Goal: Task Accomplishment & Management: Manage account settings

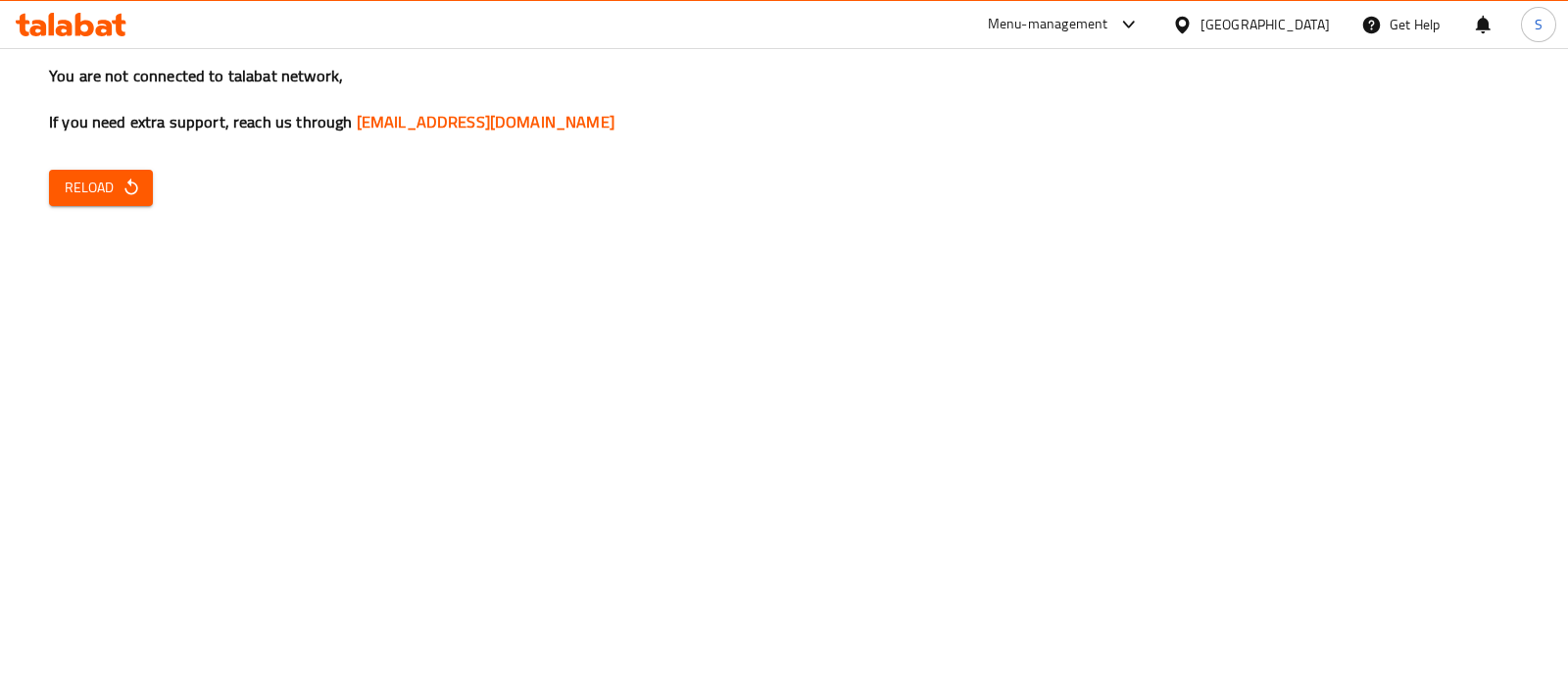
click at [95, 185] on span "Reload" at bounding box center [100, 188] width 72 height 25
click at [128, 188] on icon "button" at bounding box center [131, 188] width 20 height 20
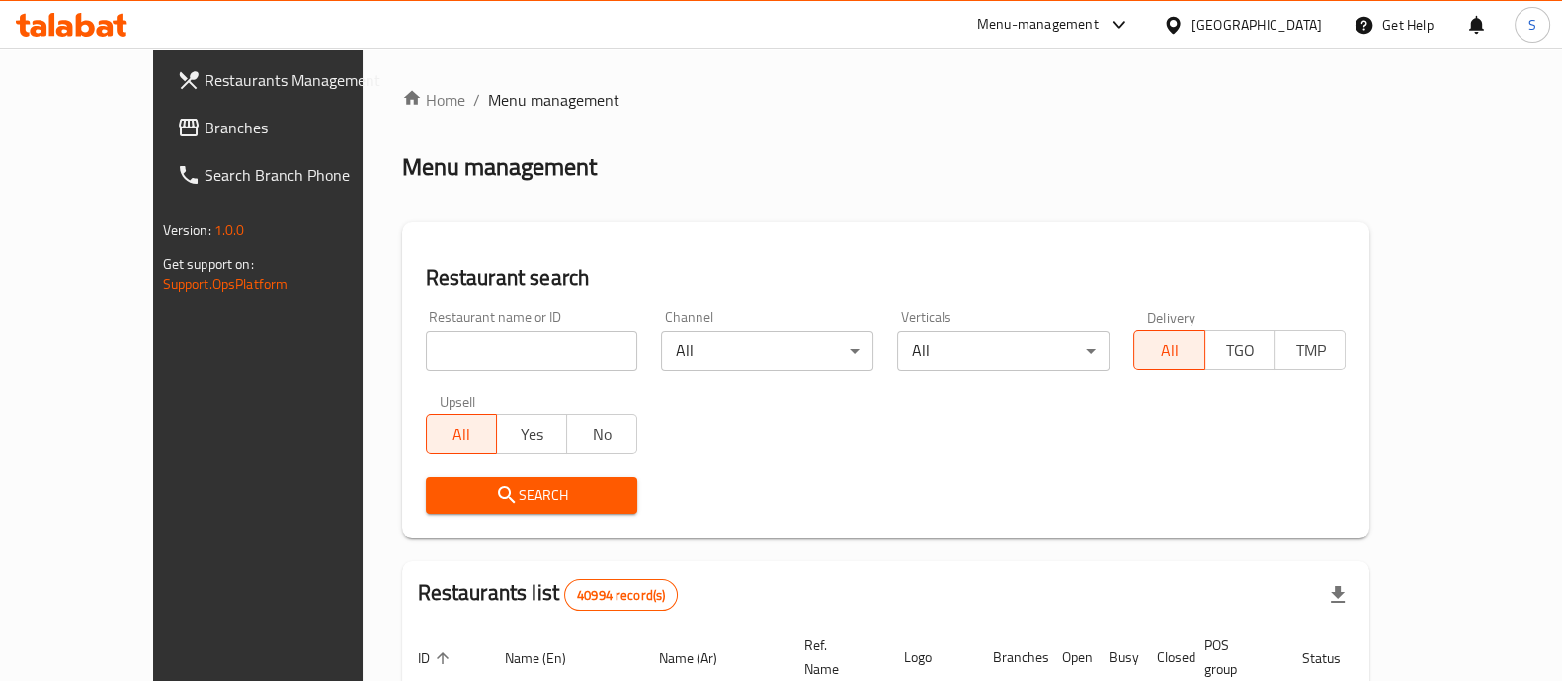
click at [461, 347] on input "search" at bounding box center [532, 351] width 212 height 40
type input "pizza station"
click at [495, 485] on icon "submit" at bounding box center [507, 495] width 24 height 24
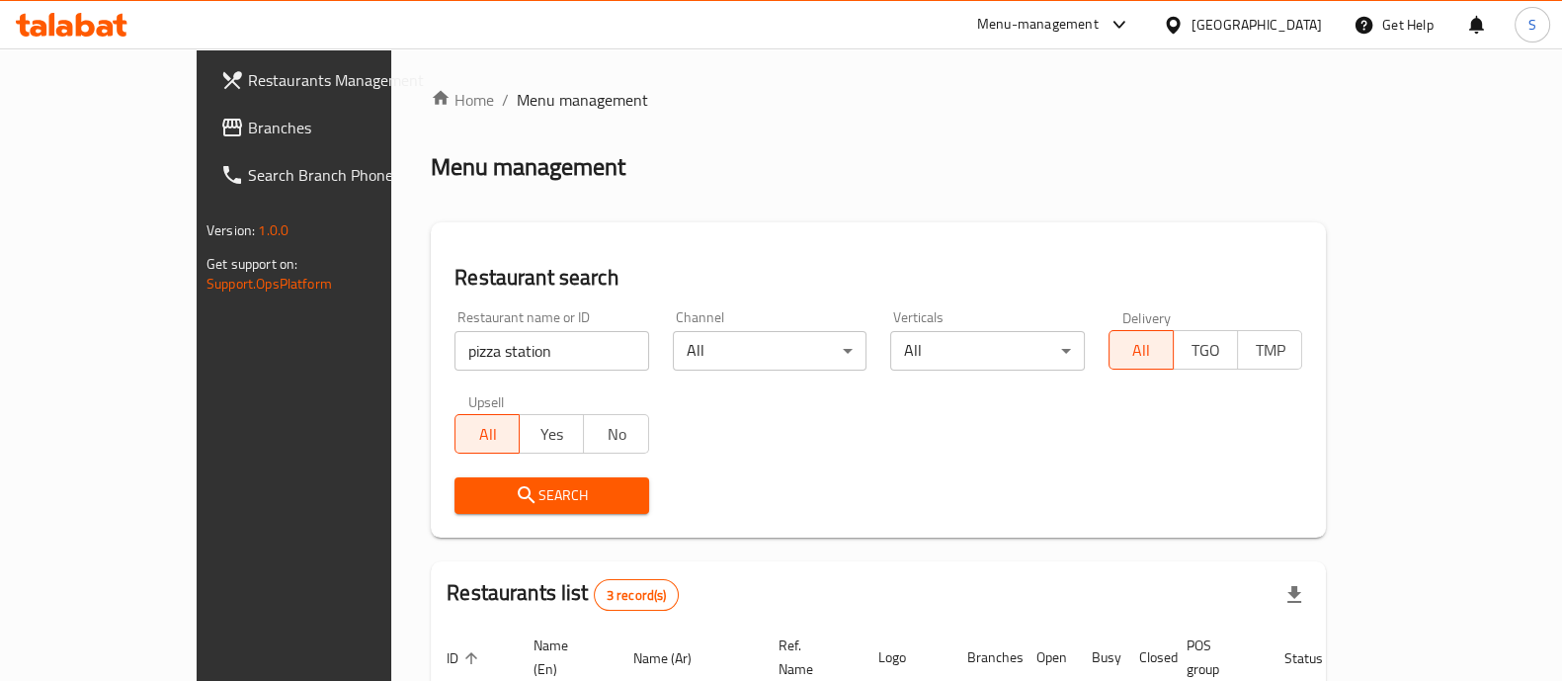
scroll to position [301, 0]
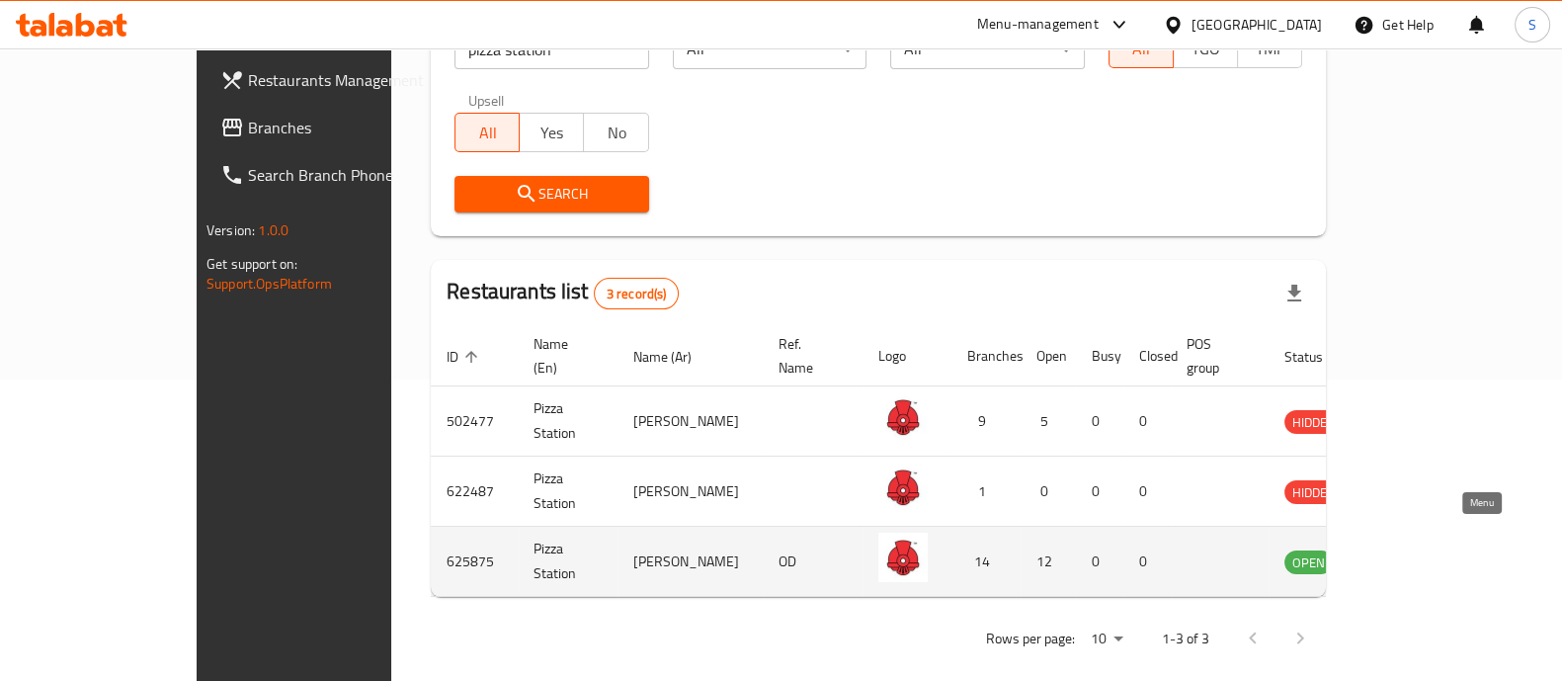
click at [1424, 549] on link "enhanced table" at bounding box center [1406, 561] width 37 height 24
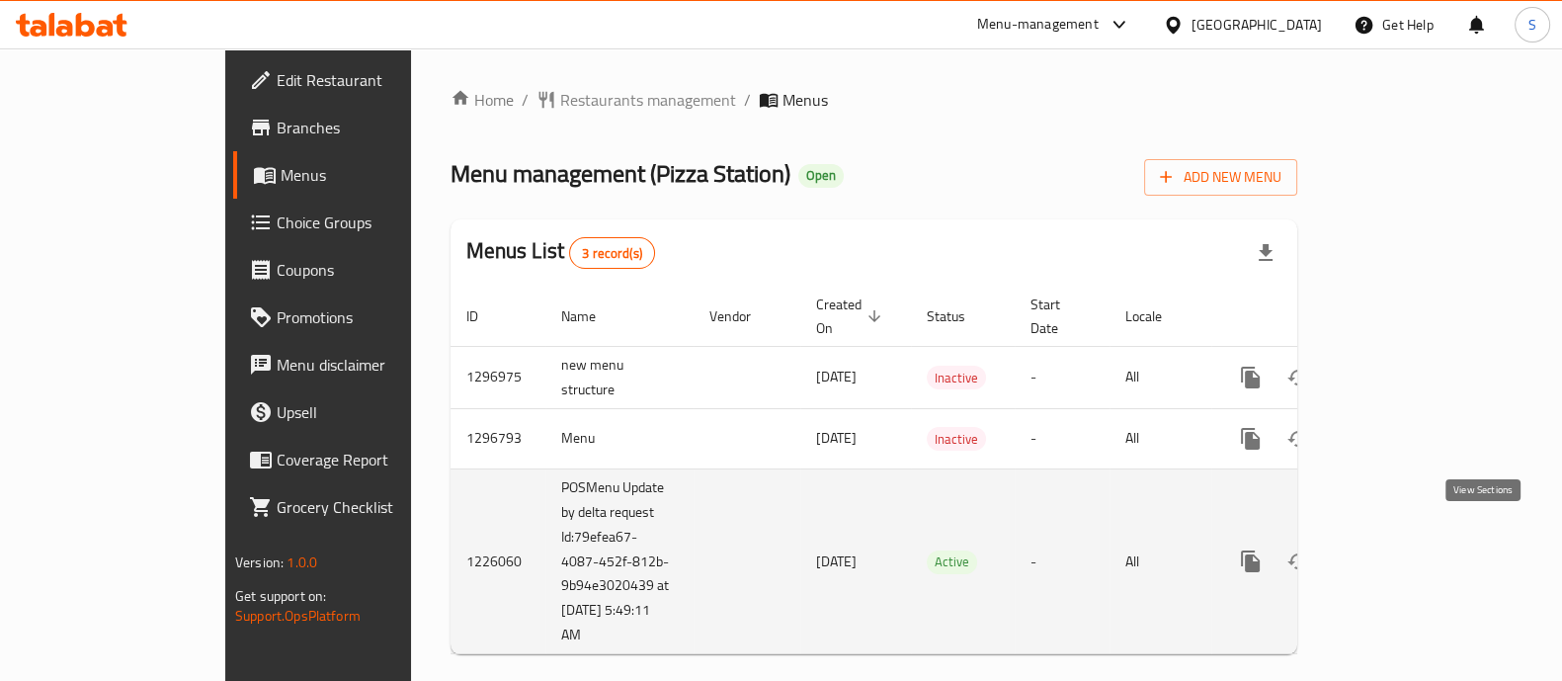
click at [1404, 549] on icon "enhanced table" at bounding box center [1393, 561] width 24 height 24
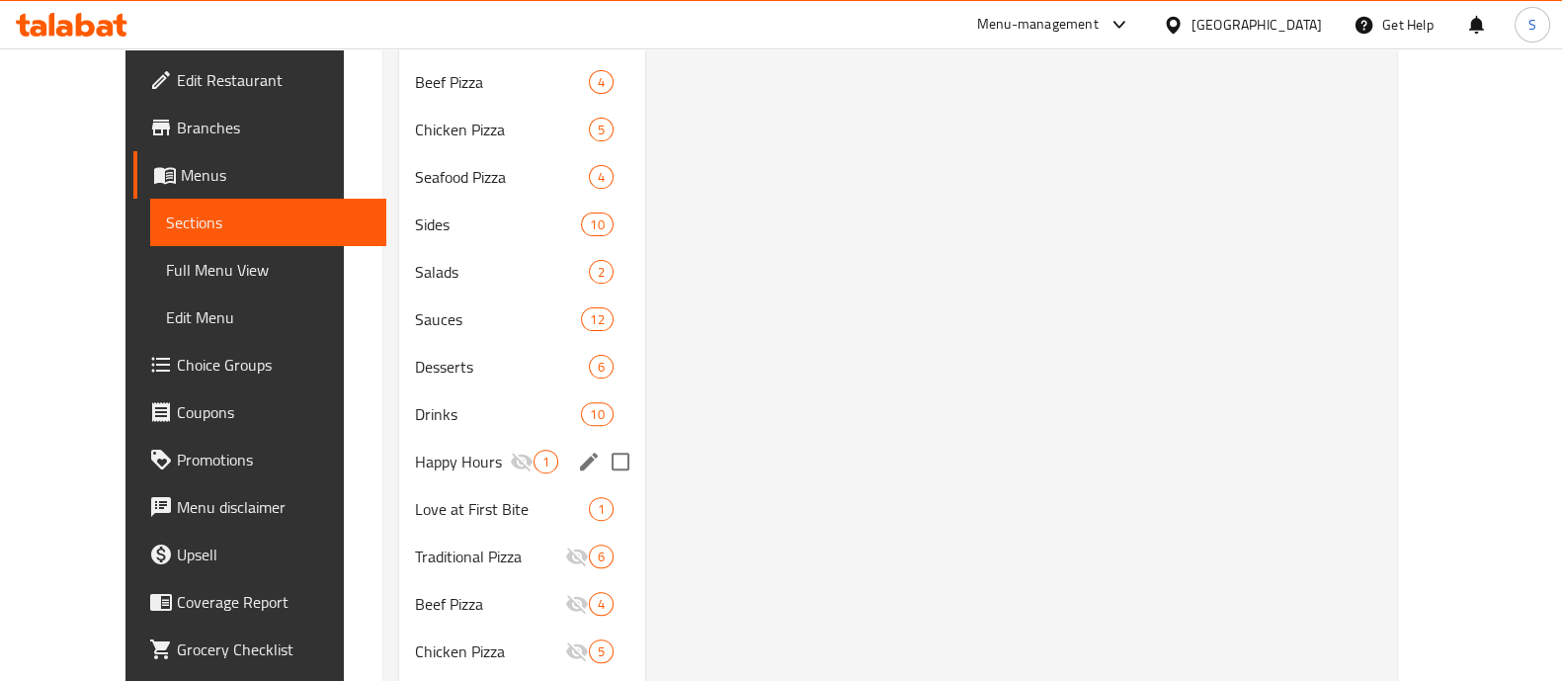
scroll to position [860, 0]
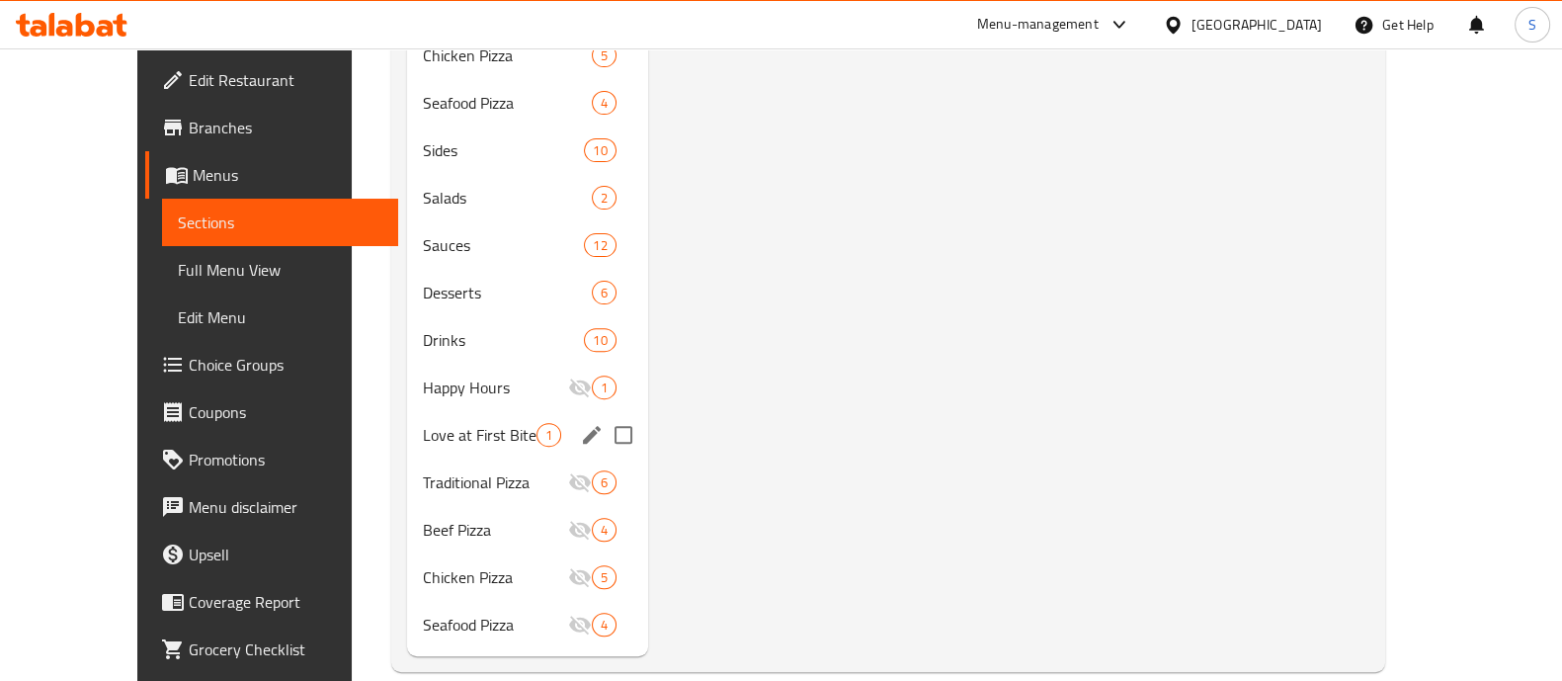
click at [424, 423] on div "Love at First Bite 1" at bounding box center [527, 434] width 240 height 47
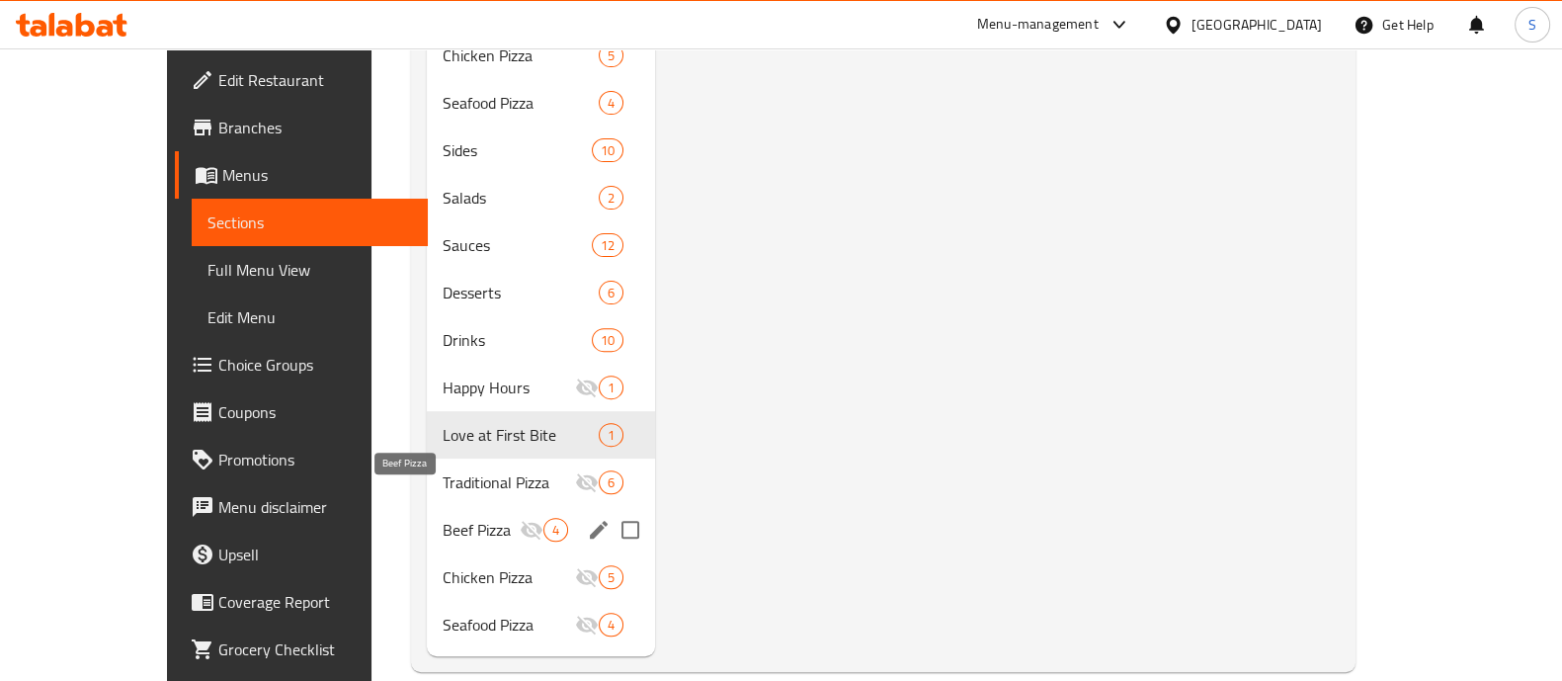
click at [442, 518] on span "Beef Pizza" at bounding box center [480, 530] width 77 height 24
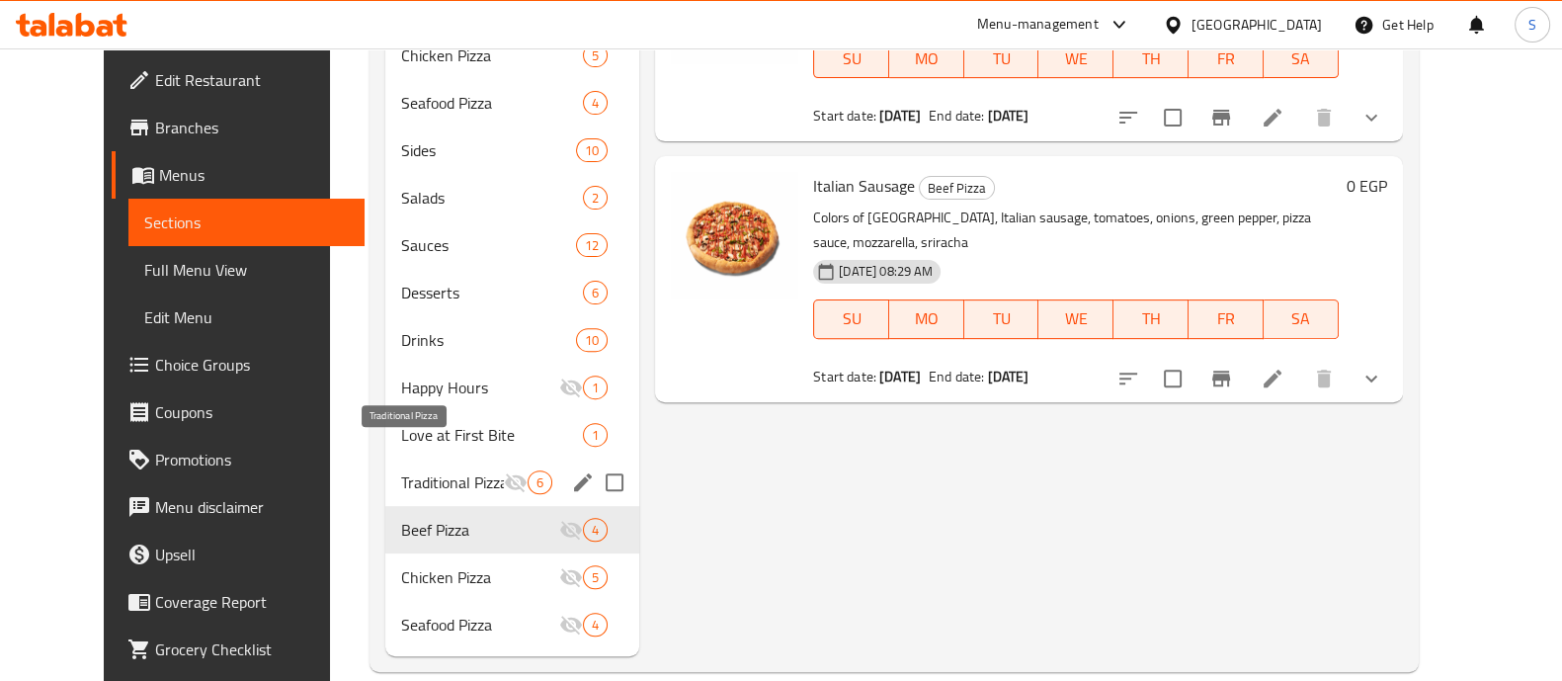
click at [401, 470] on span "Traditional Pizza" at bounding box center [452, 482] width 103 height 24
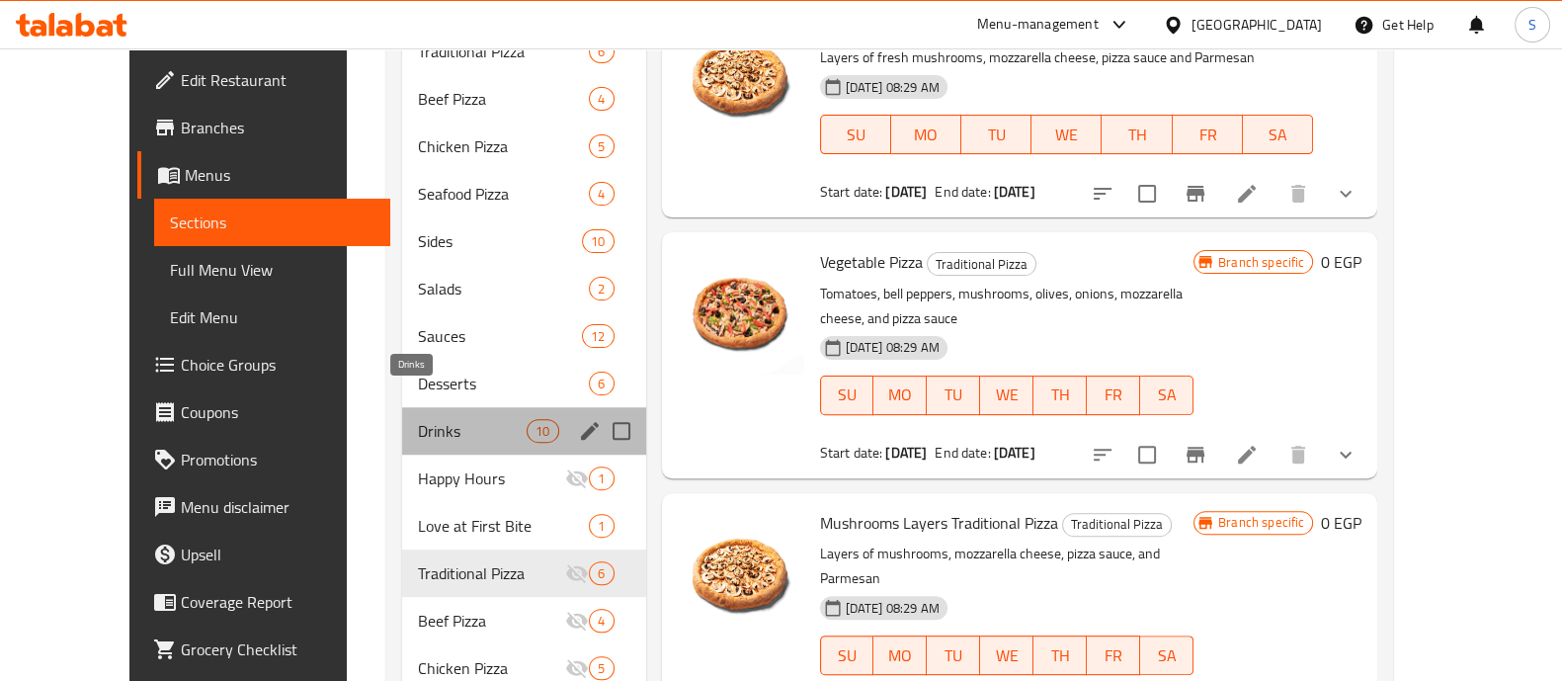
click at [418, 419] on span "Drinks" at bounding box center [473, 431] width 110 height 24
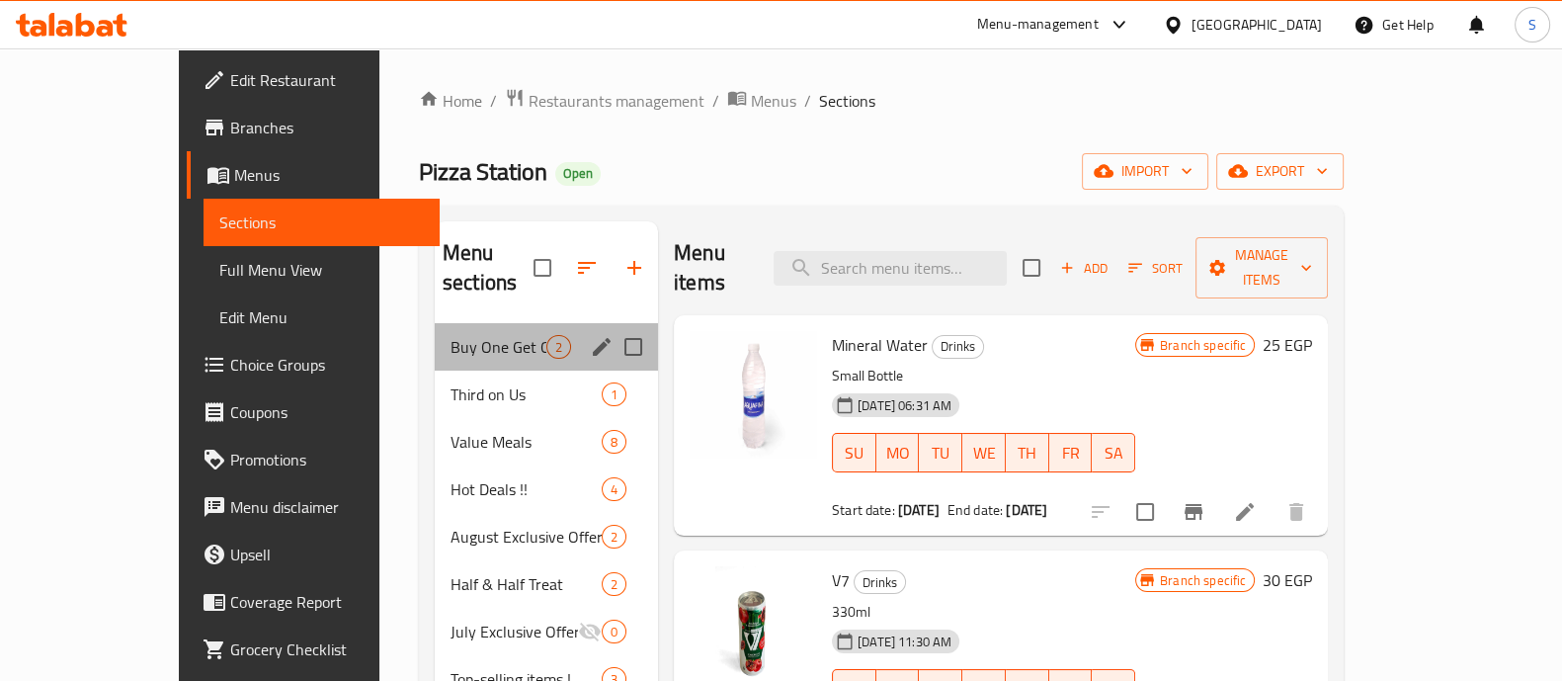
click at [435, 331] on div "Buy One Get One 2" at bounding box center [546, 346] width 223 height 47
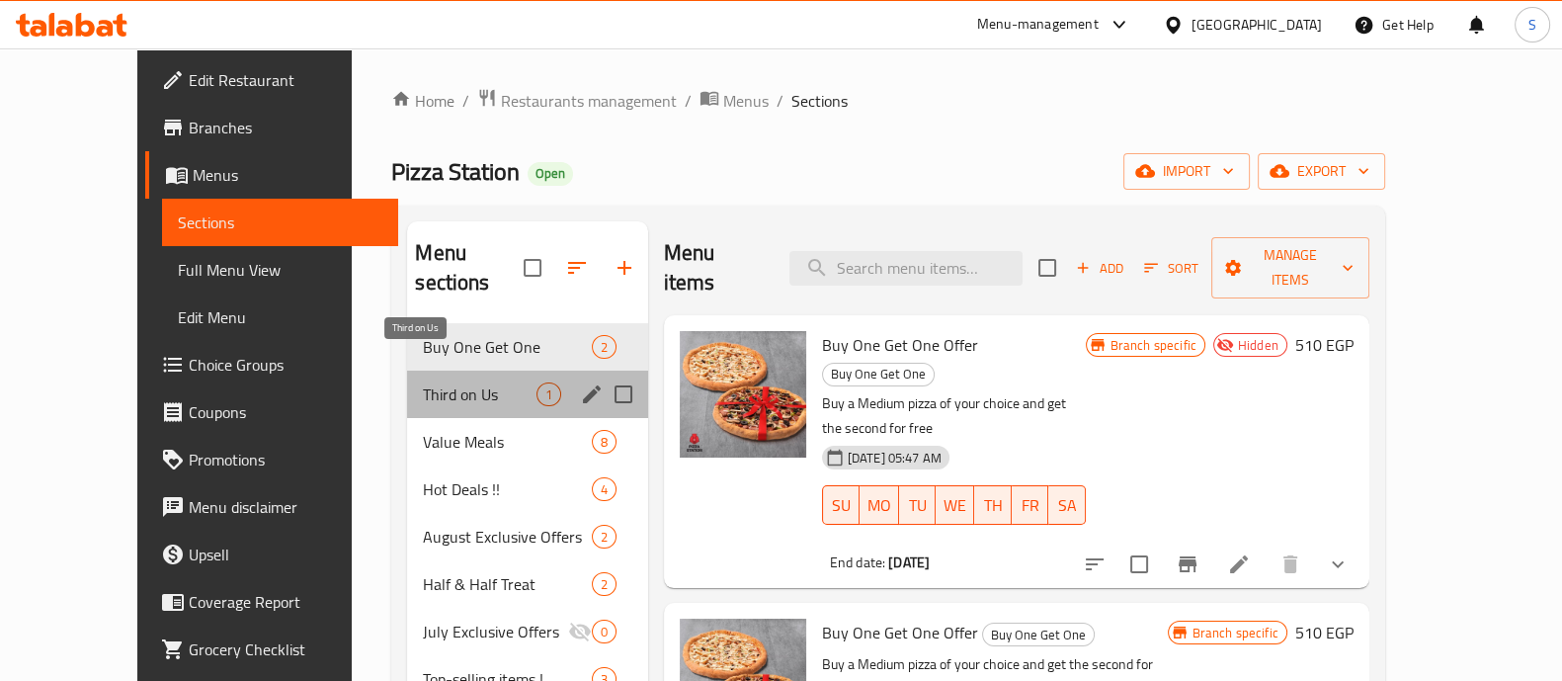
click at [423, 382] on span "Third on Us" at bounding box center [479, 394] width 113 height 24
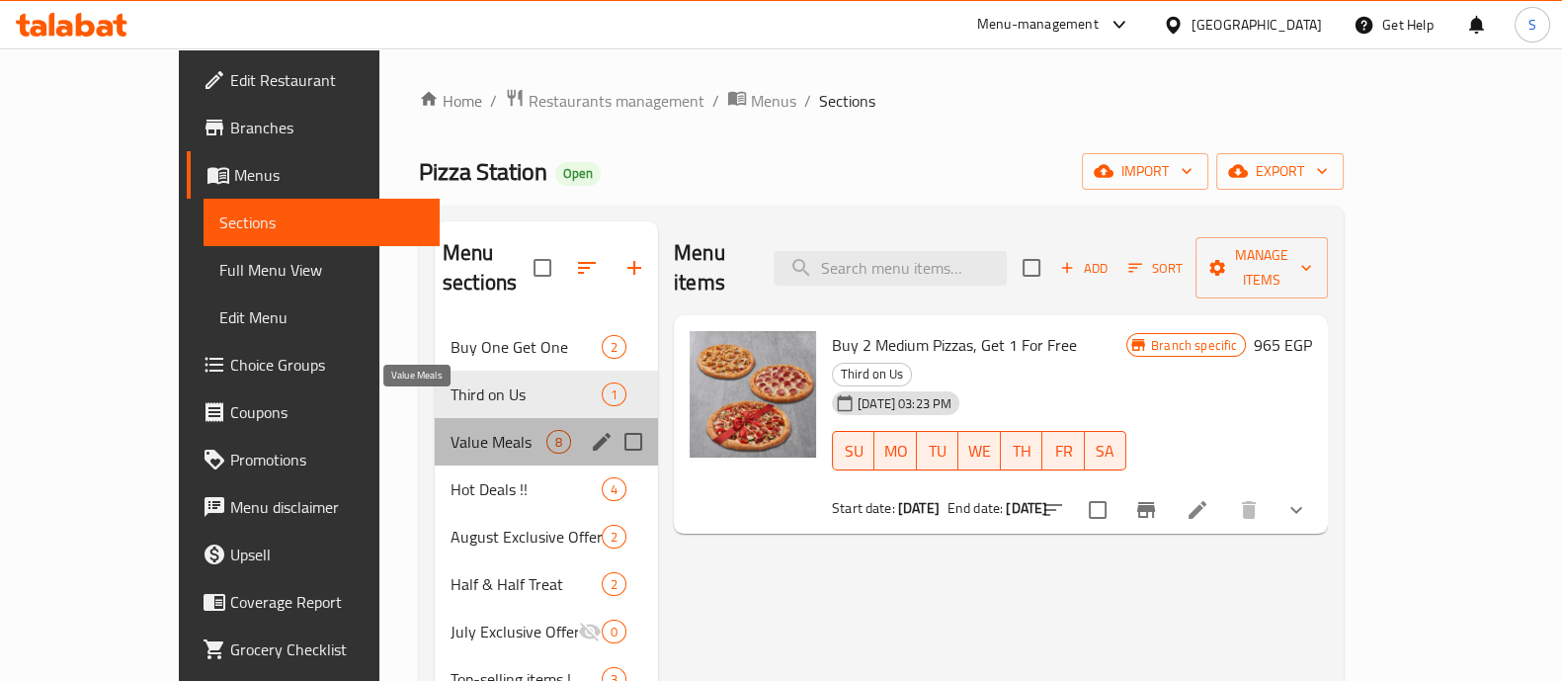
click at [450, 430] on span "Value Meals" at bounding box center [498, 442] width 96 height 24
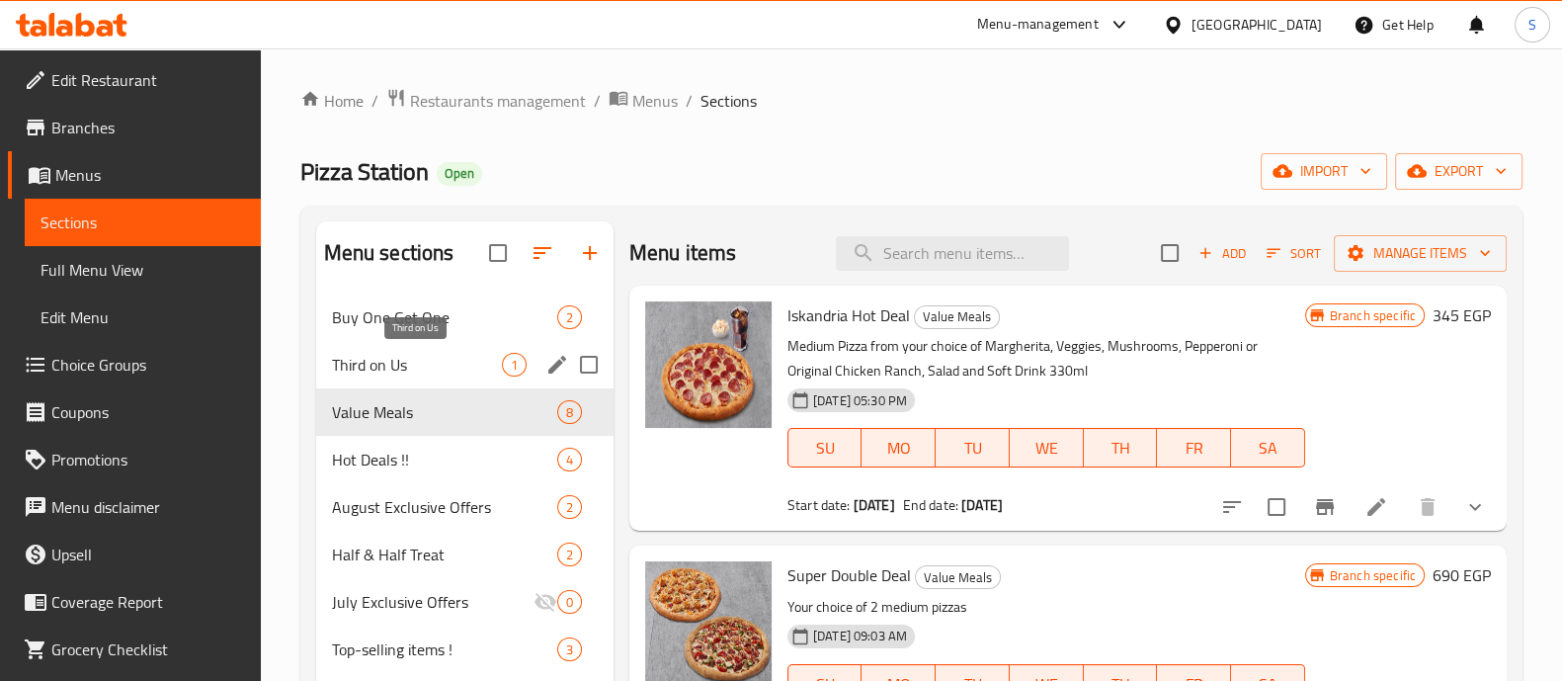
click at [423, 357] on span "Third on Us" at bounding box center [417, 365] width 170 height 24
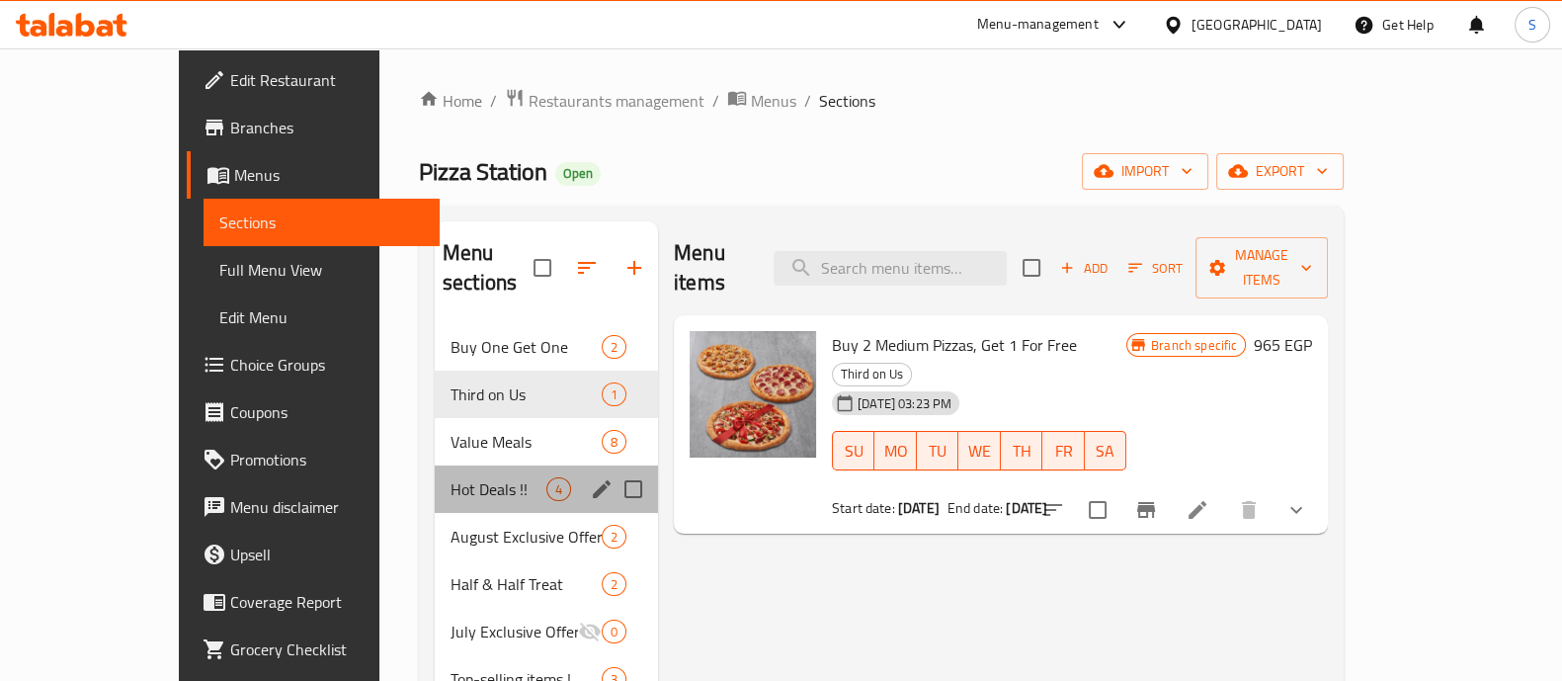
click at [435, 465] on div "Hot Deals !! 4" at bounding box center [546, 488] width 223 height 47
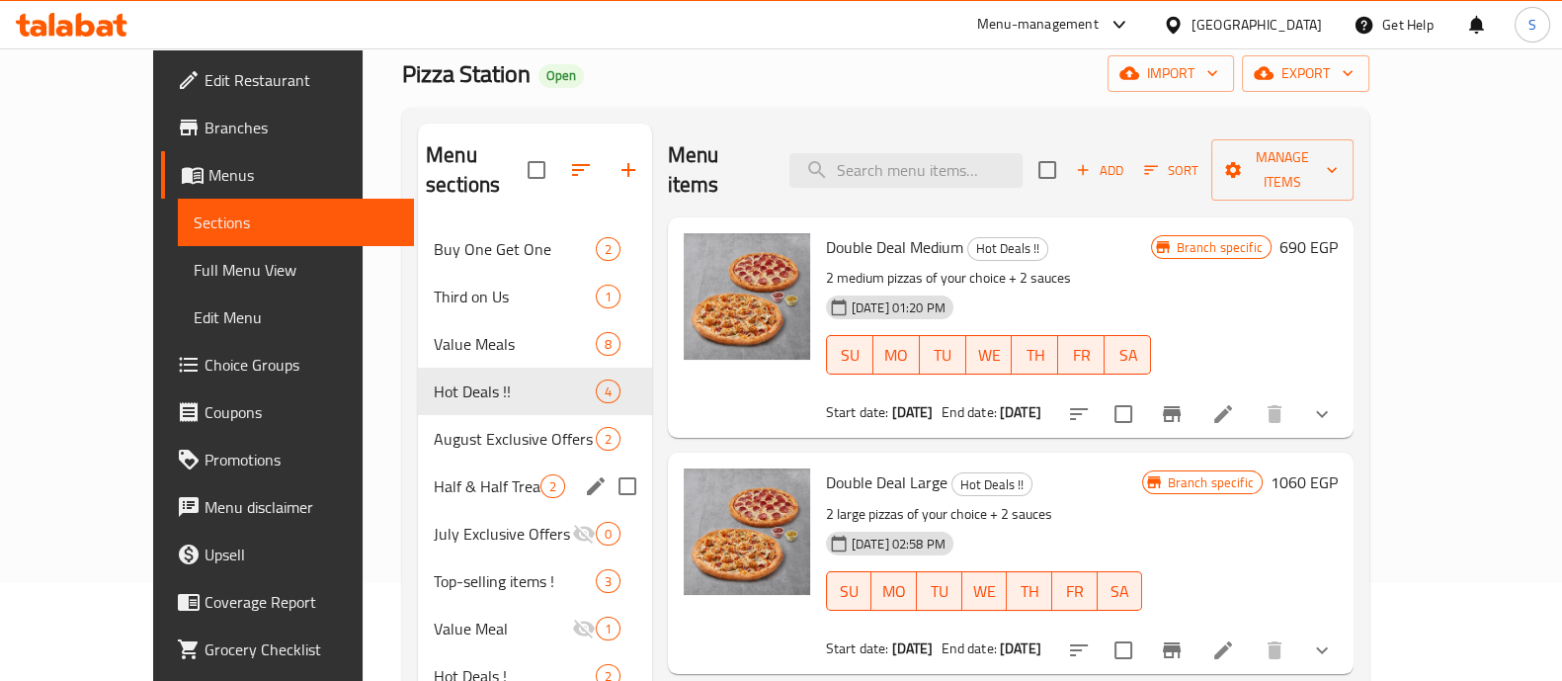
scroll to position [98, 0]
click at [418, 462] on div "Half & Half Treat 2" at bounding box center [535, 485] width 234 height 47
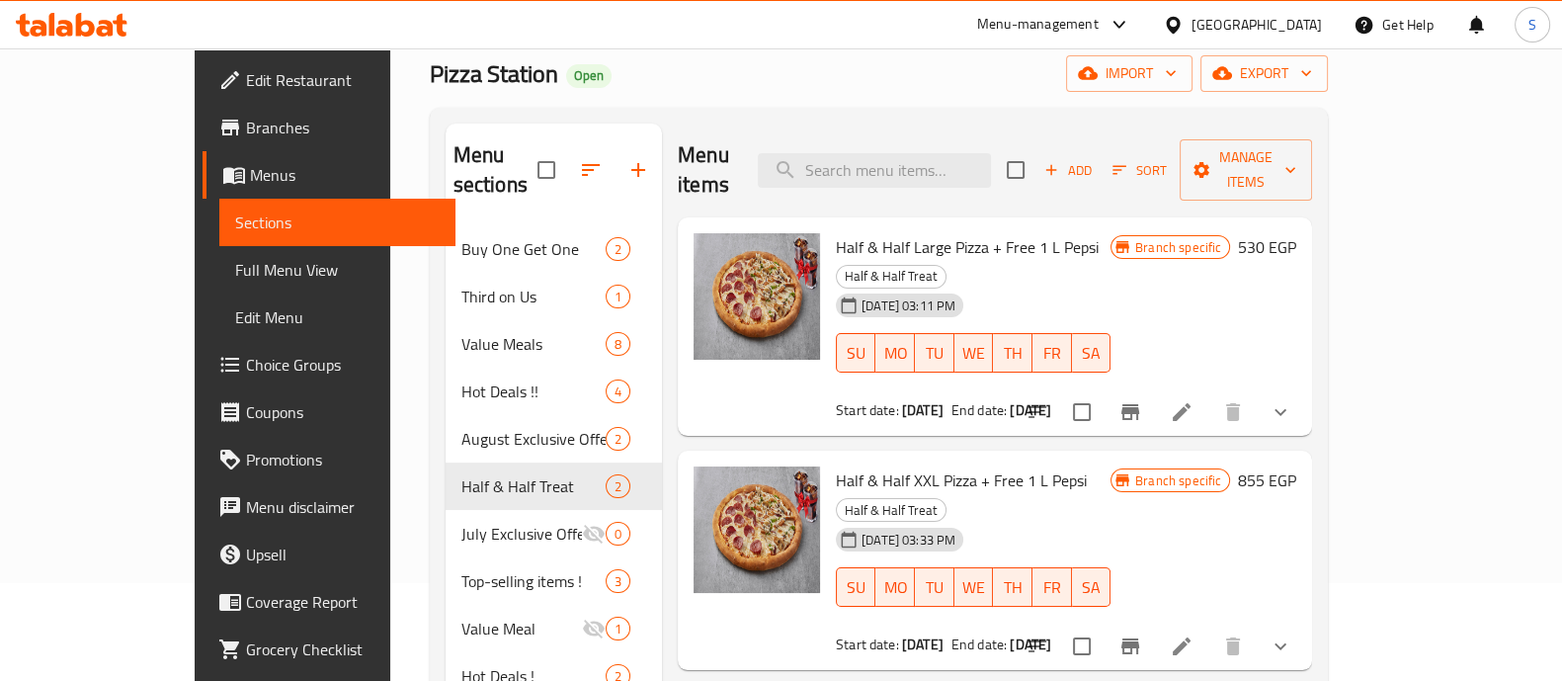
click at [1190, 403] on icon at bounding box center [1181, 412] width 18 height 18
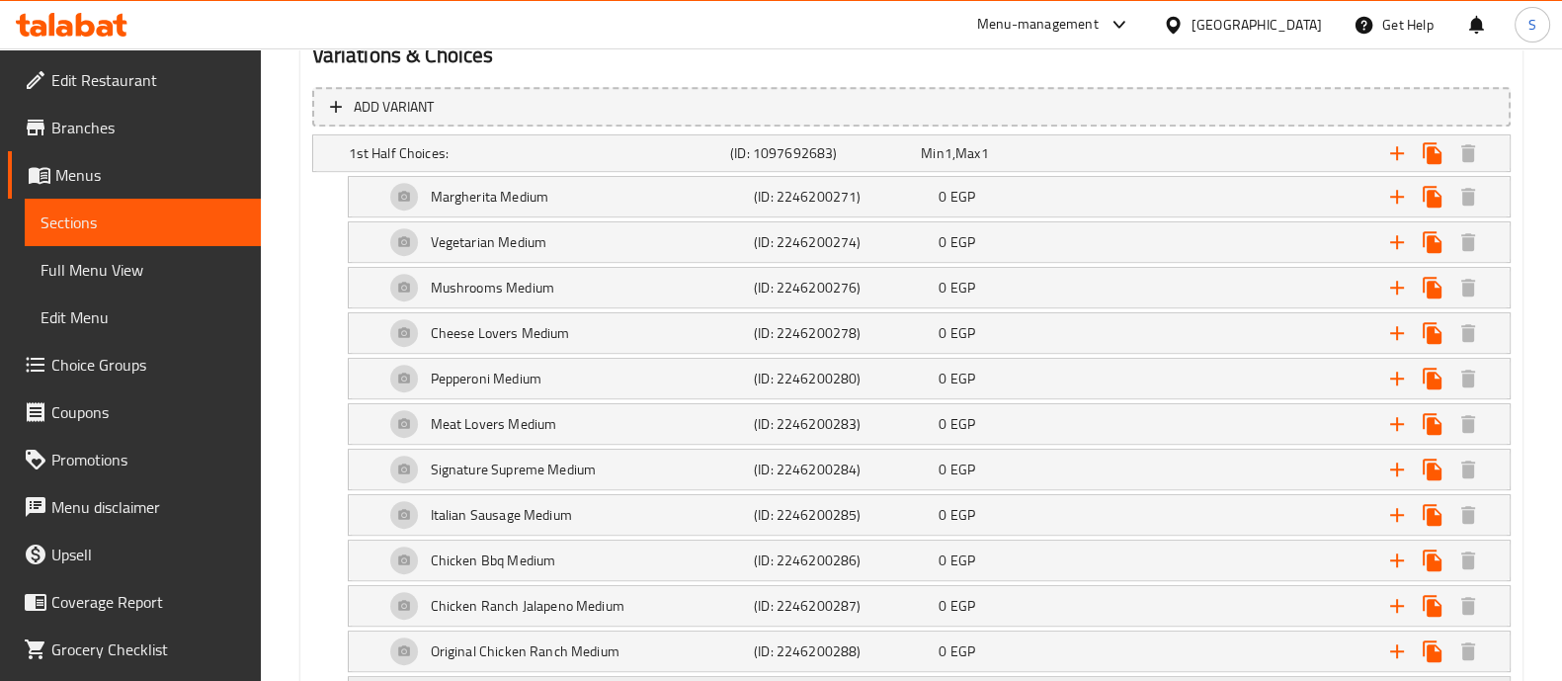
scroll to position [999, 0]
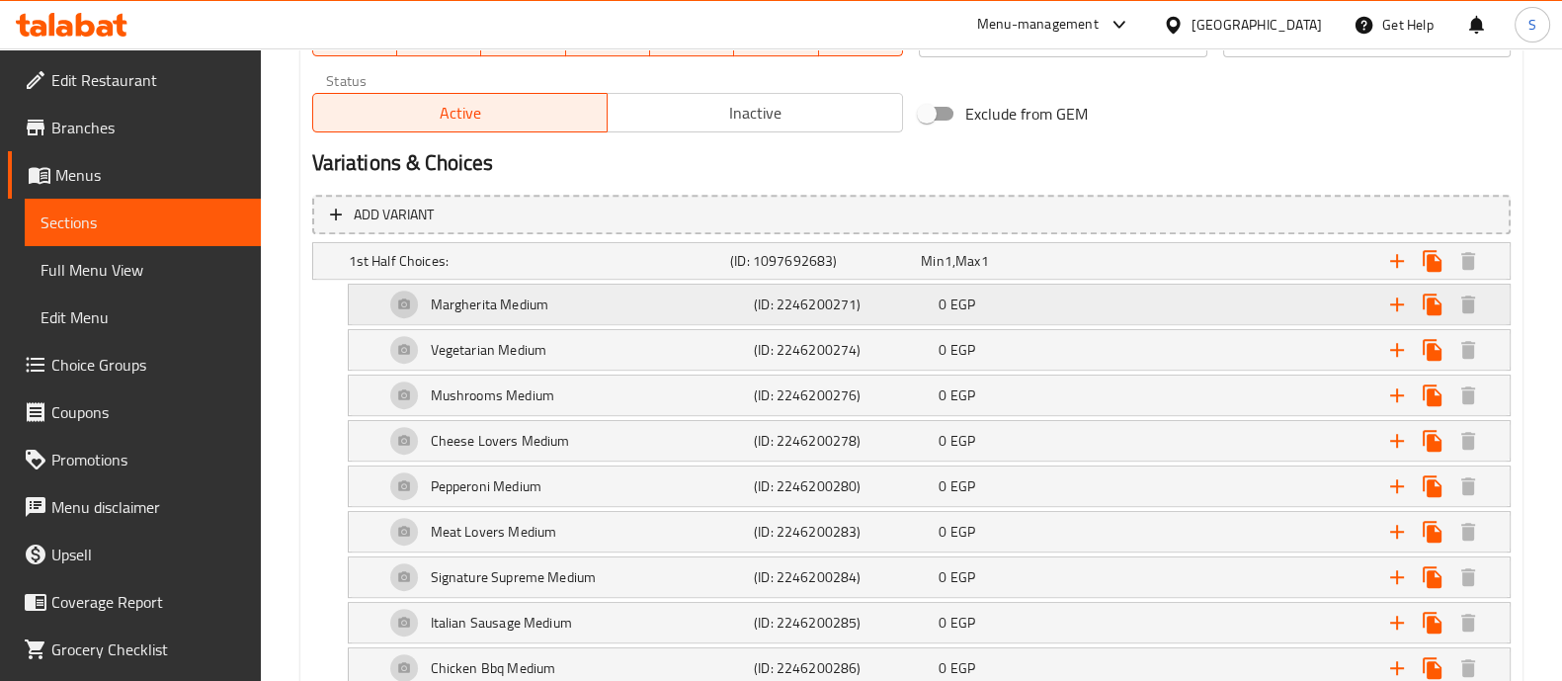
click at [571, 275] on div "Margherita Medium" at bounding box center [535, 261] width 381 height 28
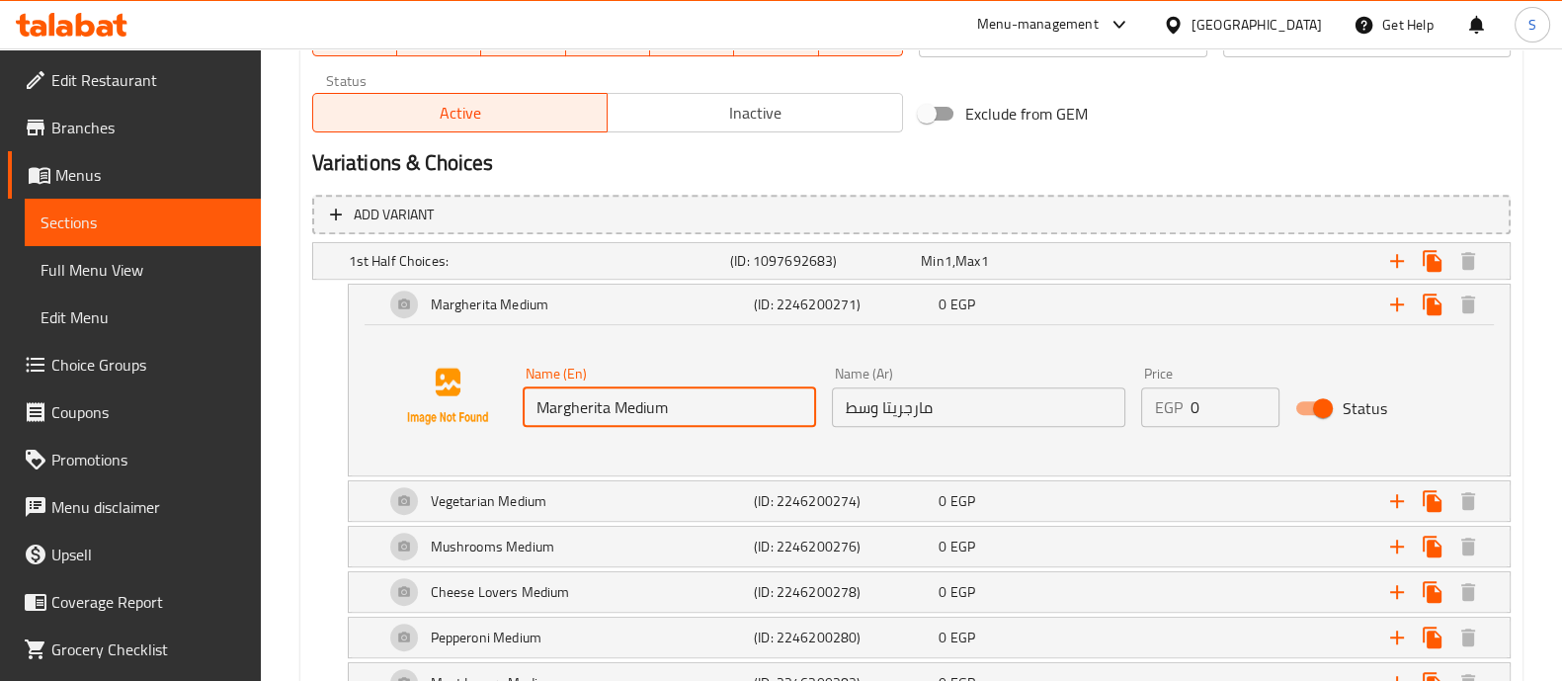
click at [628, 392] on input "Margherita Medium" at bounding box center [668, 407] width 293 height 40
click at [665, 402] on input "Margherita Medium" at bounding box center [668, 407] width 293 height 40
type input "Margherita"
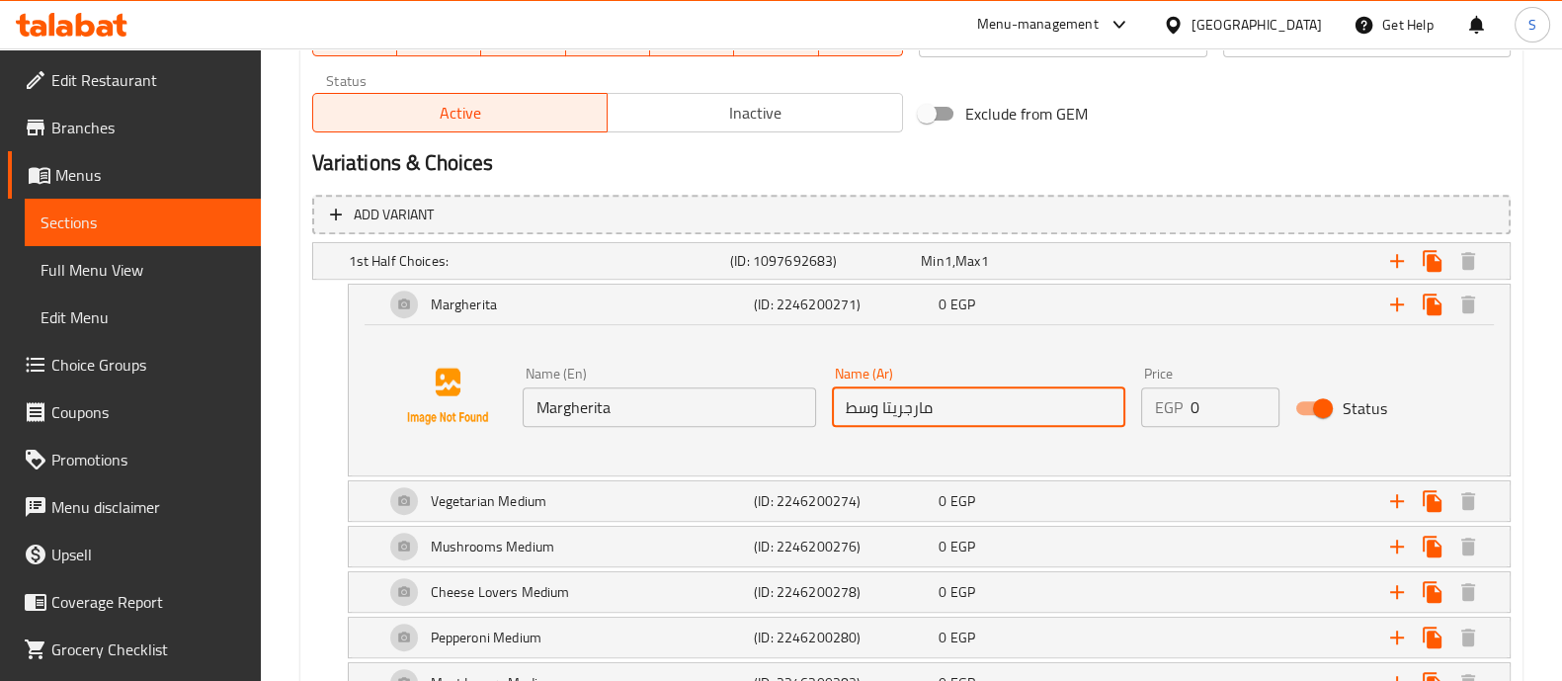
drag, startPoint x: 876, startPoint y: 408, endPoint x: 827, endPoint y: 407, distance: 49.4
click at [827, 407] on div "Name (Ar) [PERSON_NAME] وسط Name (Ar)" at bounding box center [978, 397] width 309 height 76
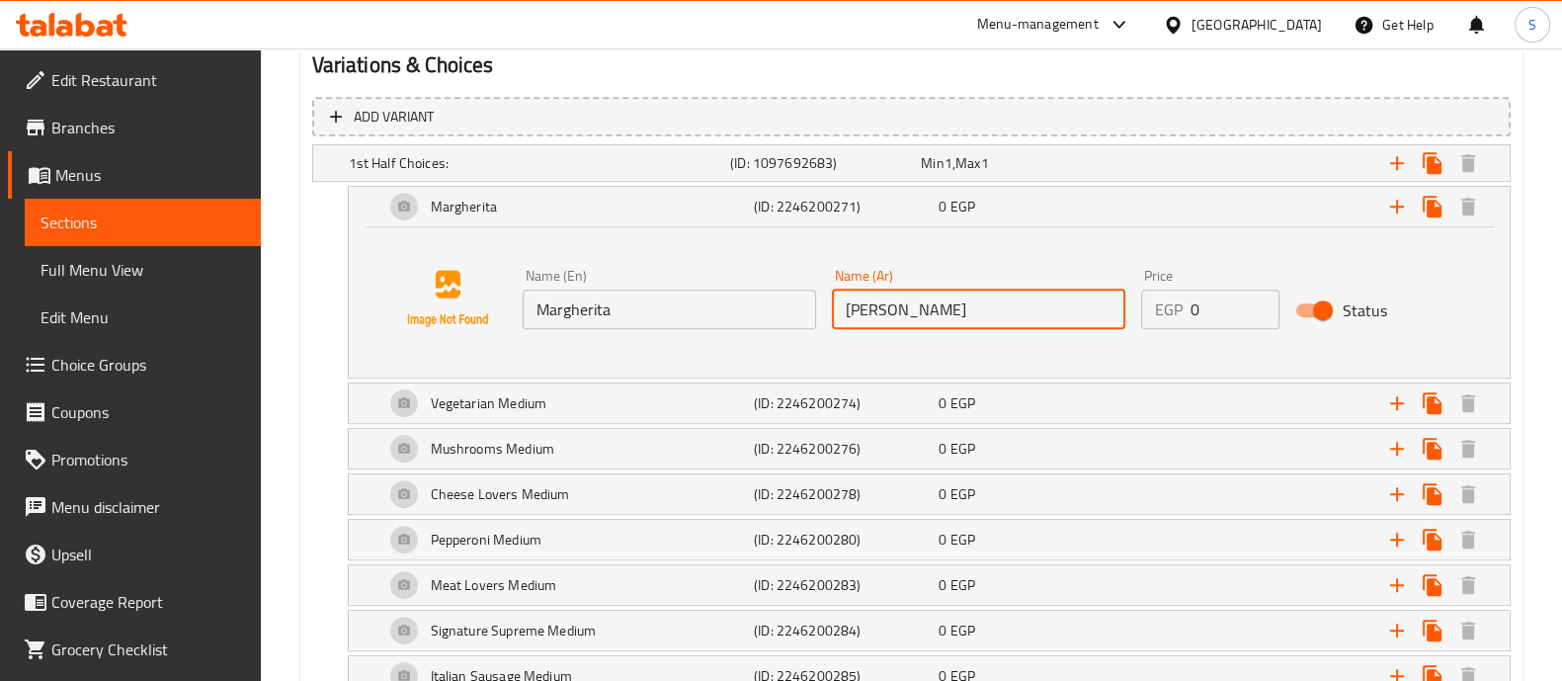
scroll to position [1097, 0]
type input "[PERSON_NAME]"
click at [627, 207] on div "Margherita" at bounding box center [564, 205] width 369 height 47
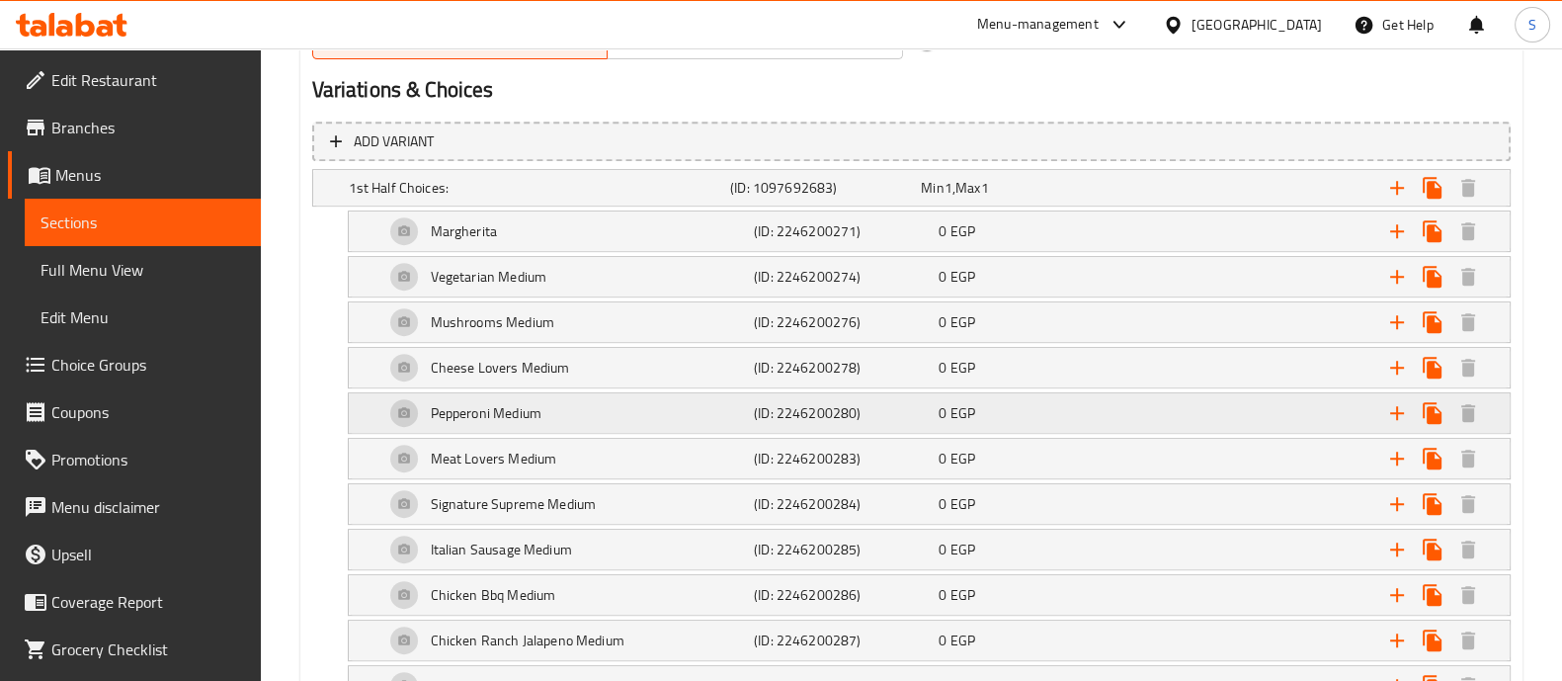
scroll to position [1073, 0]
click at [563, 200] on div "Vegetarian Medium" at bounding box center [535, 187] width 381 height 28
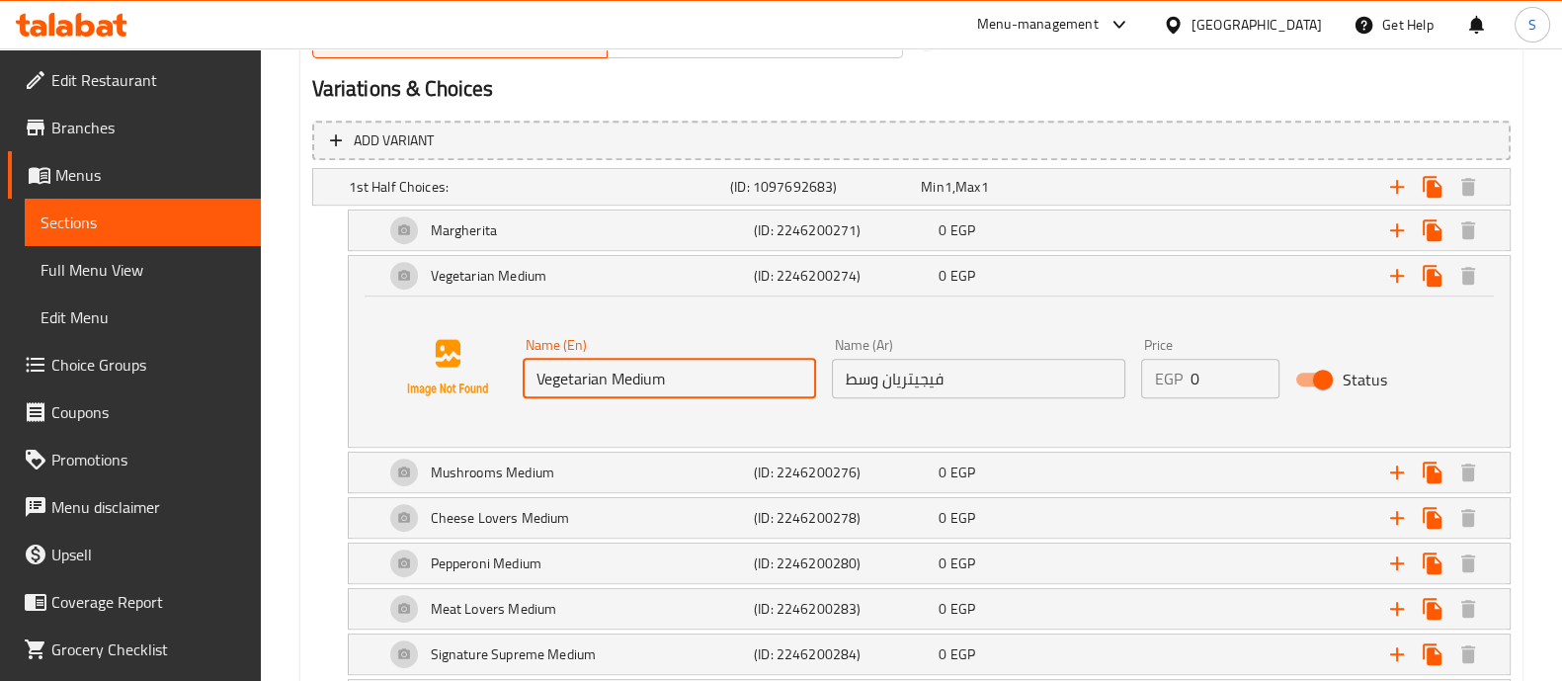
drag, startPoint x: 688, startPoint y: 381, endPoint x: 611, endPoint y: 382, distance: 77.0
click at [611, 382] on input "Vegetarian Medium" at bounding box center [668, 379] width 293 height 40
type input "Vegetarian"
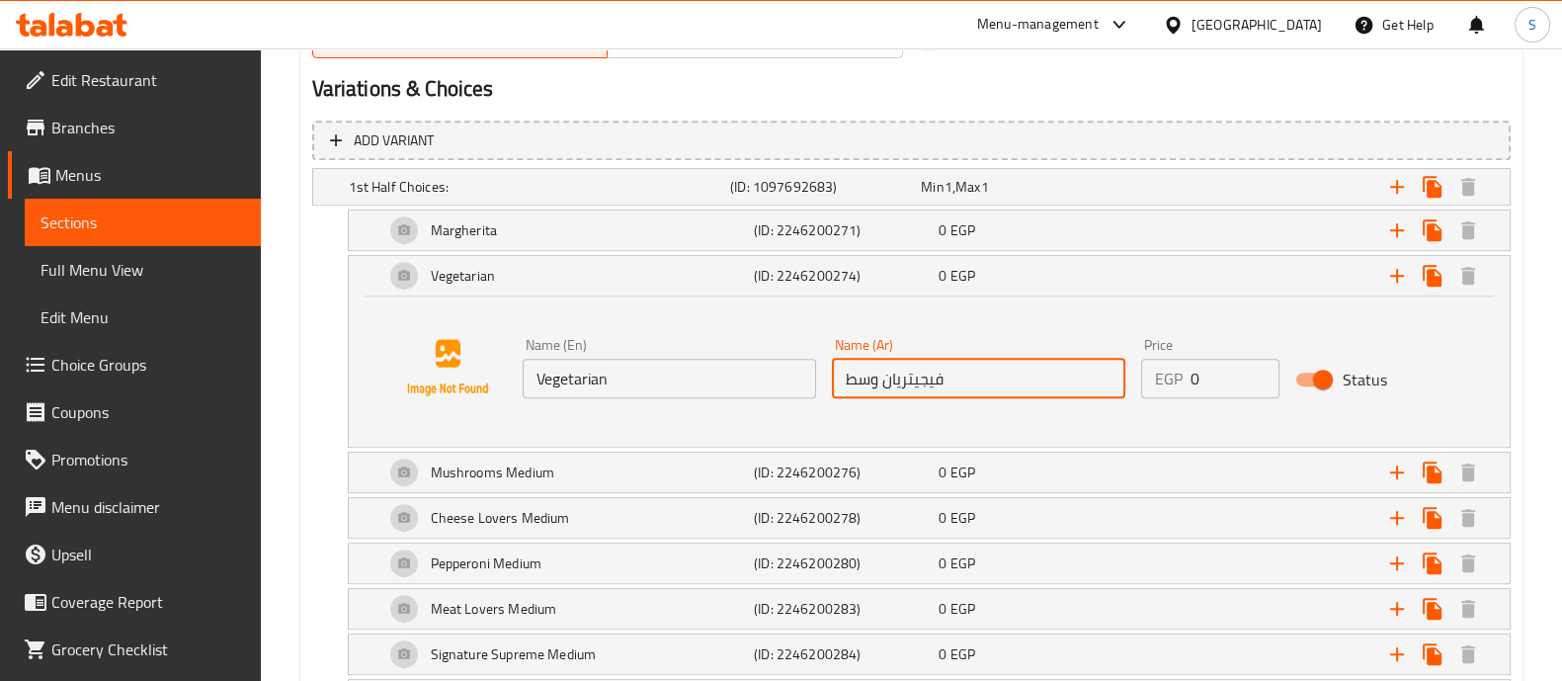
drag, startPoint x: 836, startPoint y: 375, endPoint x: 878, endPoint y: 379, distance: 42.7
click at [878, 379] on input "فيجيتريان وسط" at bounding box center [978, 379] width 293 height 40
type input "فيجيتريان"
click at [691, 200] on div "Mushrooms Medium" at bounding box center [535, 187] width 381 height 28
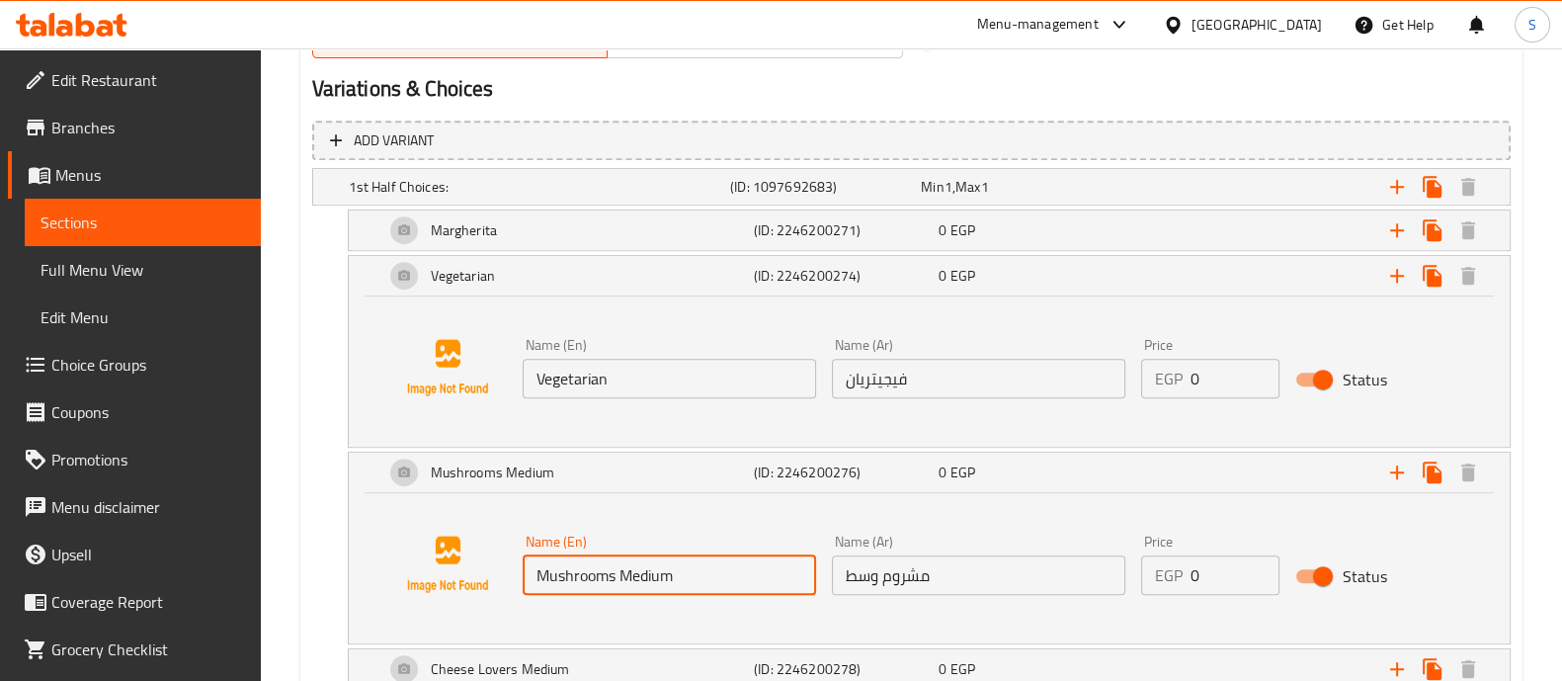
click at [656, 567] on input "Mushrooms Medium" at bounding box center [668, 575] width 293 height 40
type input "Mushrooms"
click at [854, 565] on input "مشروم وسط" at bounding box center [978, 575] width 293 height 40
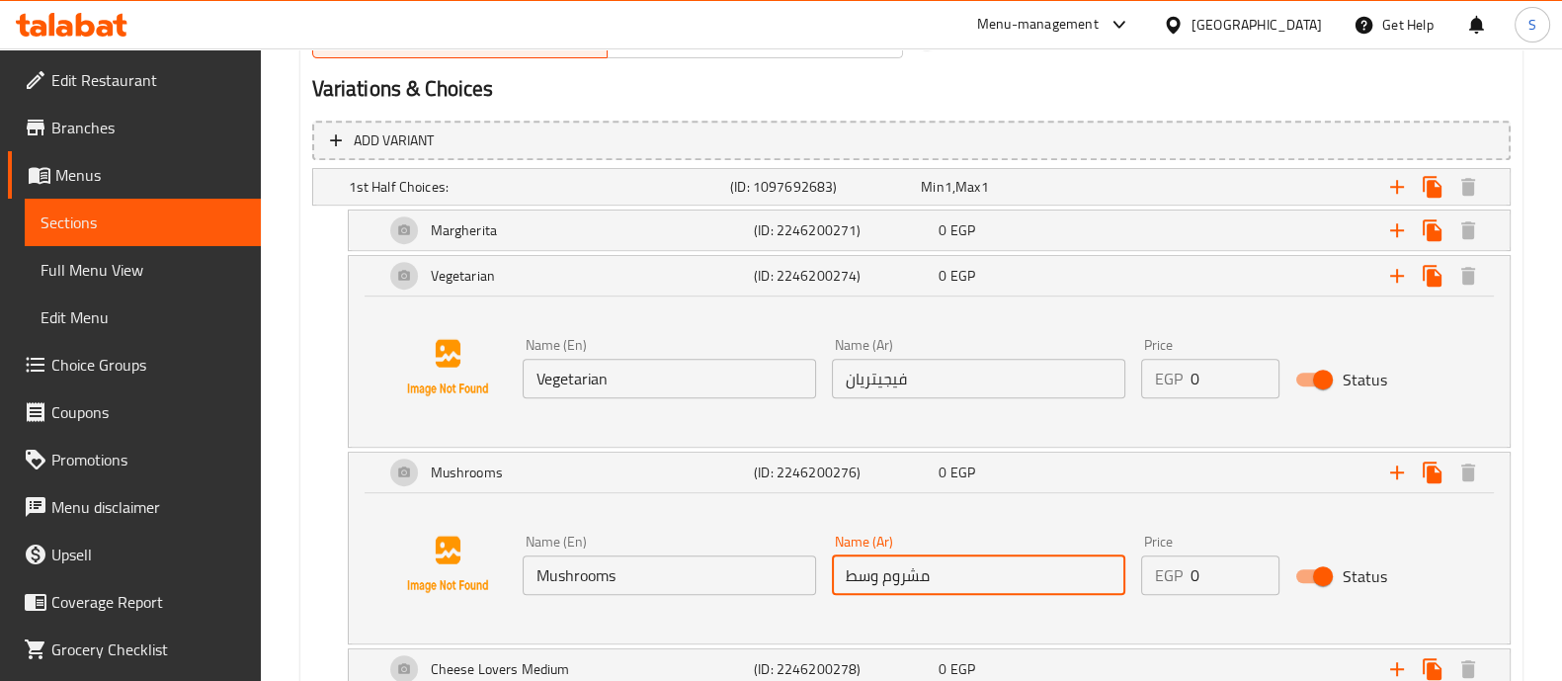
click at [854, 565] on input "مشروم وسط" at bounding box center [978, 575] width 293 height 40
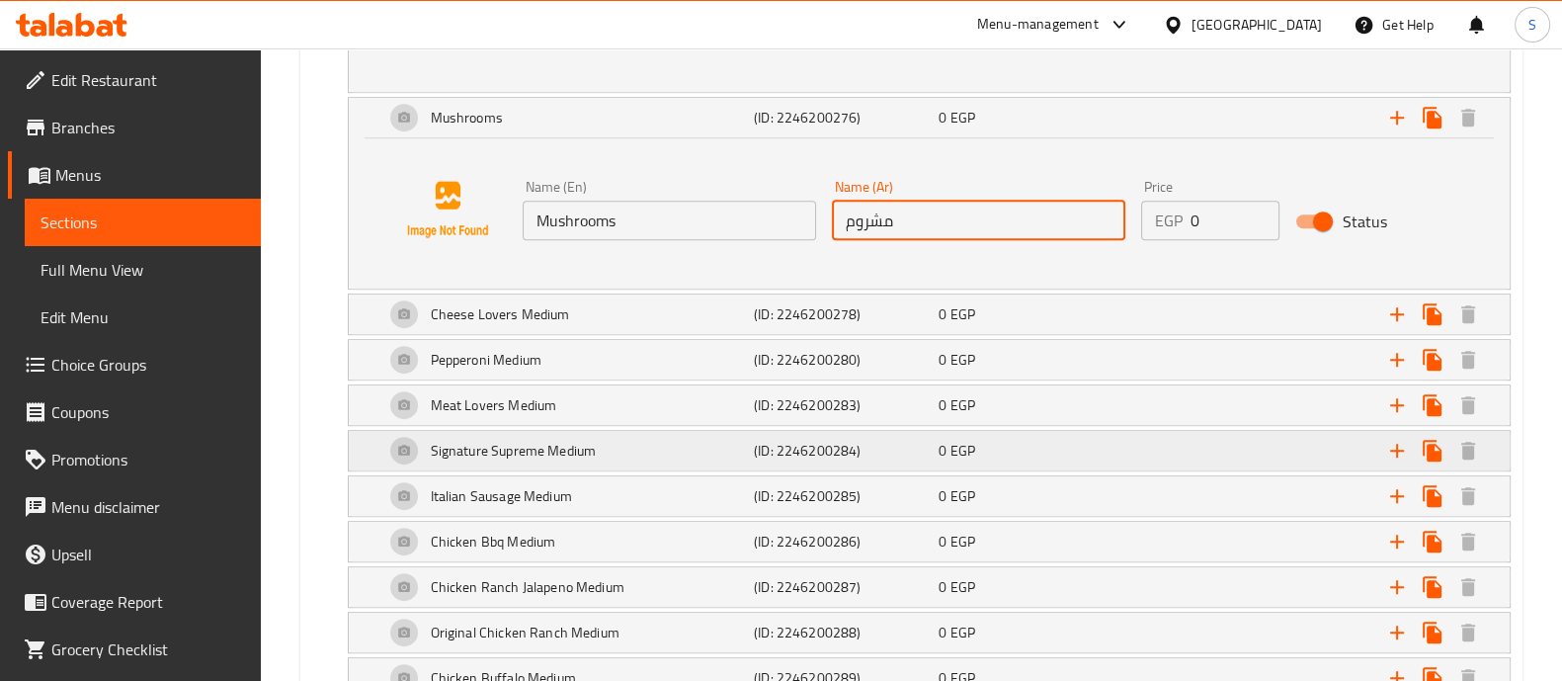
scroll to position [1431, 0]
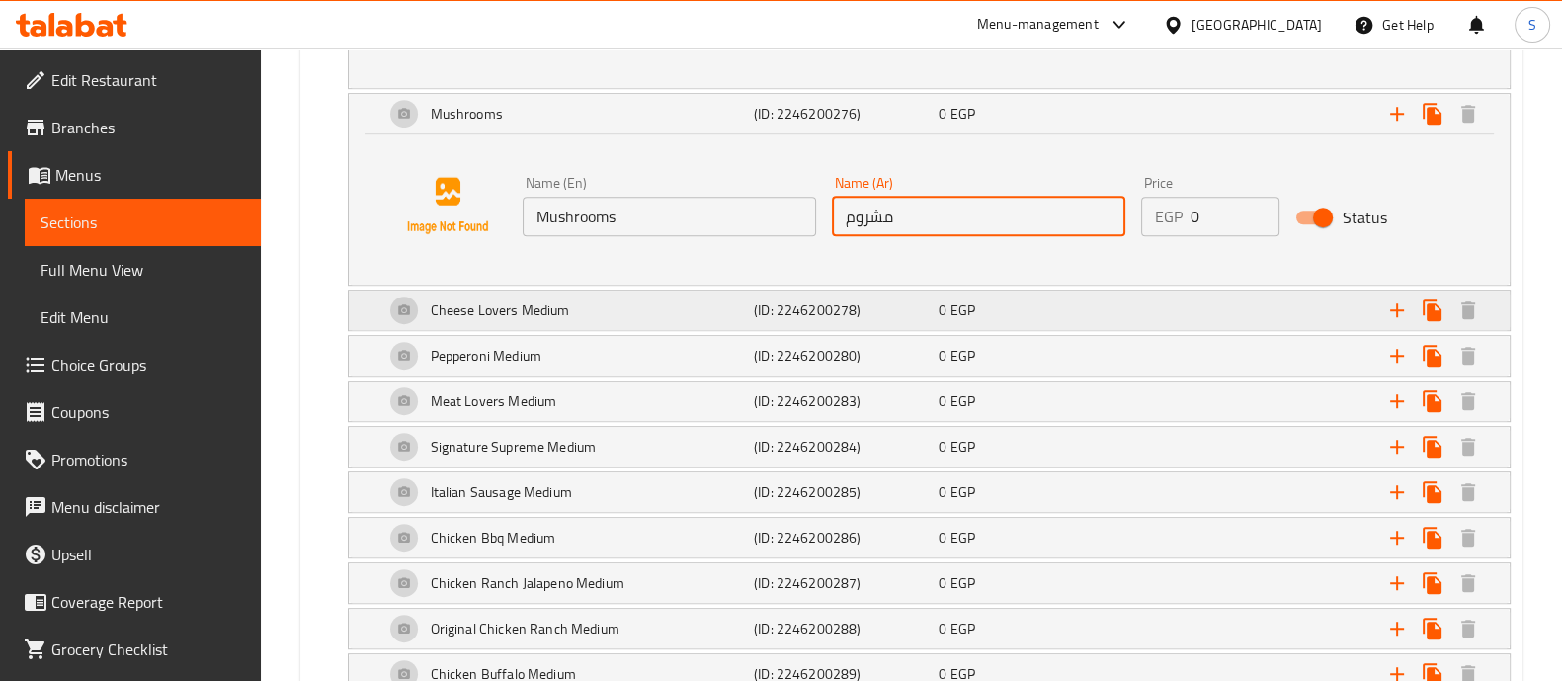
type input "مشروم"
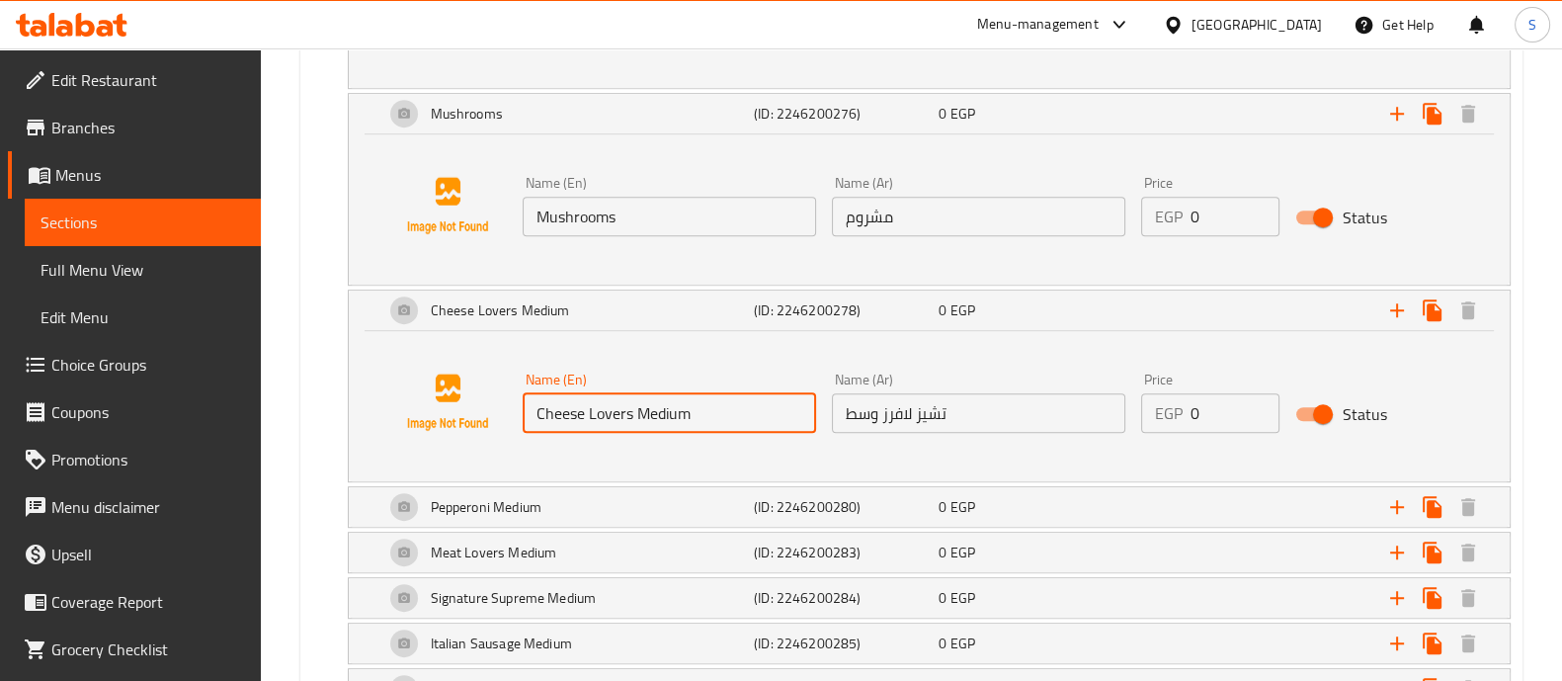
click at [654, 411] on input "Cheese Lovers Medium" at bounding box center [668, 413] width 293 height 40
type input "Cheese Lovers"
click at [852, 407] on input "تشيز لافرز وسط" at bounding box center [978, 413] width 293 height 40
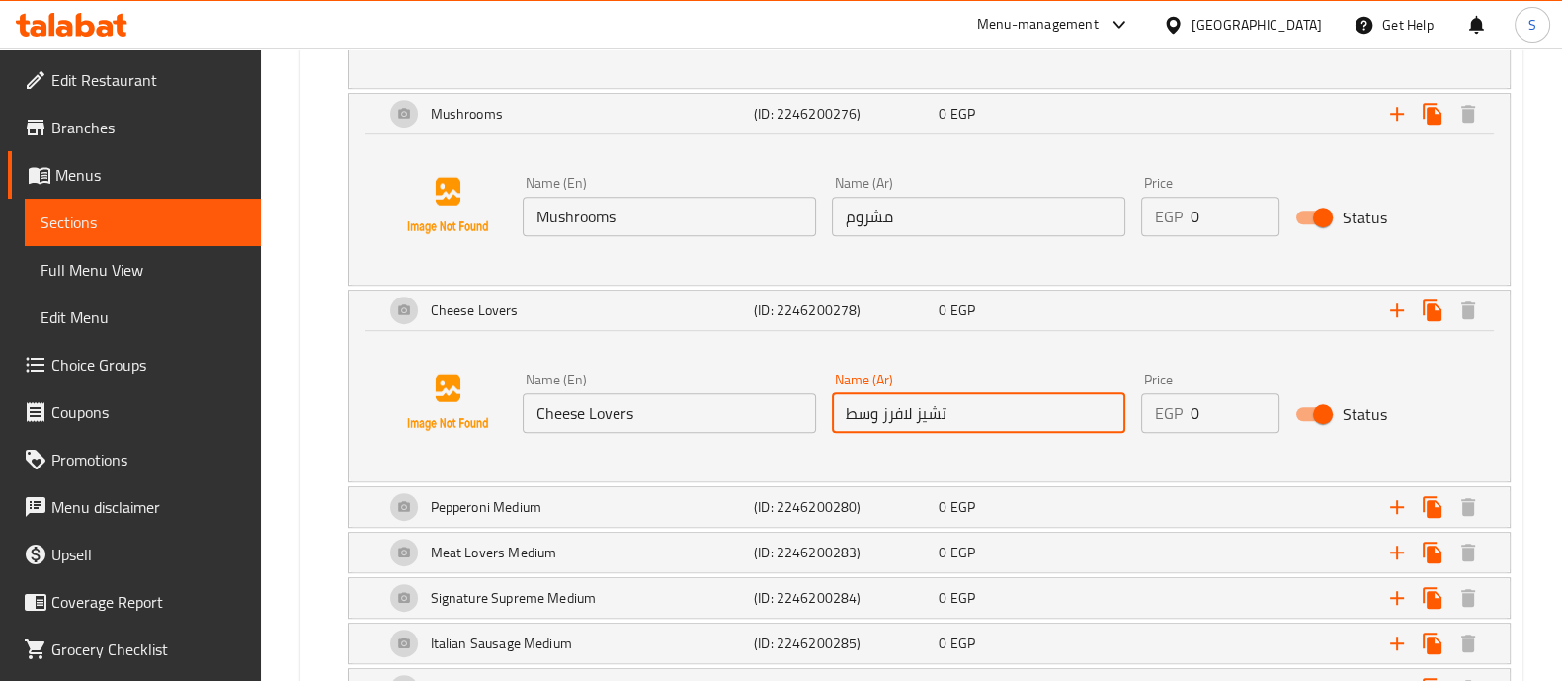
click at [852, 407] on input "تشيز لافرز وسط" at bounding box center [978, 413] width 293 height 40
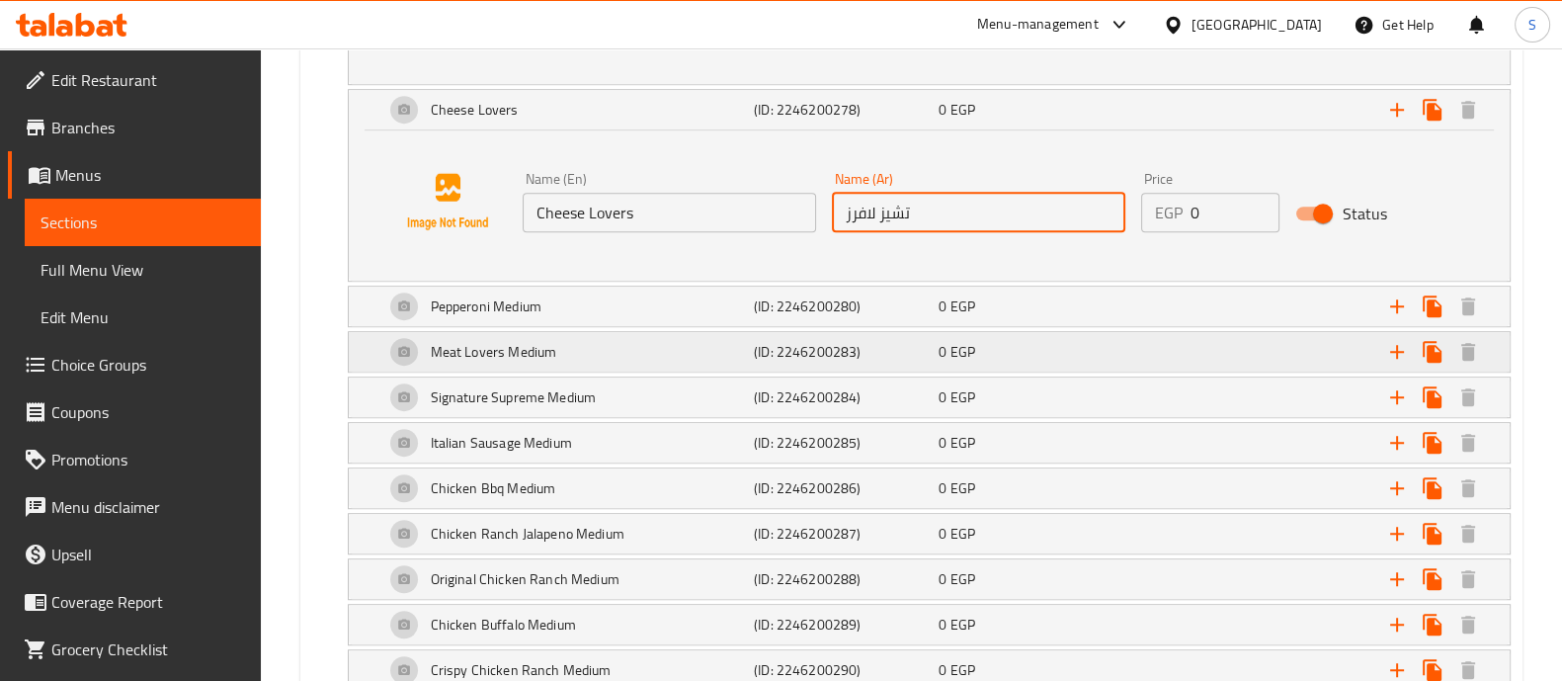
scroll to position [1634, 0]
type input "تشيز لافرز"
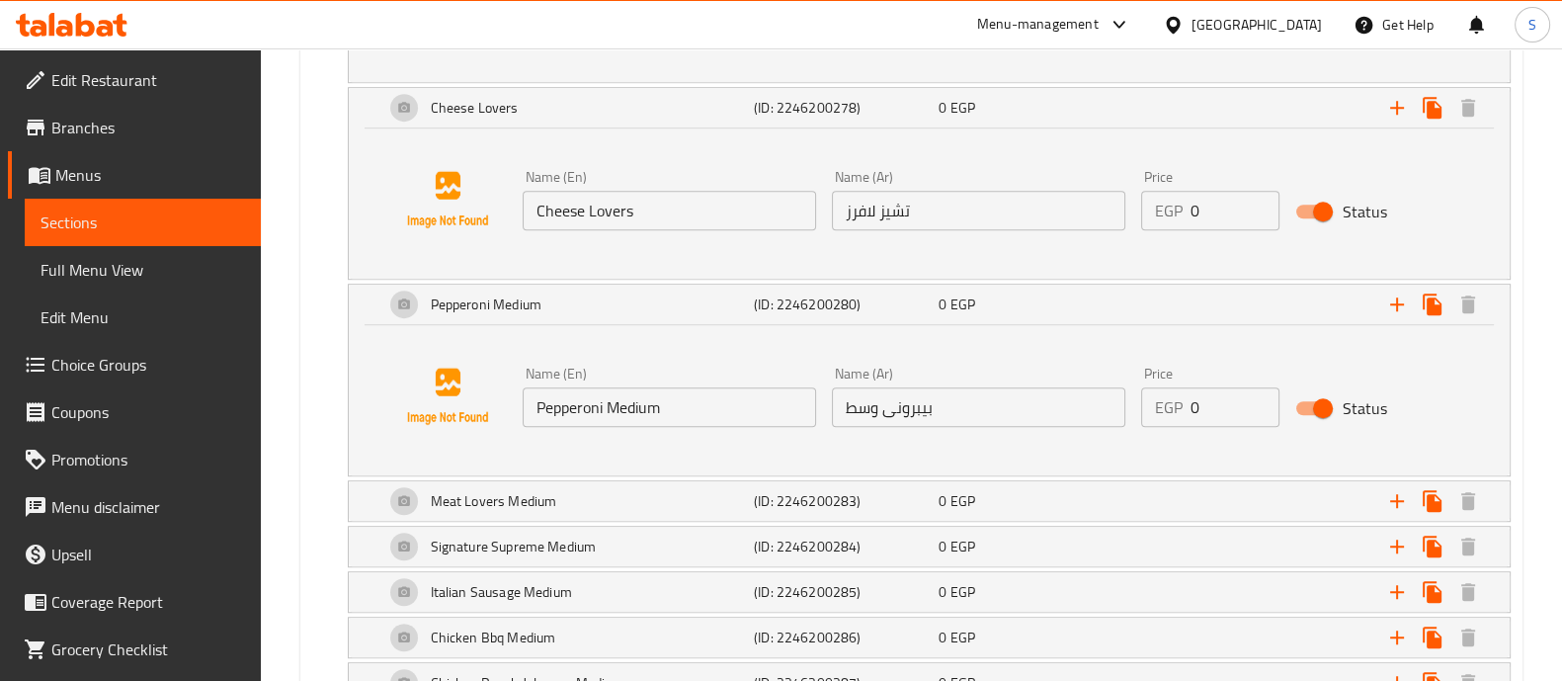
click at [618, 411] on input "Pepperoni Medium" at bounding box center [668, 407] width 293 height 40
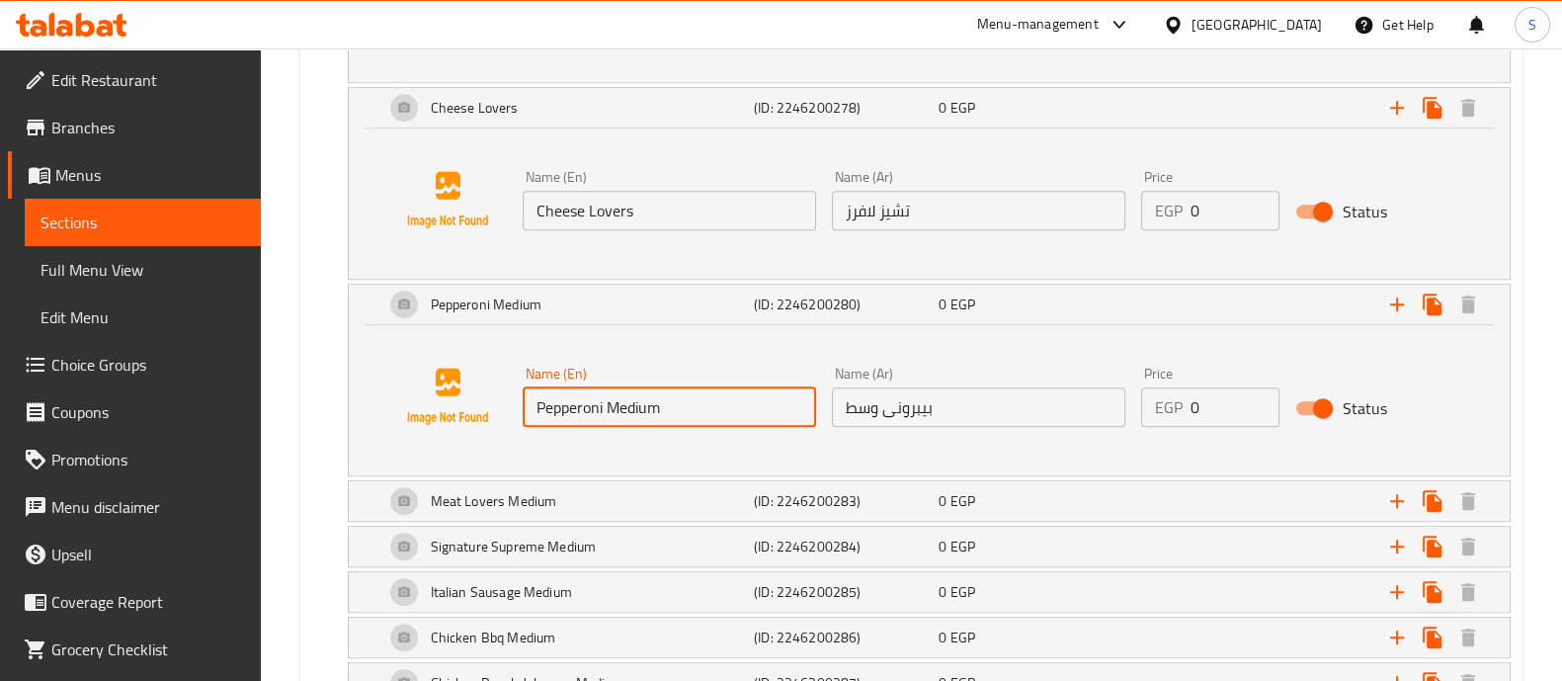
click at [618, 411] on input "Pepperoni Medium" at bounding box center [668, 407] width 293 height 40
type input "Pepperoni"
click at [848, 401] on input "بيبرونى وسط" at bounding box center [978, 407] width 293 height 40
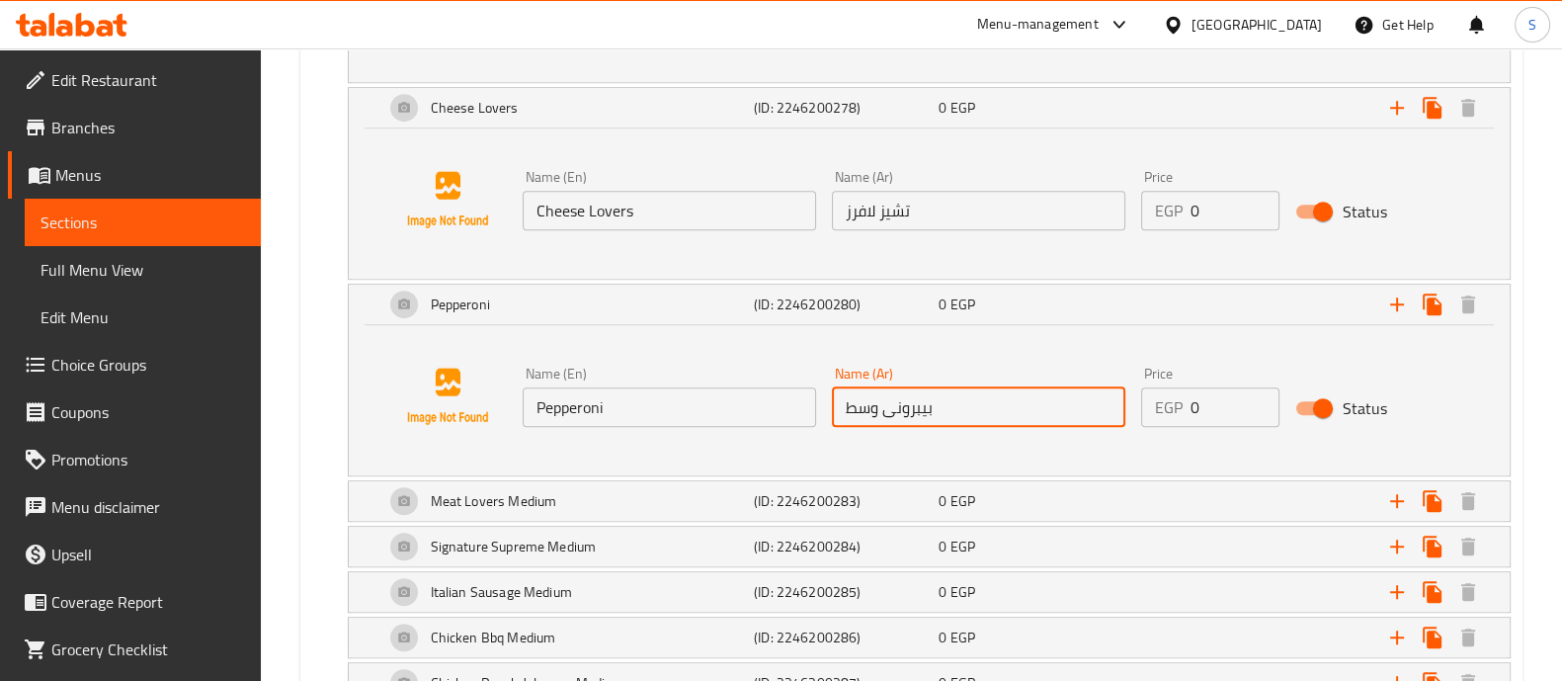
click at [848, 401] on input "بيبرونى وسط" at bounding box center [978, 407] width 293 height 40
click at [884, 412] on input "بيبرونى وسط" at bounding box center [978, 407] width 293 height 40
drag, startPoint x: 877, startPoint y: 408, endPoint x: 815, endPoint y: 409, distance: 62.2
click at [815, 409] on div "Name (En) Pepperoni Name (En) Name (Ar) بيبرونى وسط Name (Ar) Price EGP 0 Price…" at bounding box center [979, 397] width 928 height 76
type input "بيبرونى"
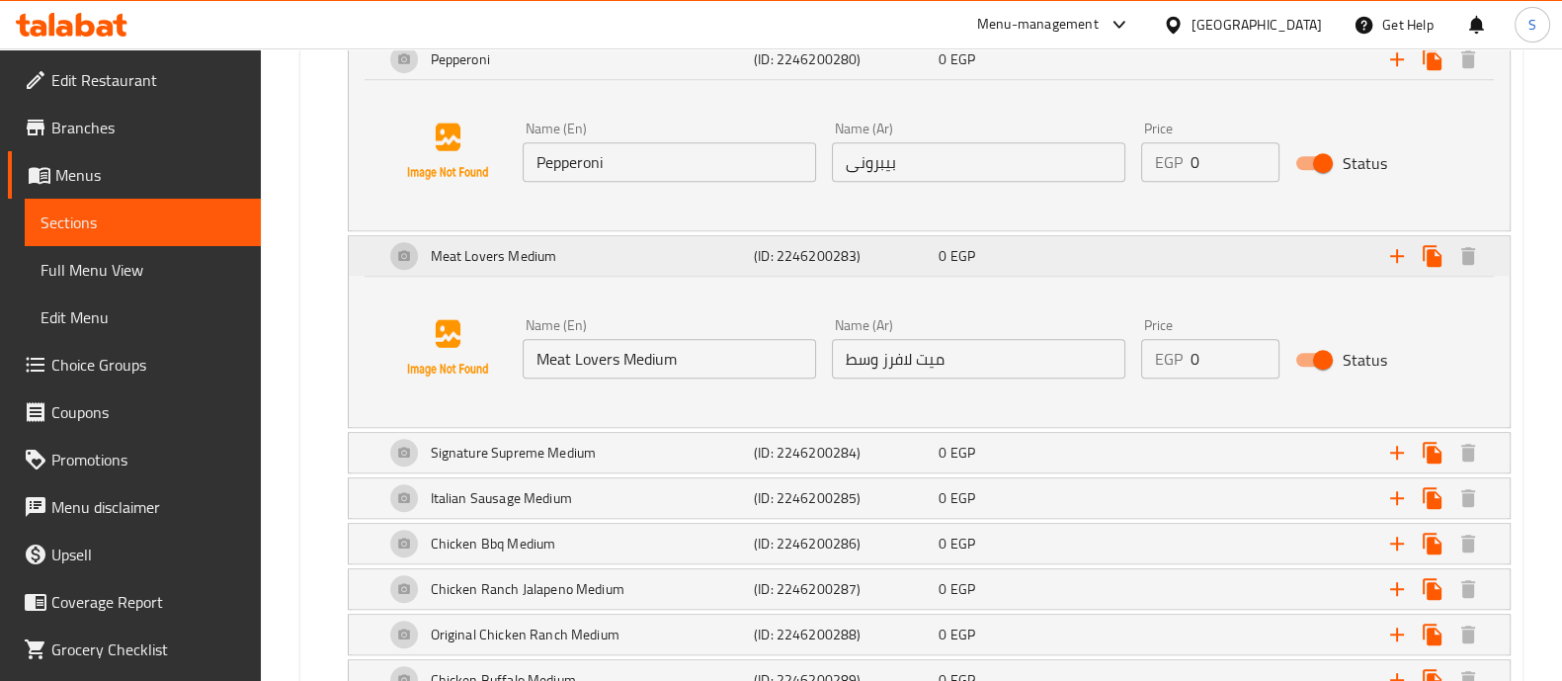
scroll to position [1881, 0]
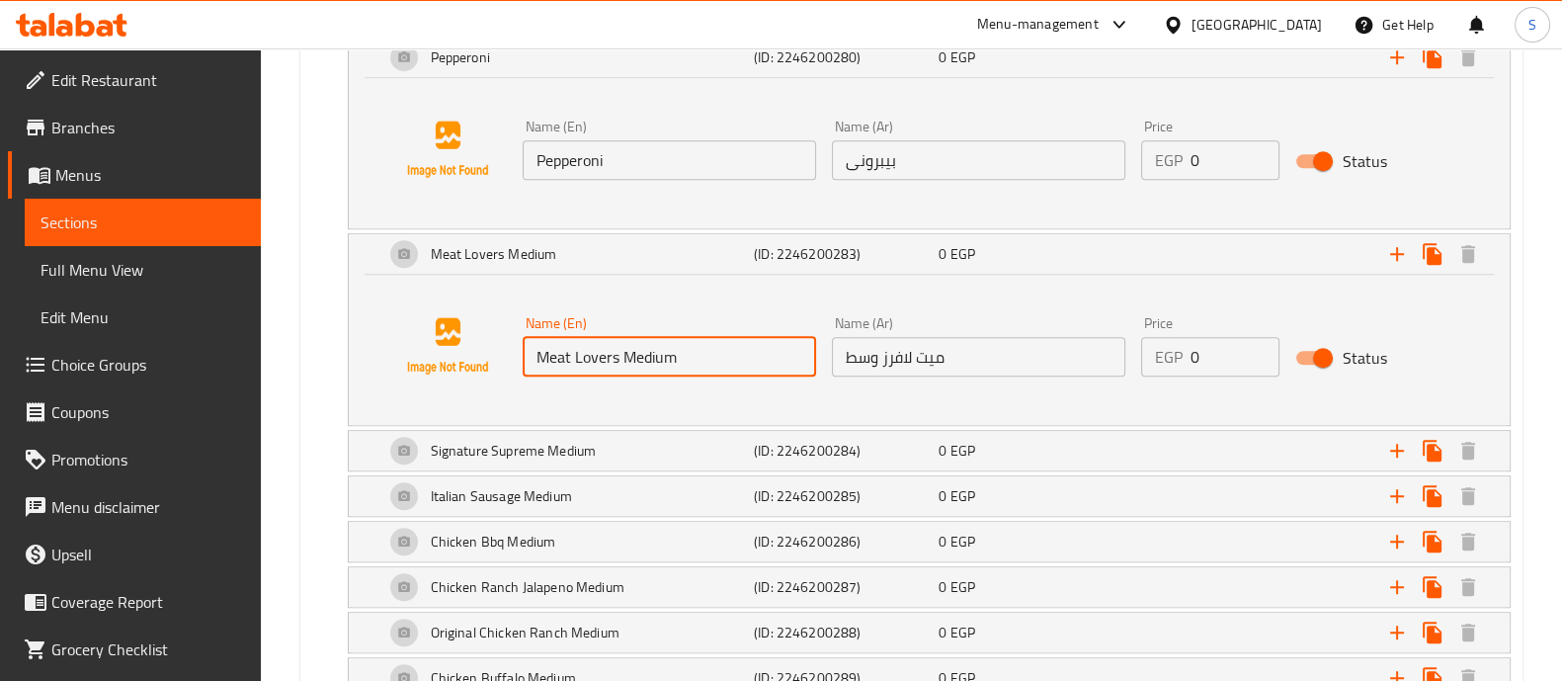
click at [640, 350] on input "Meat Lovers Medium" at bounding box center [668, 357] width 293 height 40
type input "Meat Lovers"
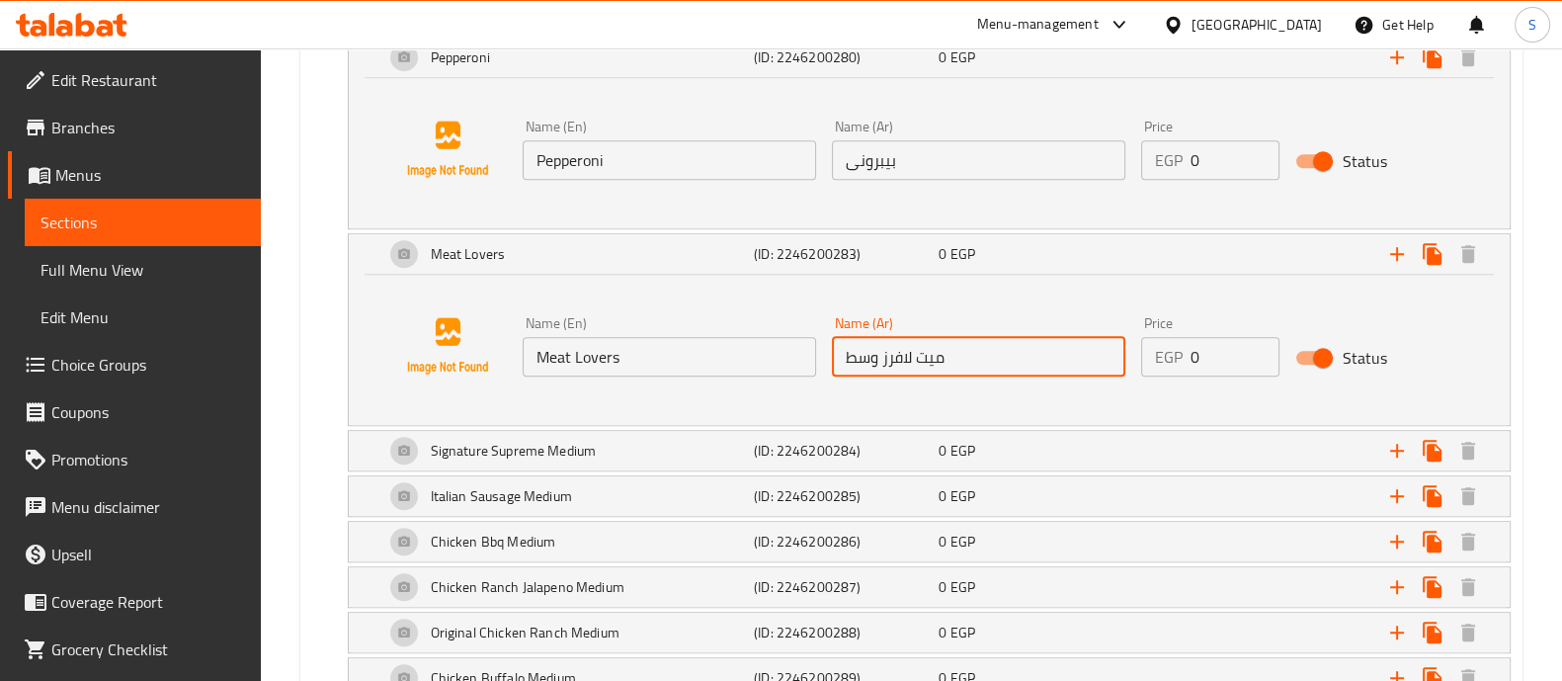
drag, startPoint x: 839, startPoint y: 352, endPoint x: 879, endPoint y: 355, distance: 40.6
click at [879, 355] on input "ميت لافرز وسط" at bounding box center [978, 357] width 293 height 40
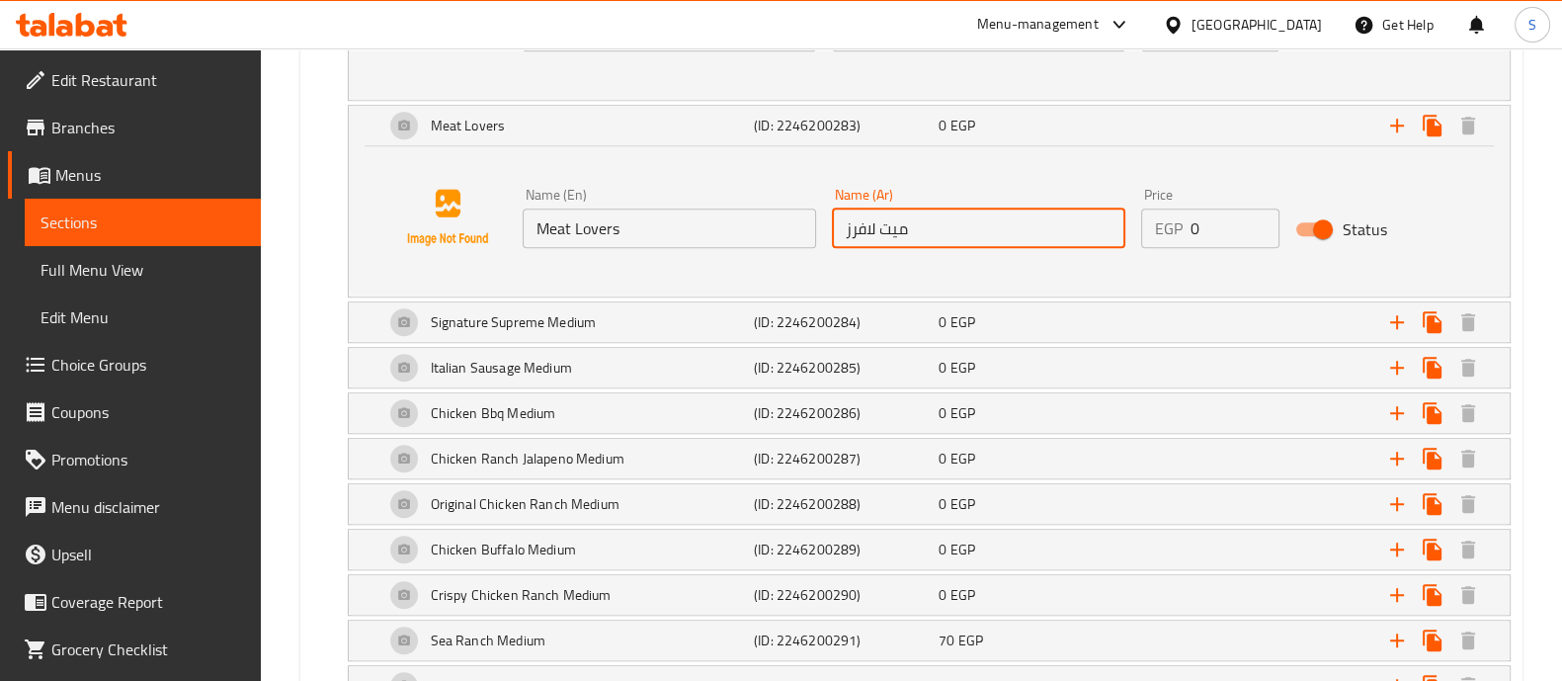
scroll to position [2019, 0]
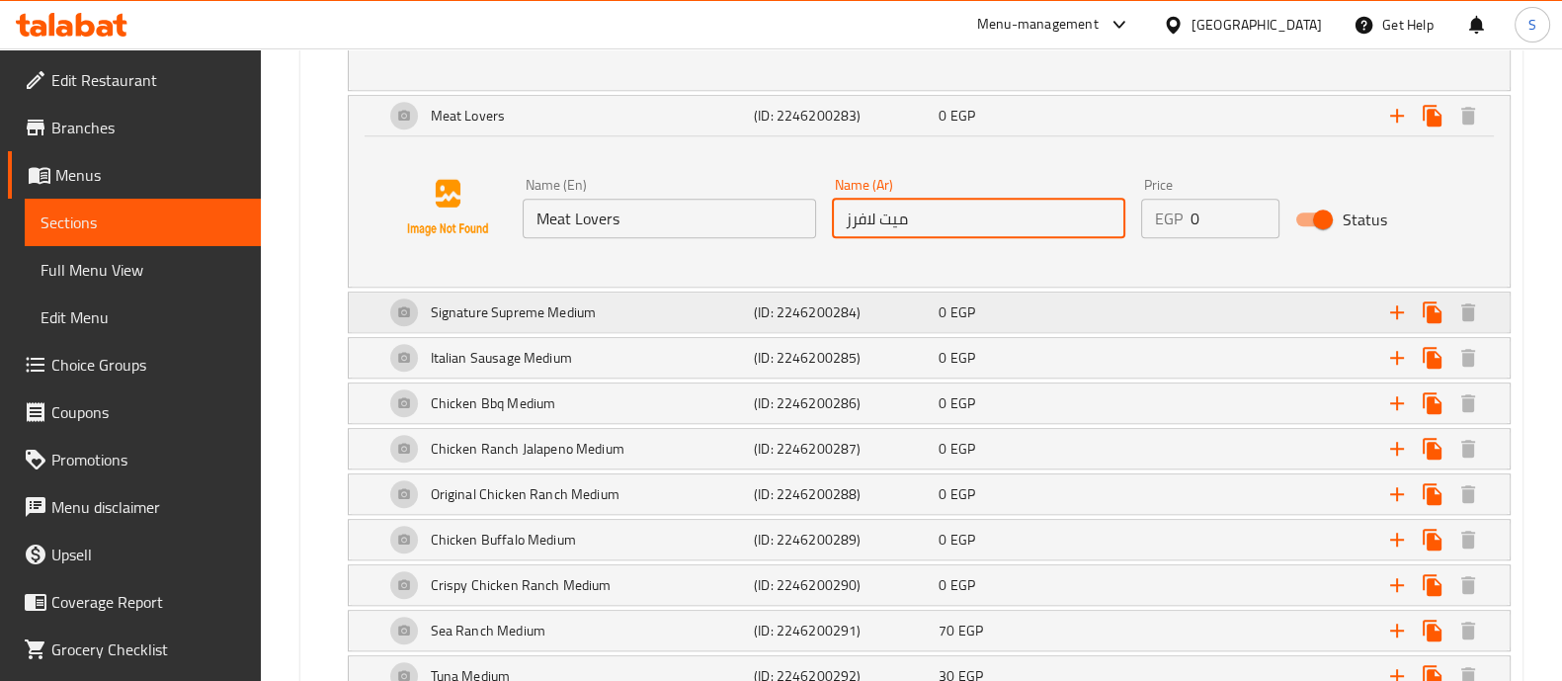
type input "ميت لافرز"
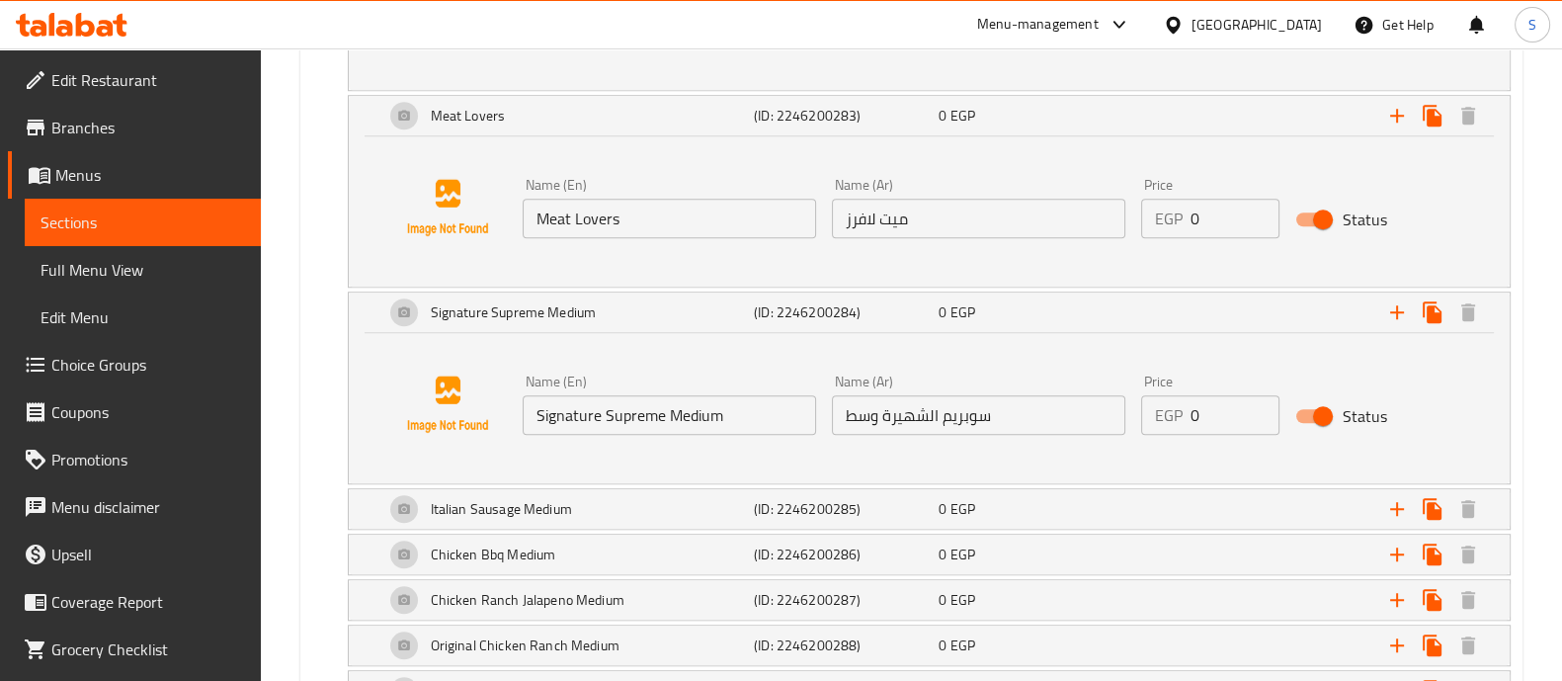
click at [677, 416] on input "Signature Supreme Medium" at bounding box center [668, 415] width 293 height 40
type input "Signature Supreme"
click at [851, 412] on input "سوبريم الشهيرة وسط" at bounding box center [978, 415] width 293 height 40
drag, startPoint x: 840, startPoint y: 412, endPoint x: 874, endPoint y: 423, distance: 36.2
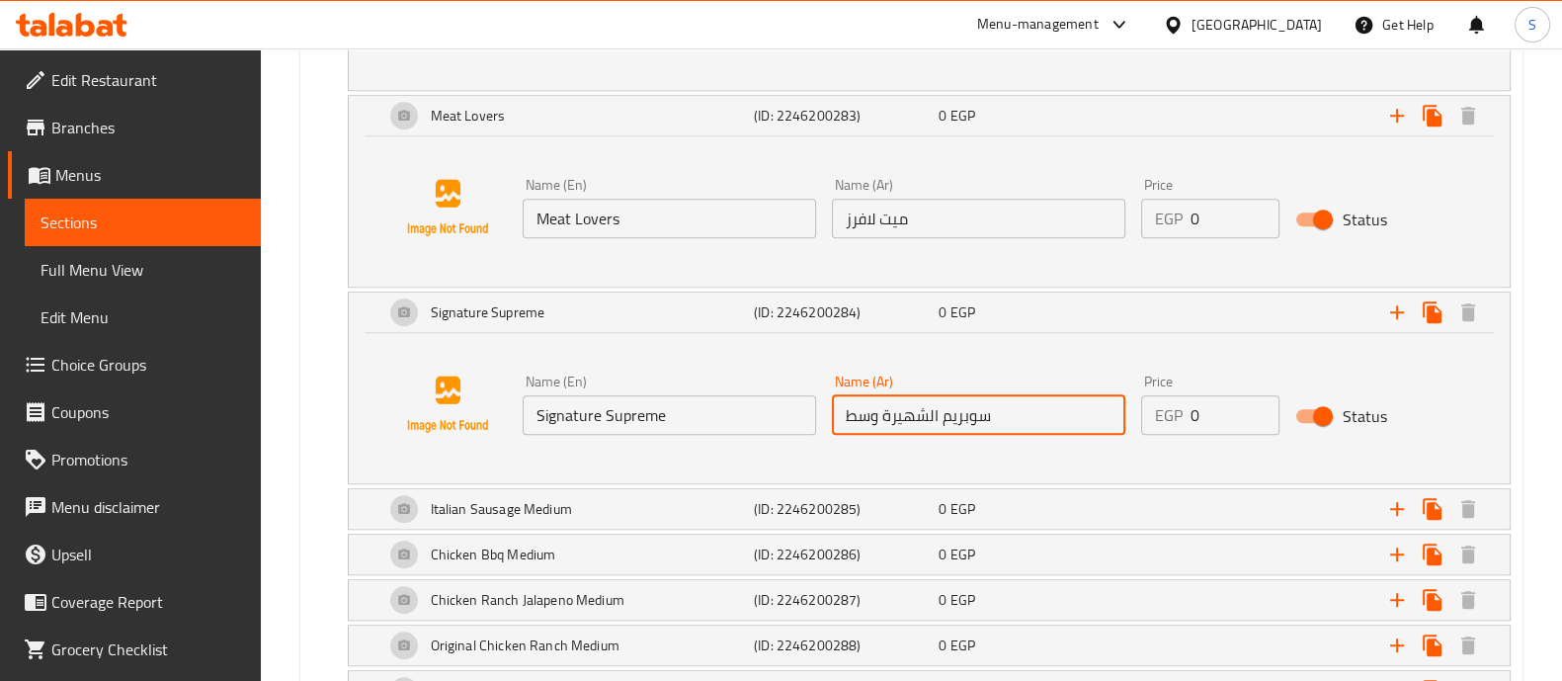
click at [874, 423] on input "سوبريم الشهيرة وسط" at bounding box center [978, 415] width 293 height 40
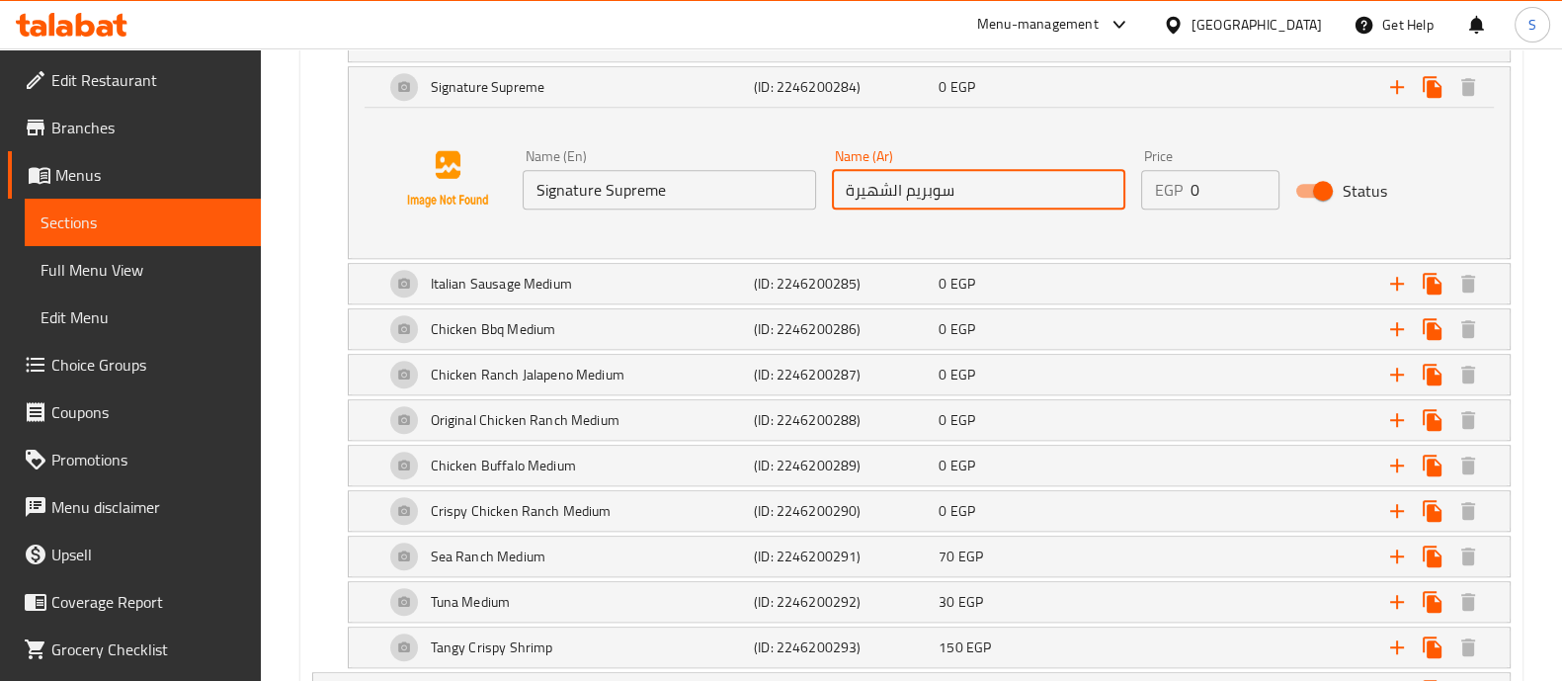
scroll to position [2256, 0]
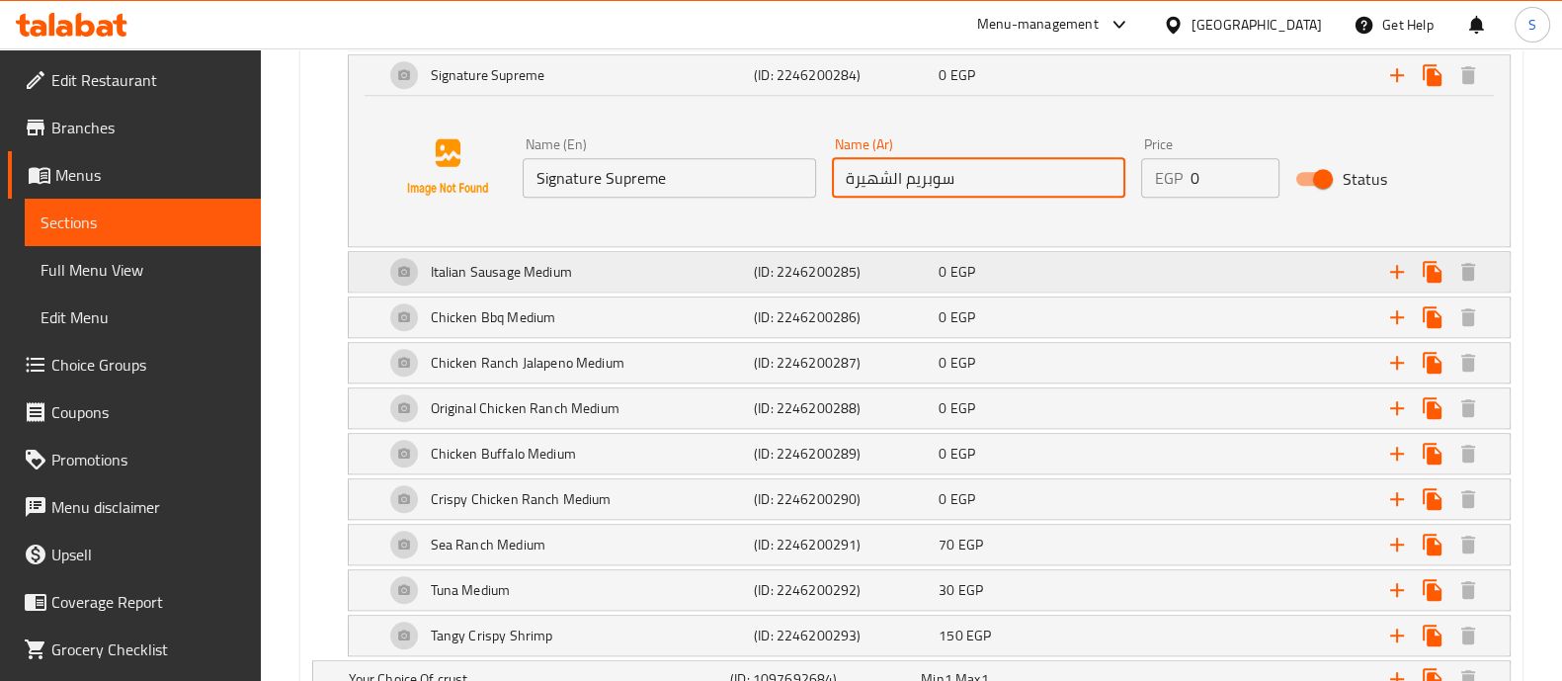
type input "سوبريم الشهيرة"
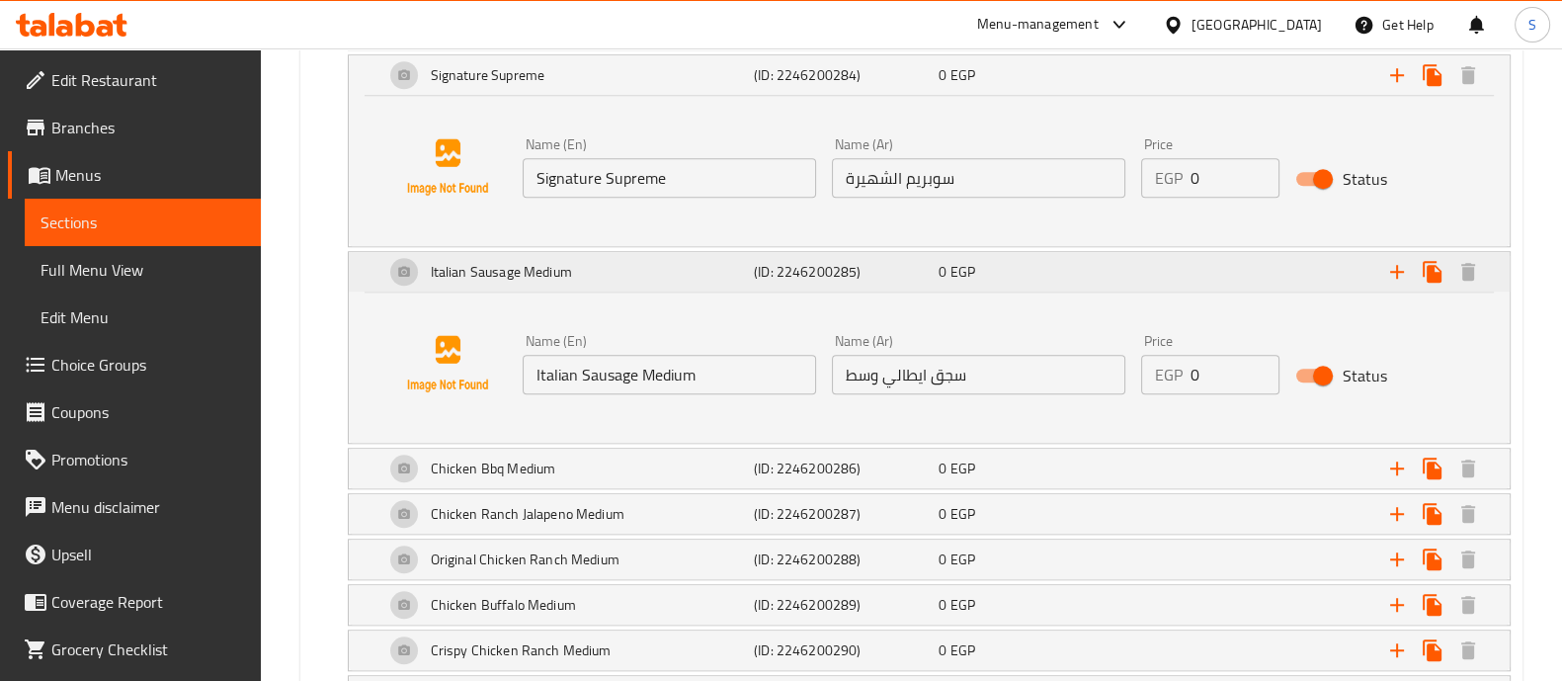
scroll to position [2401, 0]
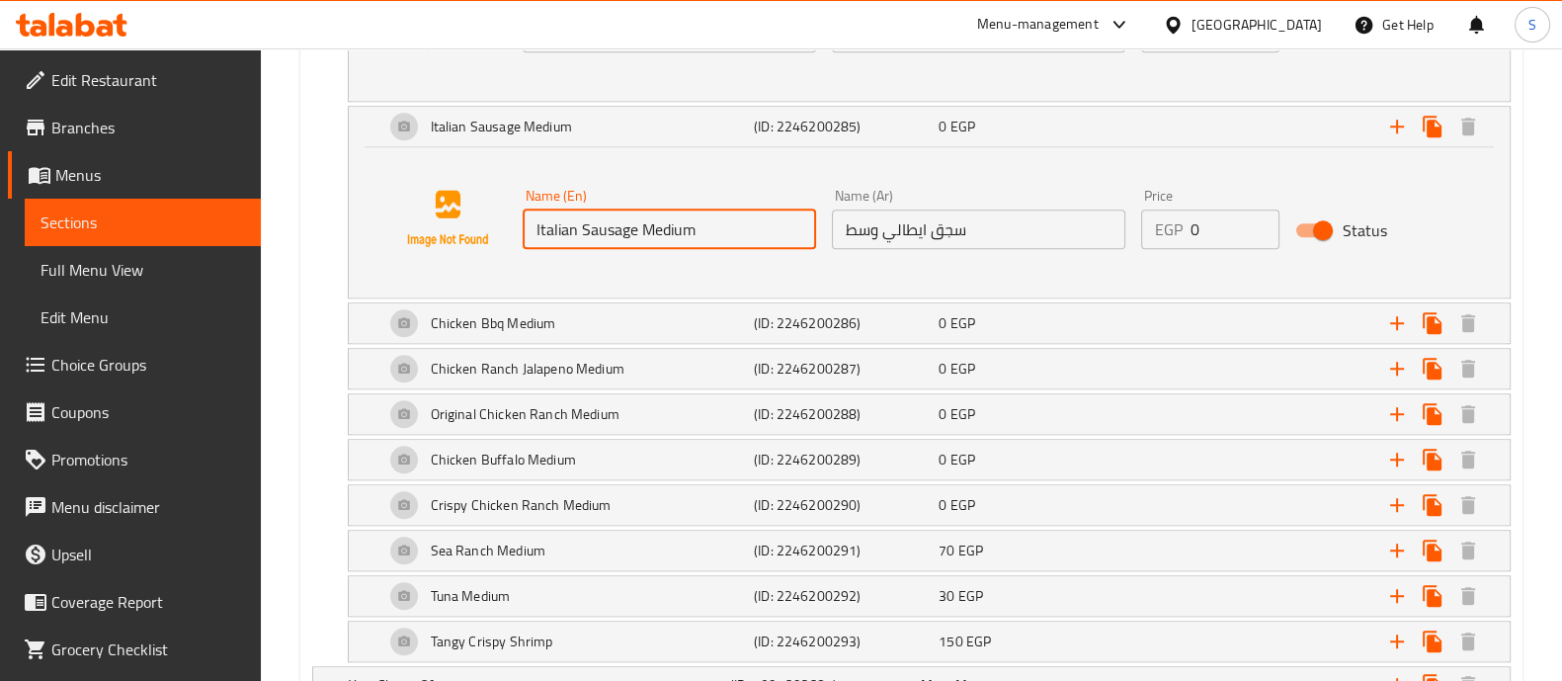
click at [682, 234] on input "Italian Sausage Medium" at bounding box center [668, 229] width 293 height 40
type input "Italian Sausage"
click at [861, 215] on input "سجق ايطالي وسط" at bounding box center [978, 229] width 293 height 40
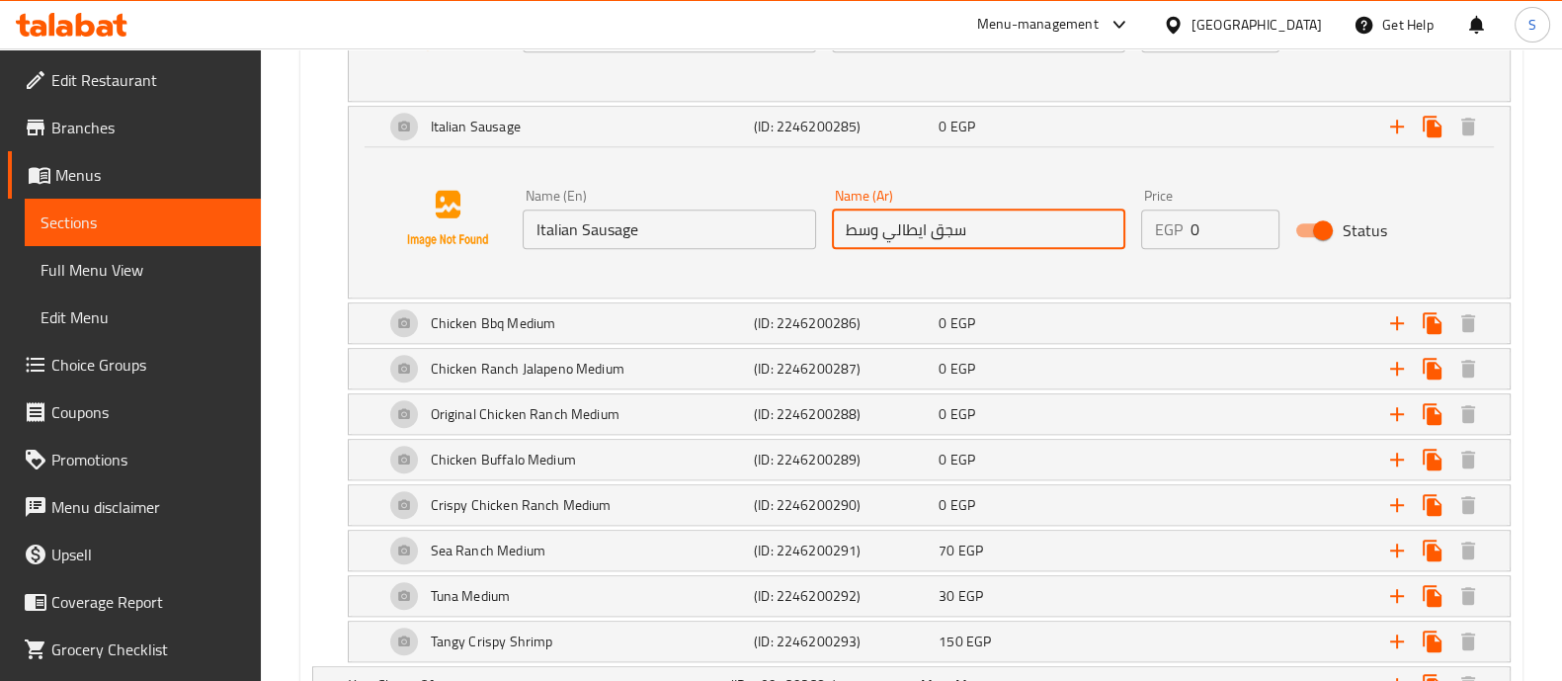
click at [861, 215] on input "سجق ايطالي وسط" at bounding box center [978, 229] width 293 height 40
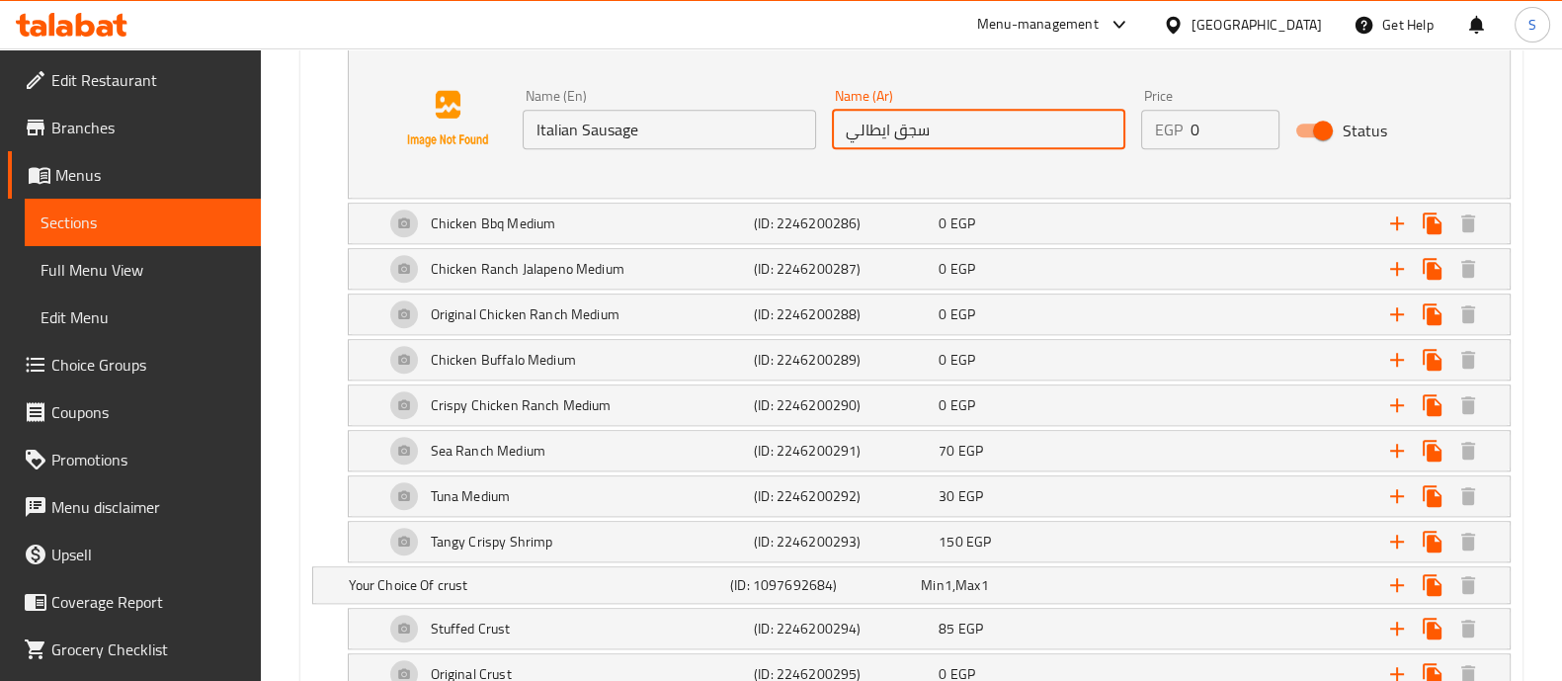
scroll to position [2503, 0]
type input "سجق ايطالي"
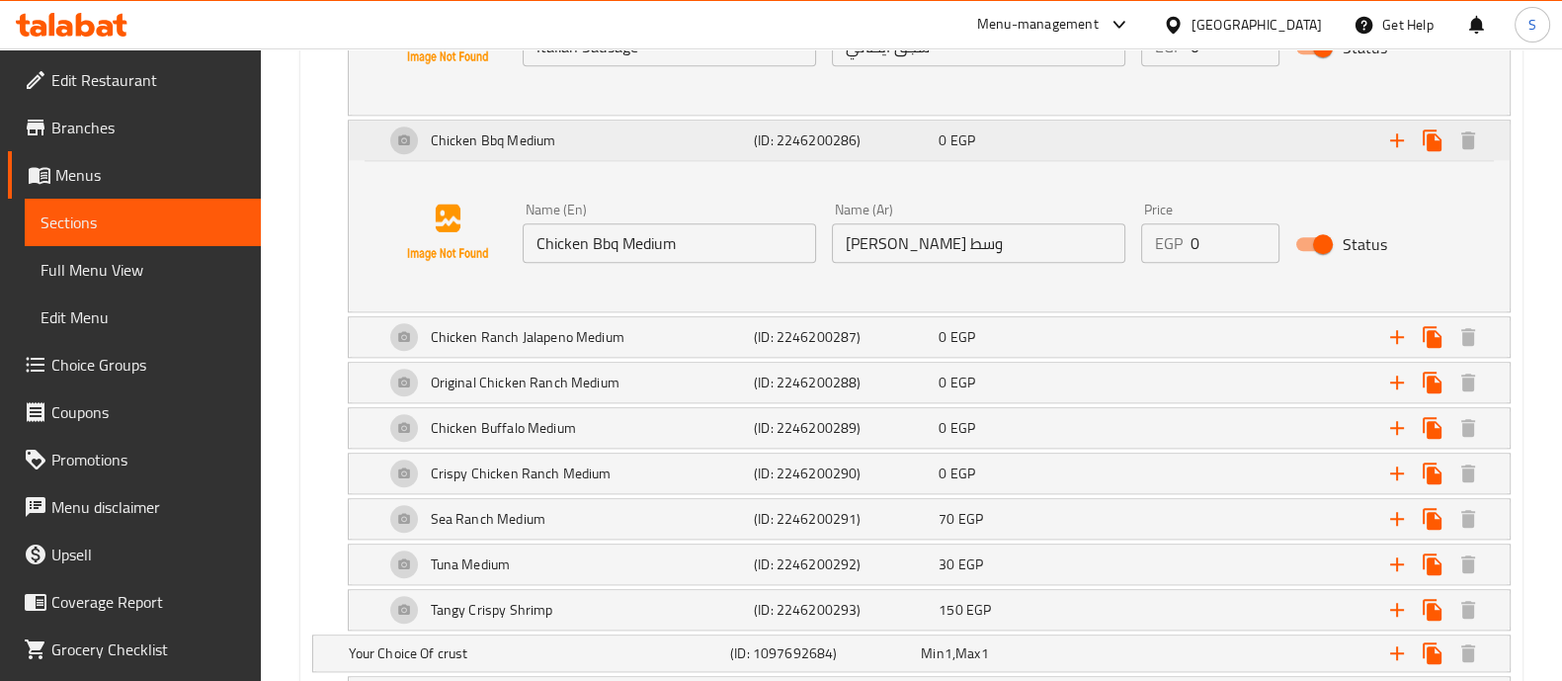
scroll to position [2679, 0]
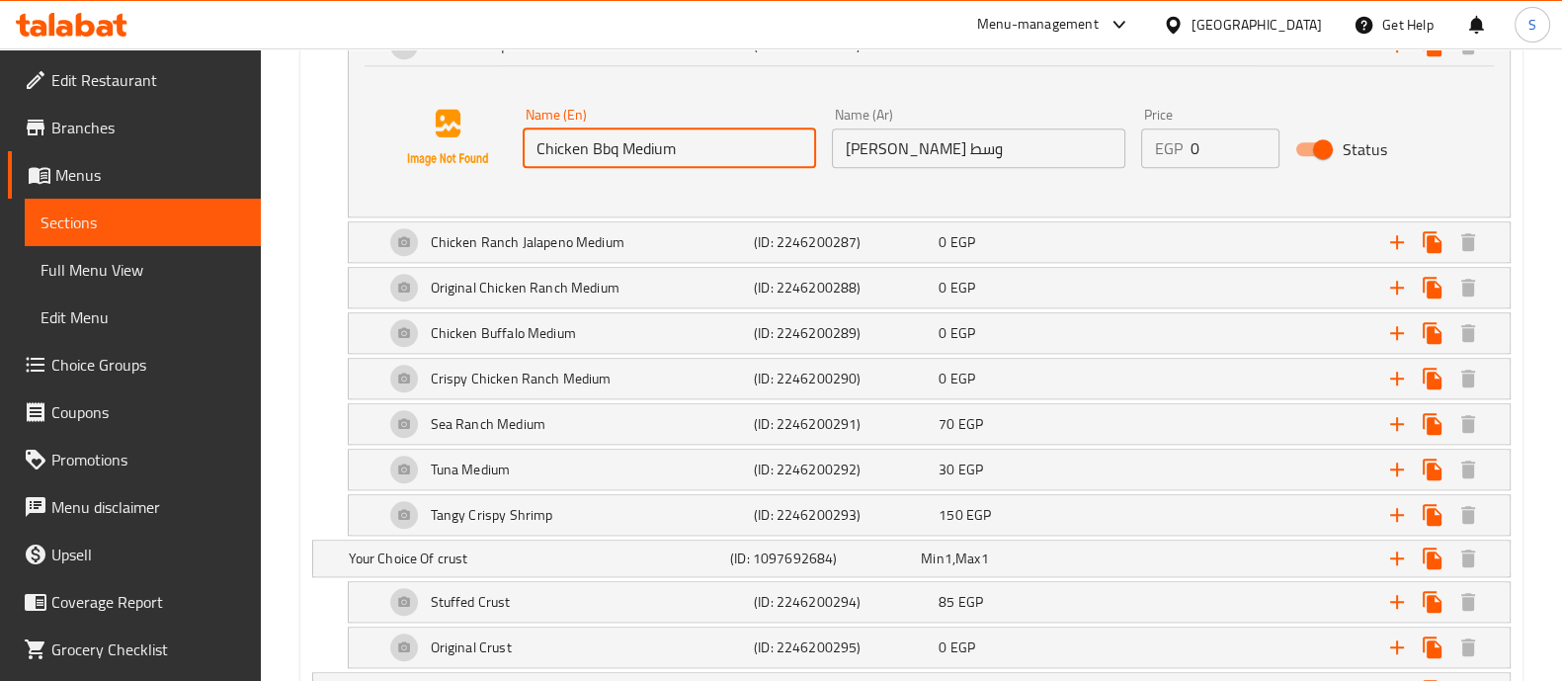
click at [651, 135] on input "Chicken Bbq Medium" at bounding box center [668, 148] width 293 height 40
type input "Chicken Bbq"
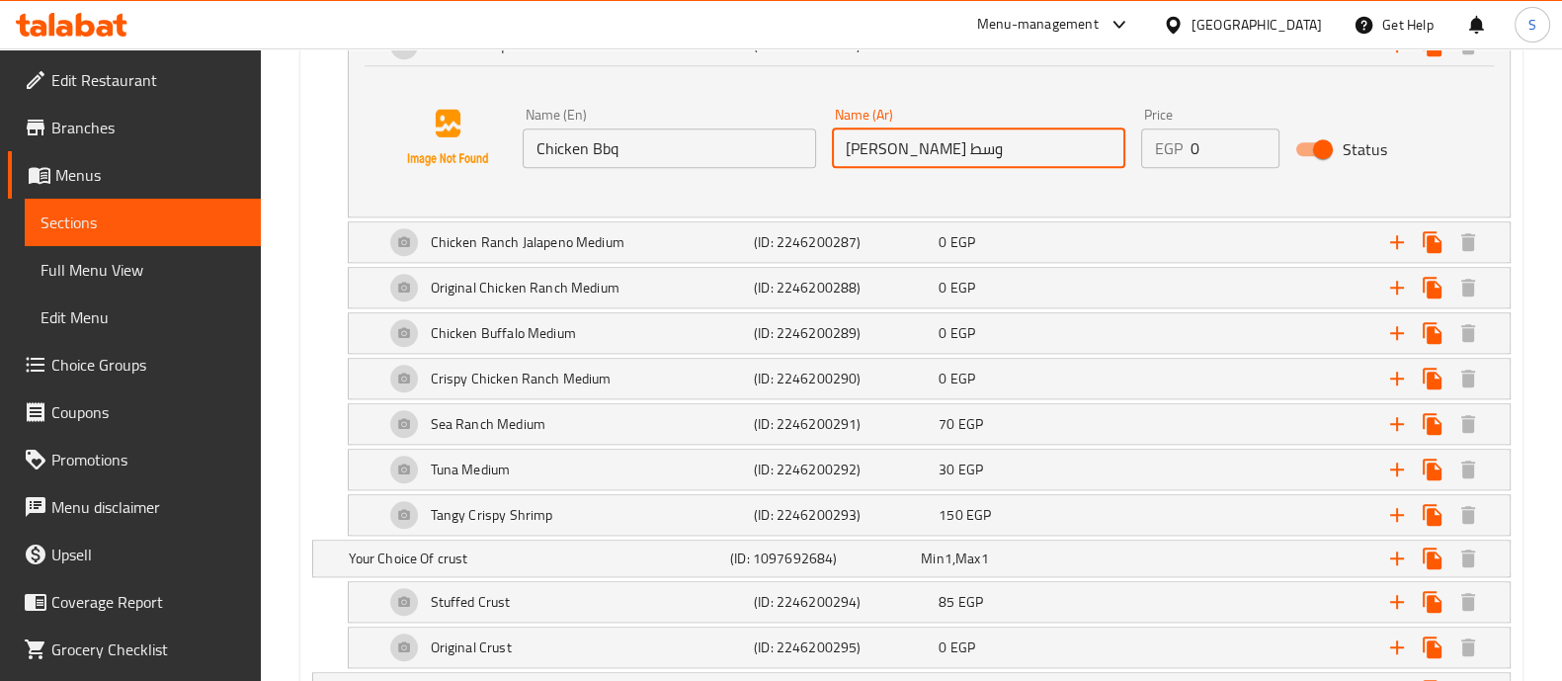
drag, startPoint x: 843, startPoint y: 147, endPoint x: 882, endPoint y: 161, distance: 40.9
click at [882, 161] on input "[PERSON_NAME] وسط" at bounding box center [978, 148] width 293 height 40
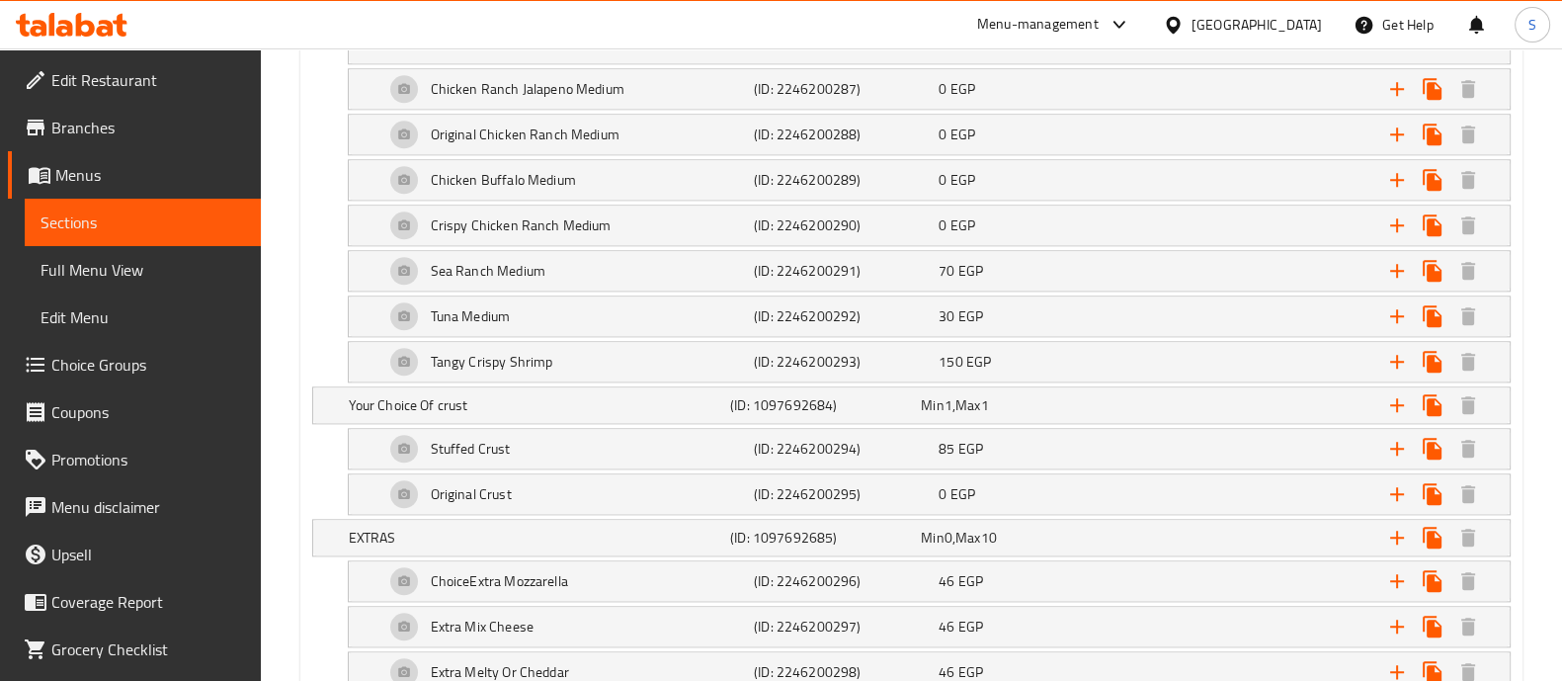
scroll to position [2836, 0]
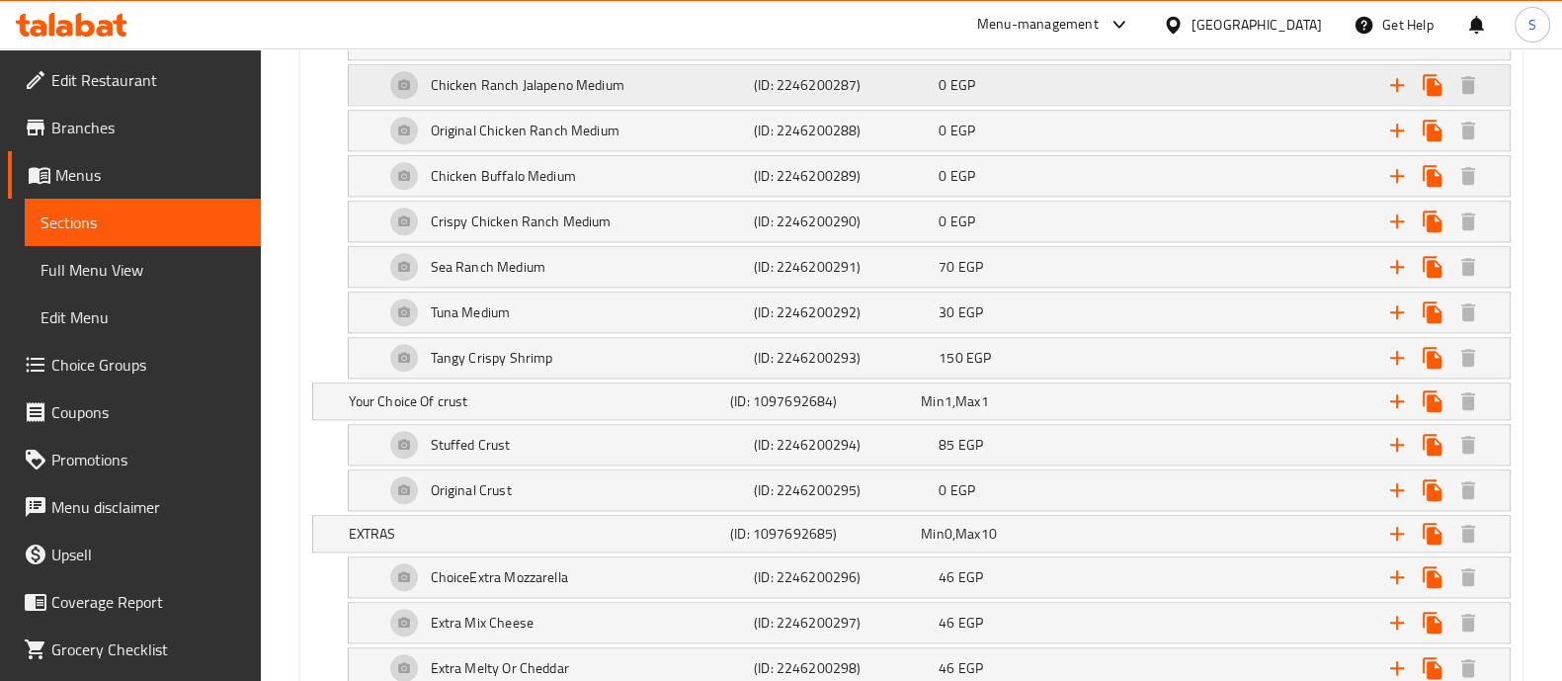
type input "[PERSON_NAME]"
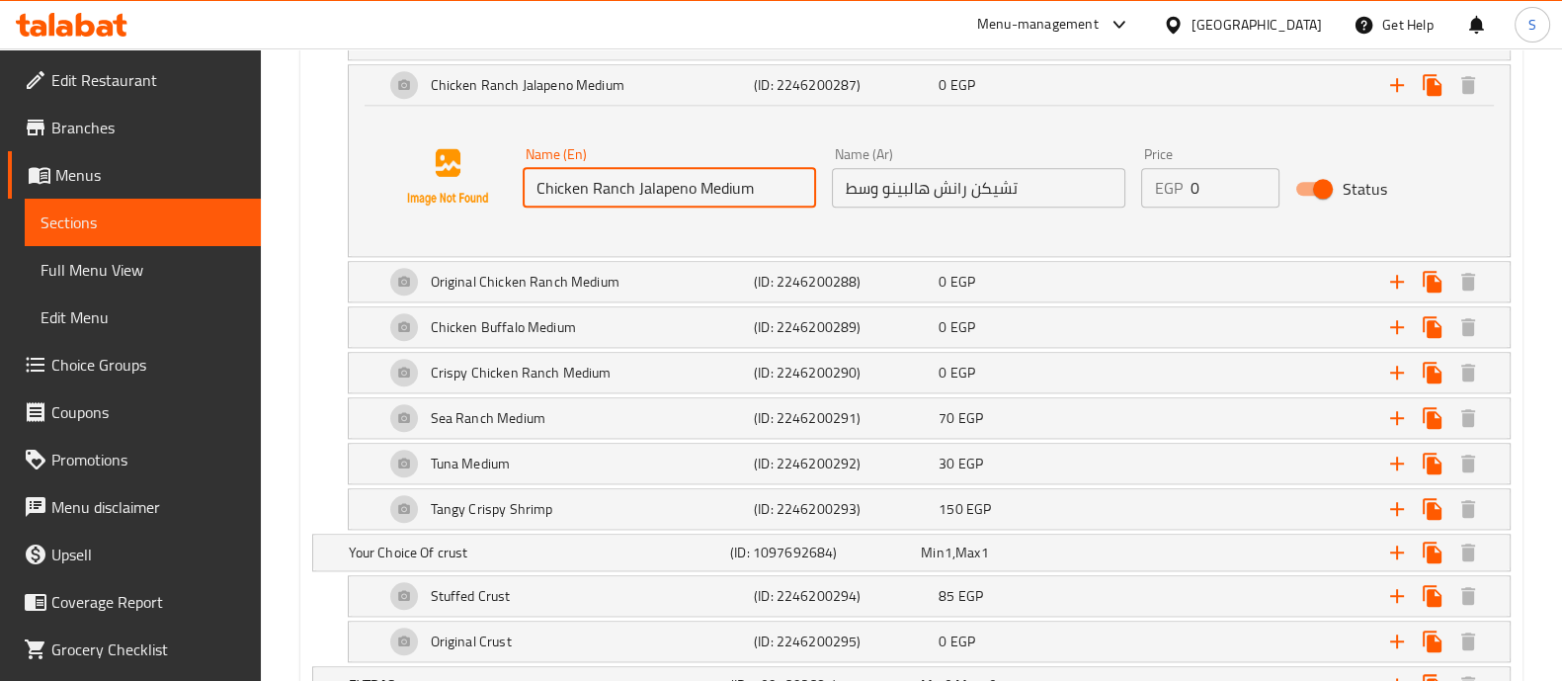
click at [711, 186] on input "Chicken Ranch Jalapeno Medium" at bounding box center [668, 188] width 293 height 40
type input "Chicken Ranch Jalapeno"
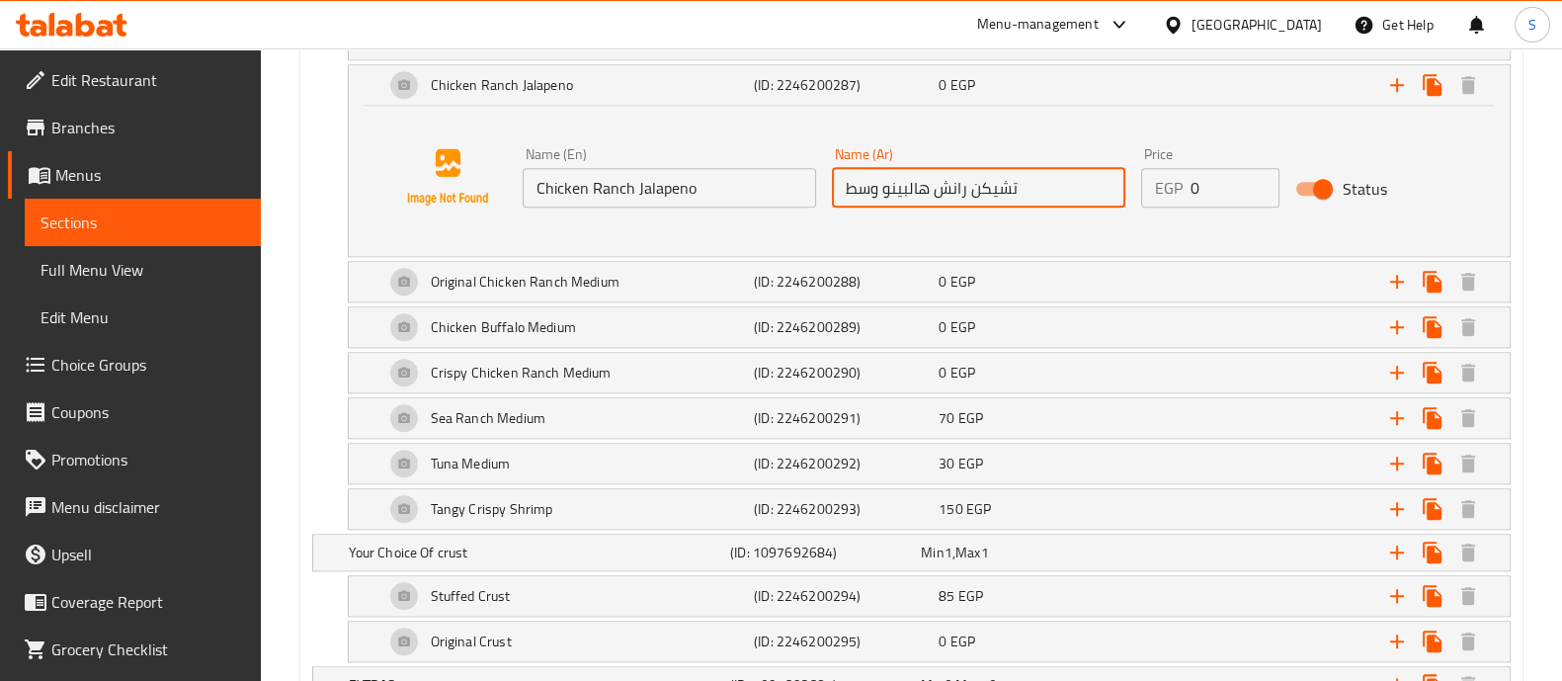
drag, startPoint x: 840, startPoint y: 186, endPoint x: 879, endPoint y: 188, distance: 39.6
click at [879, 188] on input "تشيكن رانش هالبينو وسط" at bounding box center [978, 188] width 293 height 40
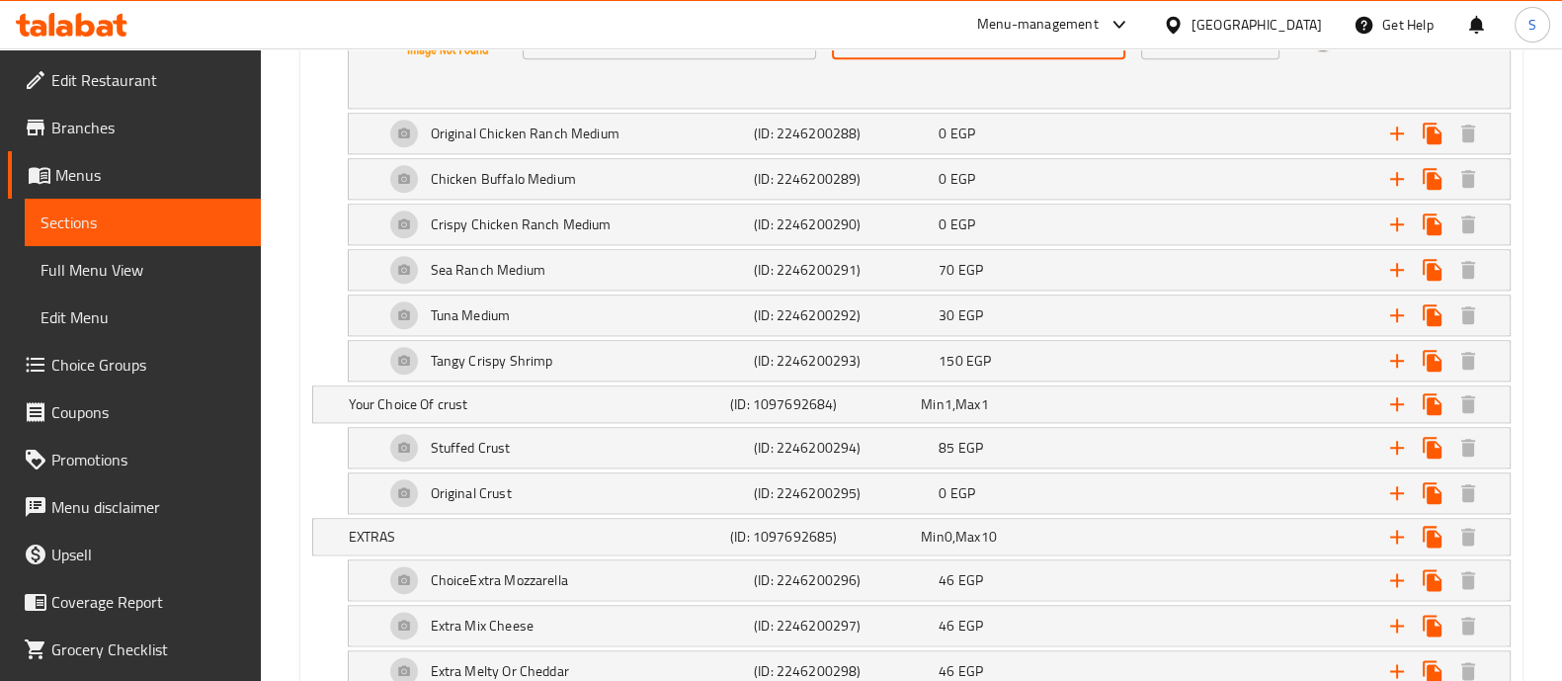
scroll to position [3003, 0]
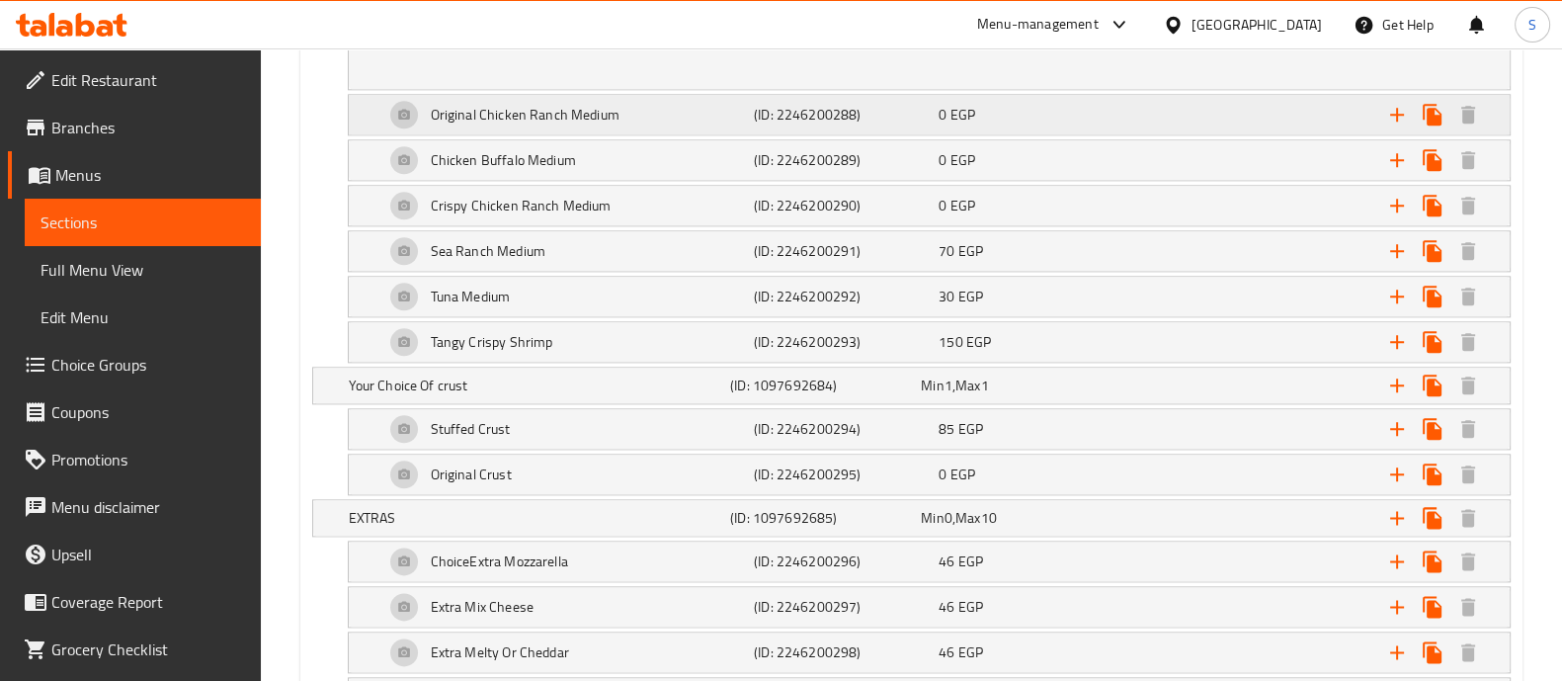
type input "تشيكن [PERSON_NAME]"
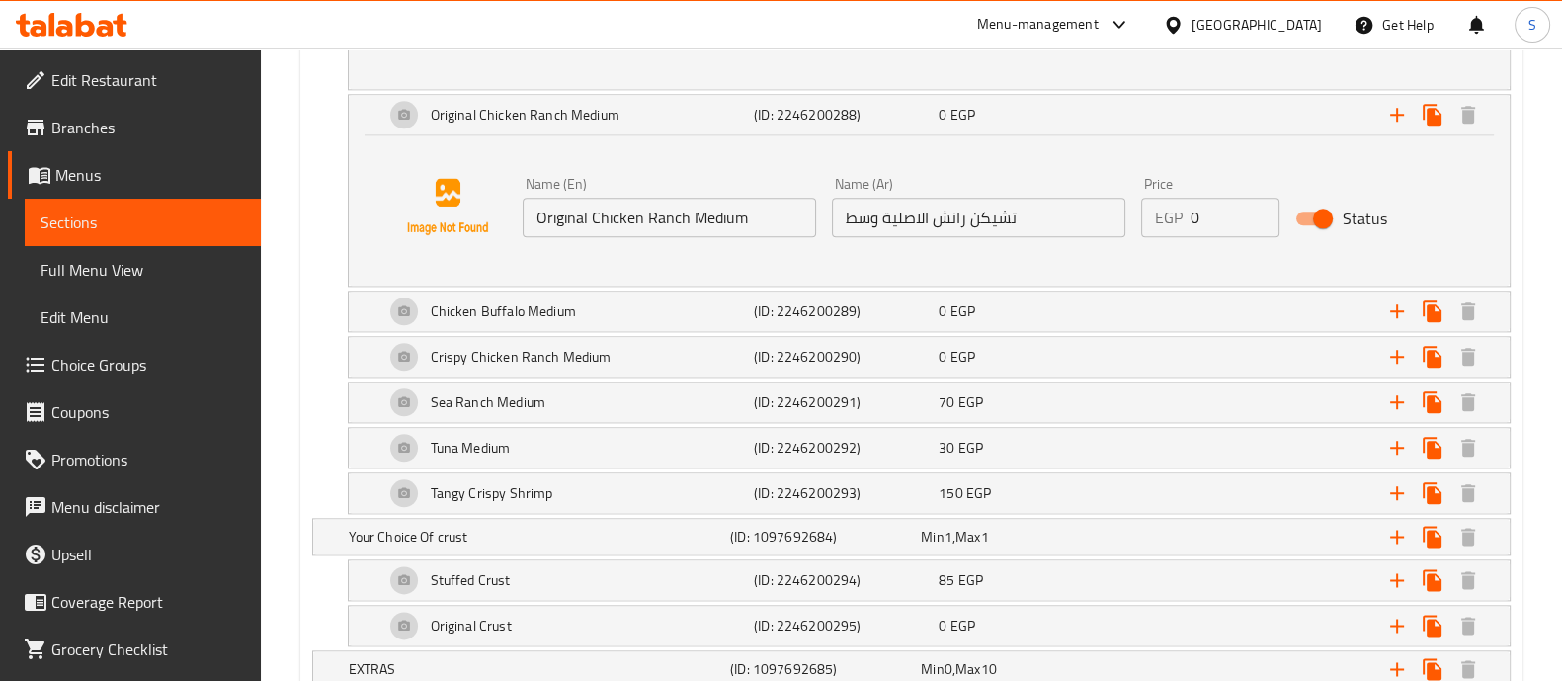
click at [696, 215] on input "Original Chicken Ranch Medium" at bounding box center [668, 218] width 293 height 40
type input "Original Chicken Ranch"
drag, startPoint x: 837, startPoint y: 216, endPoint x: 874, endPoint y: 214, distance: 37.6
click at [874, 214] on input "تشيكن رانش الاصلية وسط" at bounding box center [978, 218] width 293 height 40
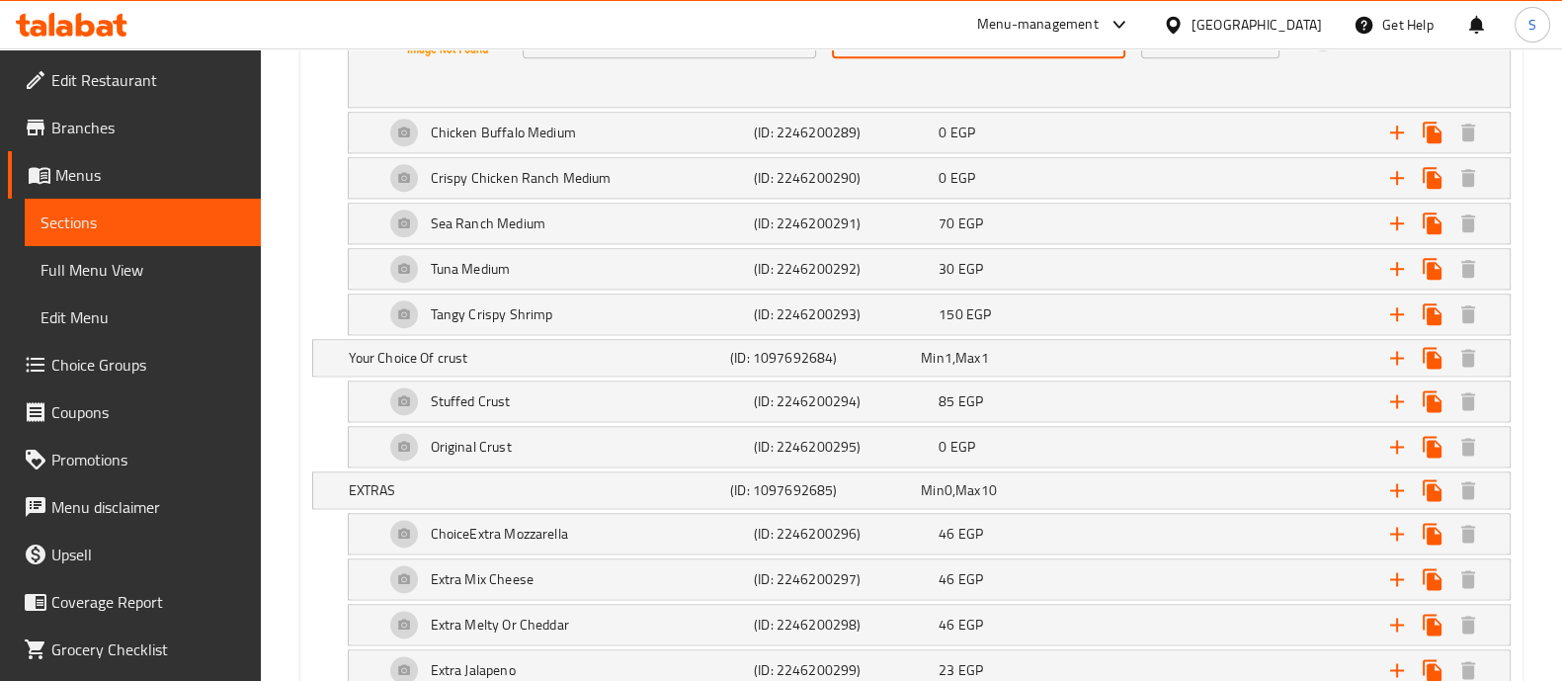
scroll to position [3182, 0]
type input "تشيكن رانش الاصلية"
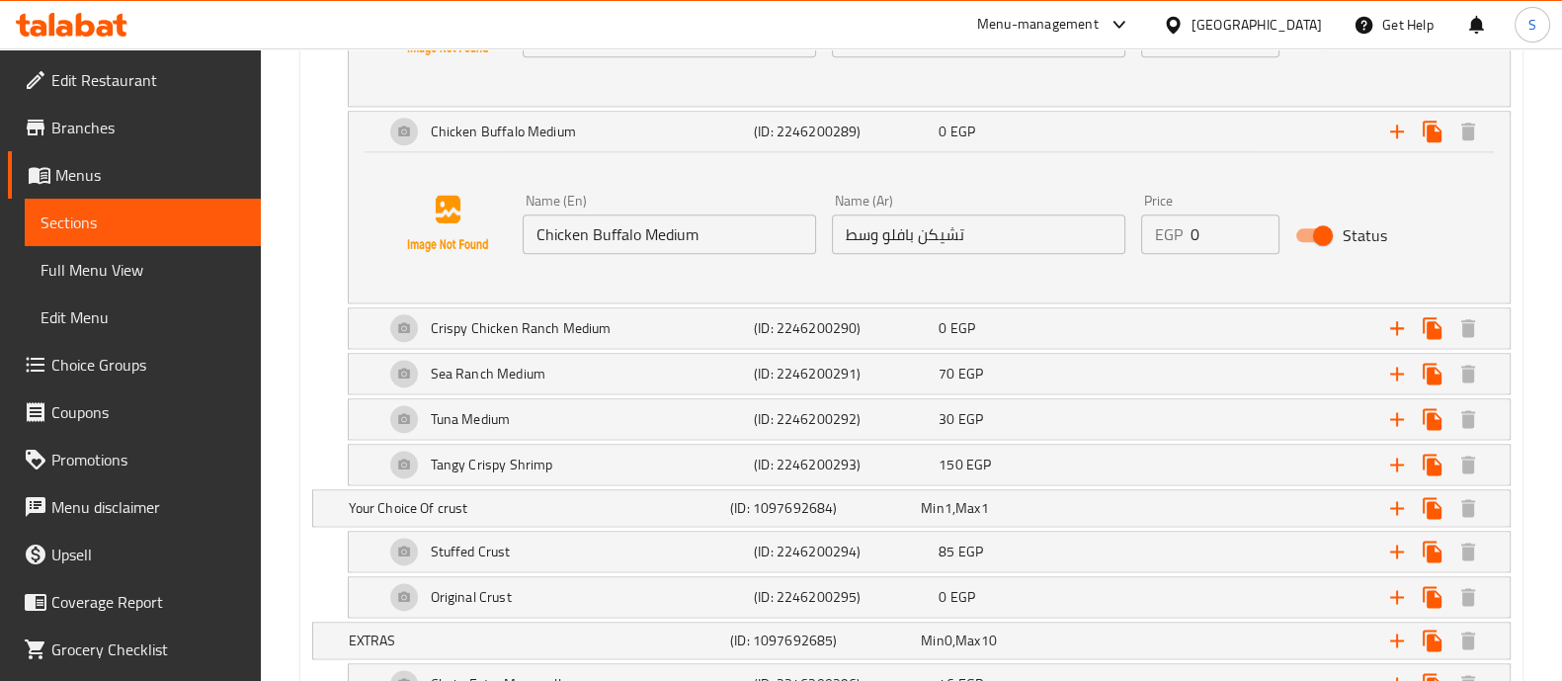
click at [655, 237] on input "Chicken Buffalo Medium" at bounding box center [668, 234] width 293 height 40
type input "Chicken Buffalo"
drag, startPoint x: 841, startPoint y: 234, endPoint x: 877, endPoint y: 239, distance: 36.9
click at [877, 239] on input "تشيكن بافلو وسط" at bounding box center [978, 234] width 293 height 40
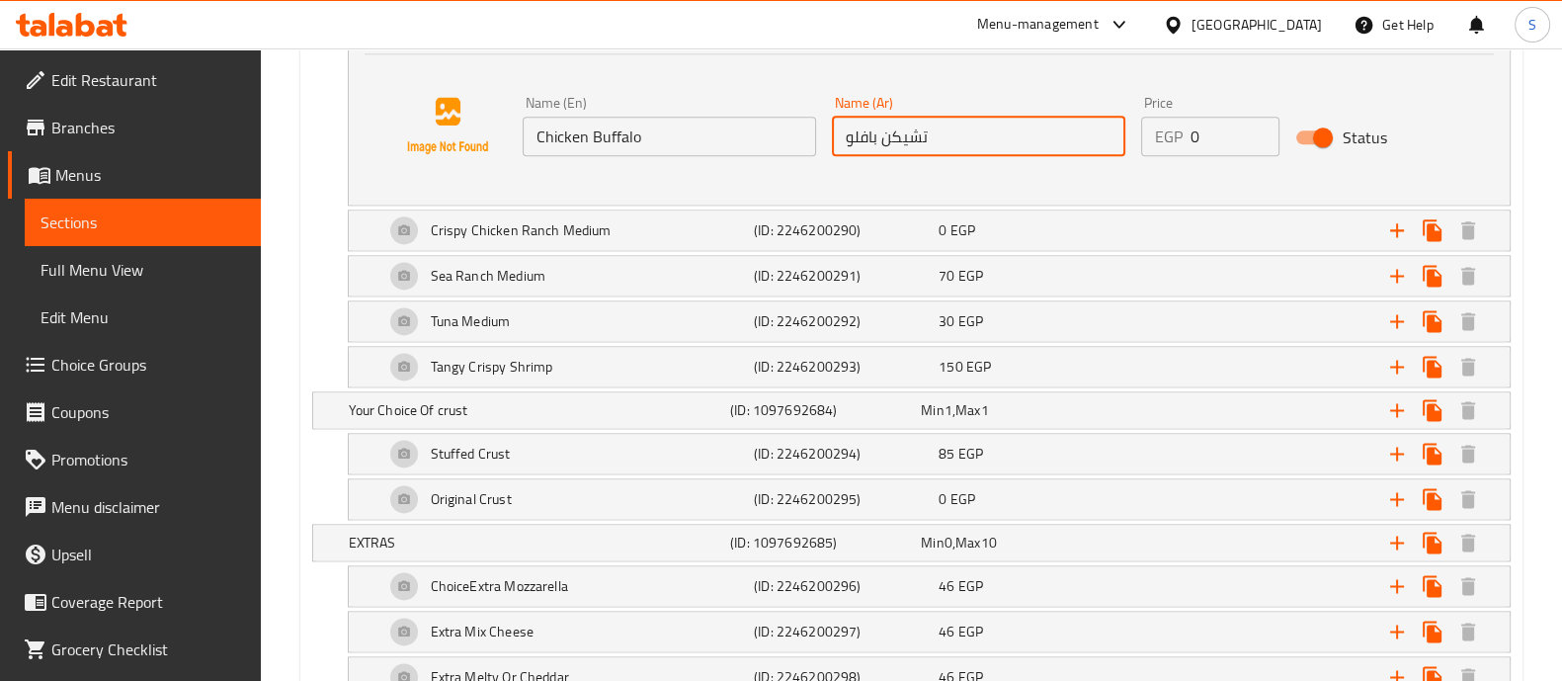
scroll to position [3335, 0]
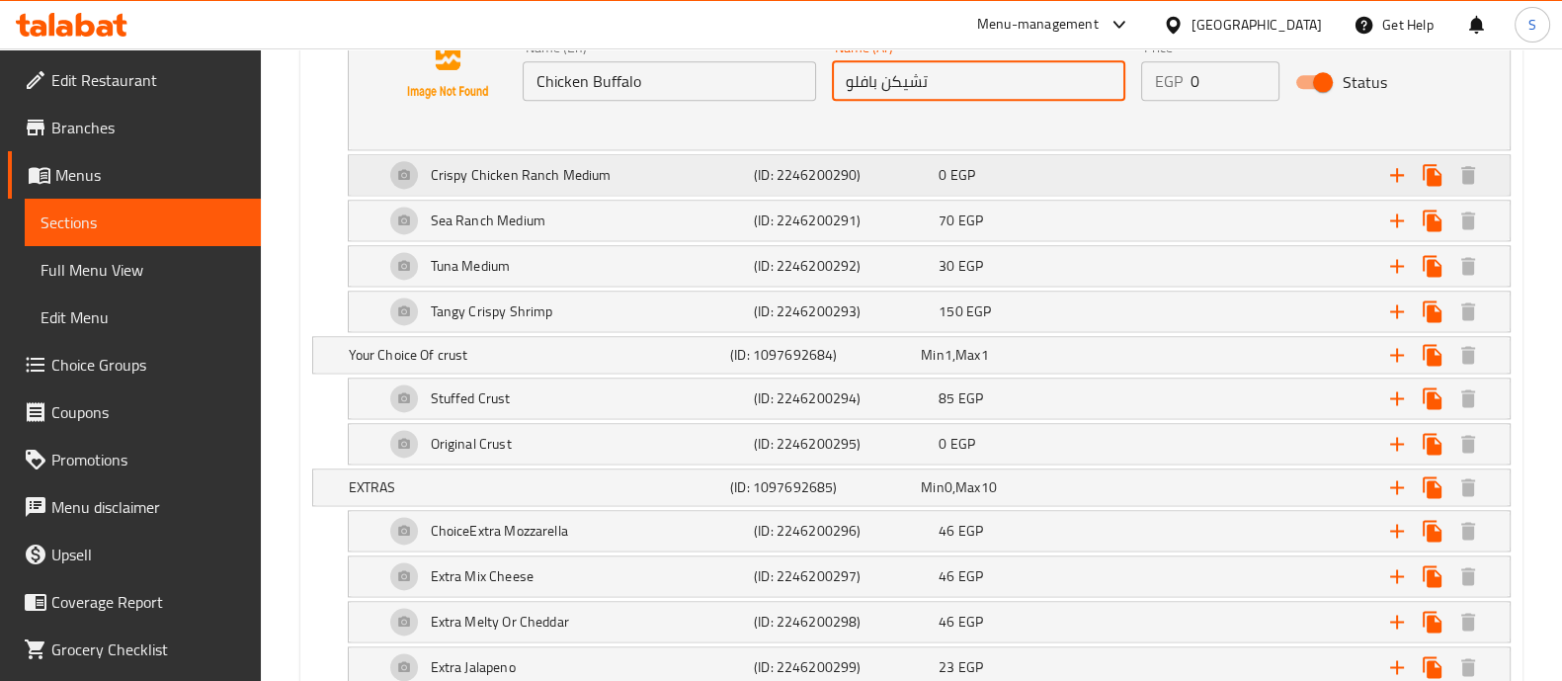
type input "تشيكن بافلو"
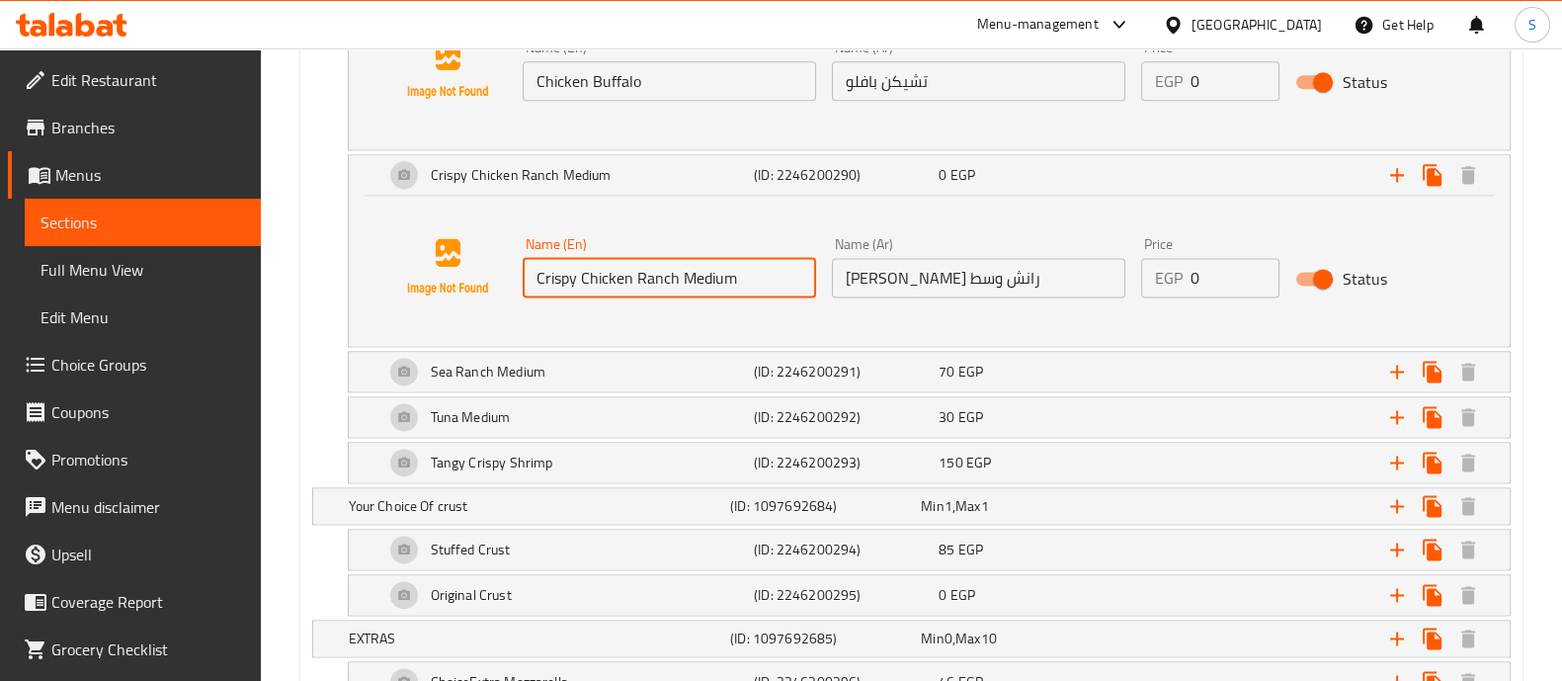
click at [711, 283] on input "Crispy Chicken Ranch Medium" at bounding box center [668, 278] width 293 height 40
type input "Crispy Chicken Ranch"
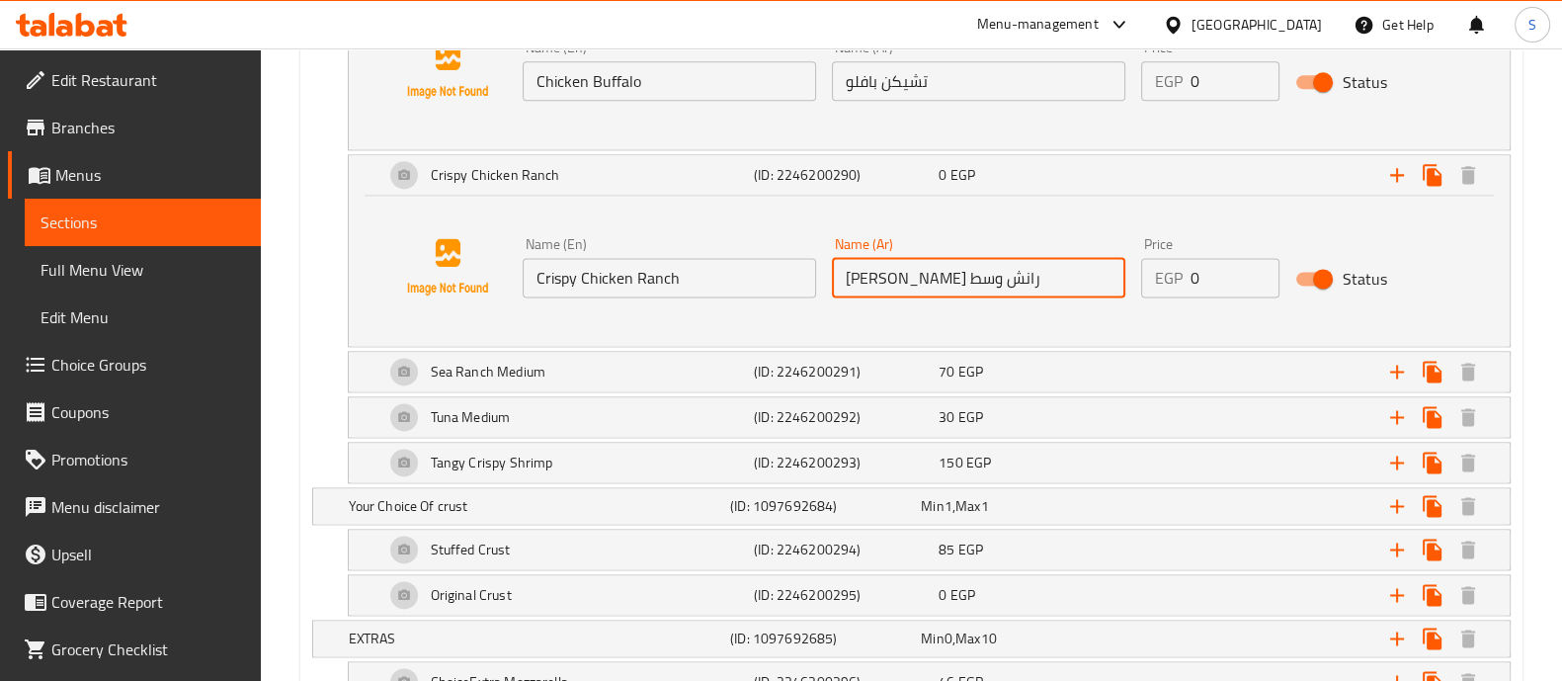
click at [852, 273] on input "[PERSON_NAME] رانش وسط" at bounding box center [978, 278] width 293 height 40
drag, startPoint x: 847, startPoint y: 274, endPoint x: 856, endPoint y: 269, distance: 10.2
click at [856, 269] on input "[PERSON_NAME] رانش وسط" at bounding box center [978, 278] width 293 height 40
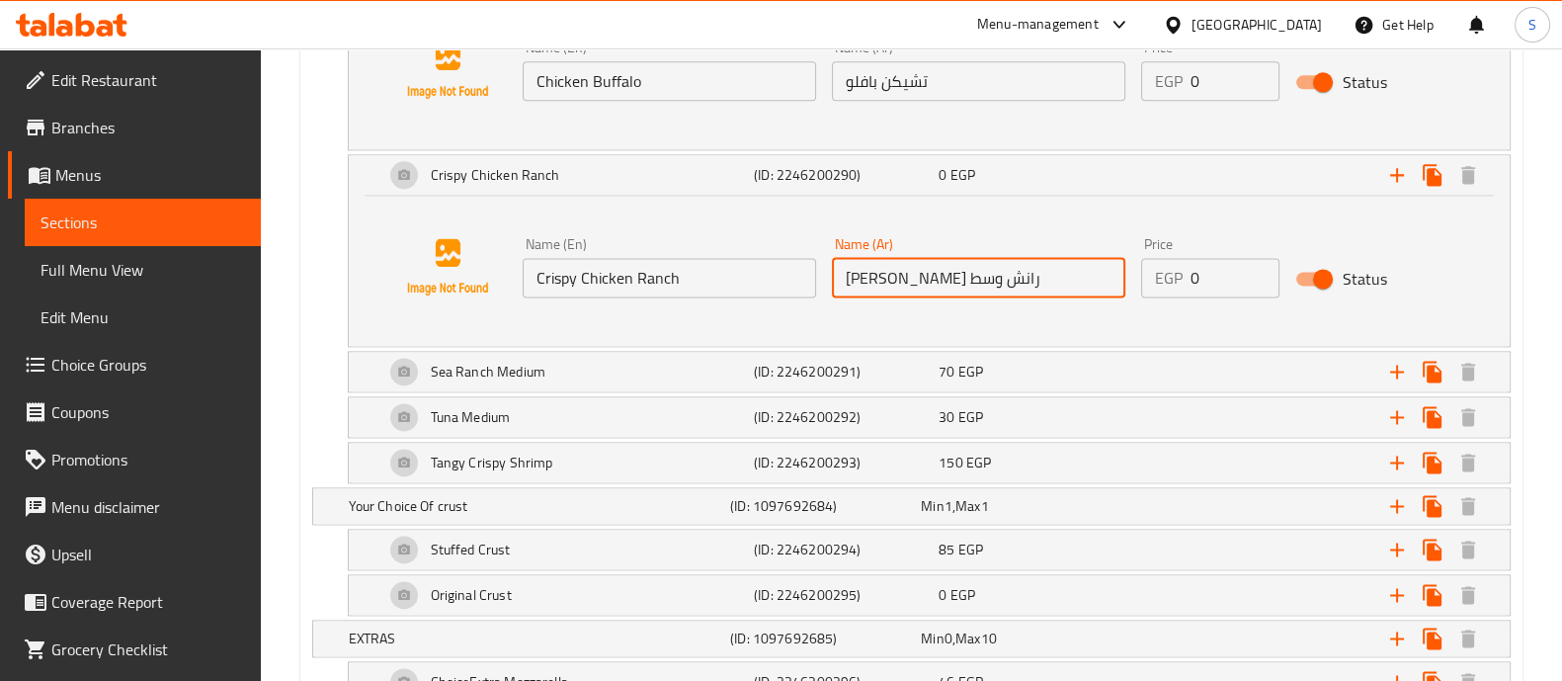
drag, startPoint x: 884, startPoint y: 275, endPoint x: 856, endPoint y: 275, distance: 27.7
click at [856, 275] on input "[PERSON_NAME] رانش وسط" at bounding box center [978, 278] width 293 height 40
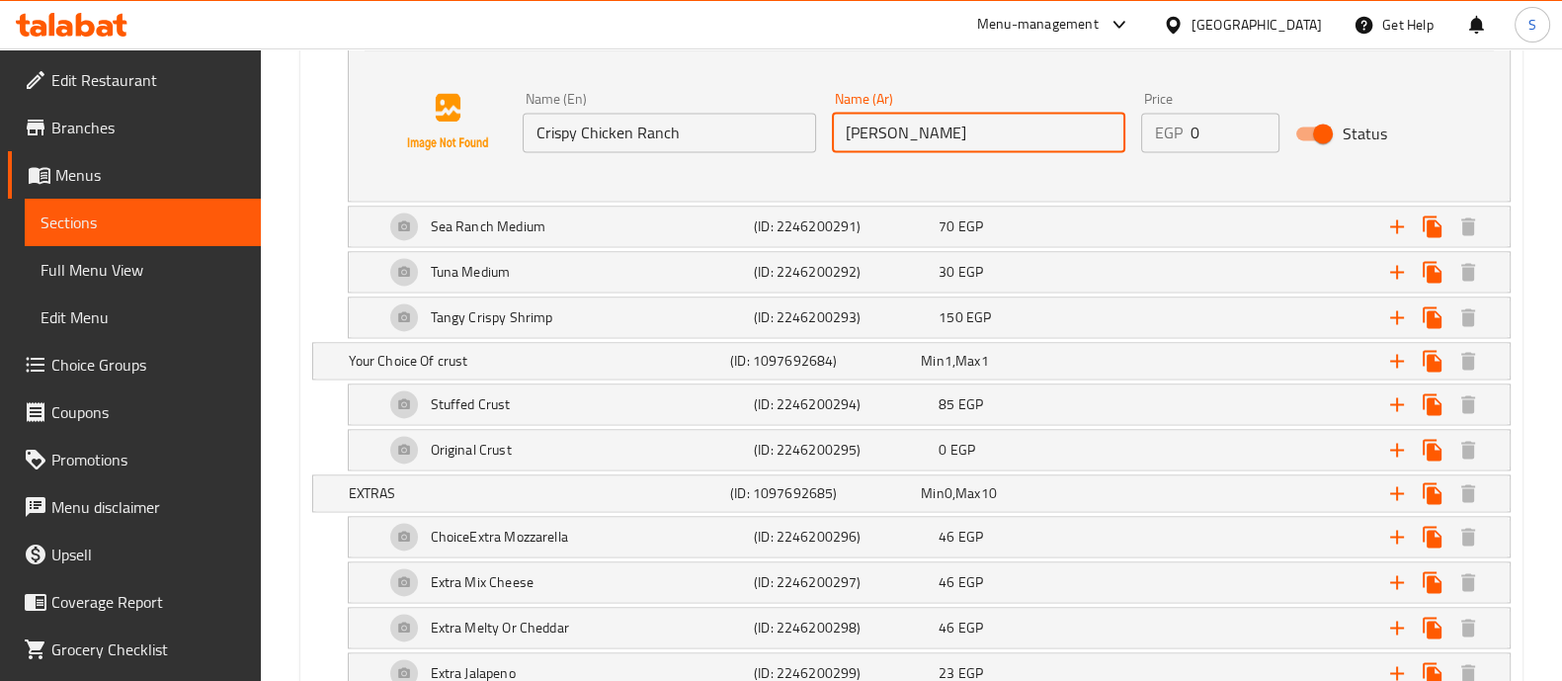
scroll to position [3576, 0]
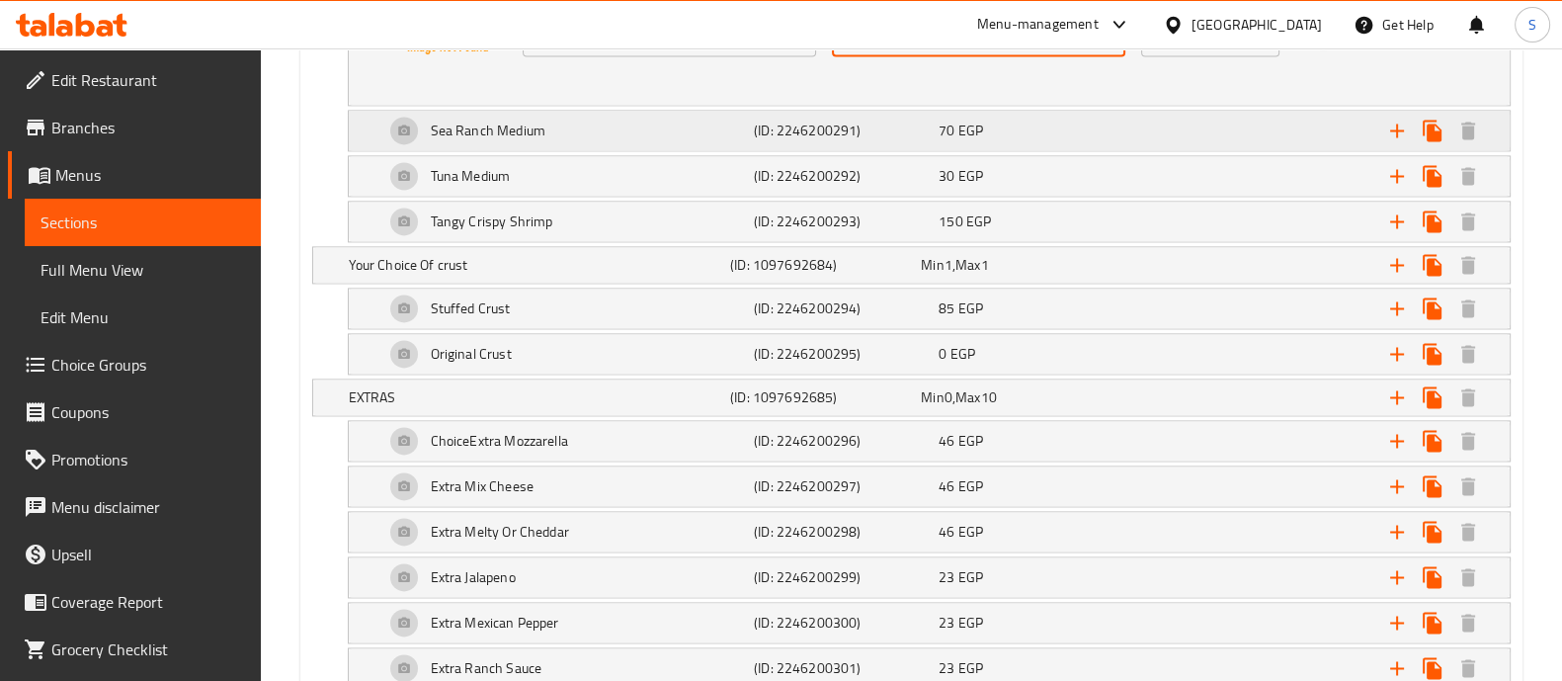
type input "[PERSON_NAME]"
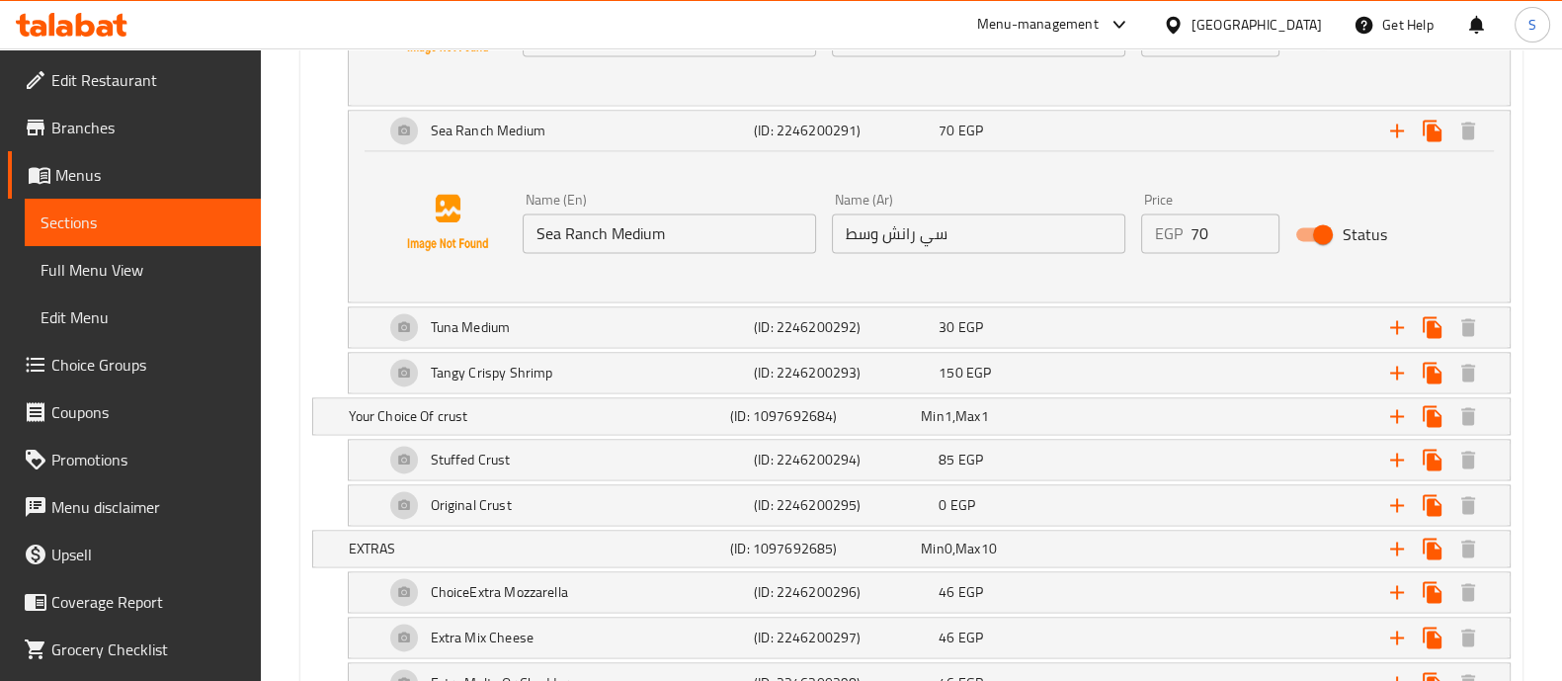
click at [630, 229] on input "Sea Ranch Medium" at bounding box center [668, 233] width 293 height 40
type input "Sea Ranch"
drag, startPoint x: 841, startPoint y: 224, endPoint x: 878, endPoint y: 231, distance: 38.2
click at [878, 231] on input "سي رانش وسط" at bounding box center [978, 233] width 293 height 40
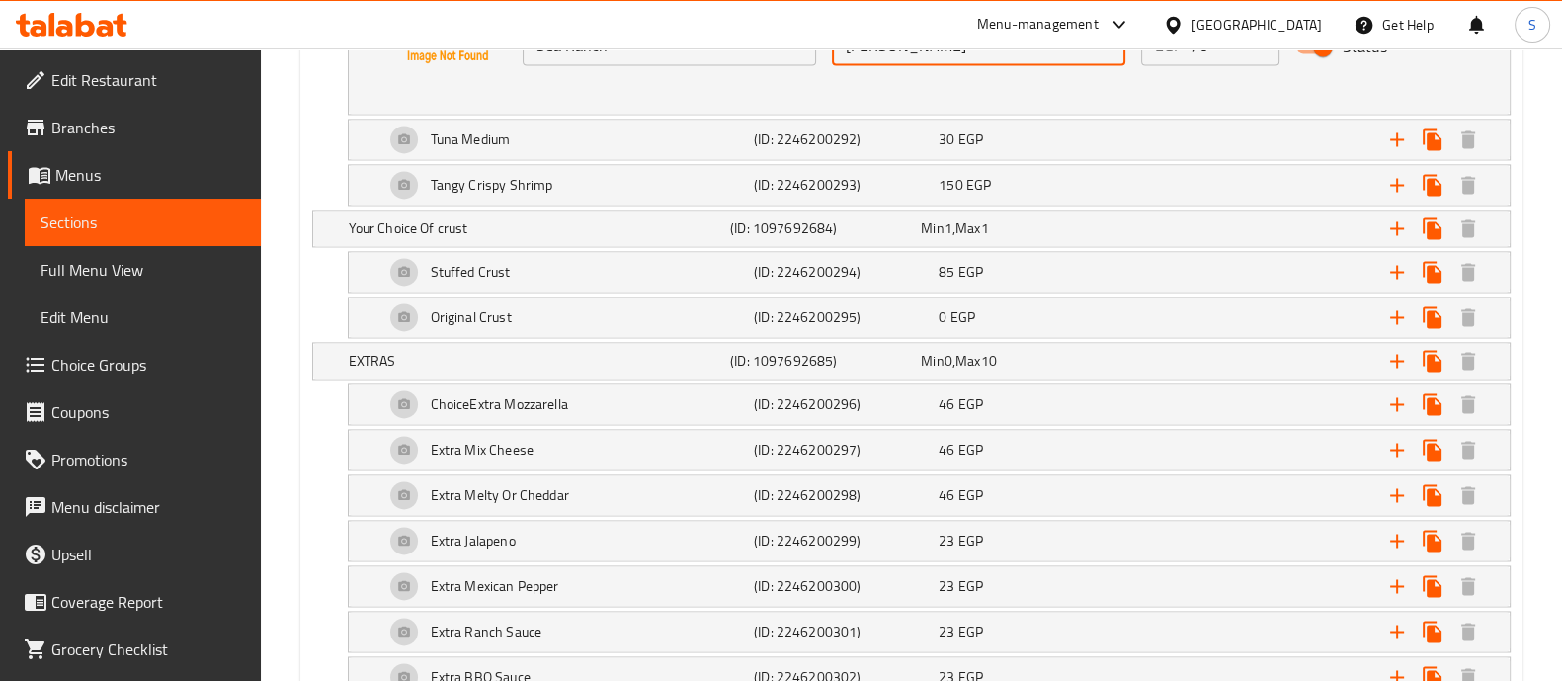
scroll to position [3765, 0]
type input "[PERSON_NAME]"
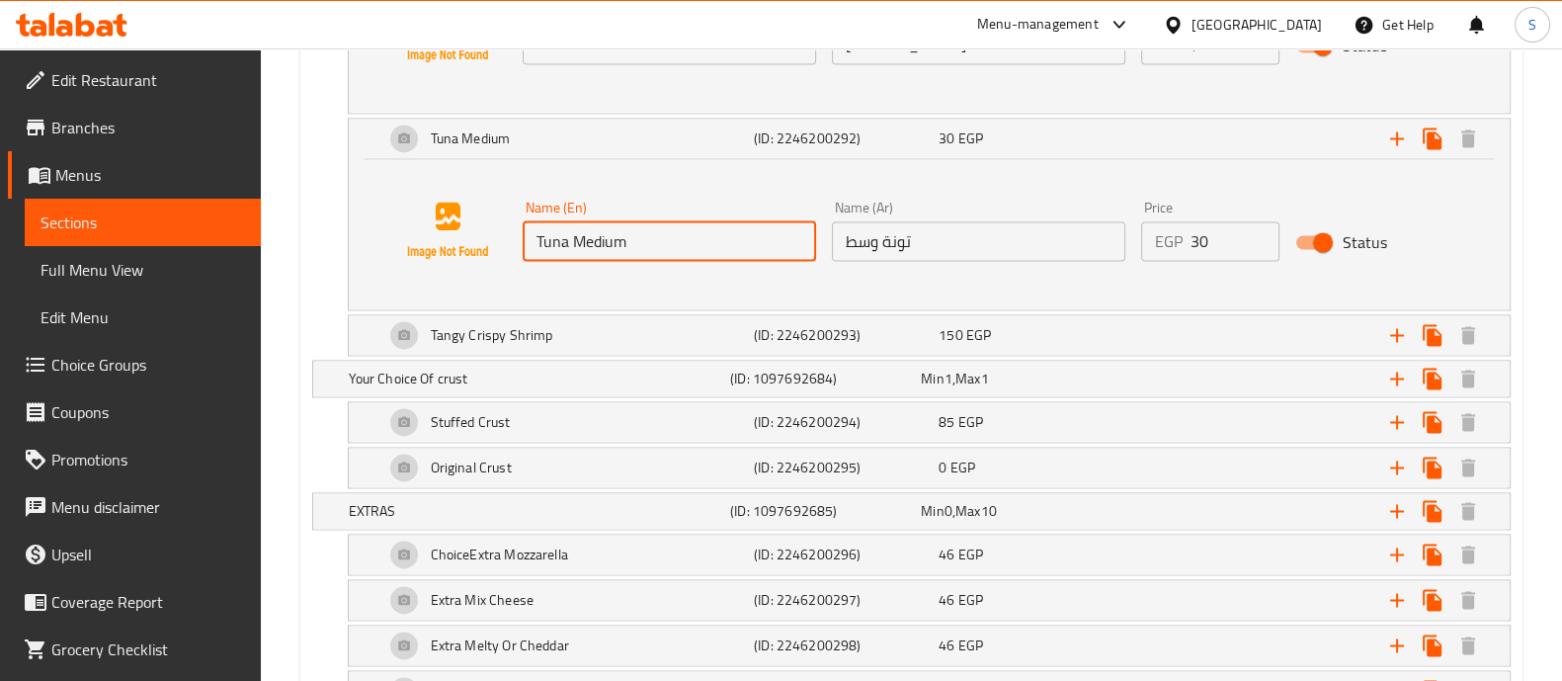
click at [602, 221] on input "Tuna Medium" at bounding box center [668, 241] width 293 height 40
type input "Tuna"
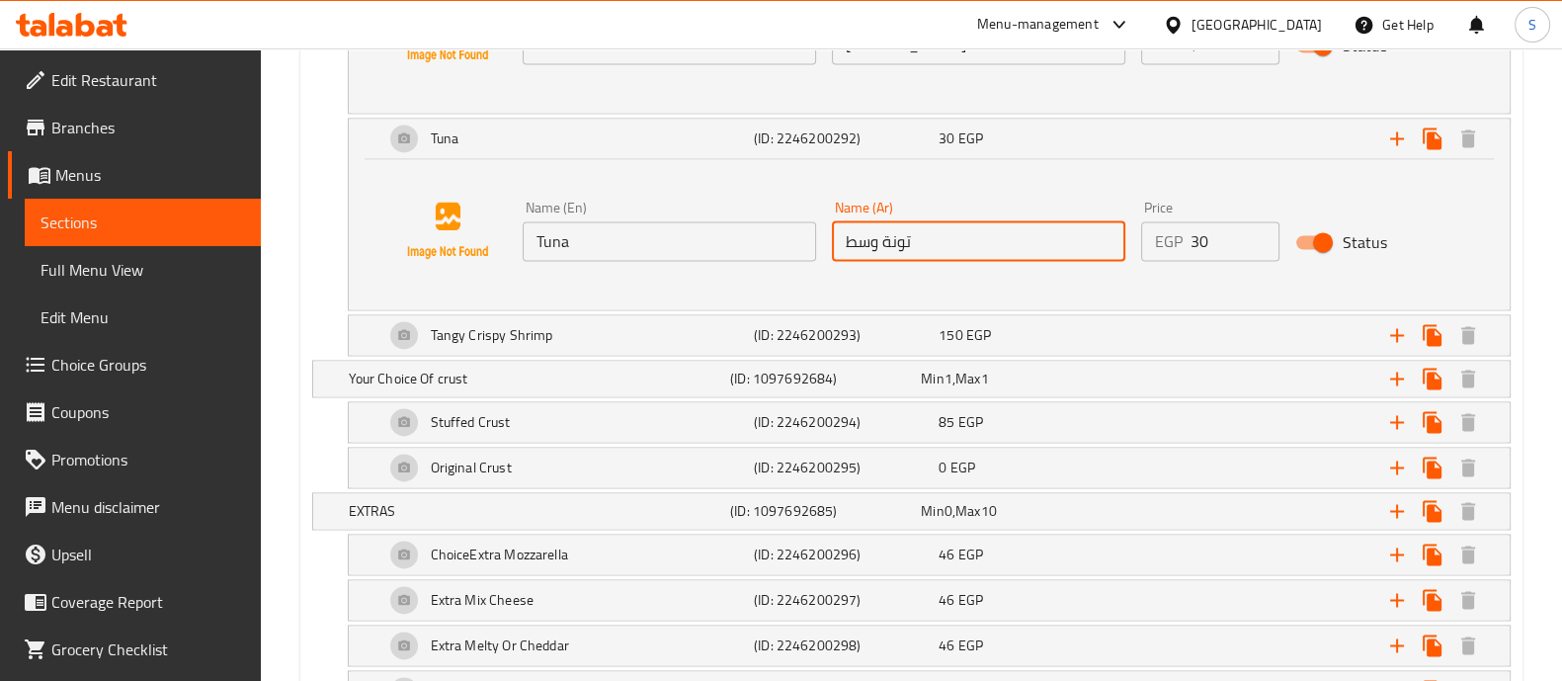
drag, startPoint x: 880, startPoint y: 236, endPoint x: 828, endPoint y: 241, distance: 52.6
click at [828, 241] on div "Name (Ar) تونة وسط Name (Ar)" at bounding box center [978, 231] width 309 height 76
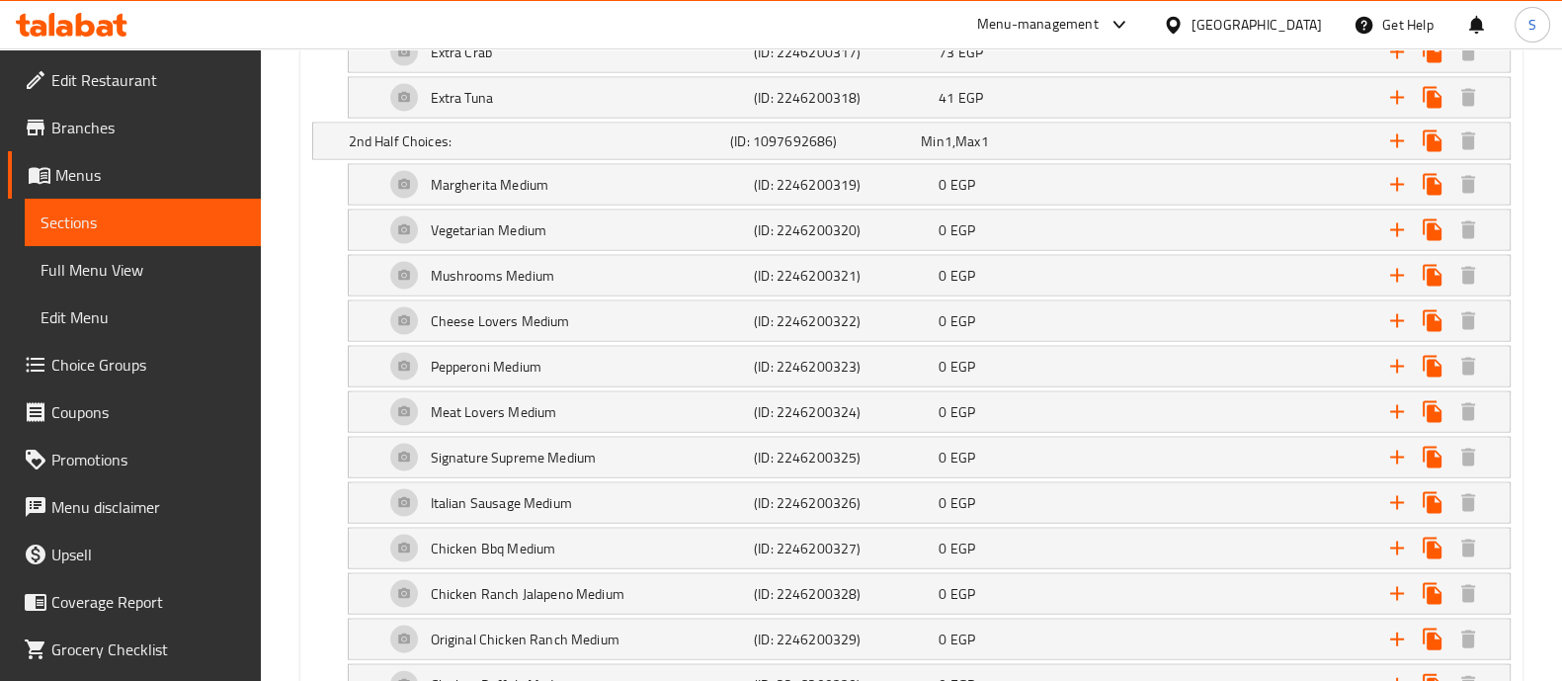
scroll to position [5234, 0]
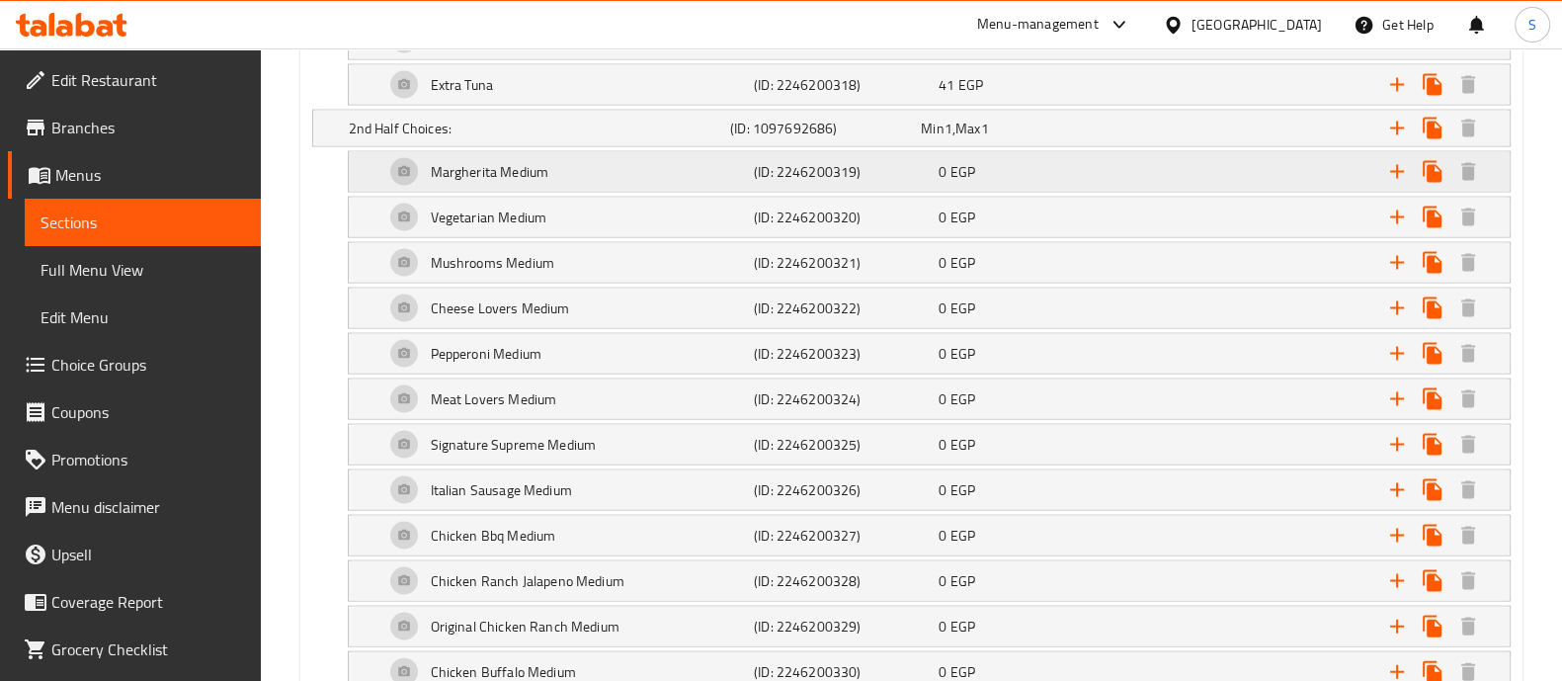
type input "تونة"
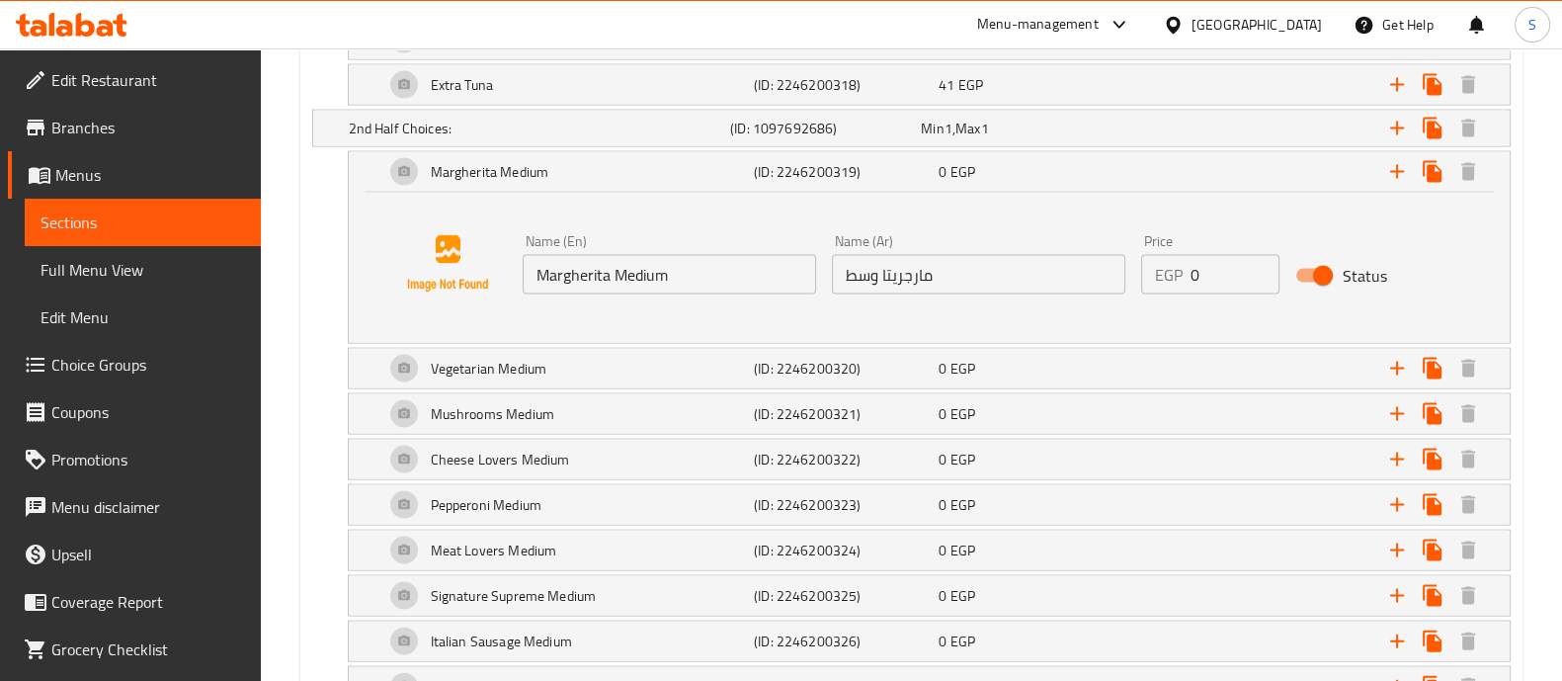
click at [655, 258] on input "Margherita Medium" at bounding box center [668, 275] width 293 height 40
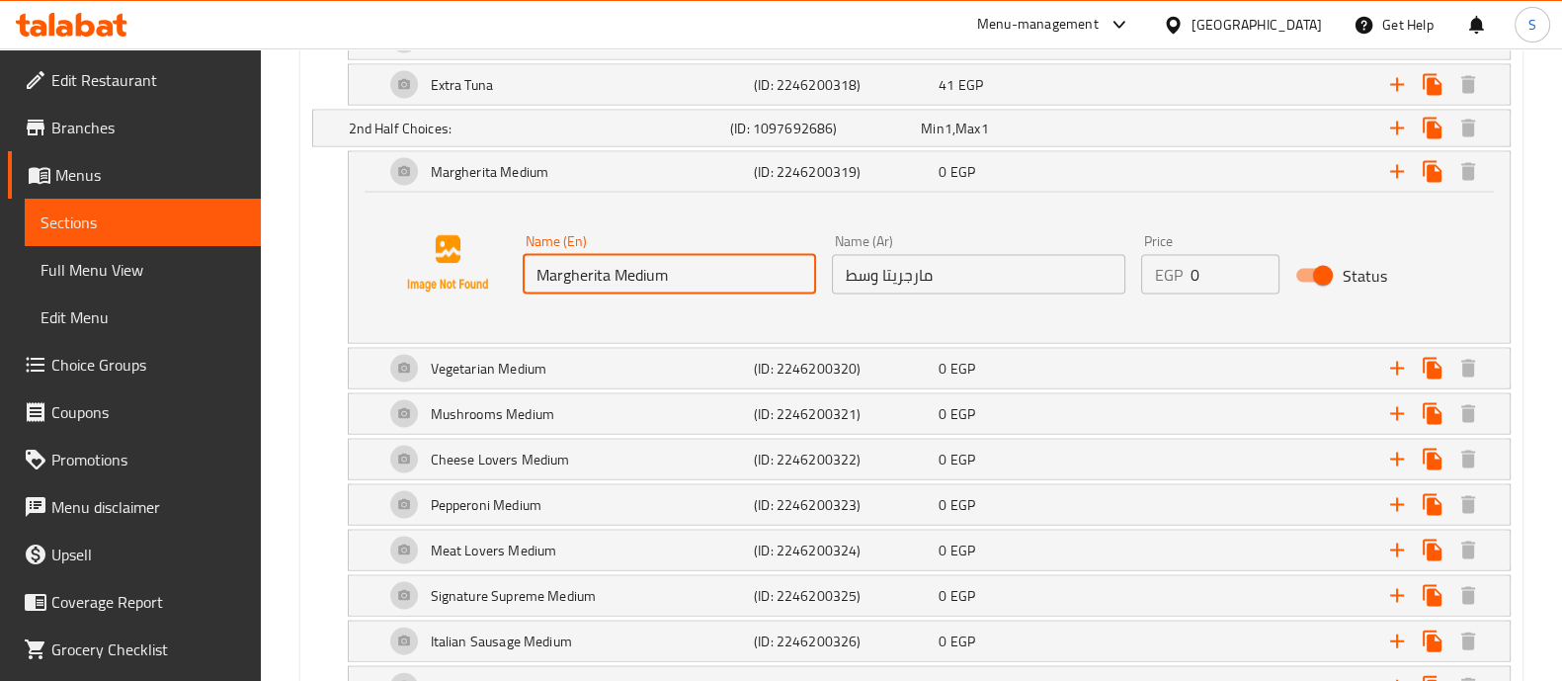
click at [655, 258] on input "Margherita Medium" at bounding box center [668, 275] width 293 height 40
type input "Margherita"
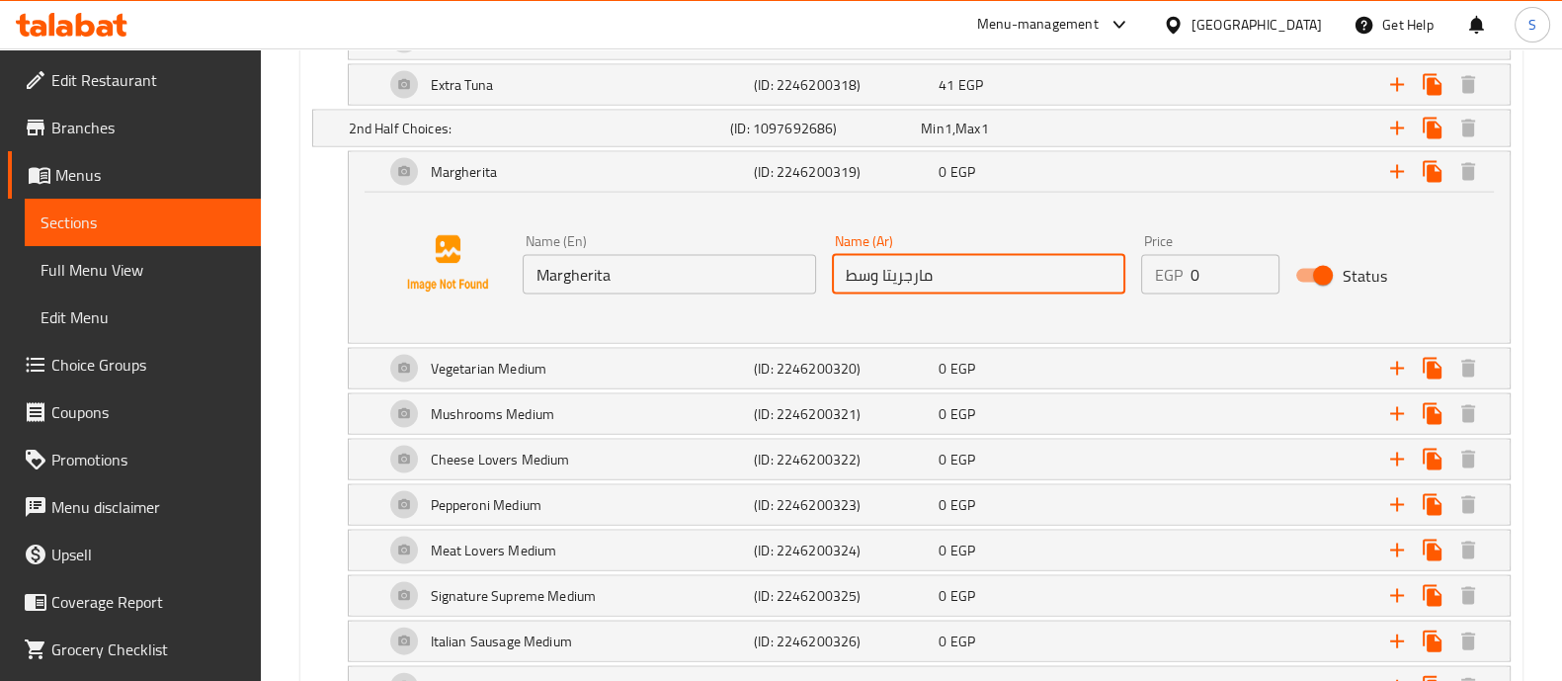
drag, startPoint x: 842, startPoint y: 254, endPoint x: 877, endPoint y: 266, distance: 37.5
click at [877, 266] on input "مارجريتا وسط" at bounding box center [978, 275] width 293 height 40
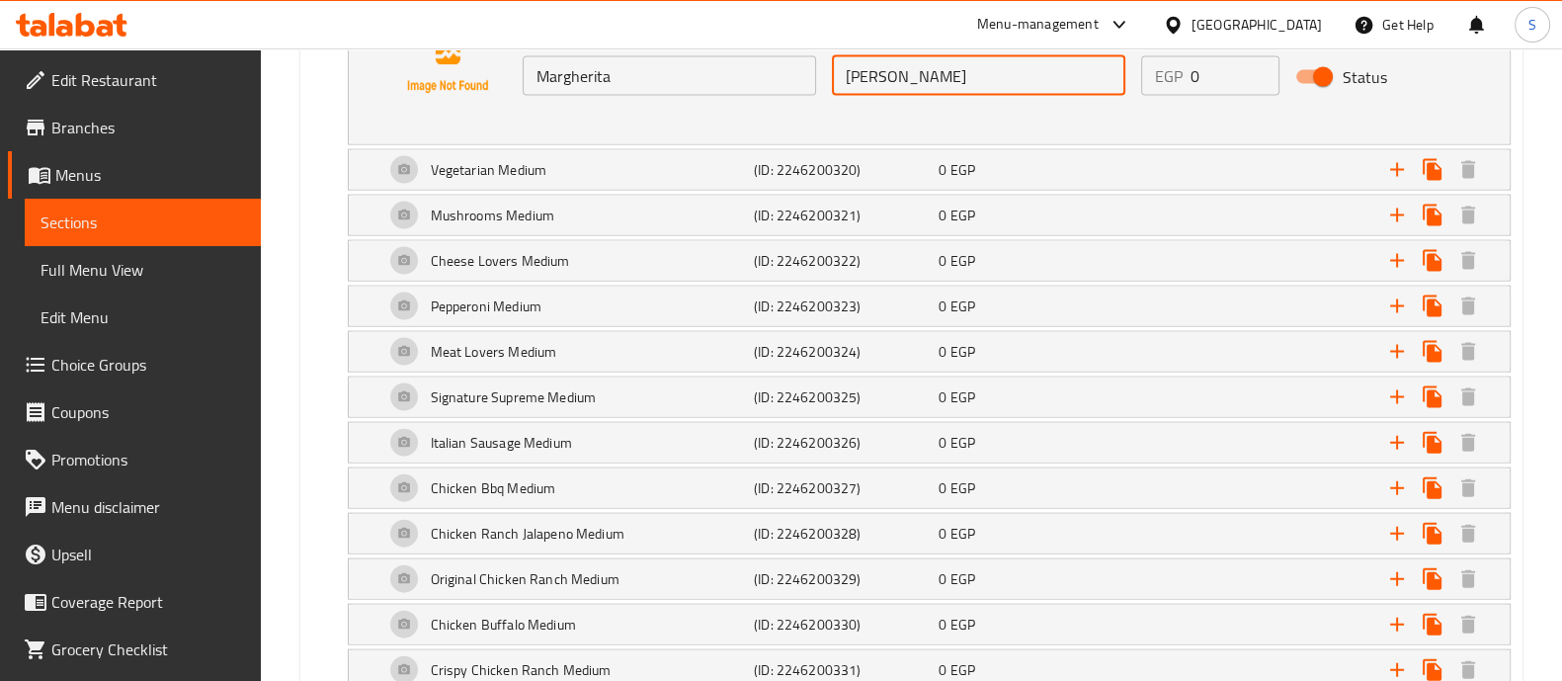
scroll to position [5434, 0]
type input "[PERSON_NAME]"
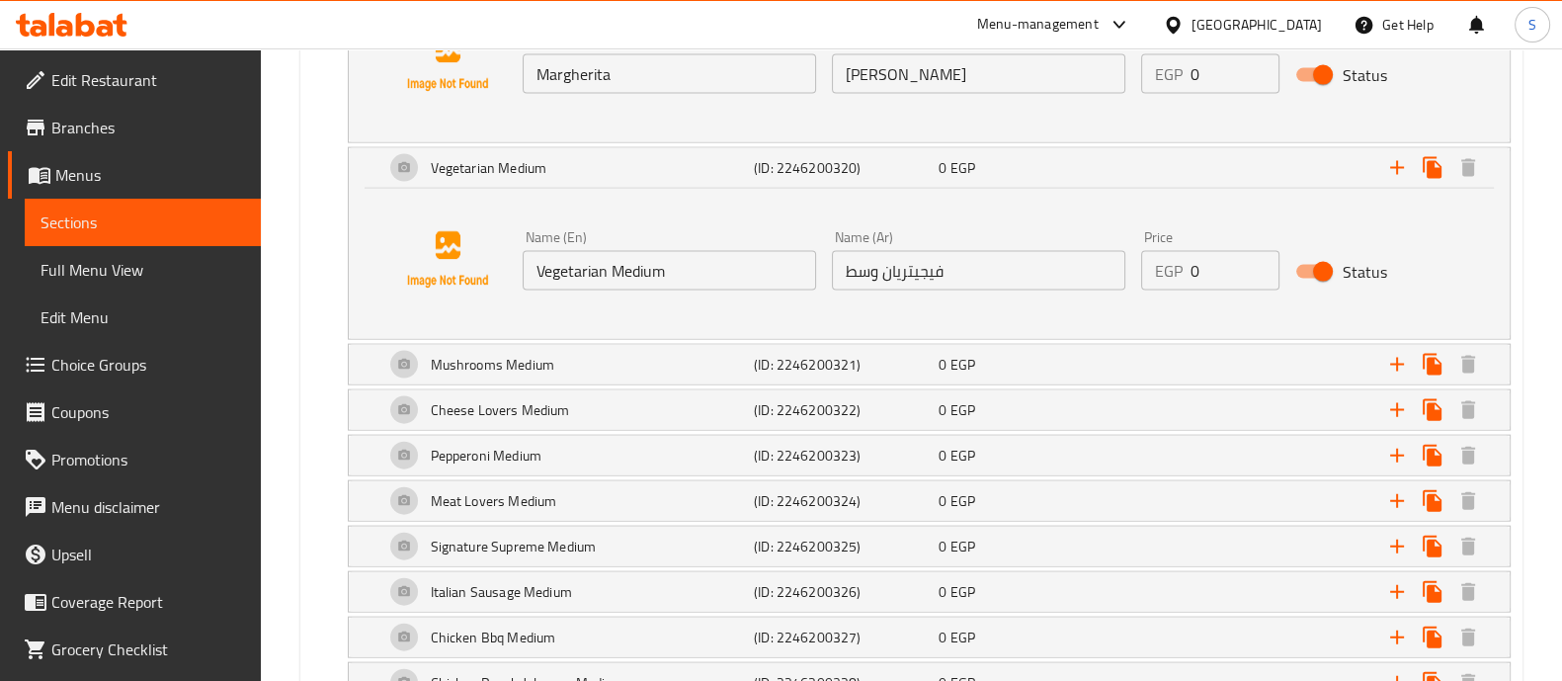
click at [661, 254] on input "Vegetarian Medium" at bounding box center [668, 271] width 293 height 40
type input "Vegetarian"
drag, startPoint x: 838, startPoint y: 259, endPoint x: 883, endPoint y: 265, distance: 45.8
click at [883, 265] on input "فيجيتريان وسط" at bounding box center [978, 271] width 293 height 40
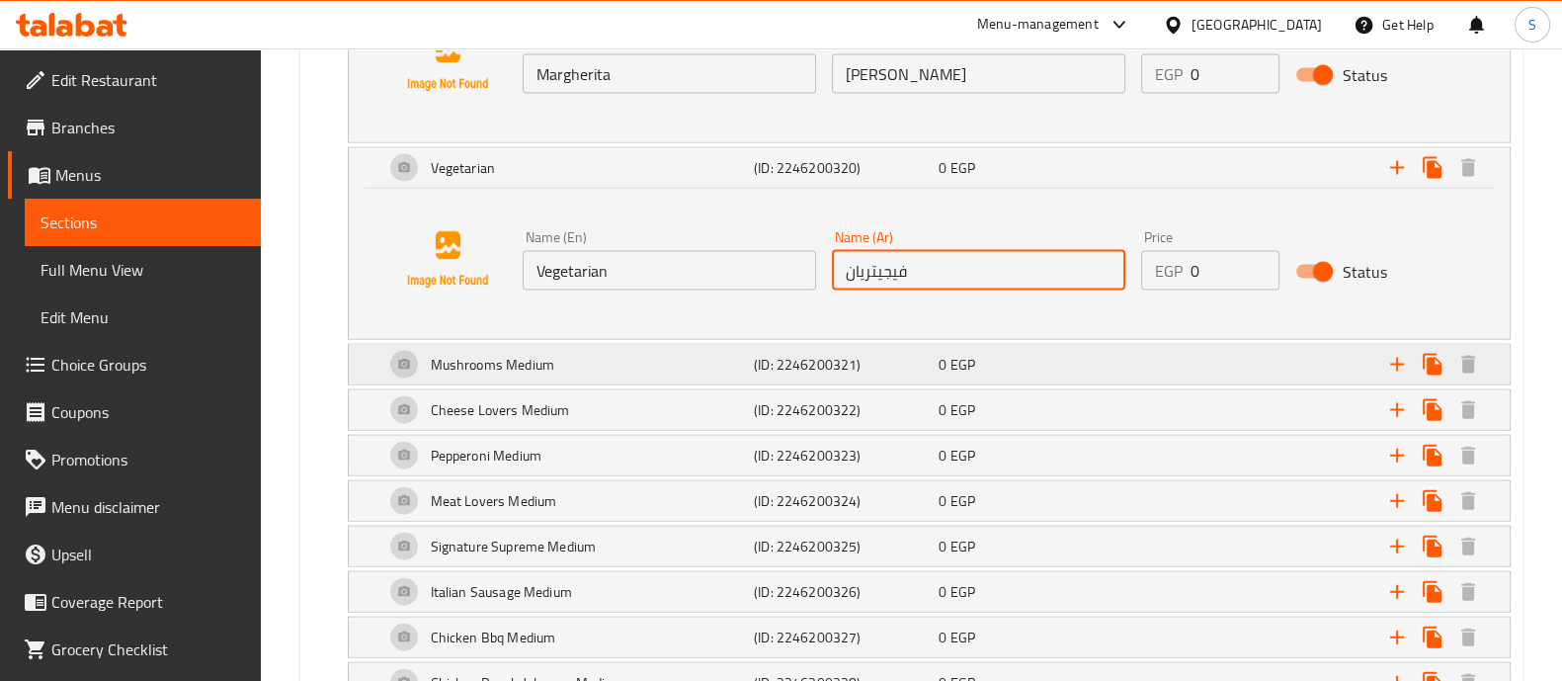
type input "فيجيتريان"
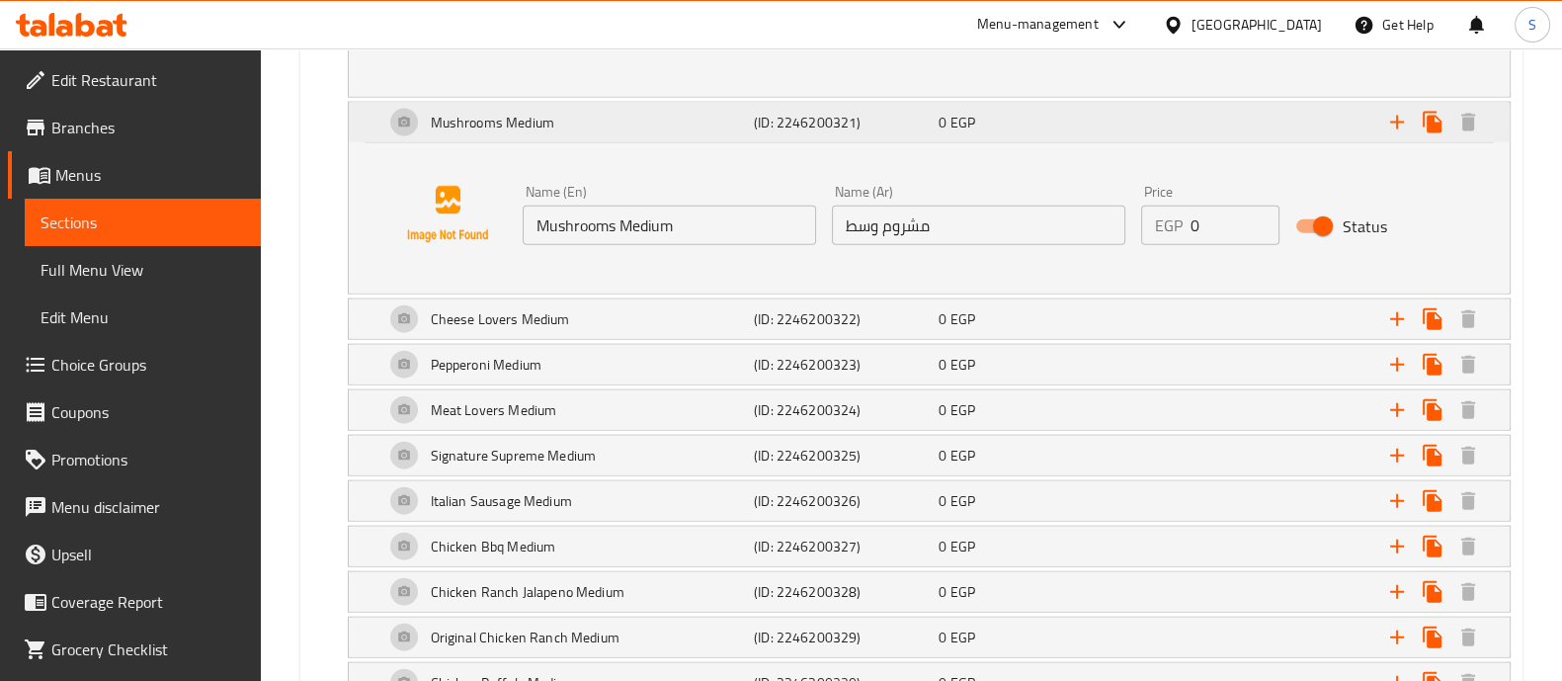
scroll to position [5678, 0]
click at [632, 203] on input "Mushrooms Medium" at bounding box center [668, 223] width 293 height 40
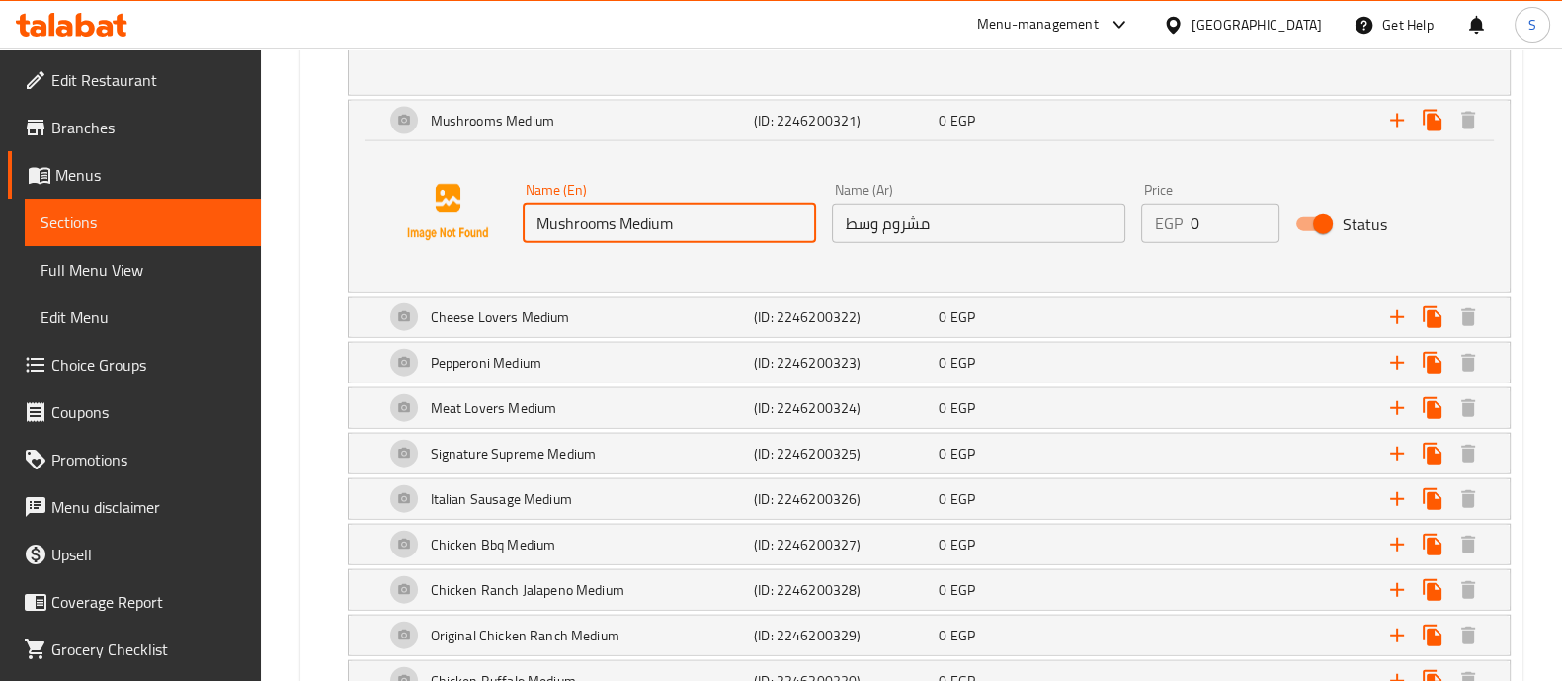
click at [632, 203] on input "Mushrooms Medium" at bounding box center [668, 223] width 293 height 40
type input "Mushrooms"
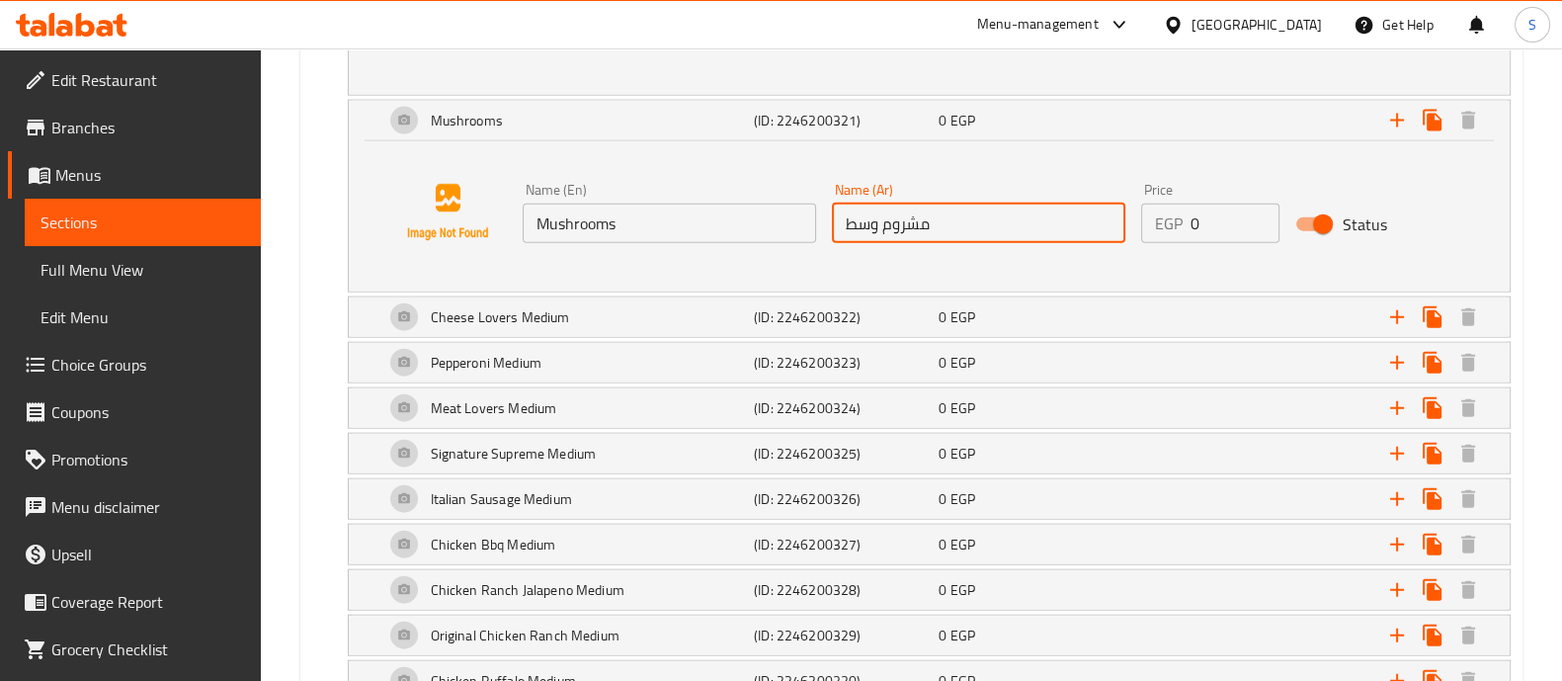
drag, startPoint x: 835, startPoint y: 209, endPoint x: 878, endPoint y: 211, distance: 43.5
click at [878, 211] on input "مشروم وسط" at bounding box center [978, 223] width 293 height 40
type input "مشروم"
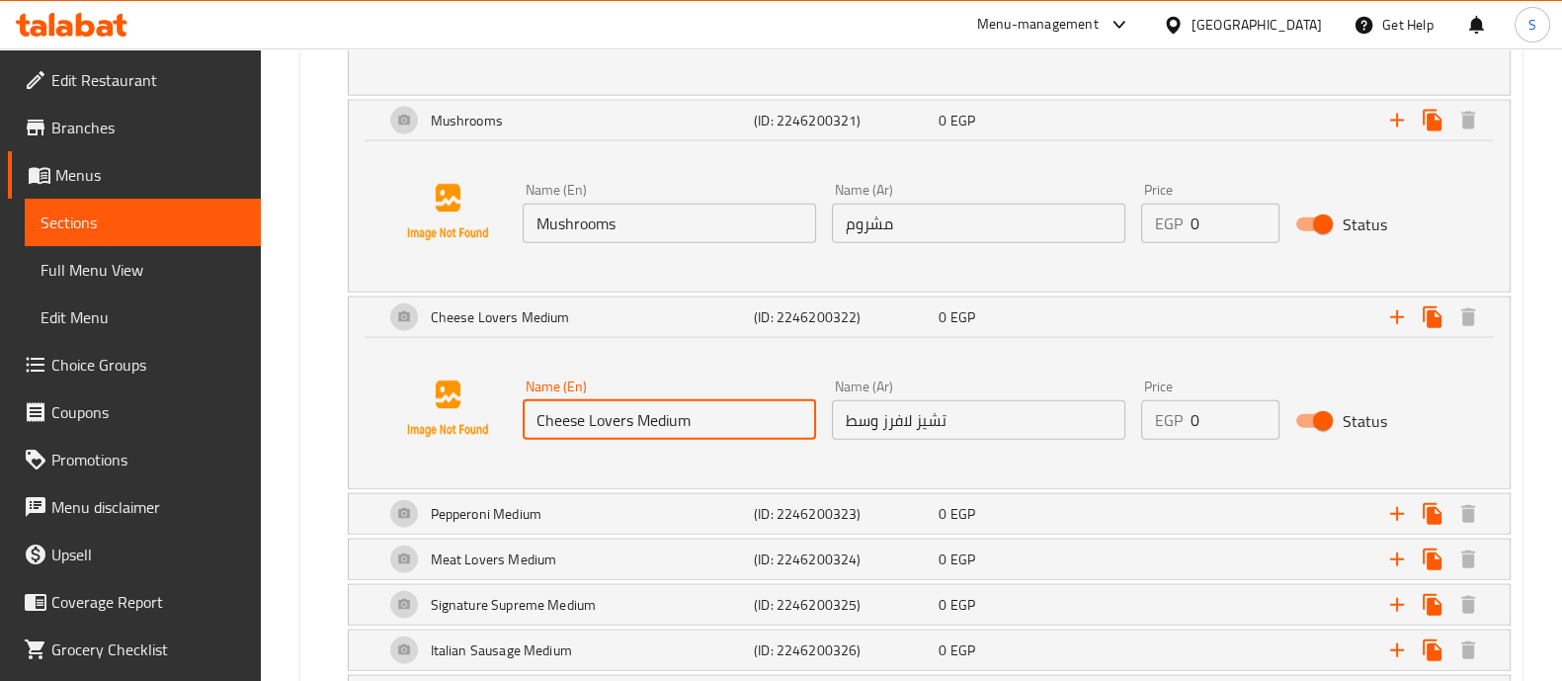
click at [655, 402] on input "Cheese Lovers Medium" at bounding box center [668, 420] width 293 height 40
type input "Cheese Lovers"
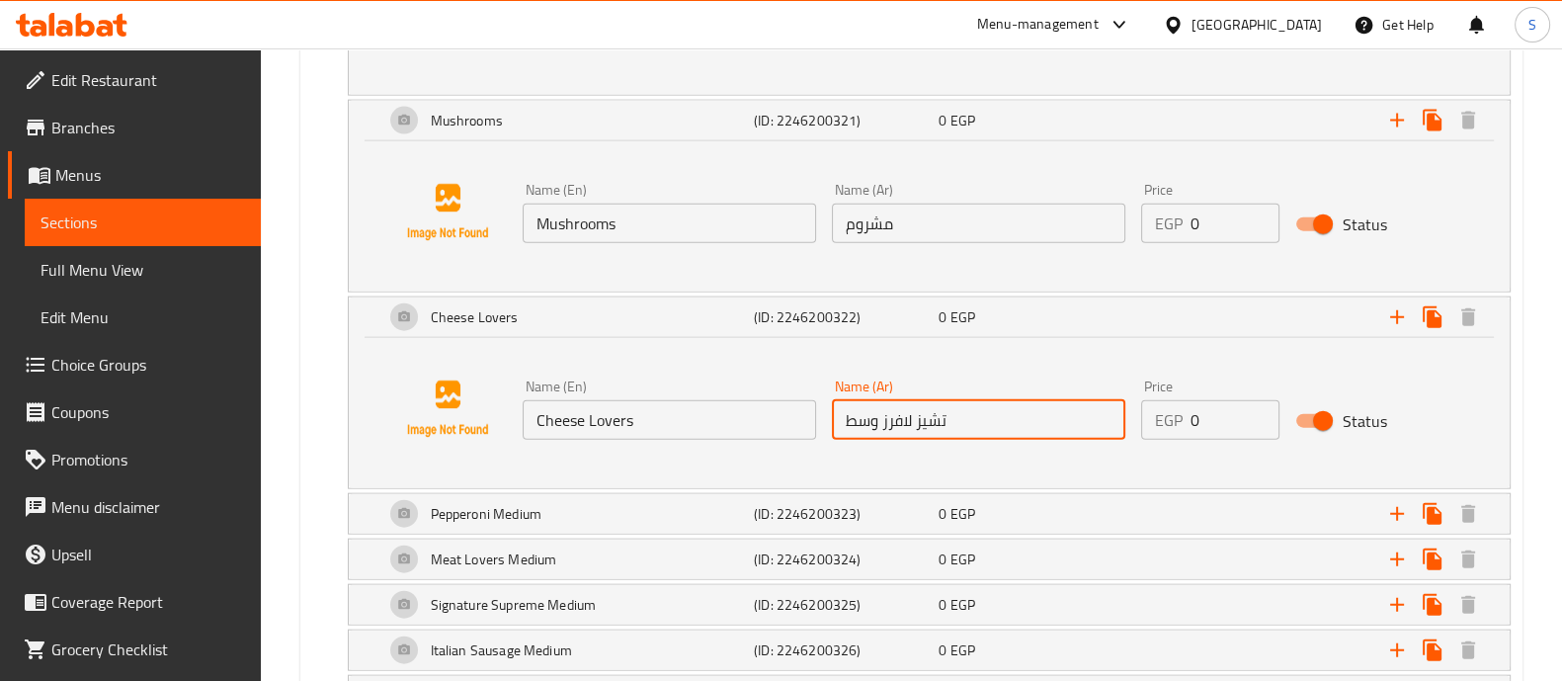
drag, startPoint x: 842, startPoint y: 402, endPoint x: 875, endPoint y: 407, distance: 33.9
click at [875, 407] on input "تشيز لافرز وسط" at bounding box center [978, 420] width 293 height 40
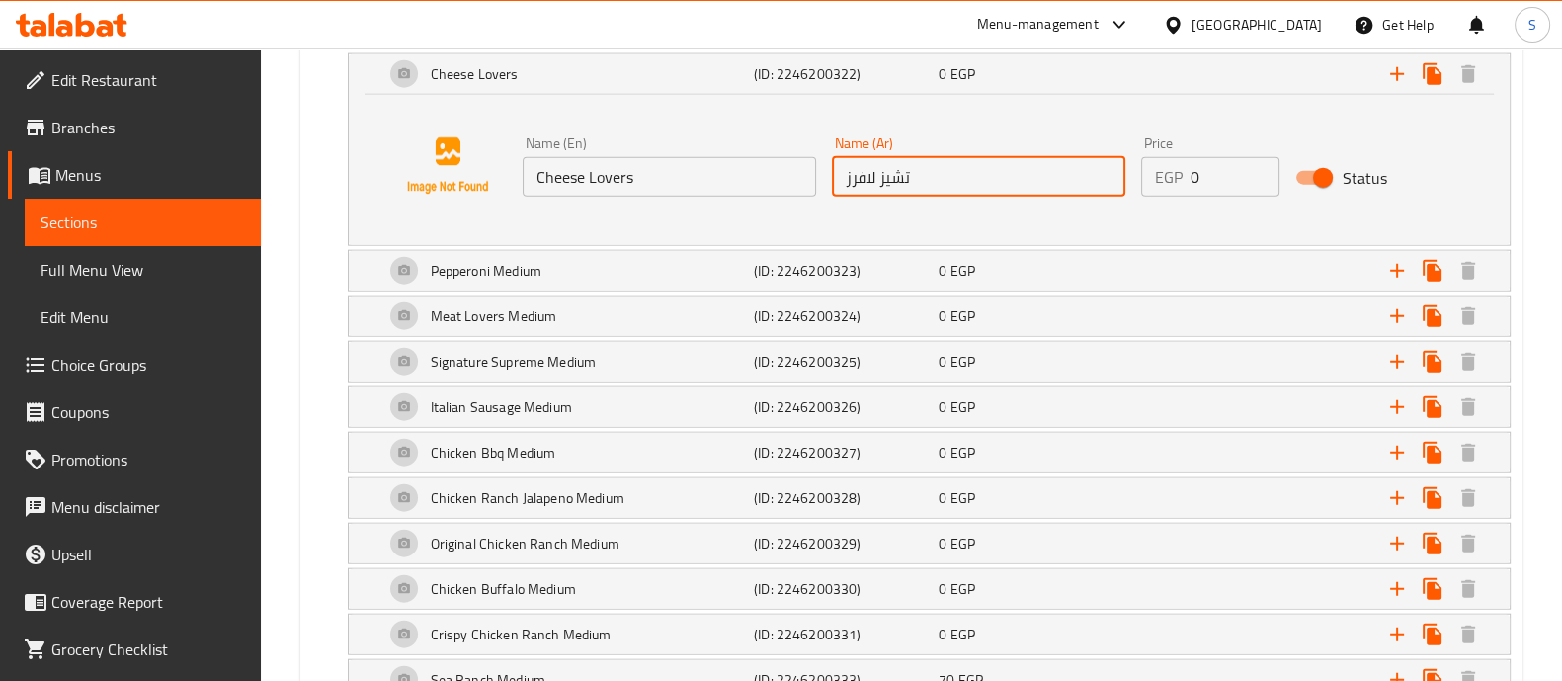
scroll to position [5923, 0]
type input "تشيز لافرز"
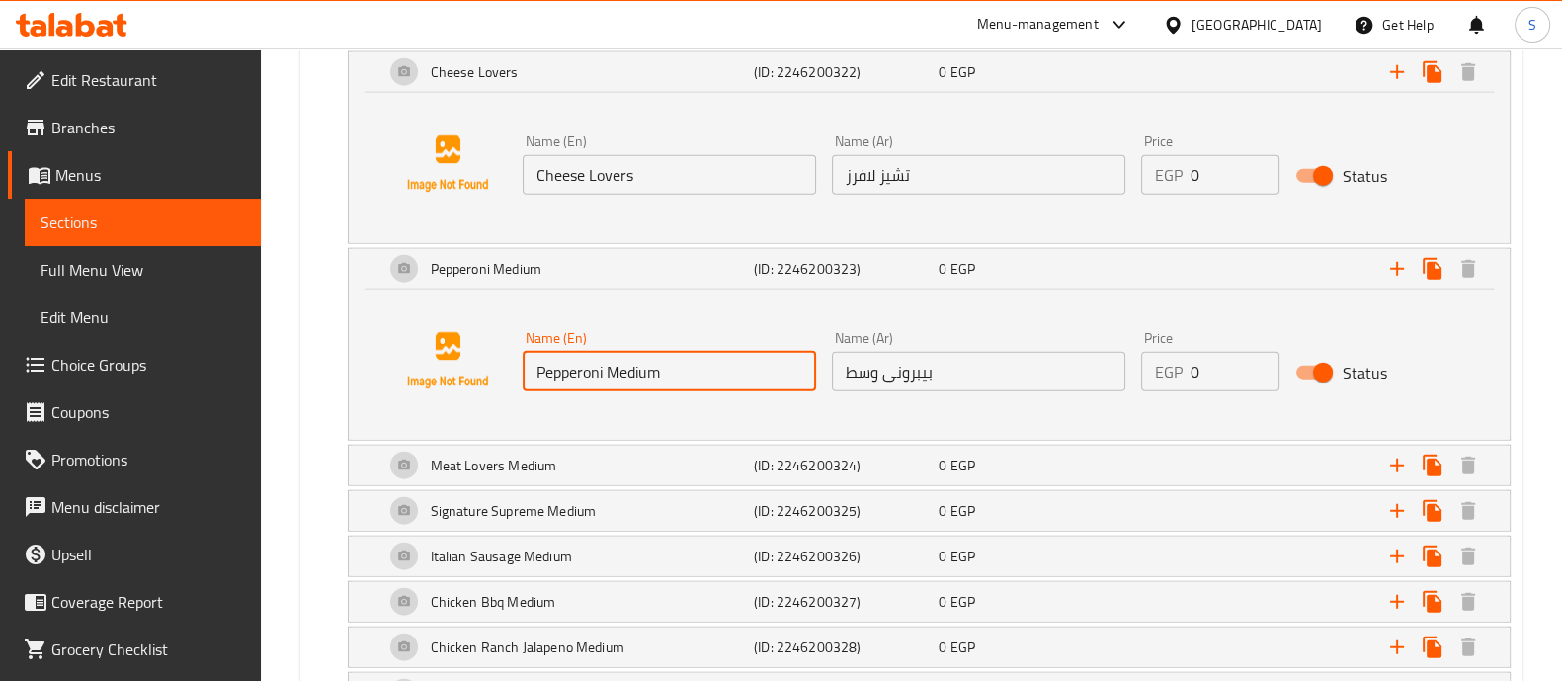
click at [635, 352] on input "Pepperoni Medium" at bounding box center [668, 372] width 293 height 40
type input "Pepperoni"
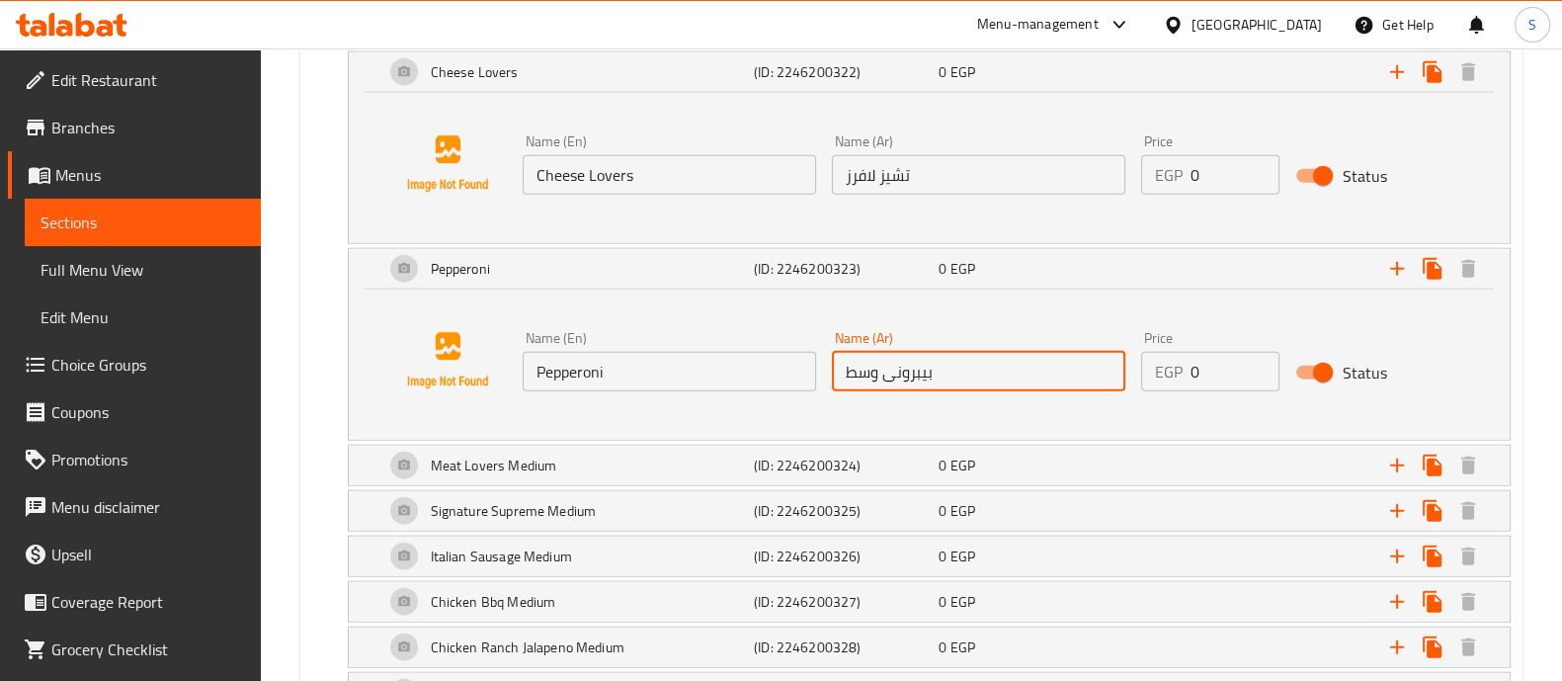
drag, startPoint x: 842, startPoint y: 356, endPoint x: 875, endPoint y: 356, distance: 32.6
click at [875, 356] on input "بيبرونى وسط" at bounding box center [978, 372] width 293 height 40
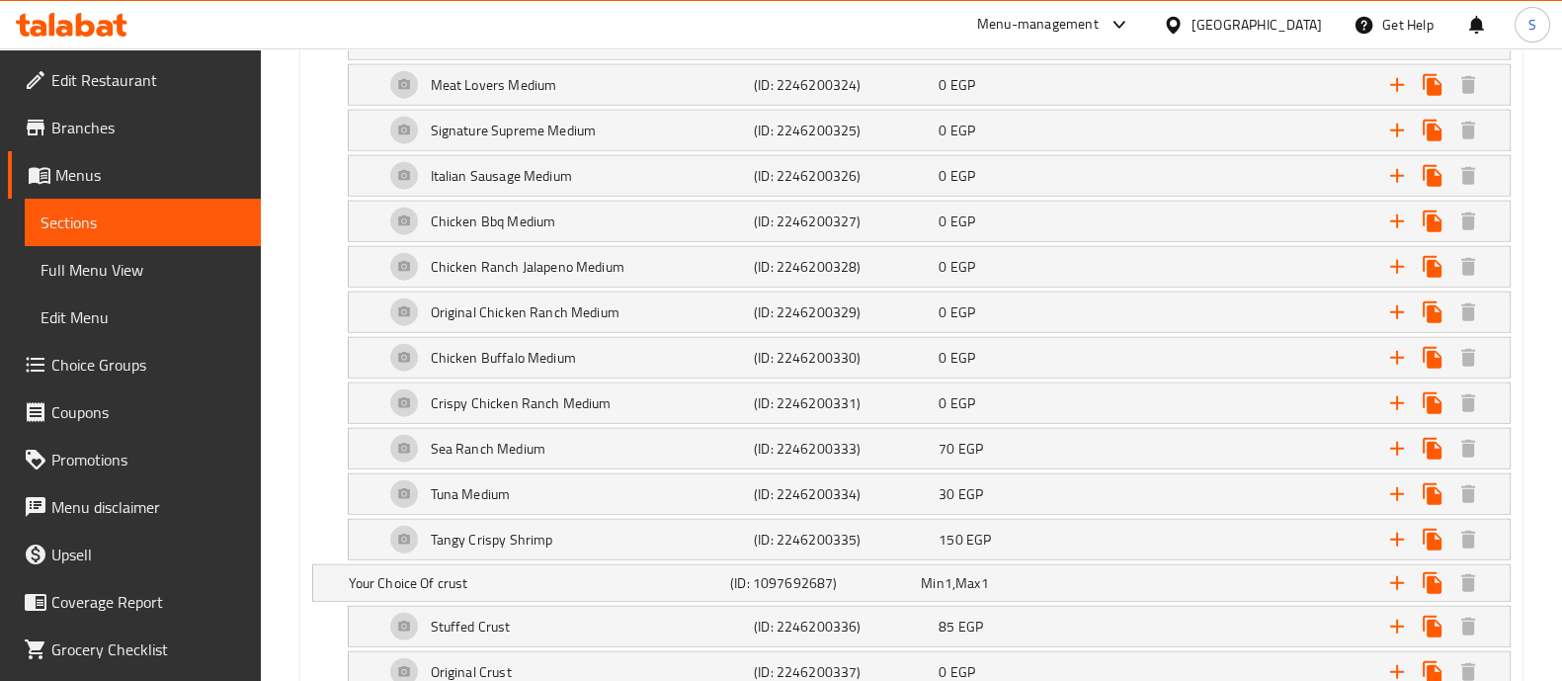
scroll to position [6305, 0]
type input "بيبرونى"
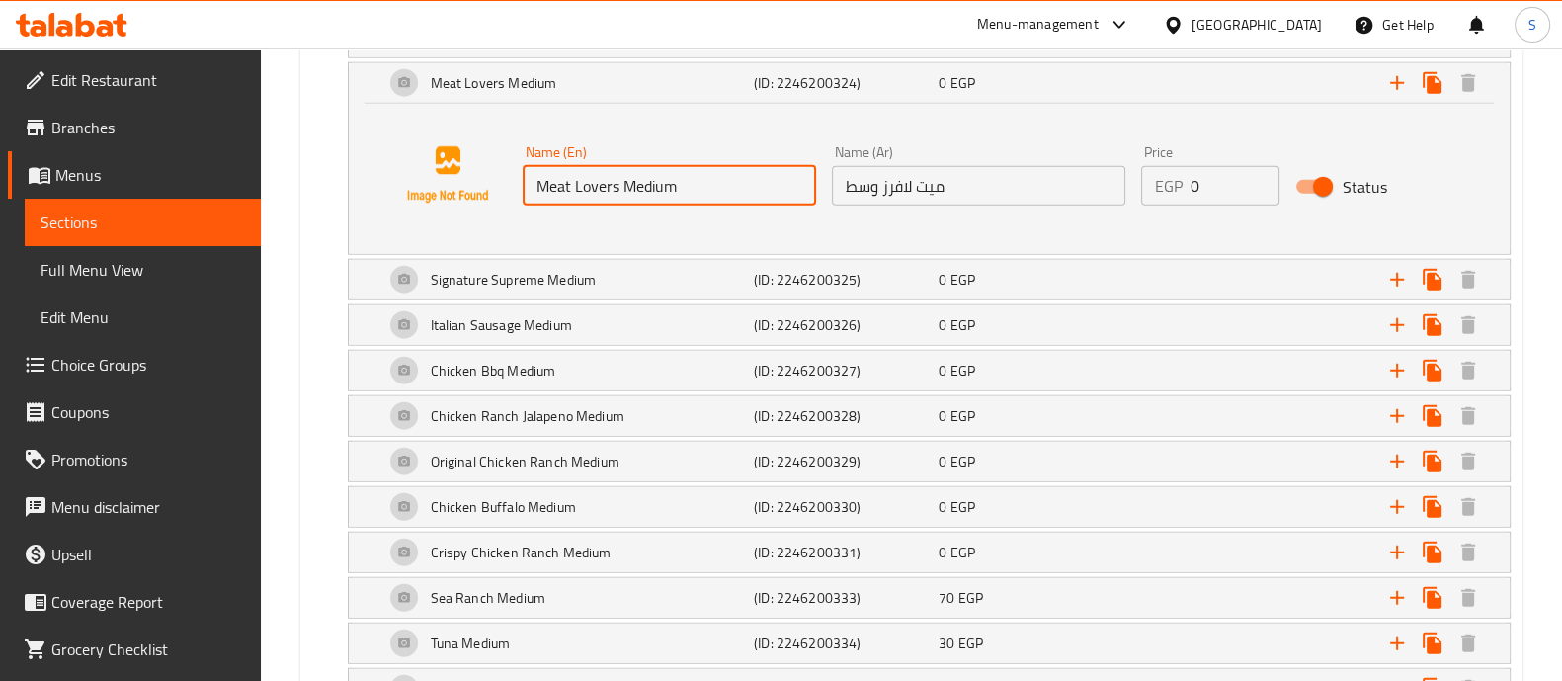
click at [638, 168] on input "Meat Lovers Medium" at bounding box center [668, 186] width 293 height 40
type input "Meat Lovers"
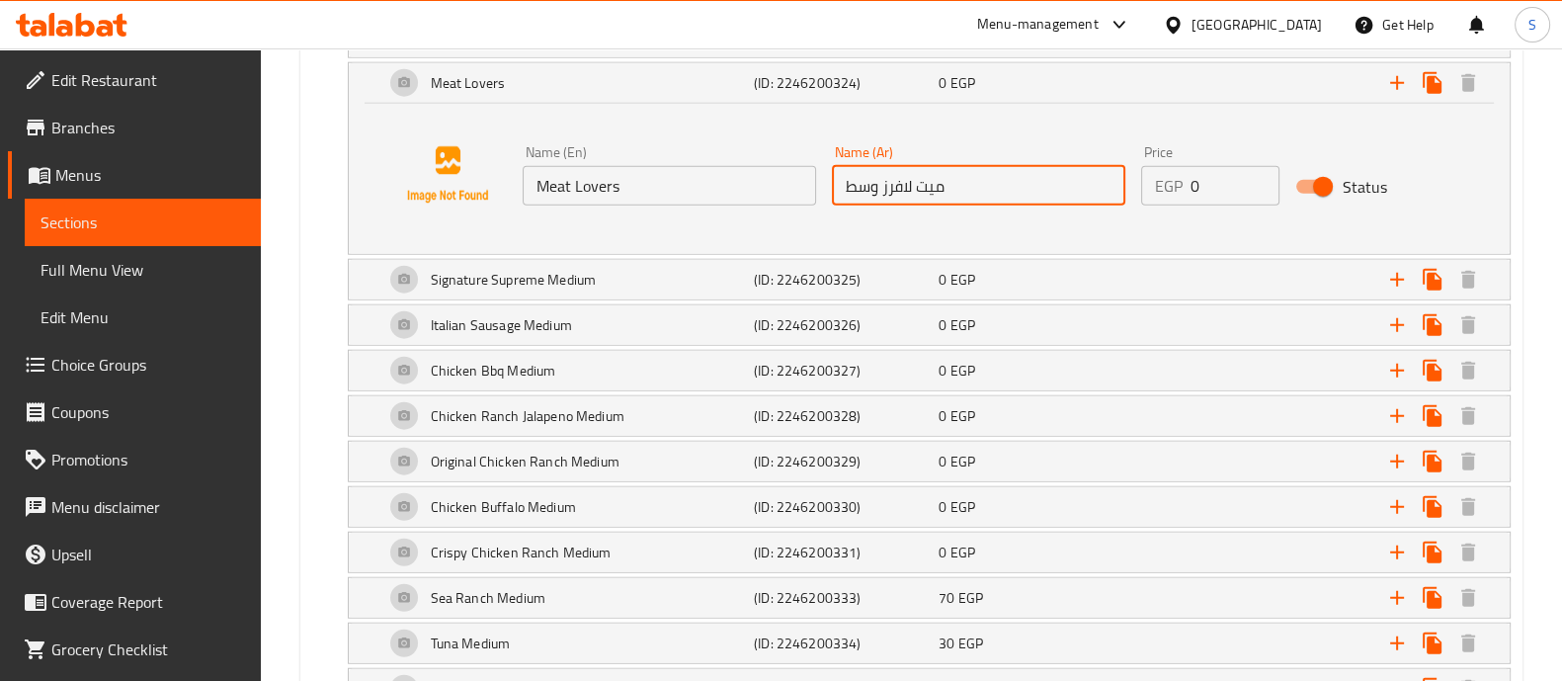
drag, startPoint x: 843, startPoint y: 170, endPoint x: 875, endPoint y: 171, distance: 31.6
click at [875, 171] on input "ميت لافرز وسط" at bounding box center [978, 186] width 293 height 40
type input "ميت لافرز"
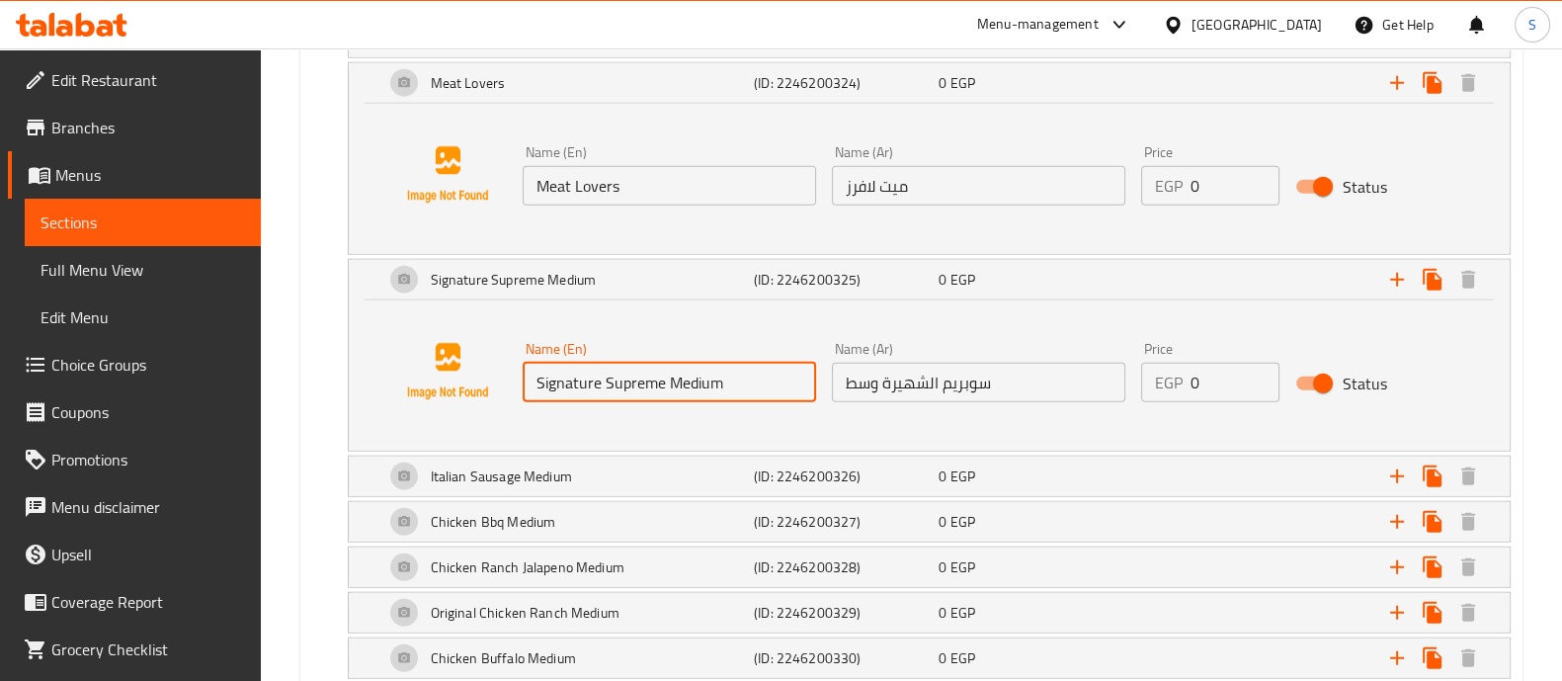
click at [694, 362] on input "Signature Supreme Medium" at bounding box center [668, 382] width 293 height 40
type input "Signature Supreme"
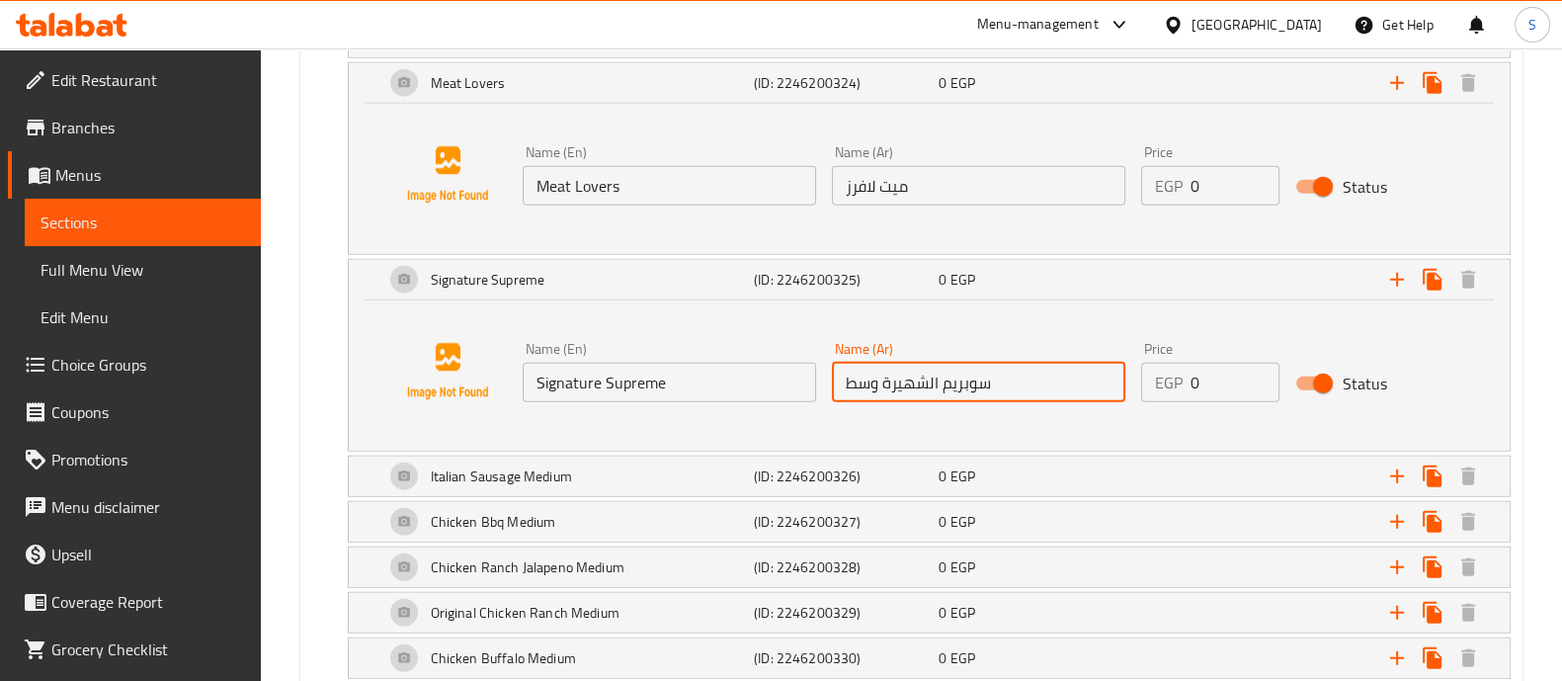
drag, startPoint x: 840, startPoint y: 364, endPoint x: 879, endPoint y: 366, distance: 39.6
click at [879, 366] on input "سوبريم الشهيرة وسط" at bounding box center [978, 382] width 293 height 40
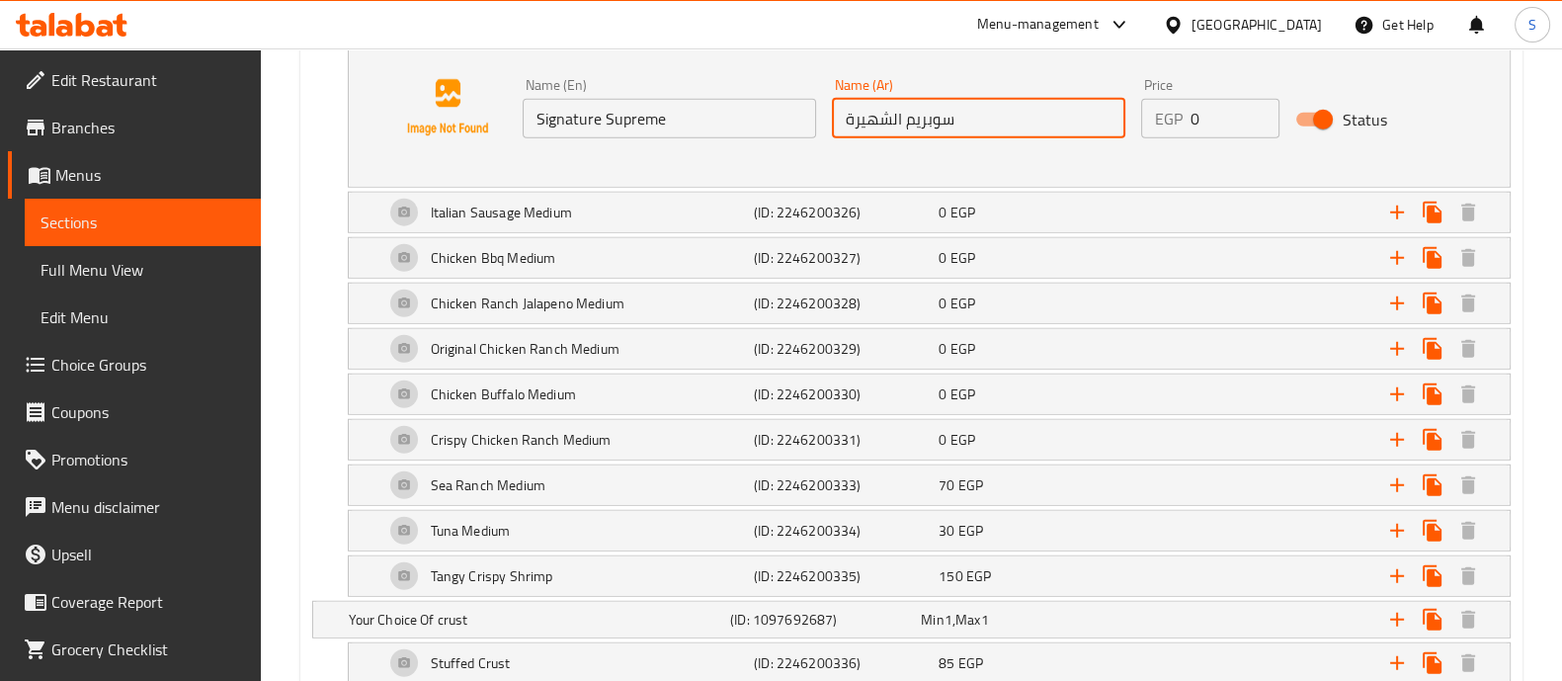
scroll to position [6572, 0]
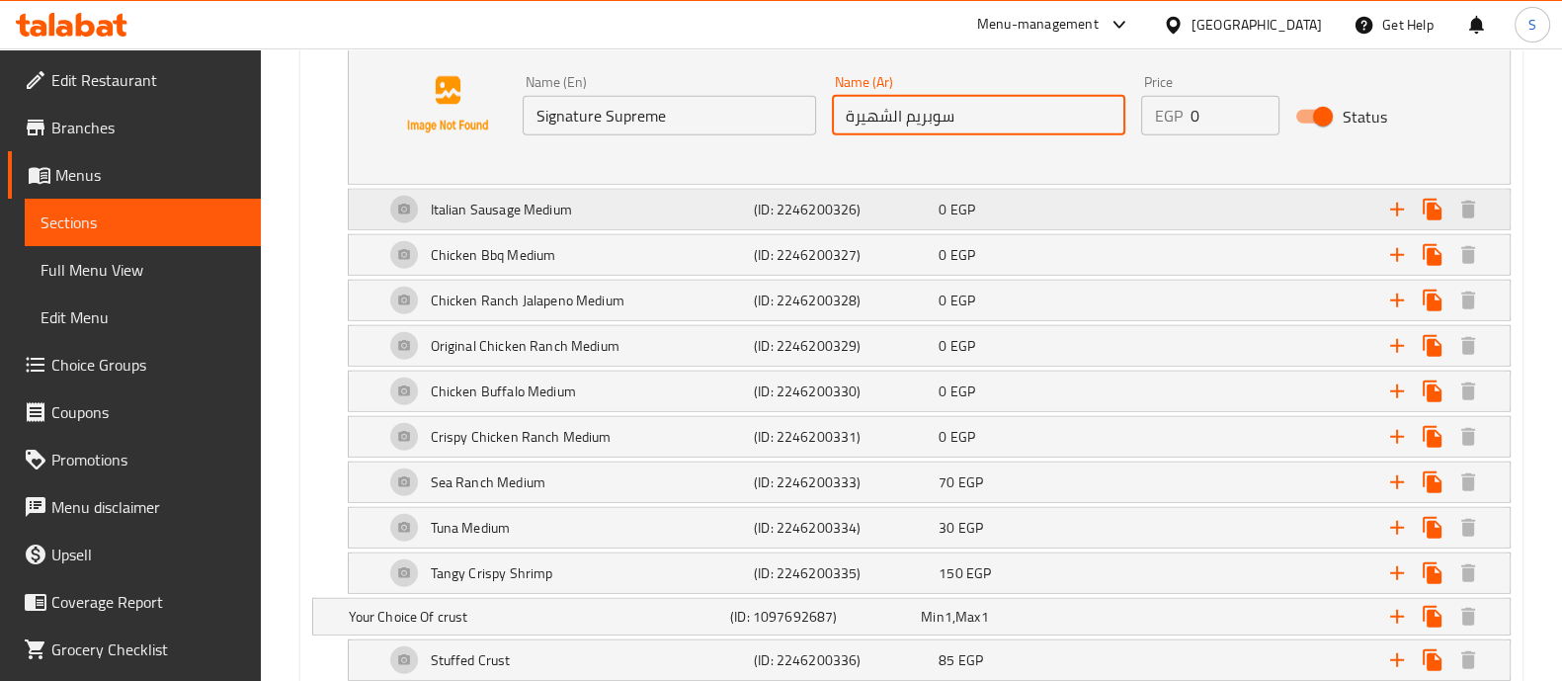
type input "سوبريم الشهيرة"
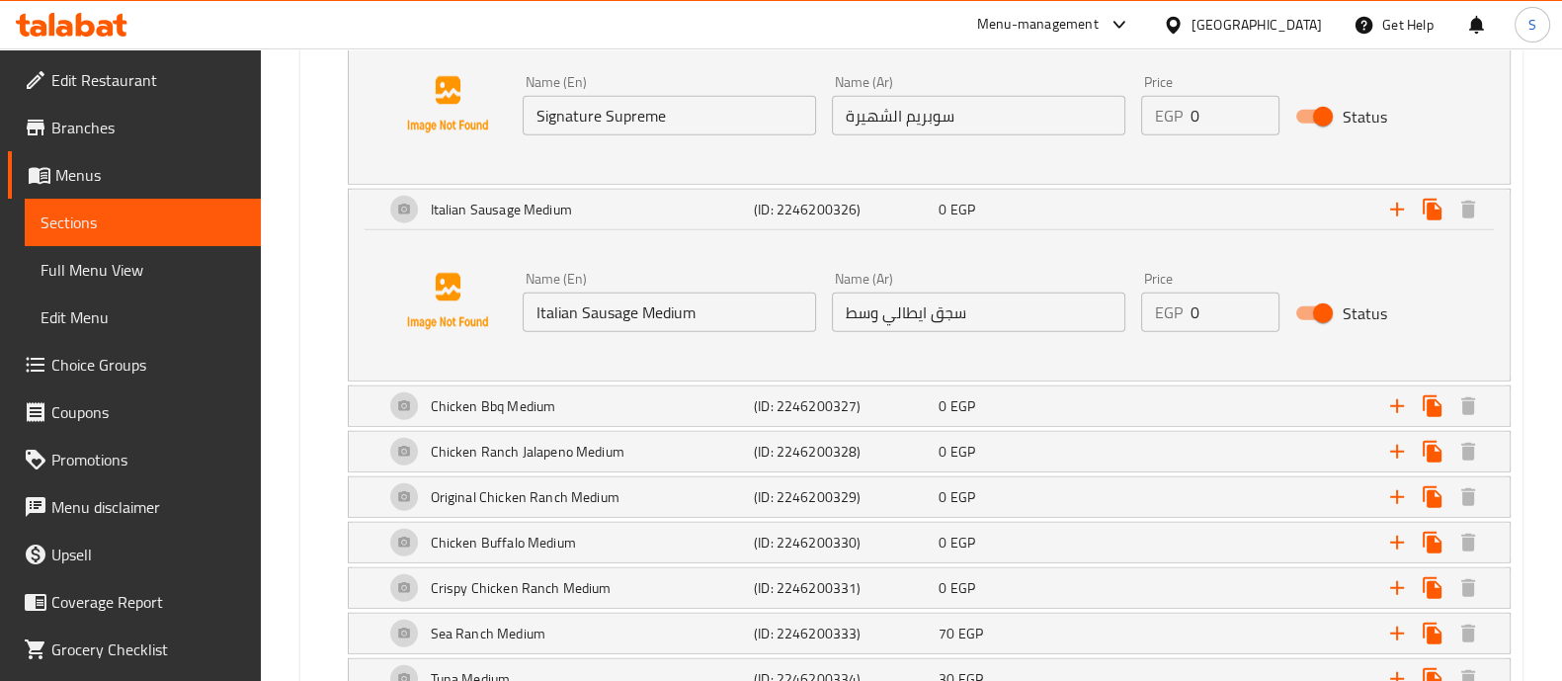
click at [658, 292] on input "Italian Sausage Medium" at bounding box center [668, 312] width 293 height 40
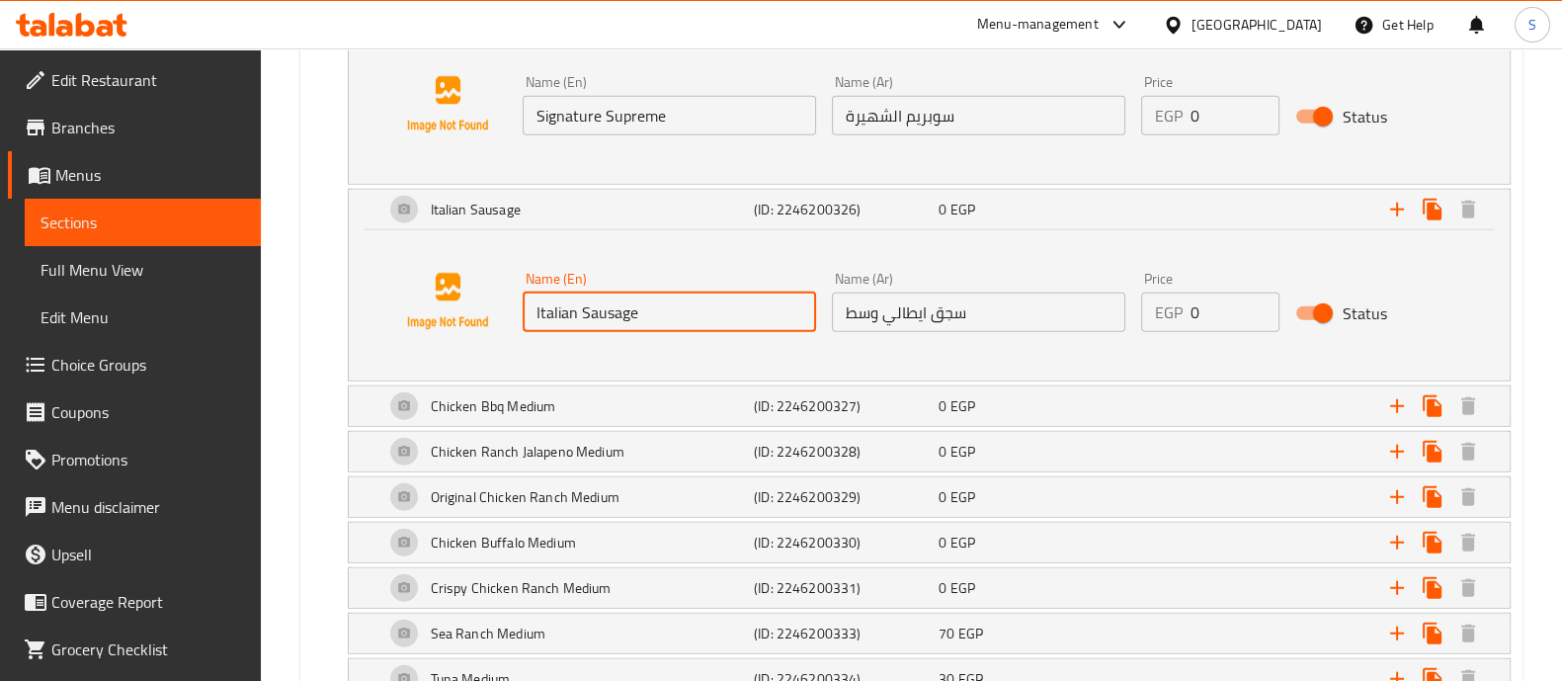
type input "Italian Sausage"
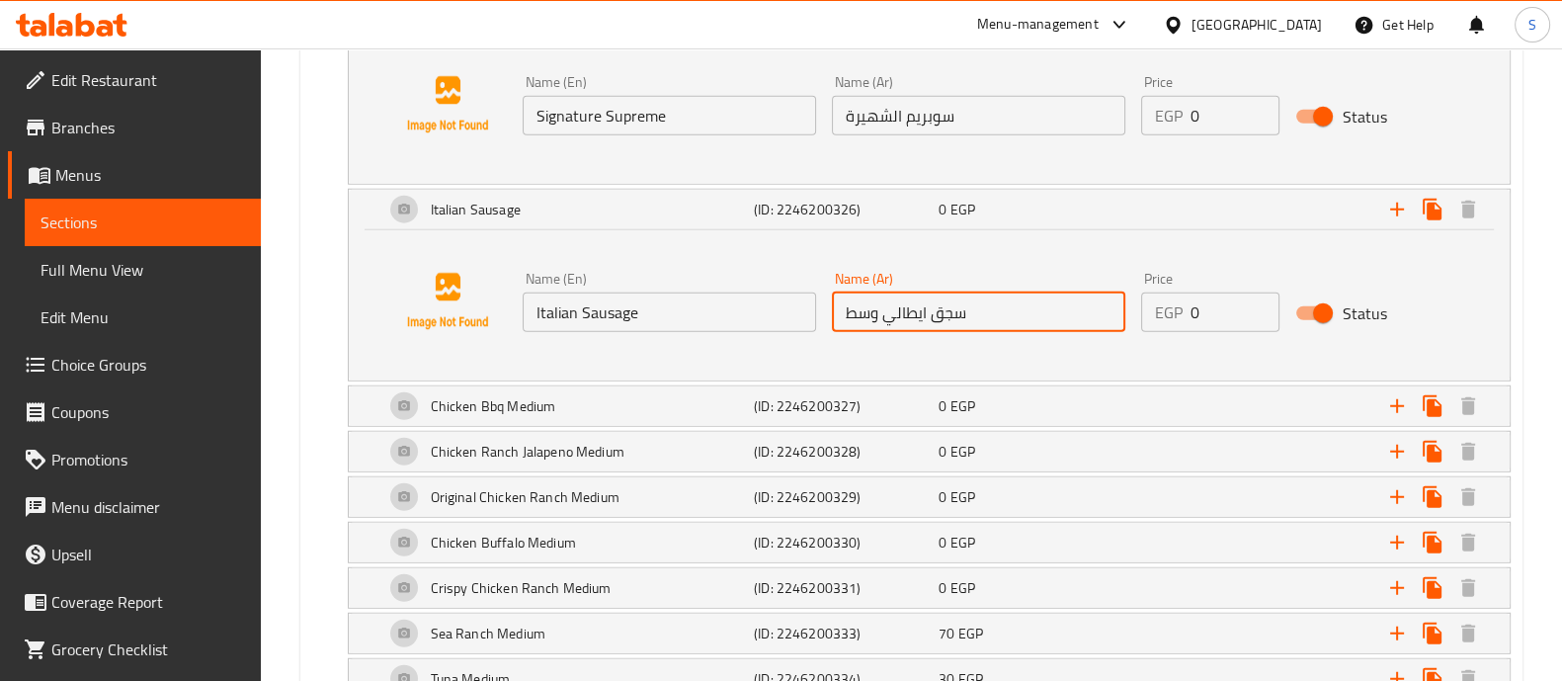
drag, startPoint x: 843, startPoint y: 295, endPoint x: 878, endPoint y: 297, distance: 34.6
click at [878, 297] on input "سجق ايطالي وسط" at bounding box center [978, 312] width 293 height 40
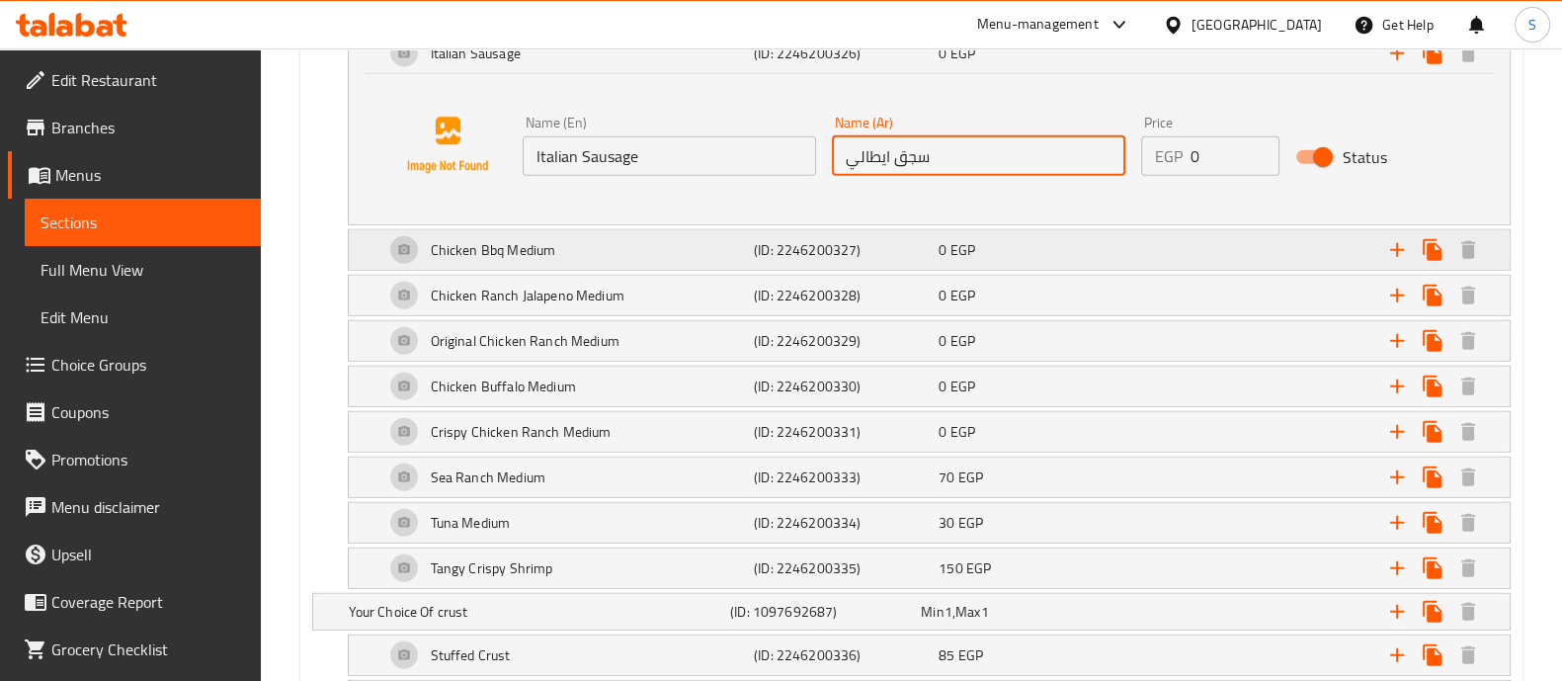
scroll to position [6732, 0]
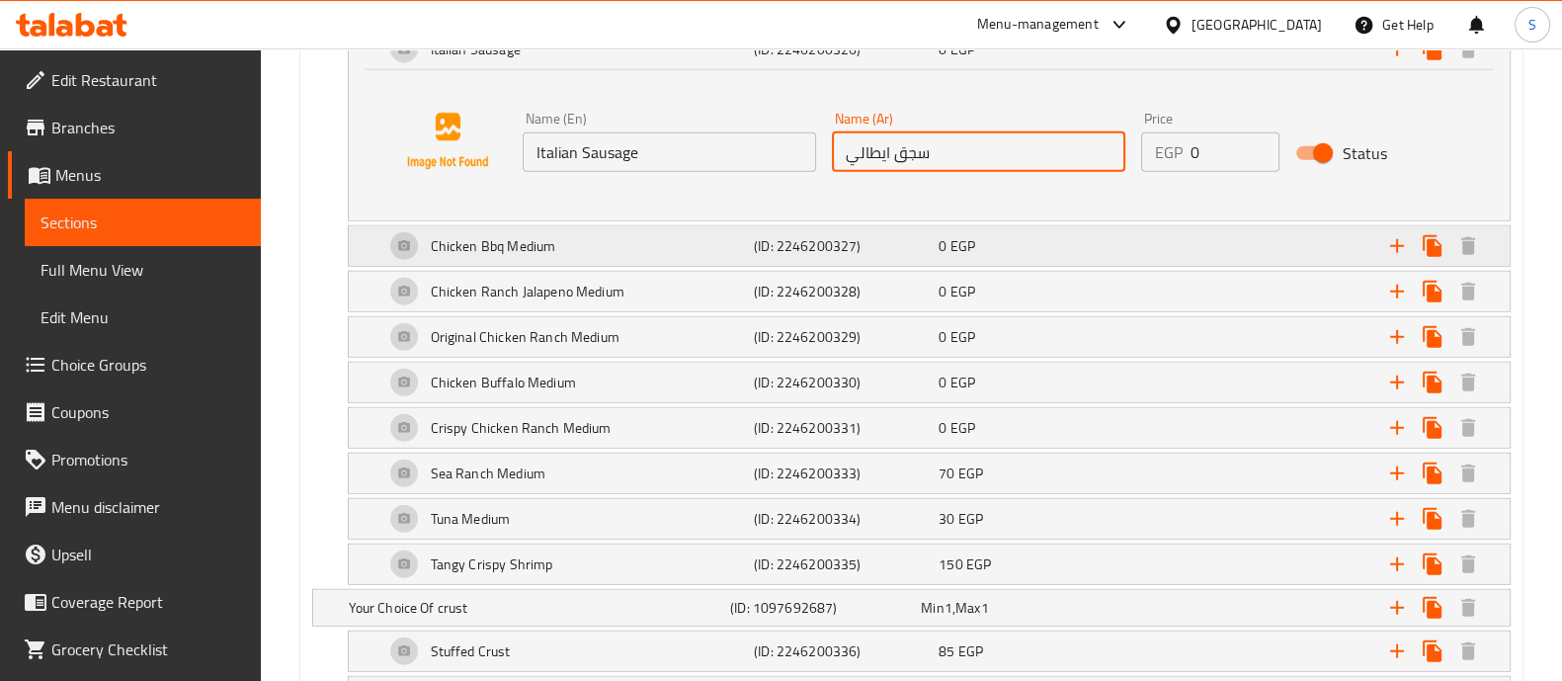
type input "سجق ايطالي"
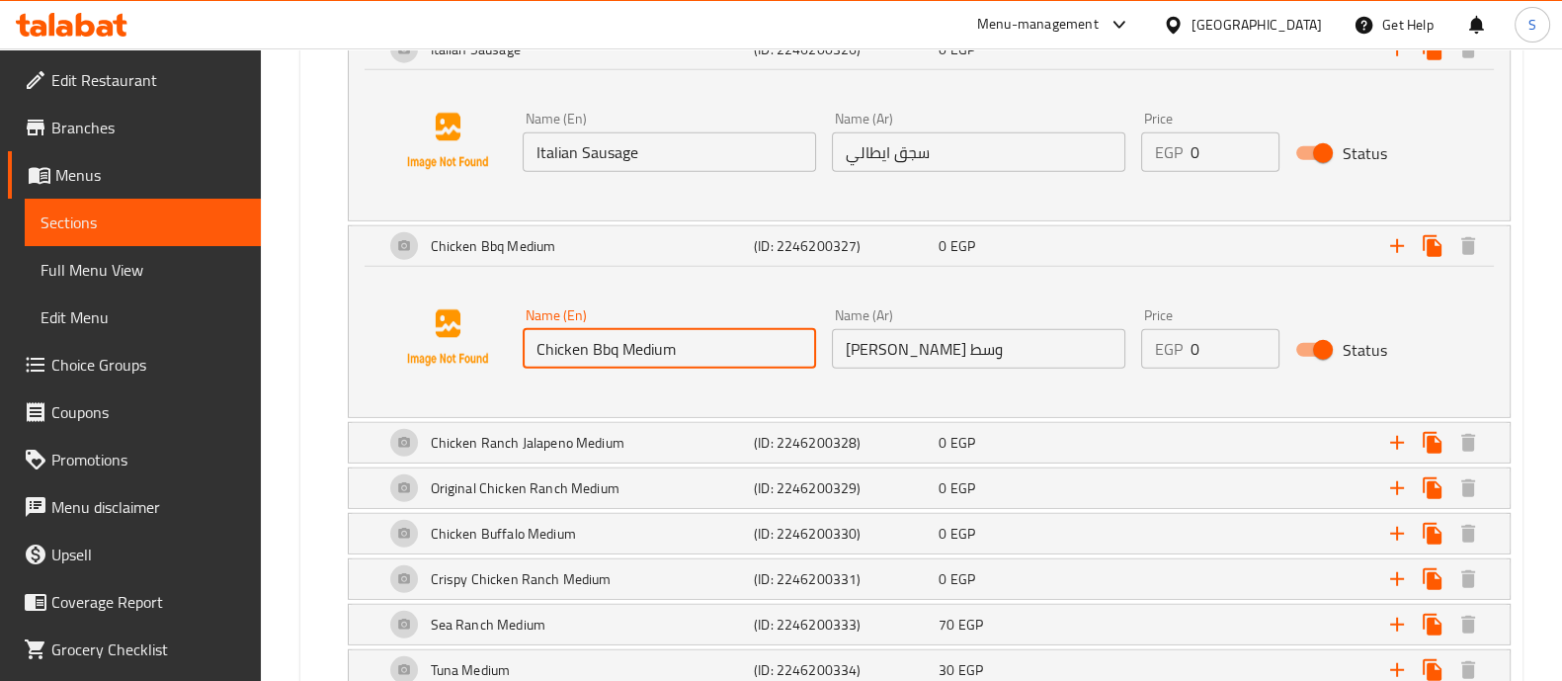
click at [669, 329] on input "Chicken Bbq Medium" at bounding box center [668, 349] width 293 height 40
type input "Chicken Bbq"
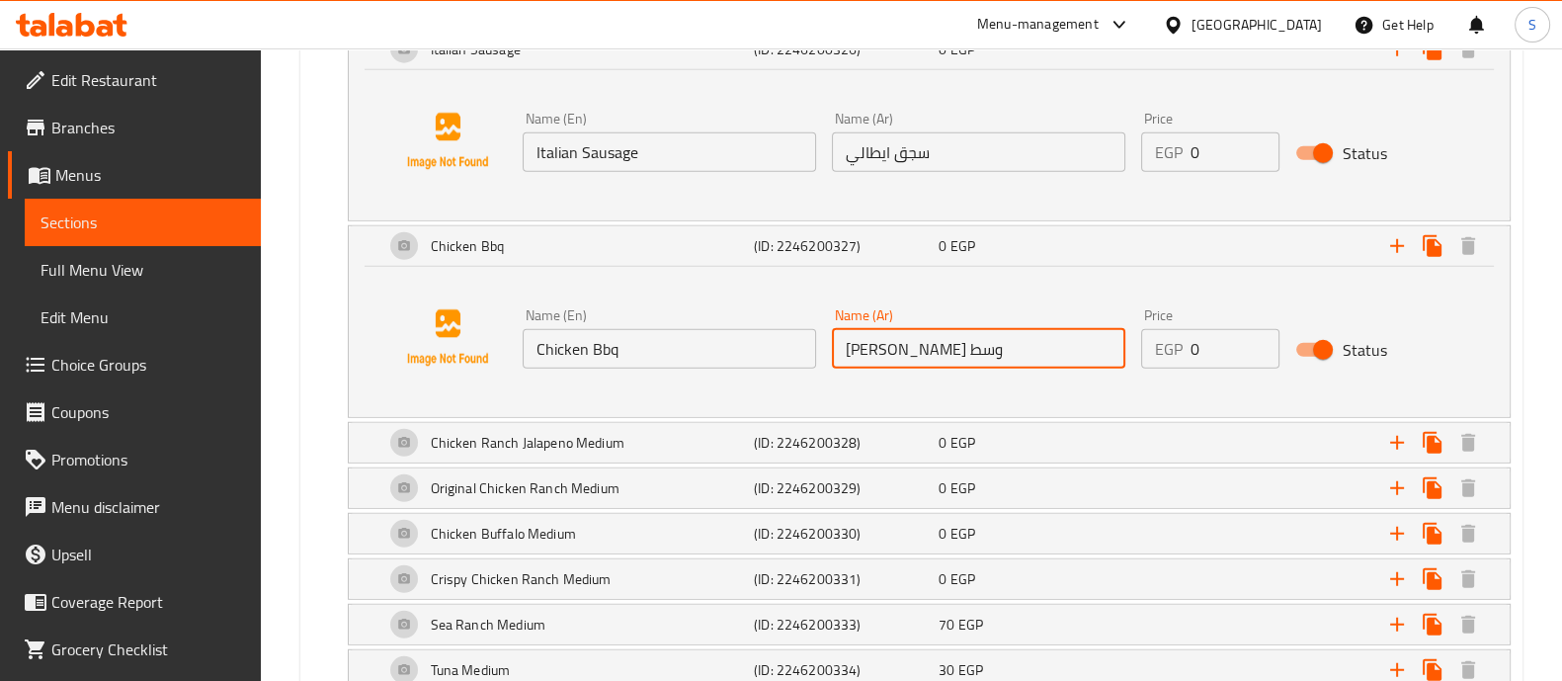
drag, startPoint x: 844, startPoint y: 331, endPoint x: 880, endPoint y: 338, distance: 36.2
click at [880, 338] on input "[PERSON_NAME] وسط" at bounding box center [978, 349] width 293 height 40
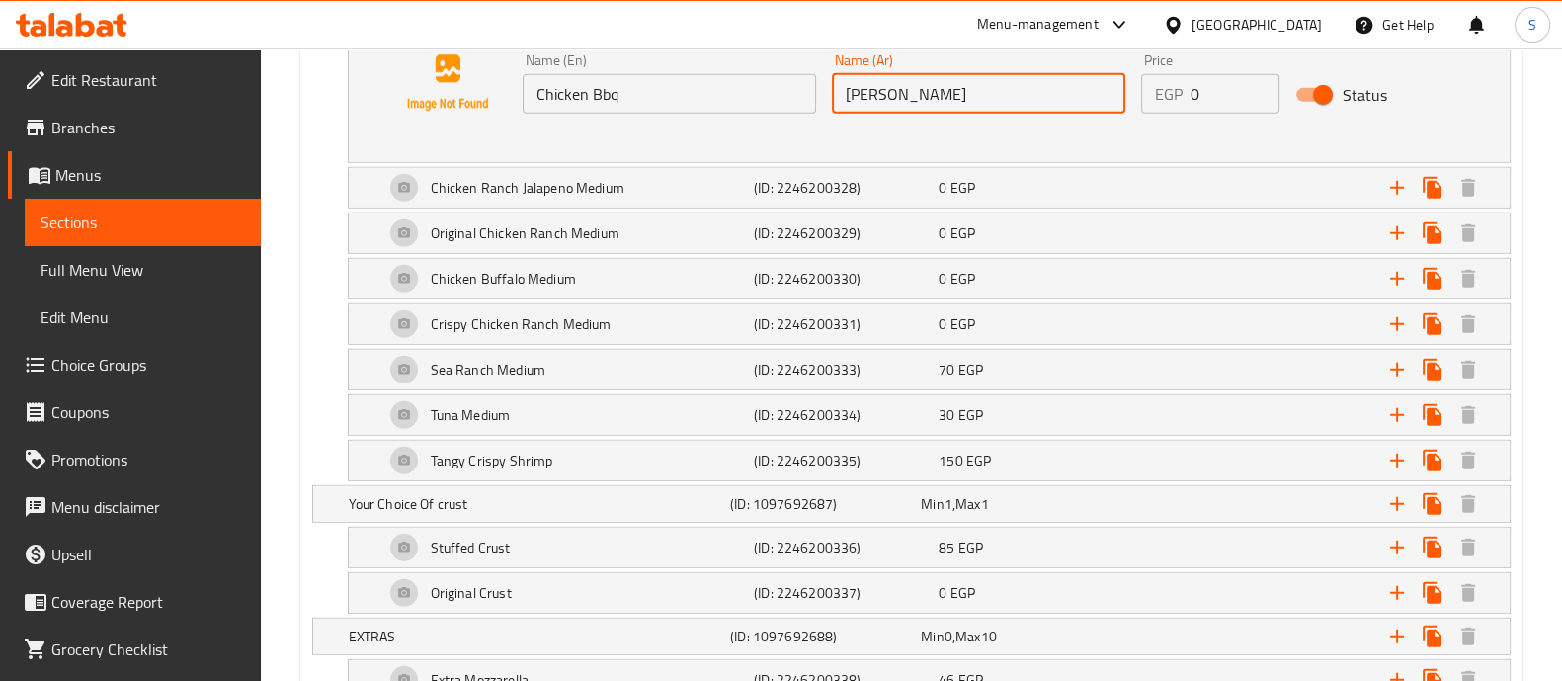
scroll to position [6994, 0]
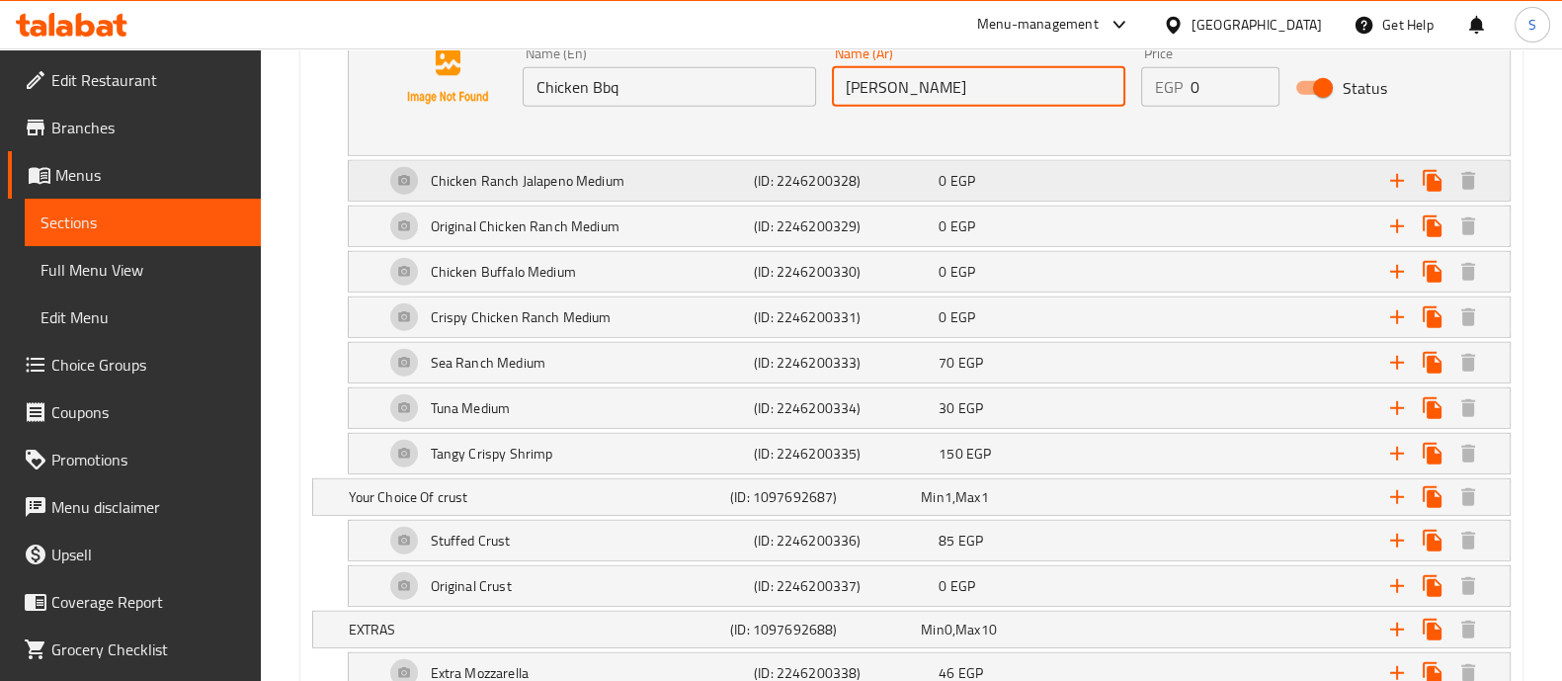
type input "[PERSON_NAME]"
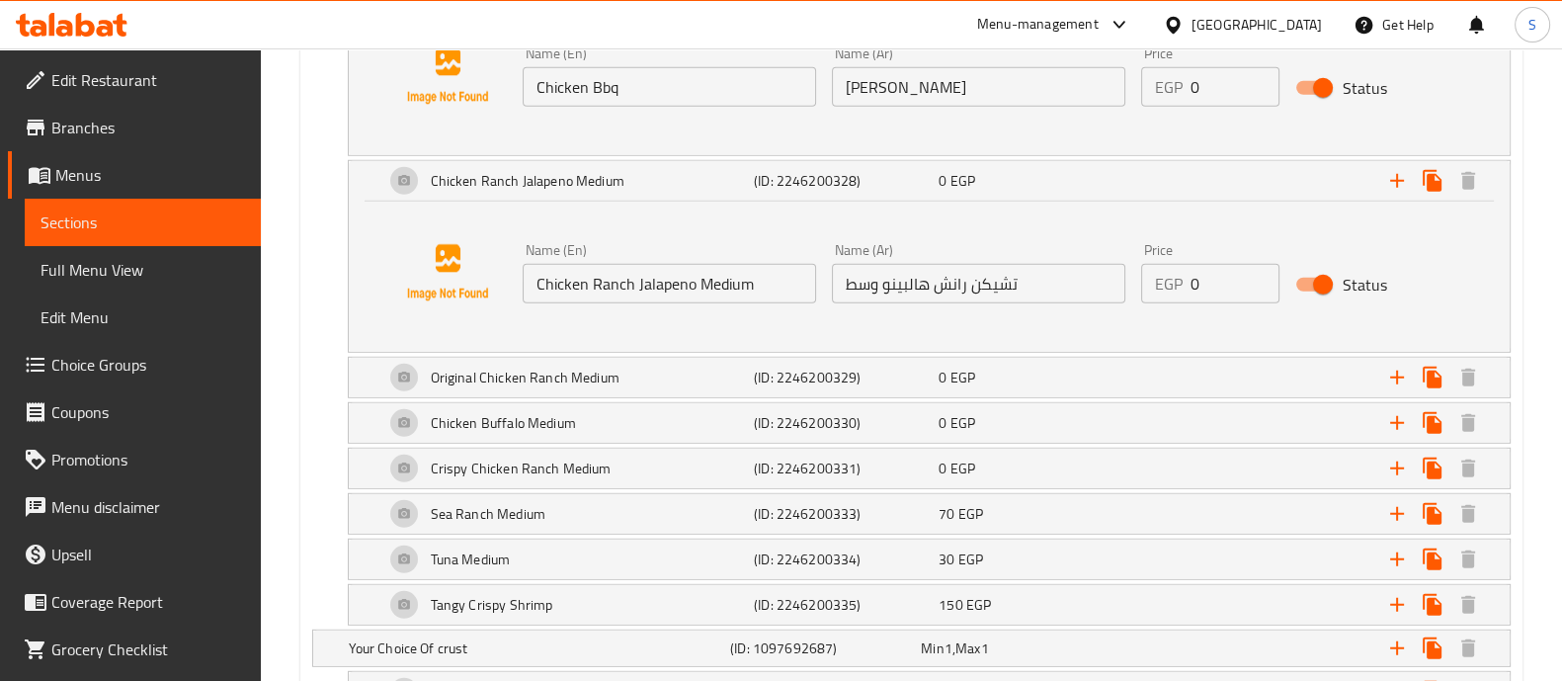
click at [711, 269] on input "Chicken Ranch Jalapeno Medium" at bounding box center [668, 284] width 293 height 40
type input "Chicken Ranch Jalapeno"
click at [862, 264] on input "تشيكن رانش هالبينو وسط" at bounding box center [978, 284] width 293 height 40
drag, startPoint x: 874, startPoint y: 268, endPoint x: 806, endPoint y: 266, distance: 68.2
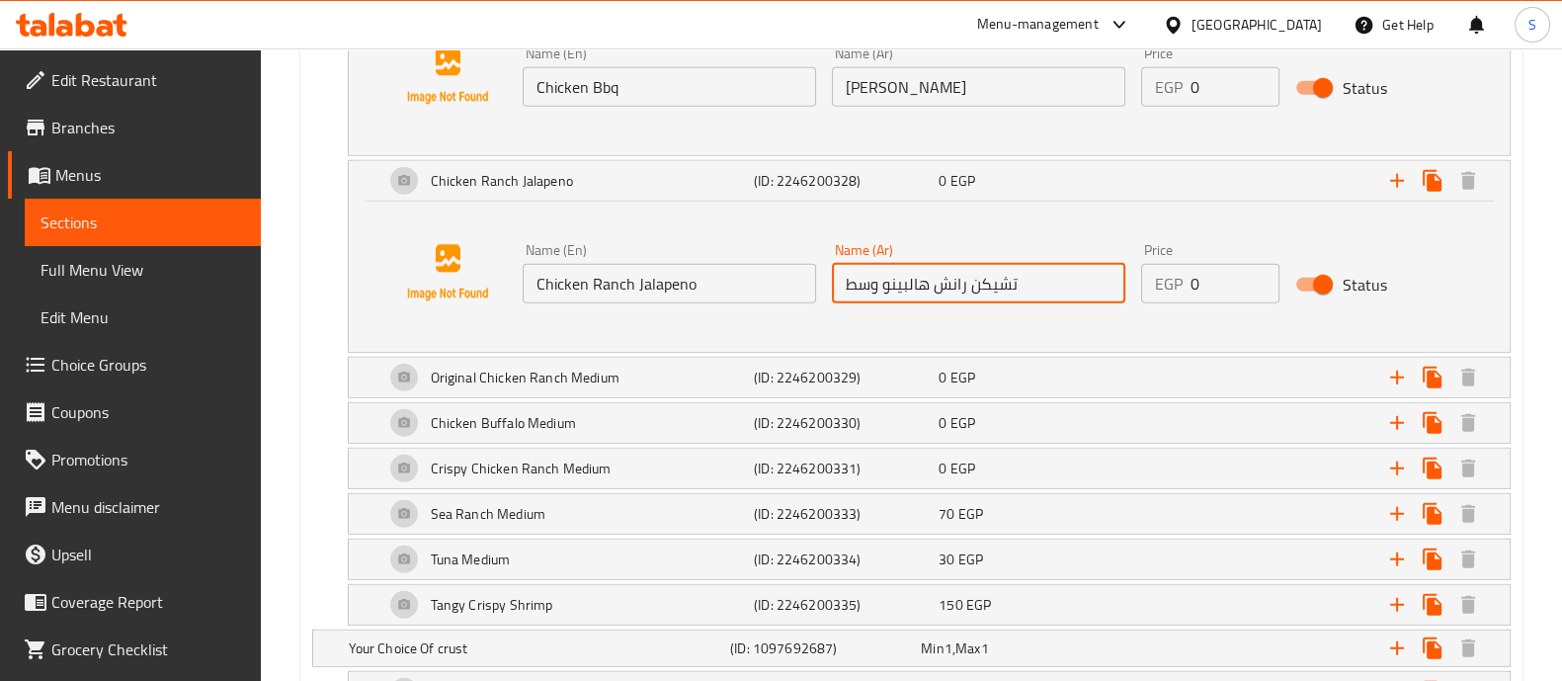
click at [806, 266] on div "Name (En) Chicken Ranch Jalapeno Name (En) Name (Ar) تشيكن [PERSON_NAME] وسط Na…" at bounding box center [979, 273] width 928 height 76
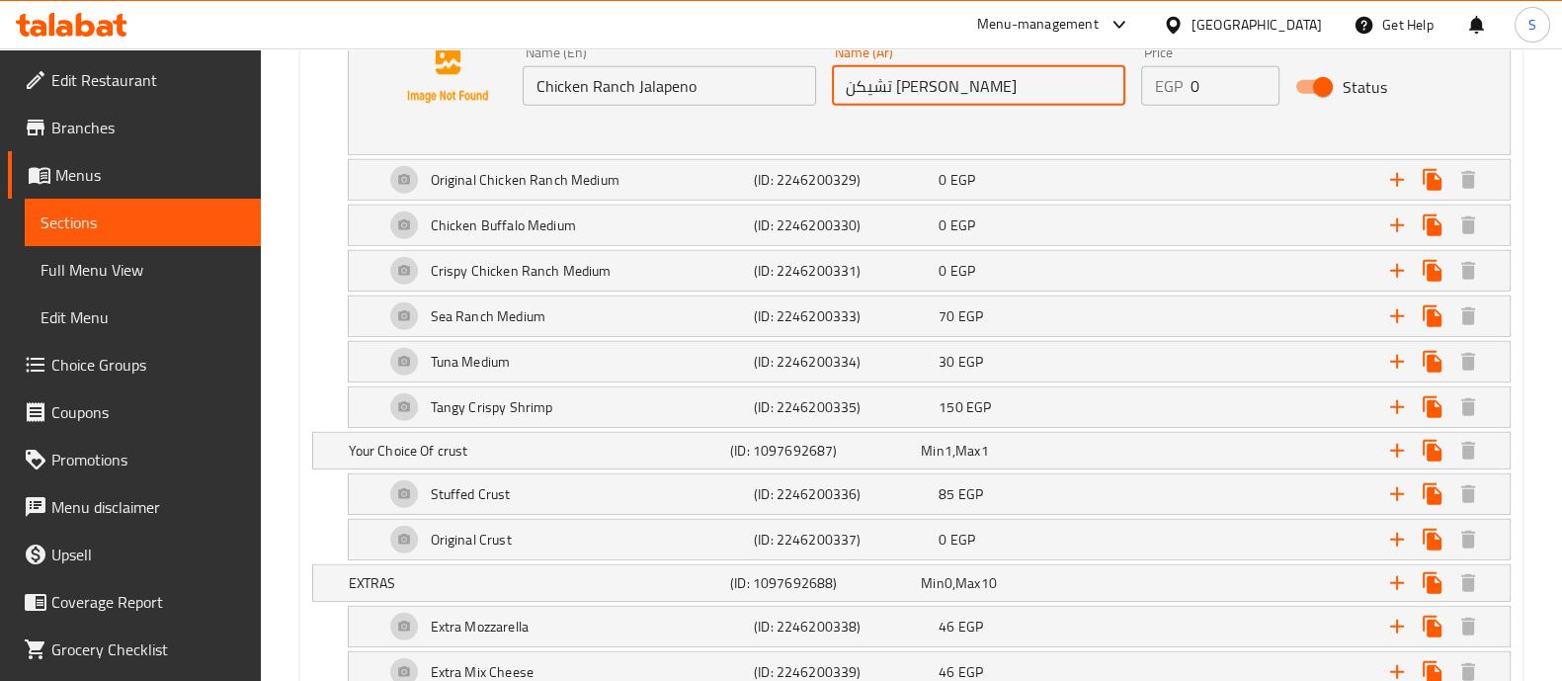
scroll to position [7197, 0]
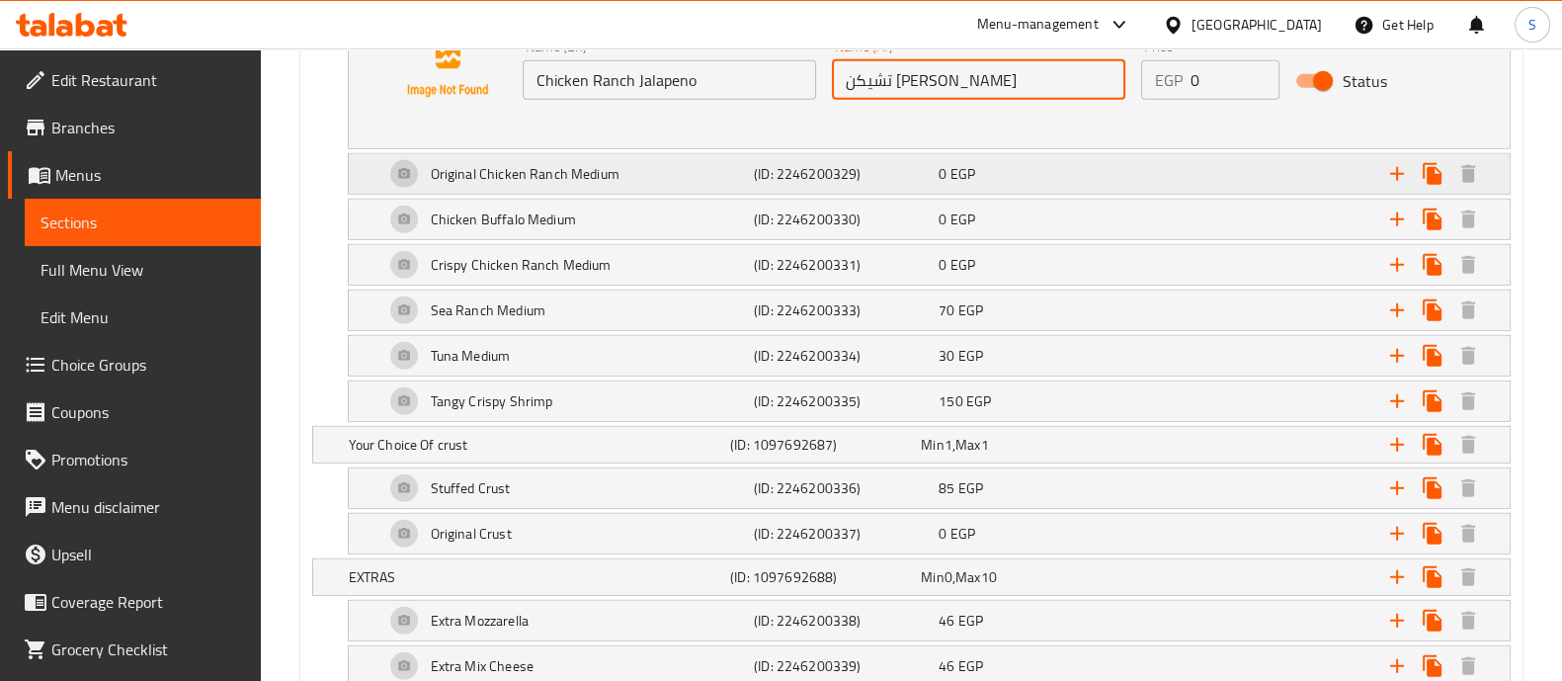
type input "تشيكن [PERSON_NAME]"
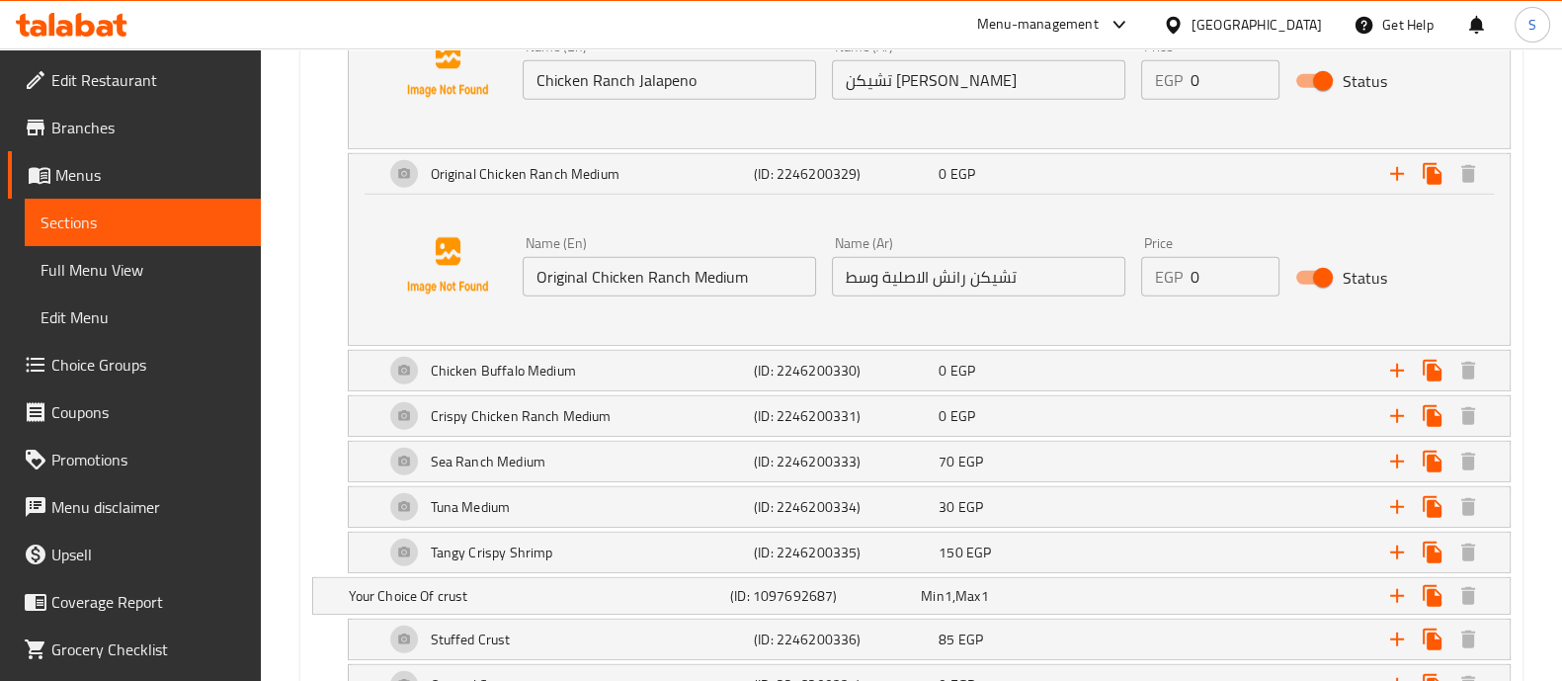
click at [697, 257] on input "Original Chicken Ranch Medium" at bounding box center [668, 277] width 293 height 40
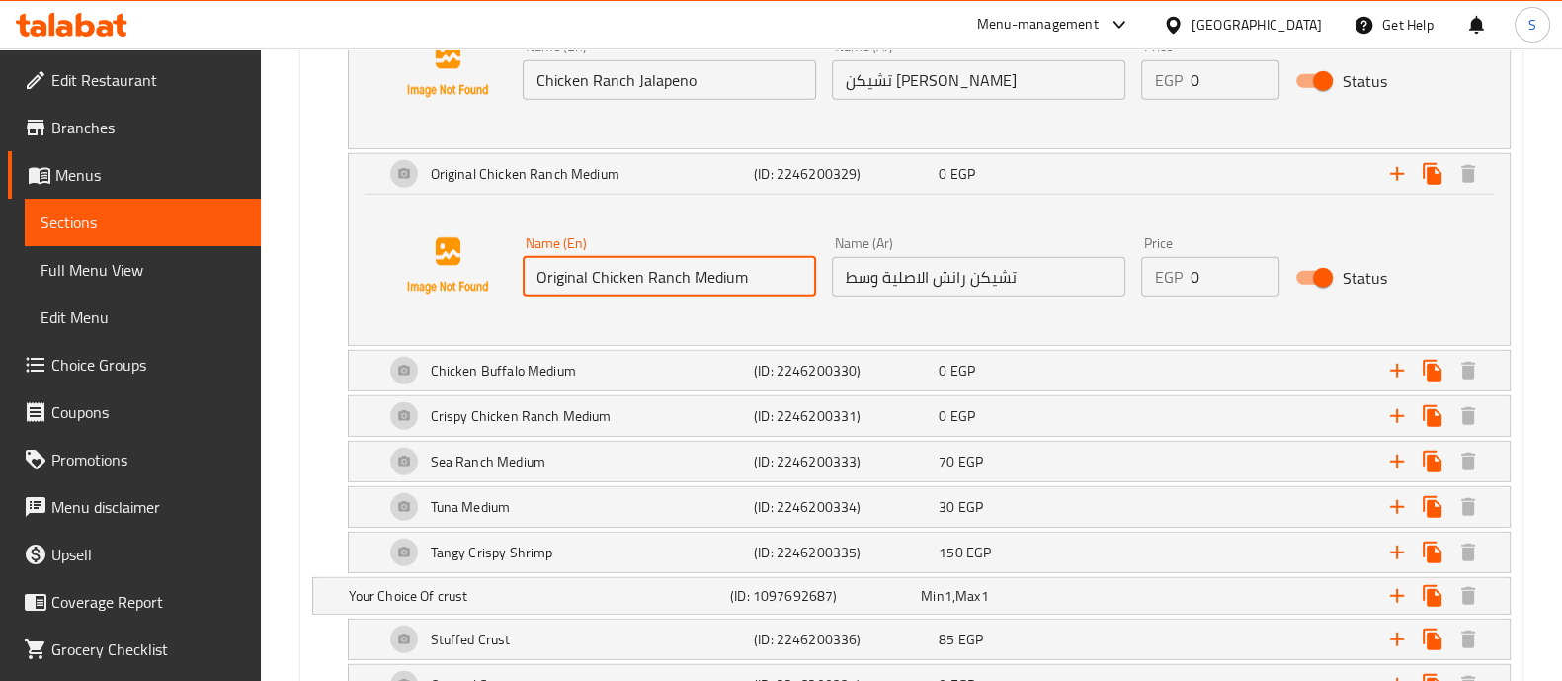
click at [697, 257] on input "Original Chicken Ranch Medium" at bounding box center [668, 277] width 293 height 40
type input "Original Chicken Ranch"
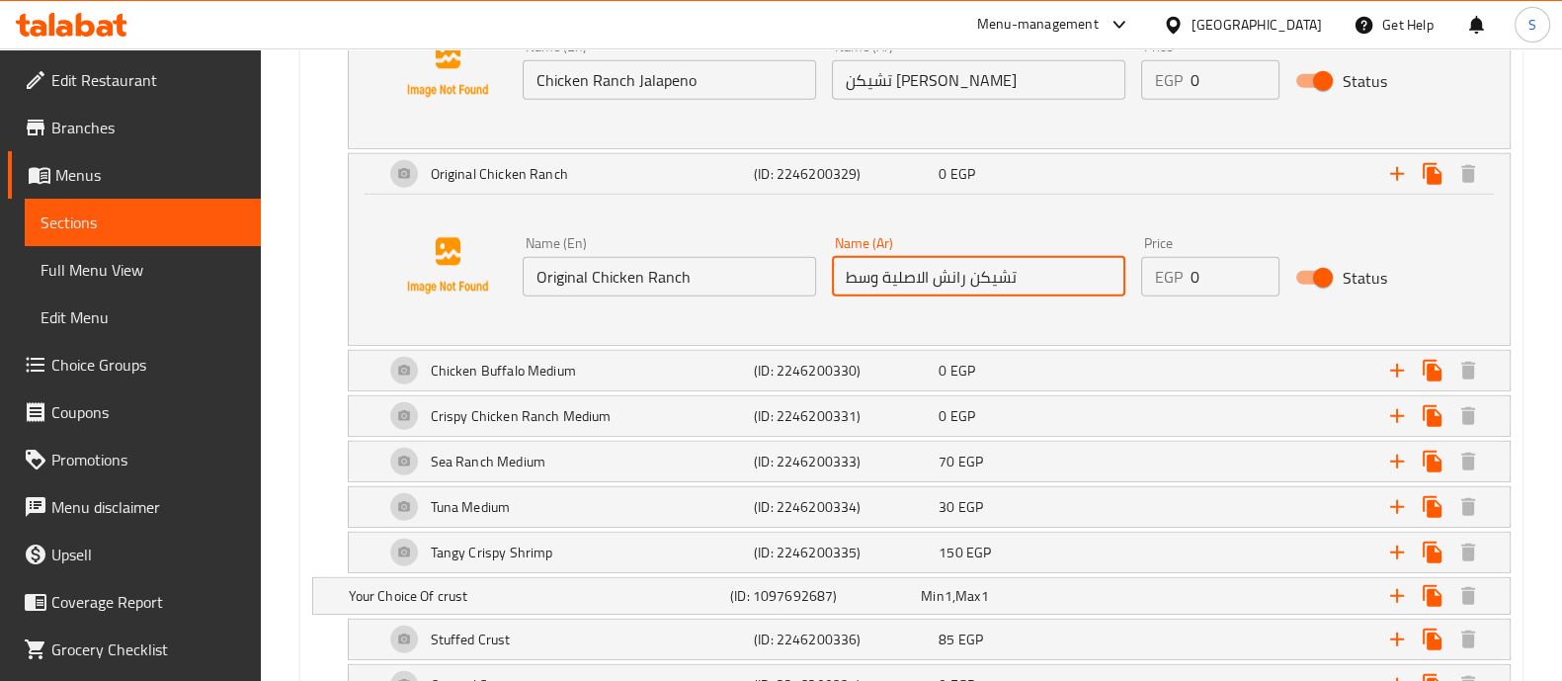
drag, startPoint x: 842, startPoint y: 256, endPoint x: 877, endPoint y: 259, distance: 35.7
click at [877, 259] on input "تشيكن رانش الاصلية وسط" at bounding box center [978, 277] width 293 height 40
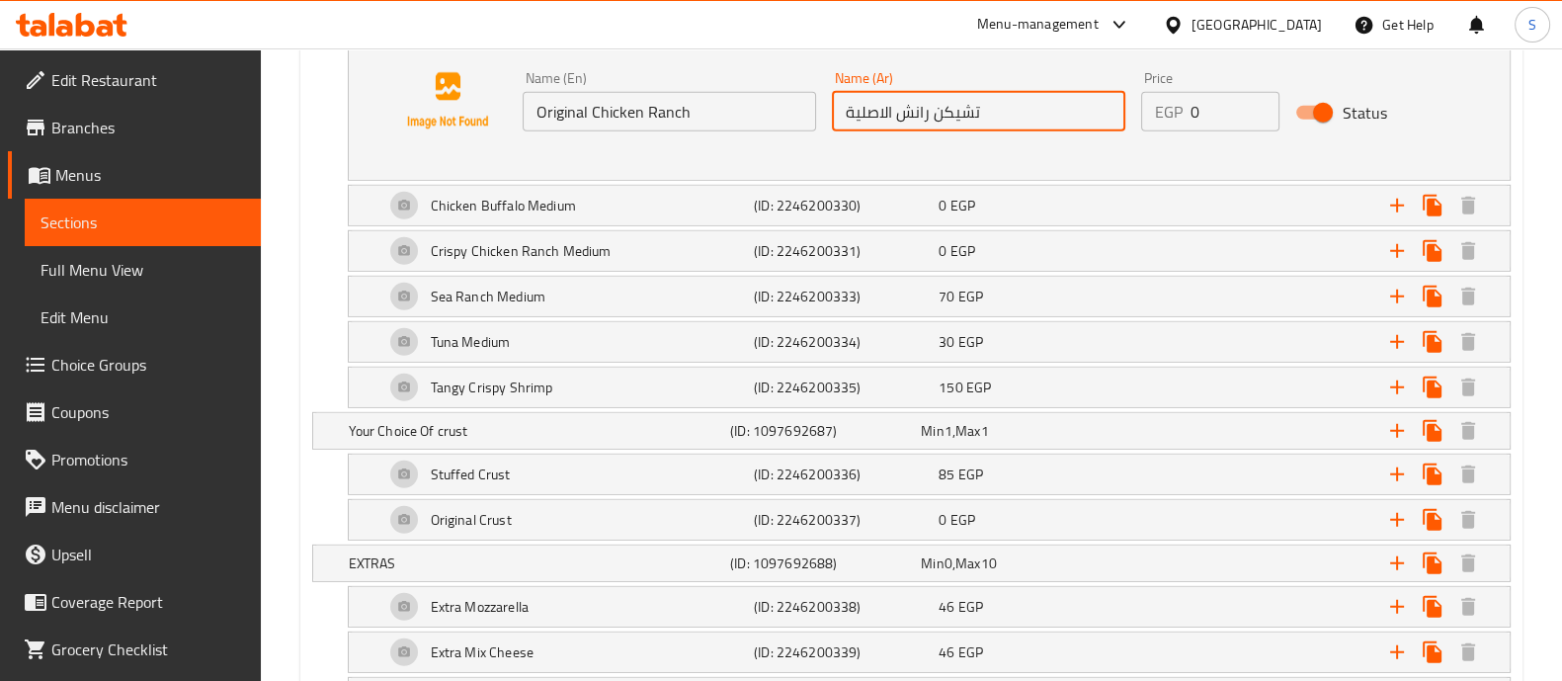
scroll to position [7365, 0]
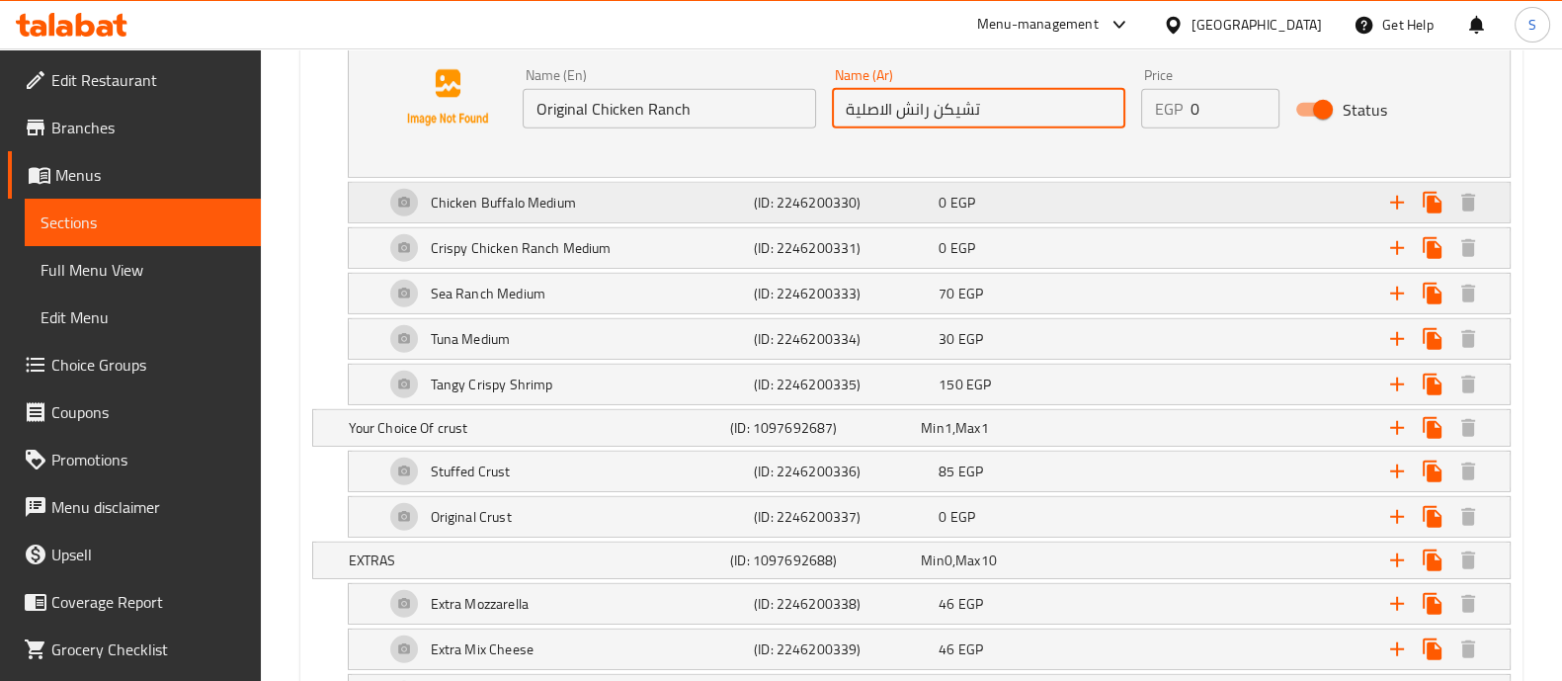
type input "تشيكن رانش الاصلية"
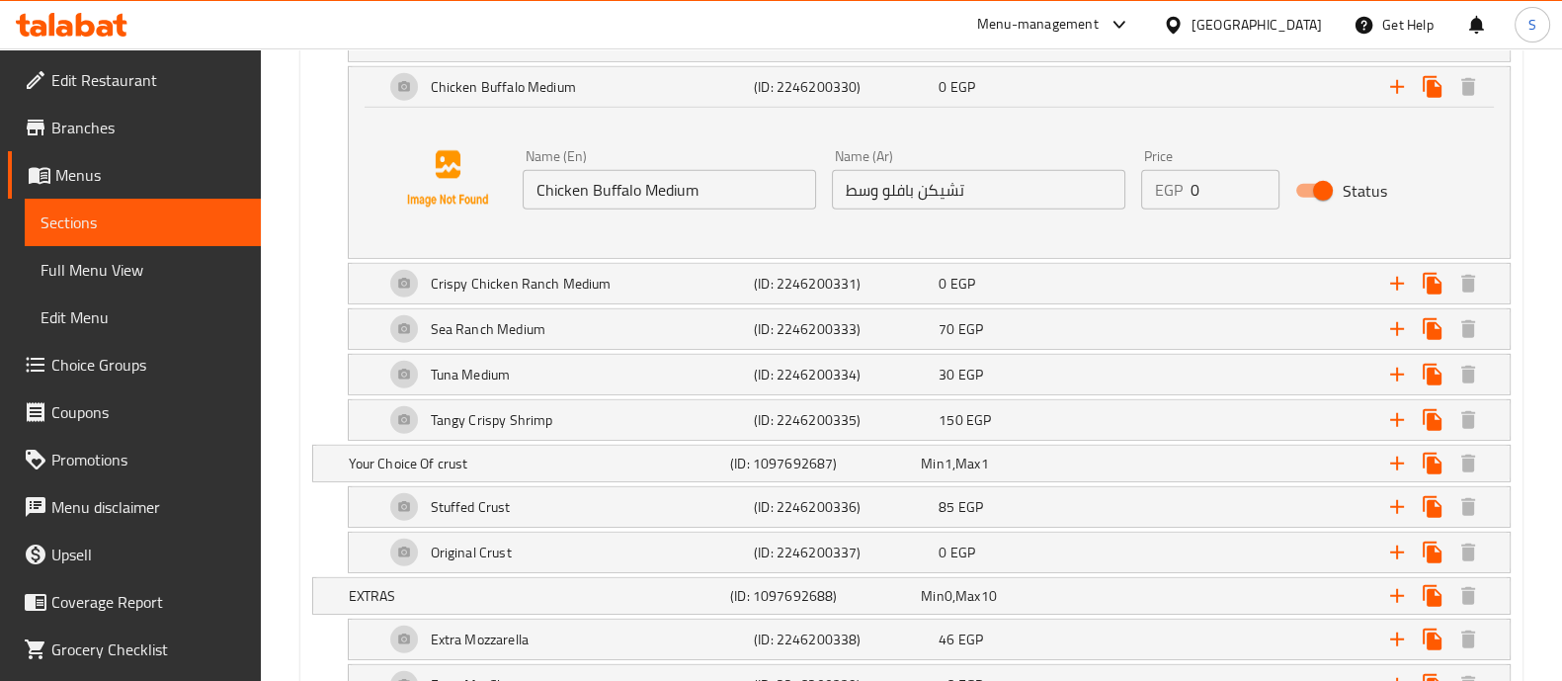
scroll to position [7488, 0]
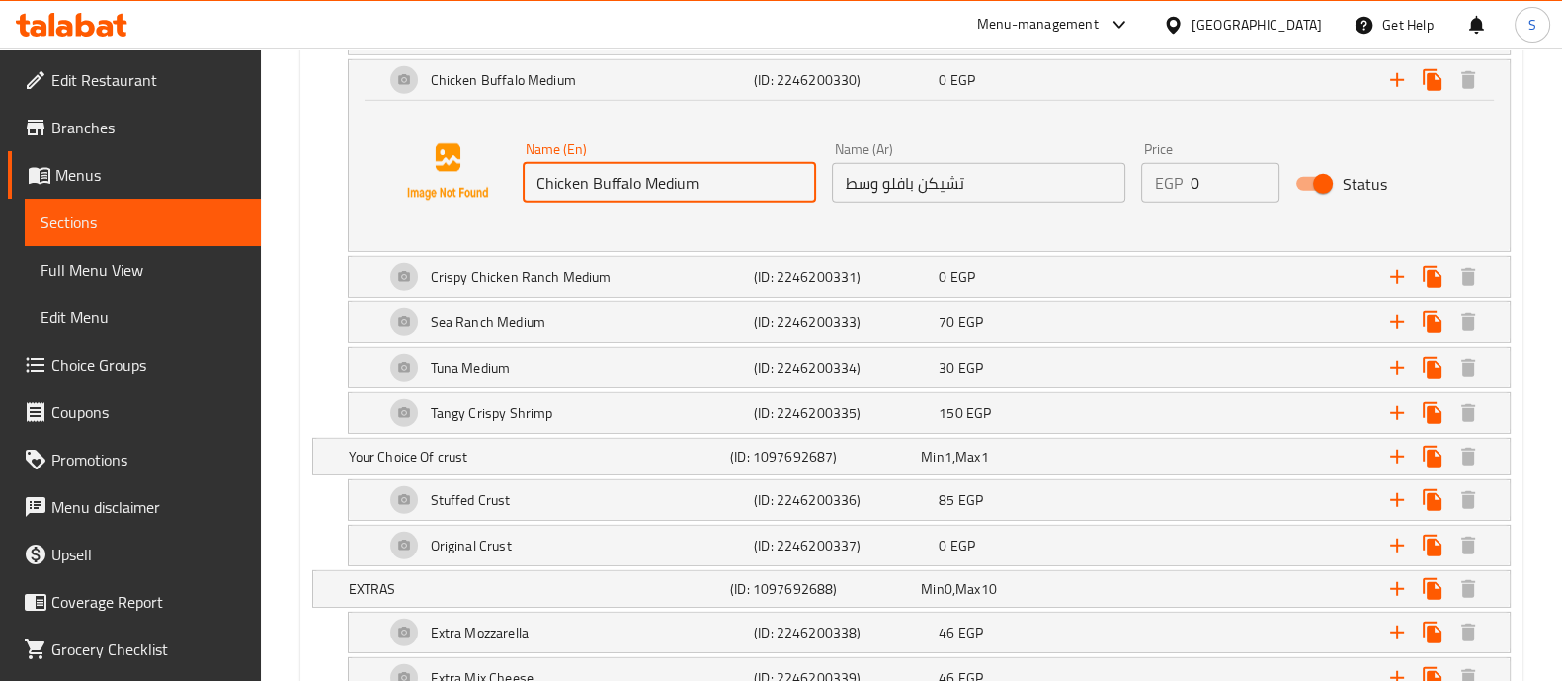
click at [731, 163] on input "Chicken Buffalo Medium" at bounding box center [668, 183] width 293 height 40
click at [686, 163] on input "Chicken Buffalo Medium" at bounding box center [668, 183] width 293 height 40
type input "Chicken Buffalo"
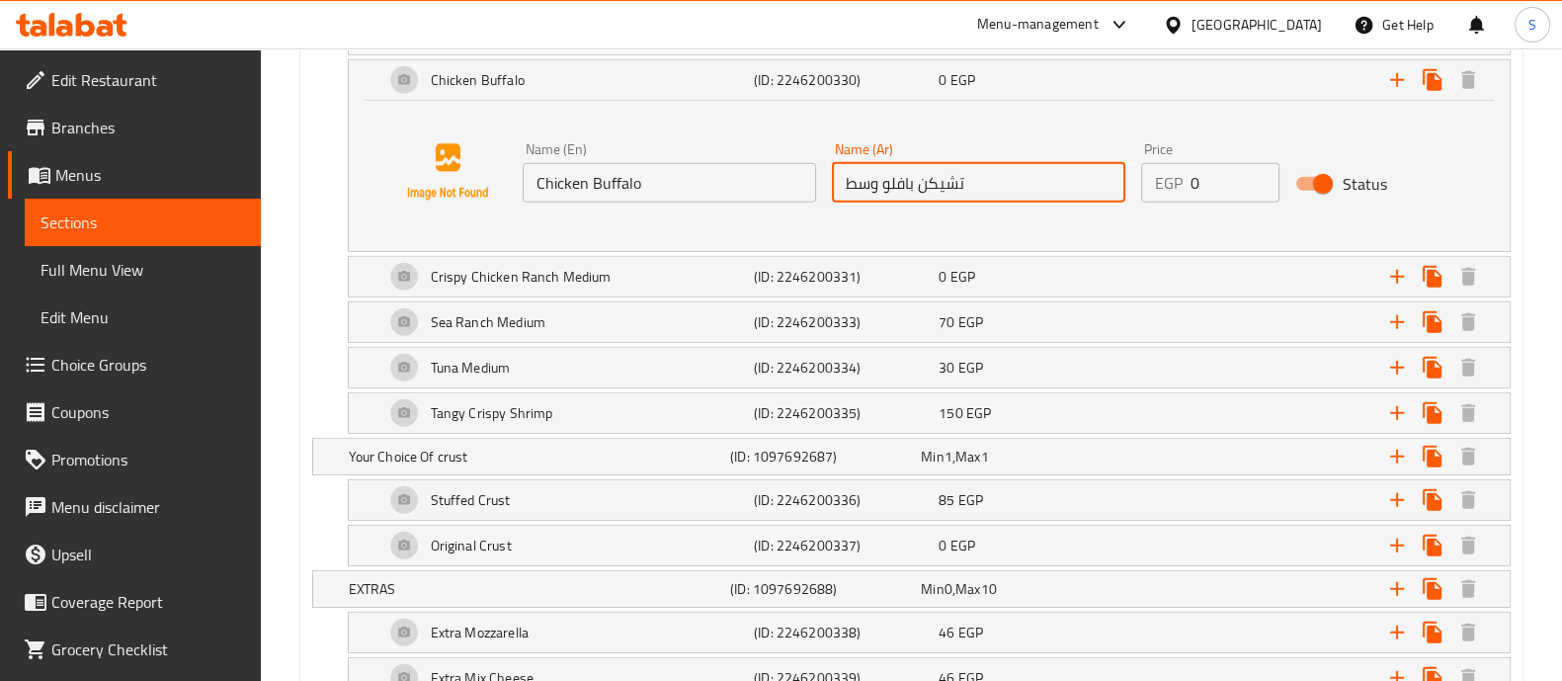
drag, startPoint x: 839, startPoint y: 160, endPoint x: 876, endPoint y: 169, distance: 38.6
click at [876, 169] on input "تشيكن بافلو وسط" at bounding box center [978, 183] width 293 height 40
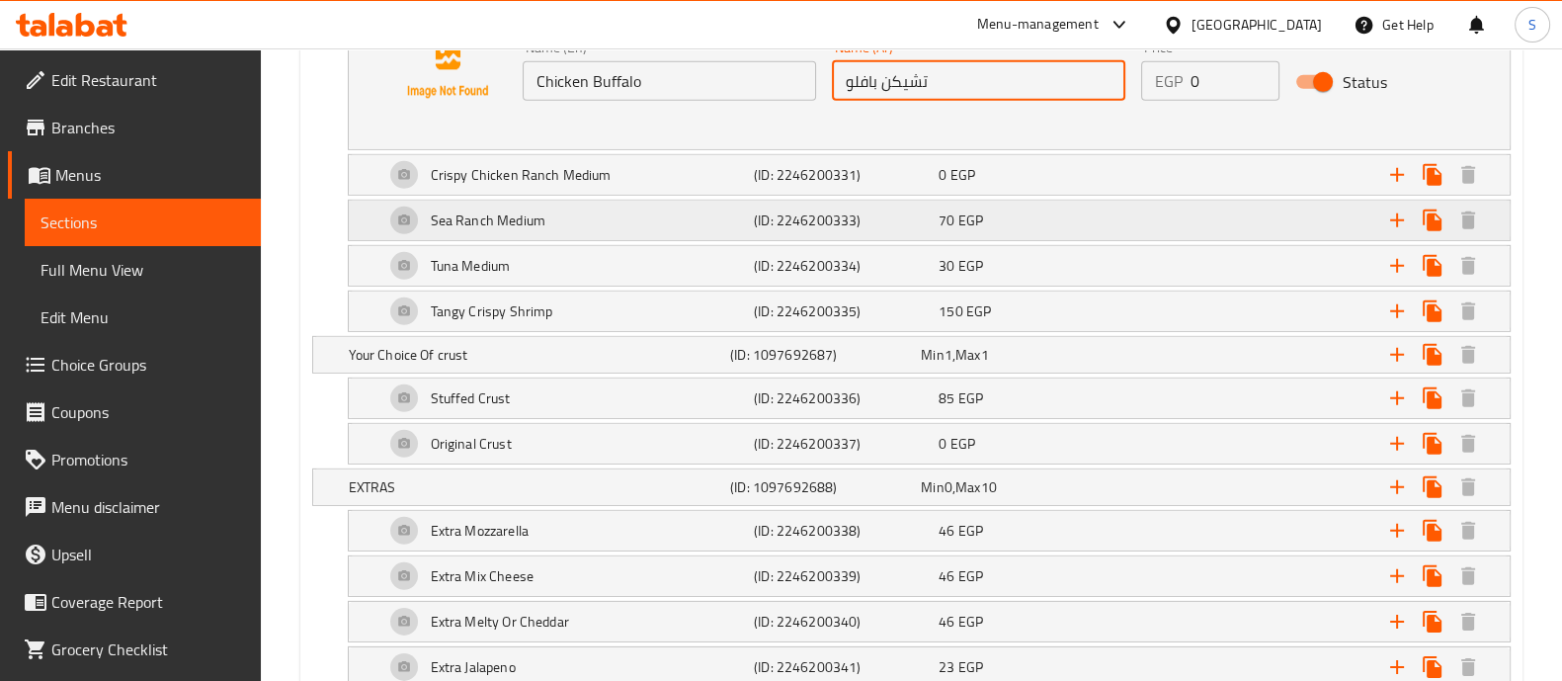
scroll to position [7591, 0]
type input "تشيكن بافلو"
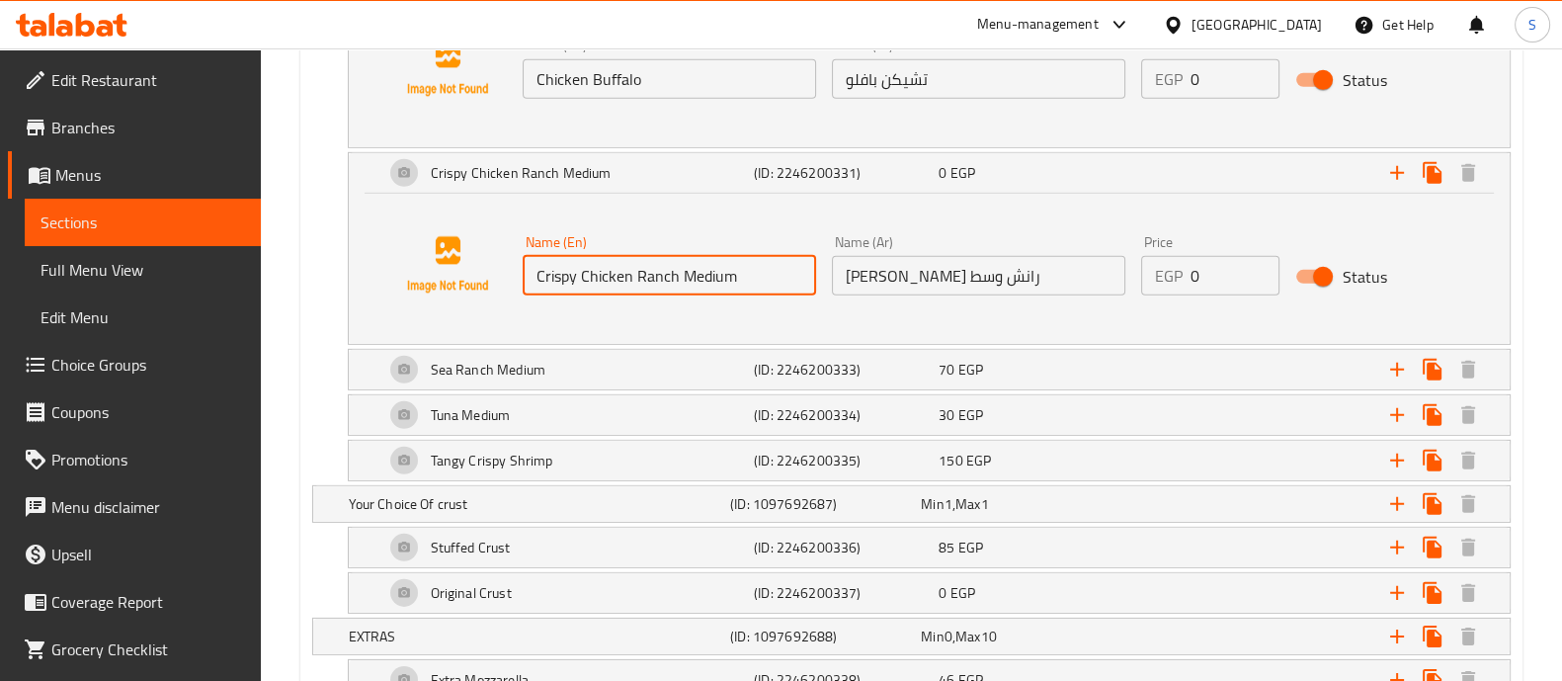
click at [691, 256] on input "Crispy Chicken Ranch Medium" at bounding box center [668, 276] width 293 height 40
type input "Crispy Chicken Ranch"
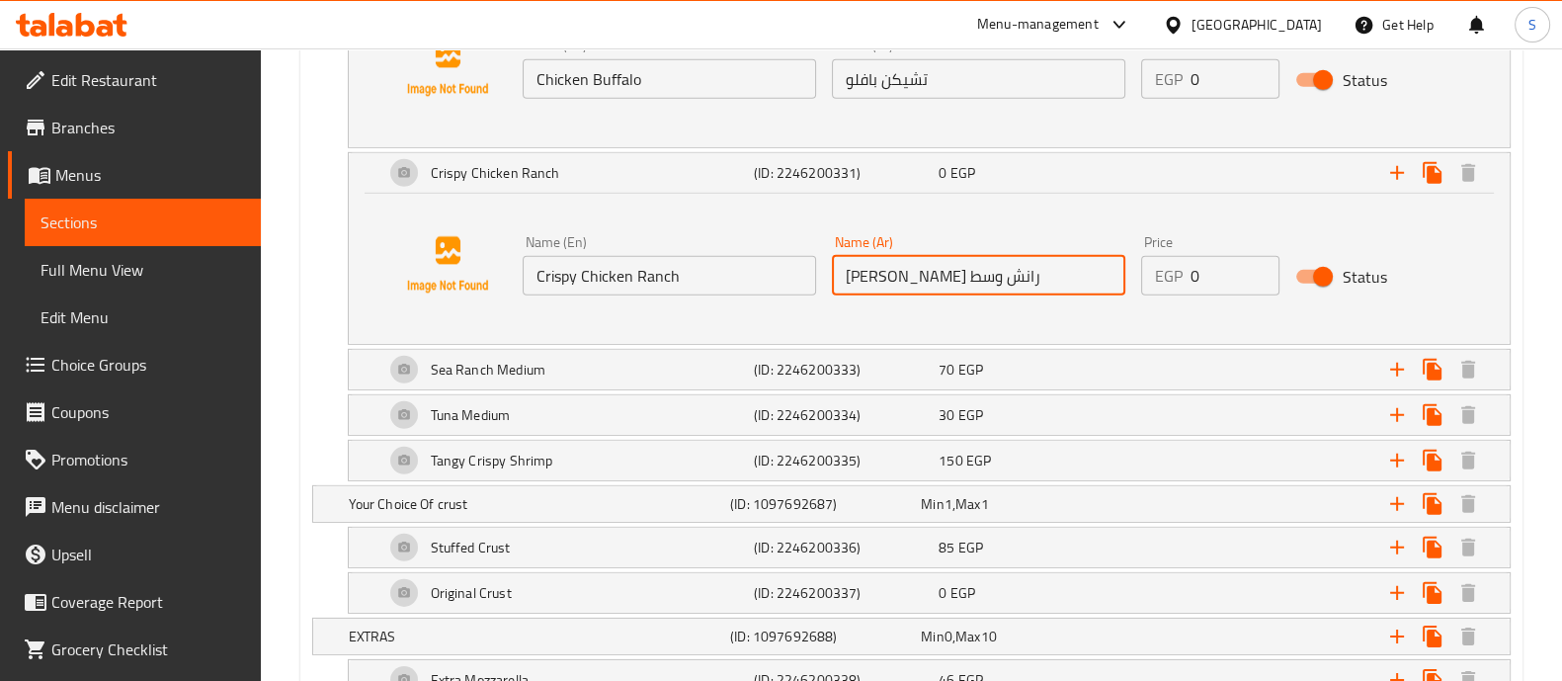
drag, startPoint x: 847, startPoint y: 257, endPoint x: 858, endPoint y: 255, distance: 11.0
click at [858, 256] on input "[PERSON_NAME] رانش وسط" at bounding box center [978, 276] width 293 height 40
drag, startPoint x: 849, startPoint y: 258, endPoint x: 874, endPoint y: 260, distance: 24.8
click at [874, 260] on input "[PERSON_NAME] رانش وسط" at bounding box center [978, 276] width 293 height 40
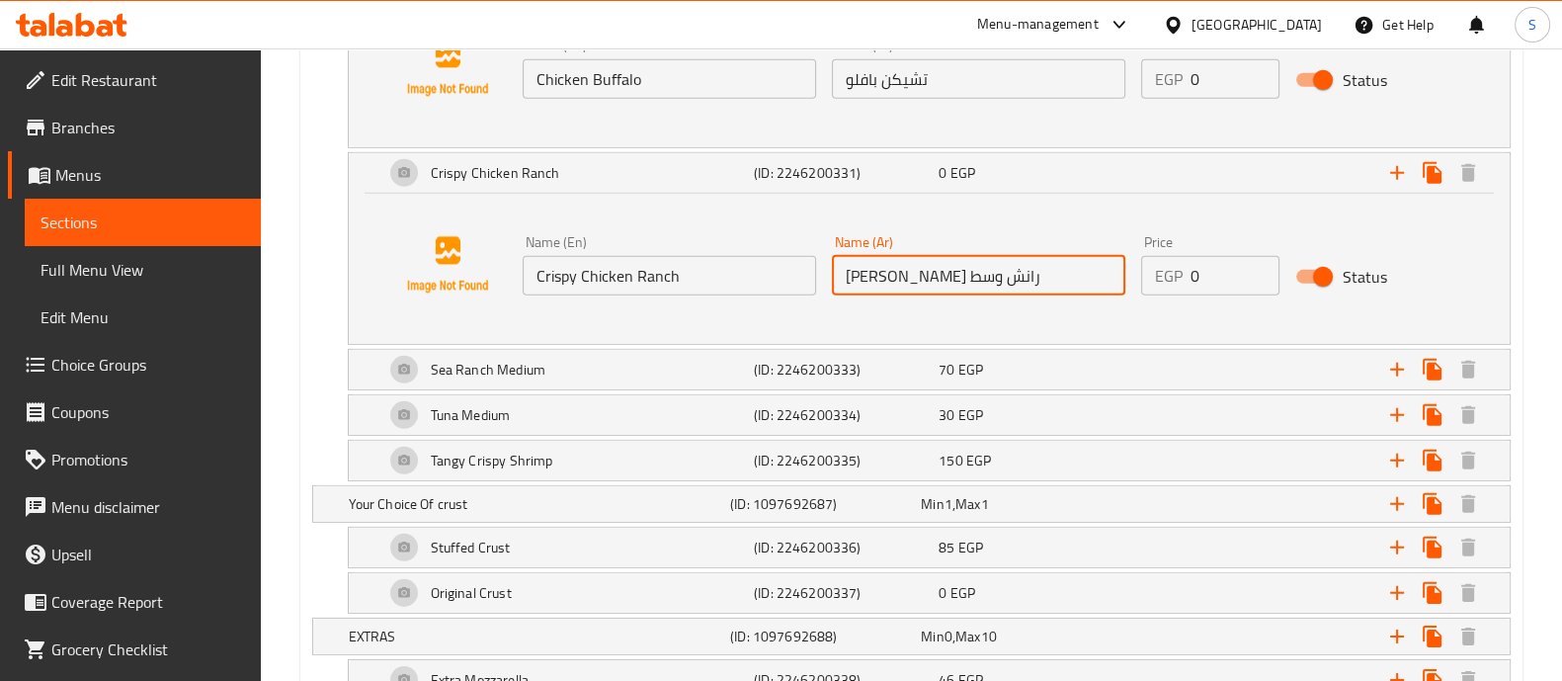
click at [874, 260] on input "[PERSON_NAME] رانش وسط" at bounding box center [978, 276] width 293 height 40
drag, startPoint x: 884, startPoint y: 260, endPoint x: 850, endPoint y: 259, distance: 33.6
click at [850, 259] on input "[PERSON_NAME] رانش وسط" at bounding box center [978, 276] width 293 height 40
type input "[PERSON_NAME]"
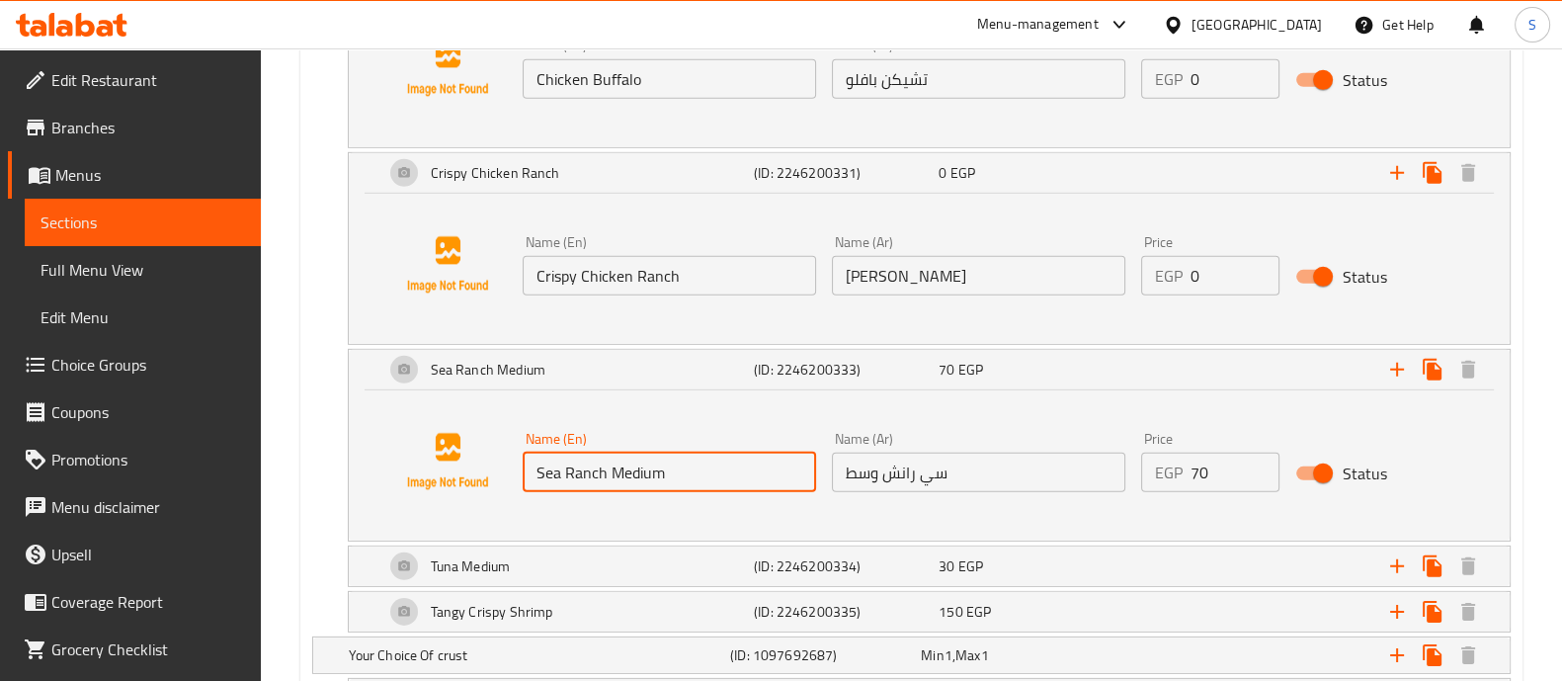
click at [632, 452] on input "Sea Ranch Medium" at bounding box center [668, 472] width 293 height 40
type input "Sea Ranch"
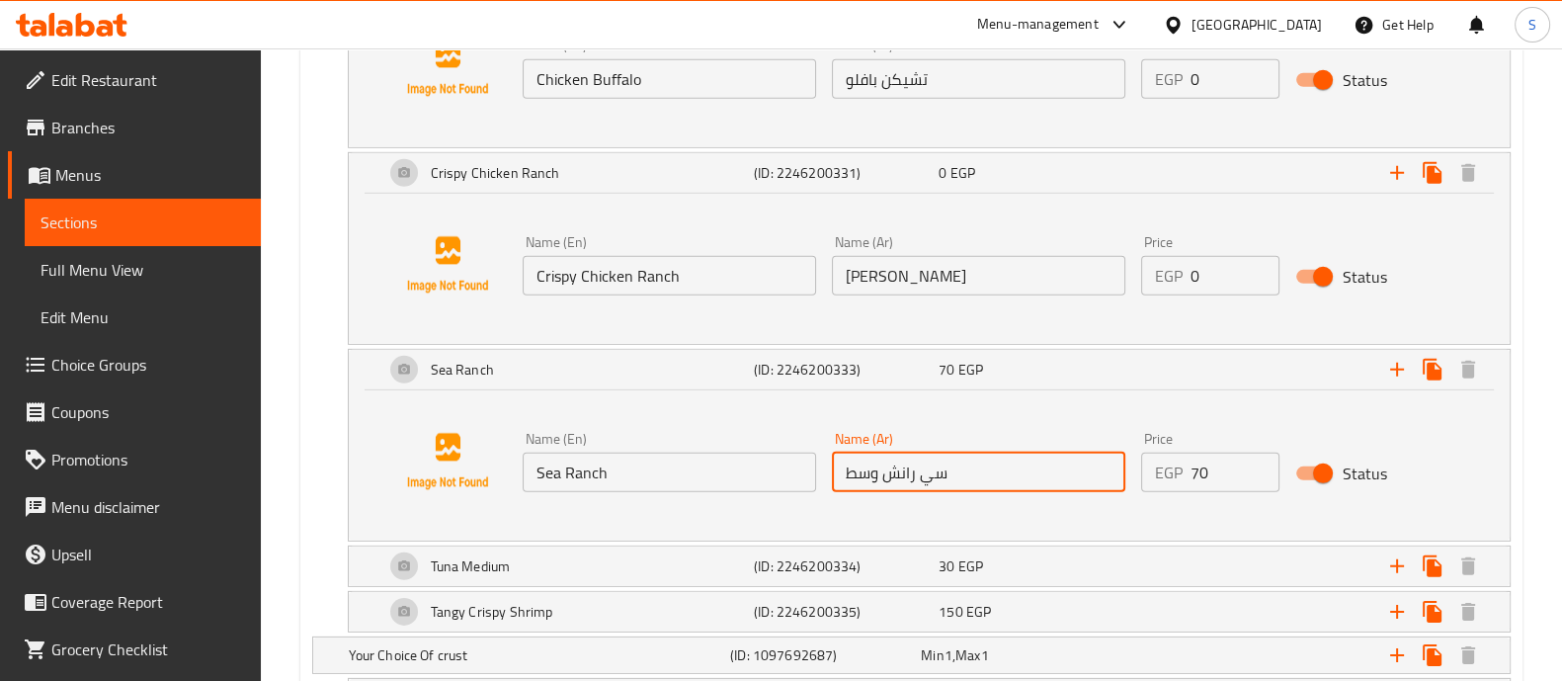
drag, startPoint x: 844, startPoint y: 452, endPoint x: 881, endPoint y: 456, distance: 36.8
click at [881, 456] on input "سي رانش وسط" at bounding box center [978, 472] width 293 height 40
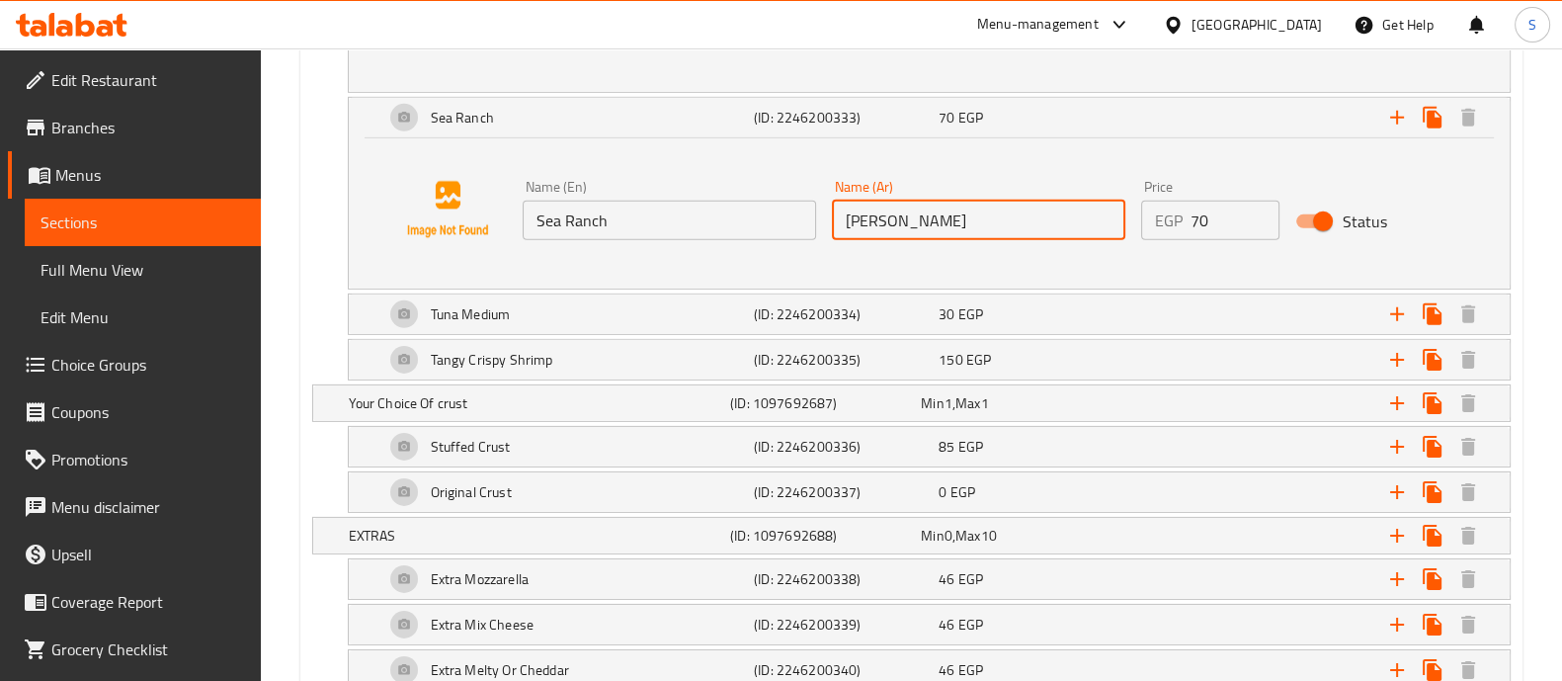
scroll to position [7844, 0]
type input "[PERSON_NAME]"
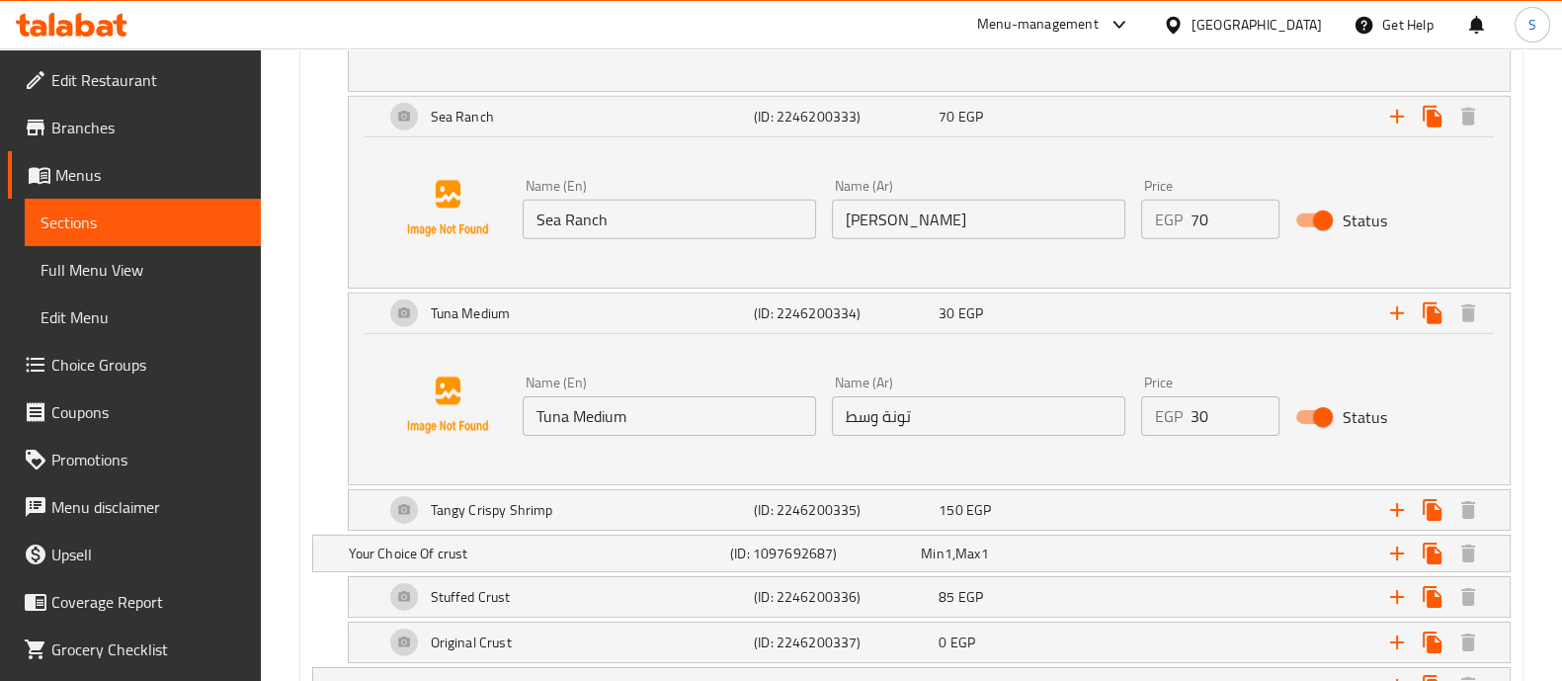
click at [607, 396] on input "Tuna Medium" at bounding box center [668, 416] width 293 height 40
type input "Tuna"
drag, startPoint x: 842, startPoint y: 394, endPoint x: 874, endPoint y: 401, distance: 32.4
click at [874, 401] on input "تونة وسط" at bounding box center [978, 416] width 293 height 40
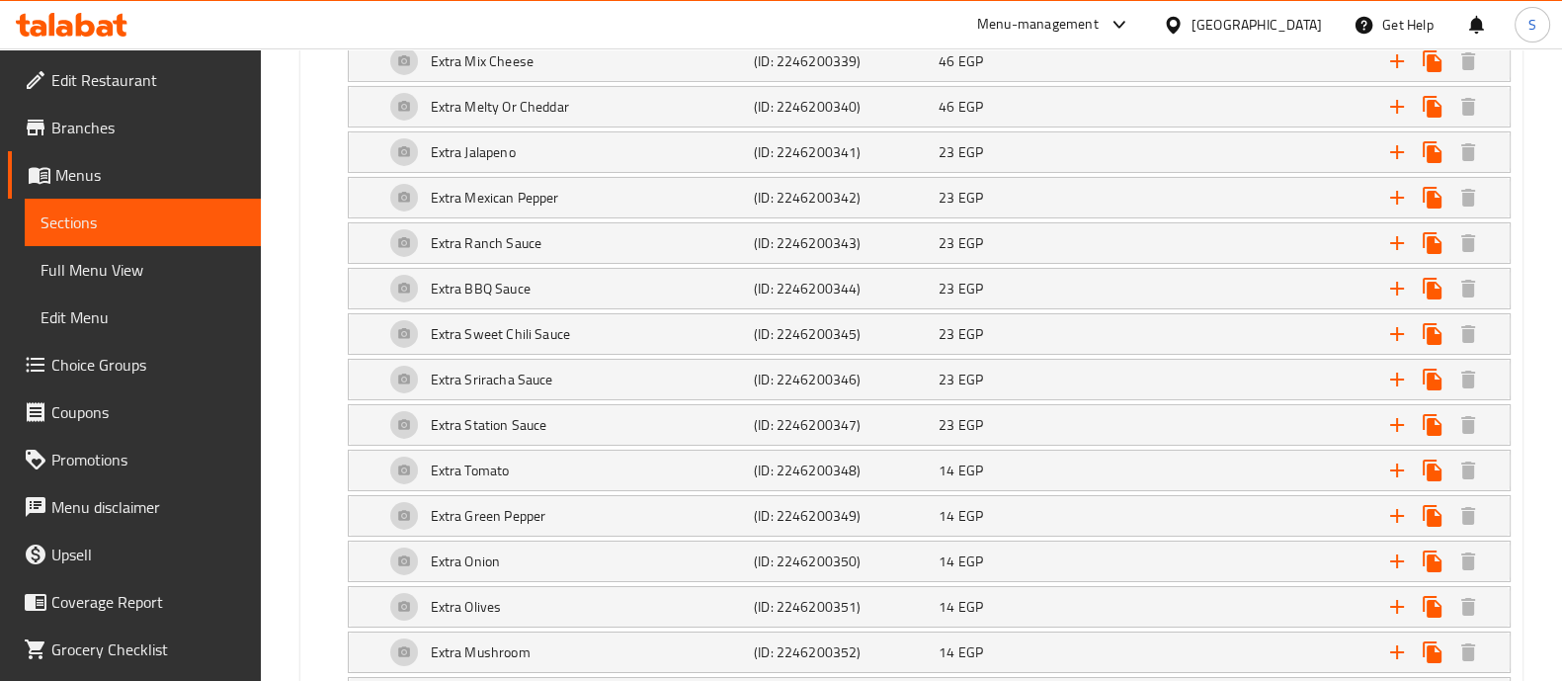
scroll to position [9005, 0]
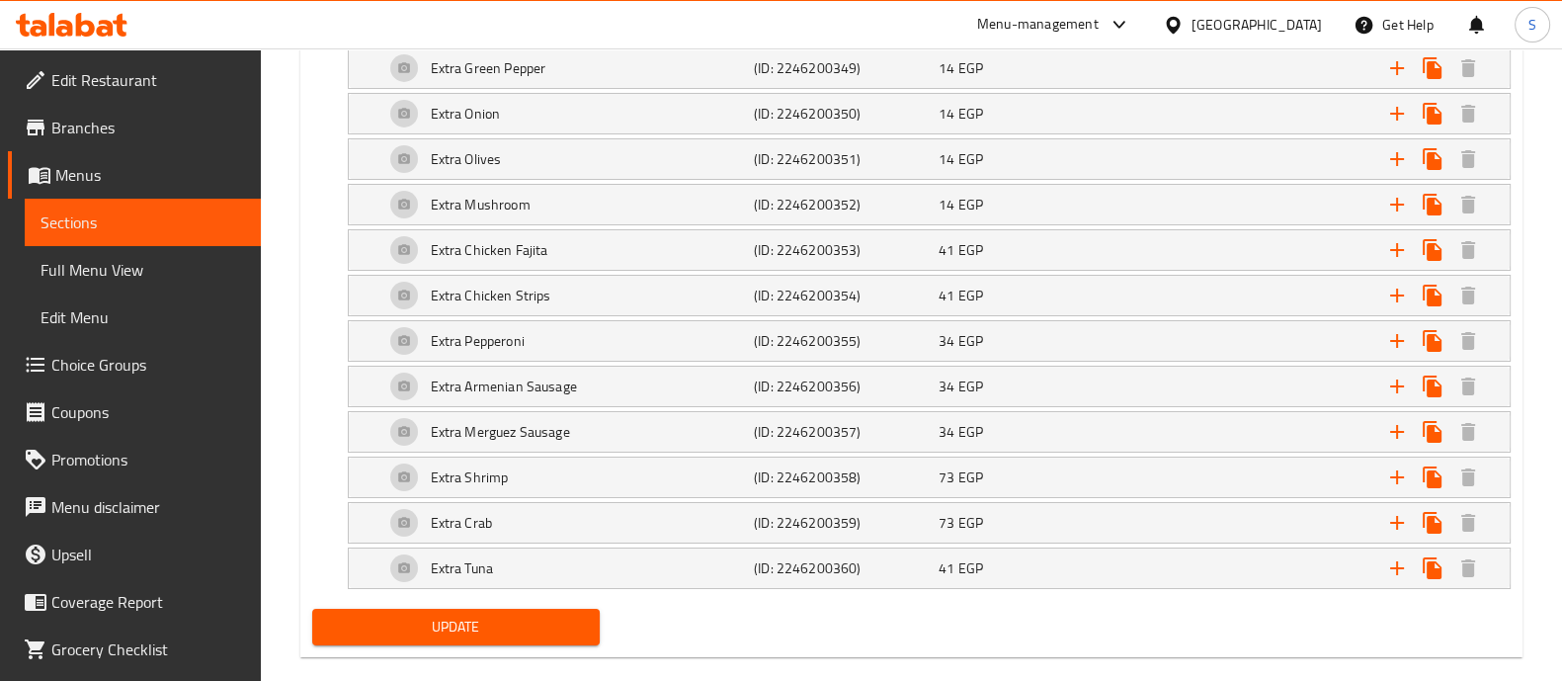
type input "تونة"
click at [509, 614] on span "Update" at bounding box center [456, 626] width 256 height 25
click at [552, 614] on span "Update" at bounding box center [456, 626] width 256 height 25
click at [449, 614] on span "Update" at bounding box center [456, 626] width 256 height 25
click at [600, 601] on div "Update" at bounding box center [455, 627] width 303 height 52
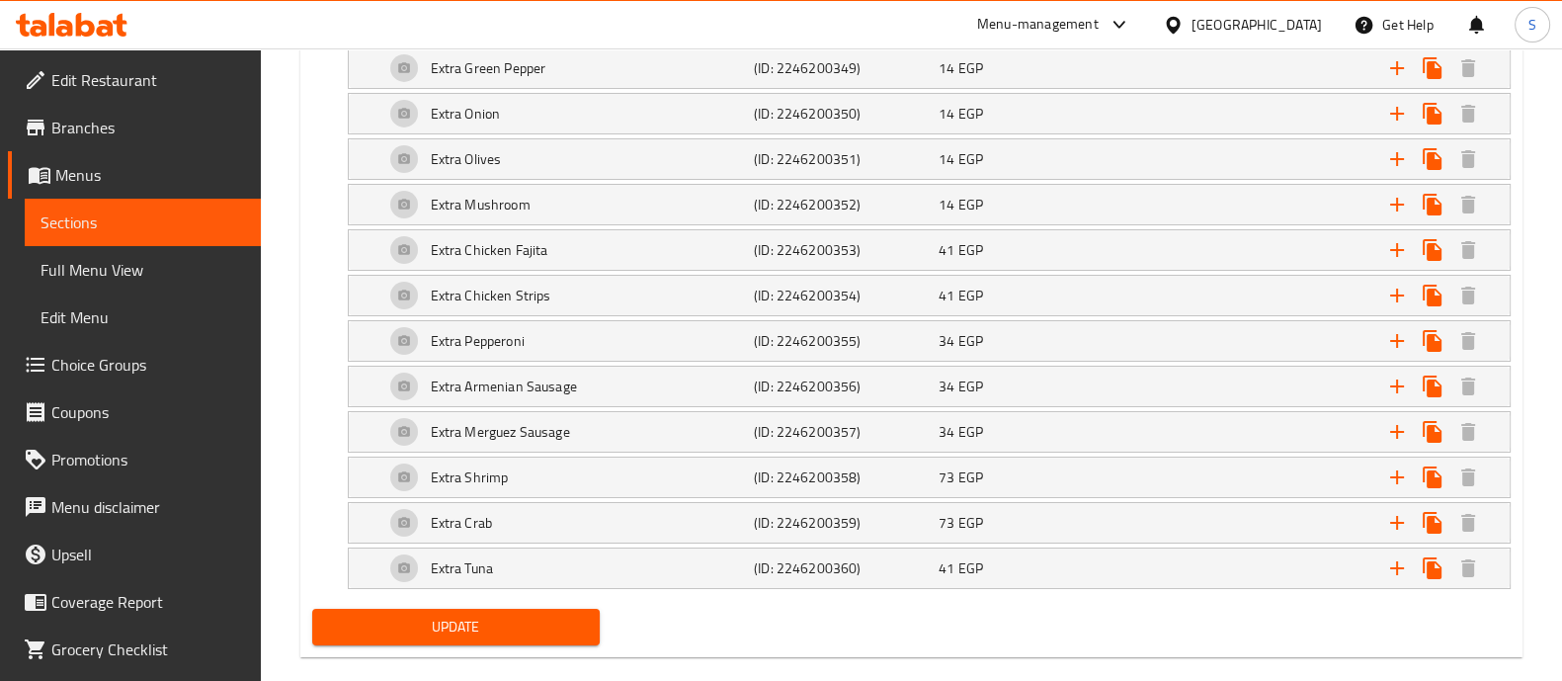
click at [558, 614] on span "Update" at bounding box center [456, 626] width 256 height 25
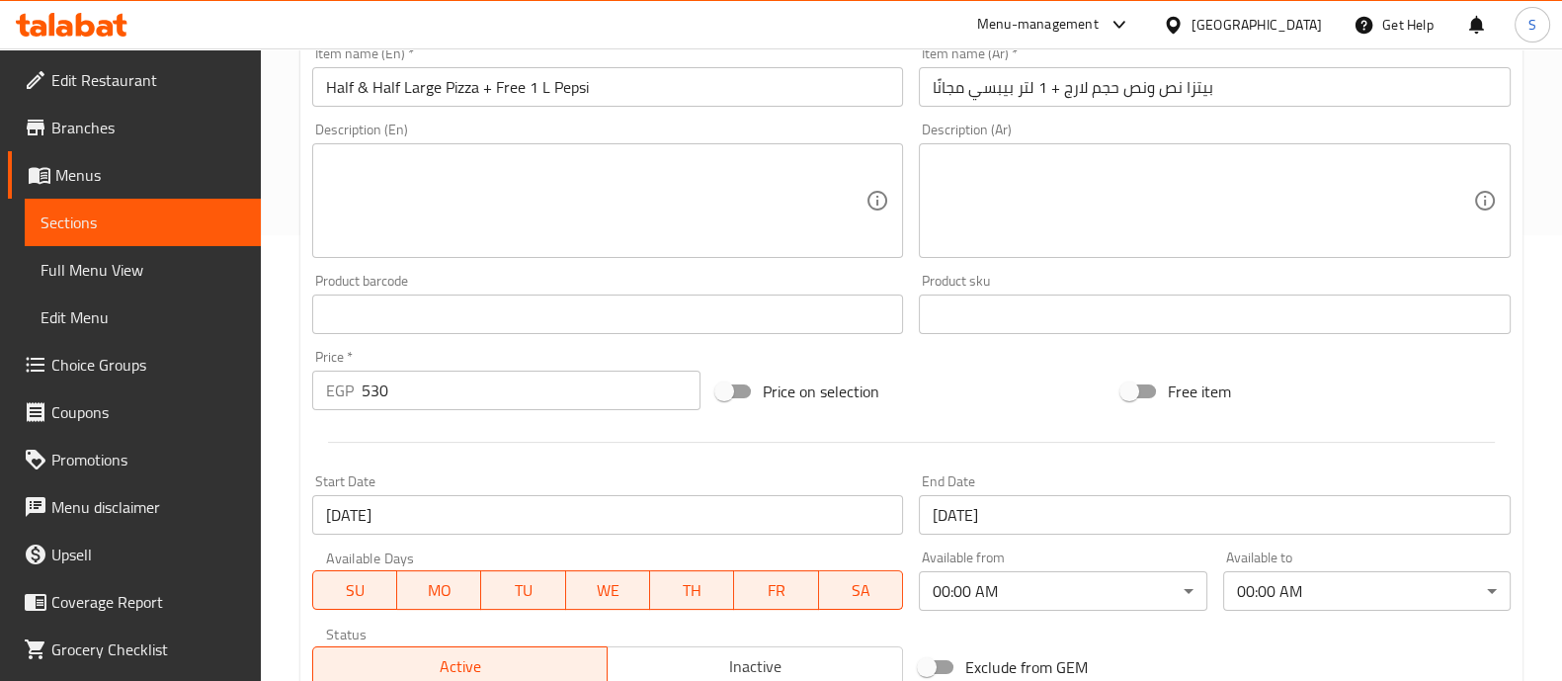
scroll to position [0, 0]
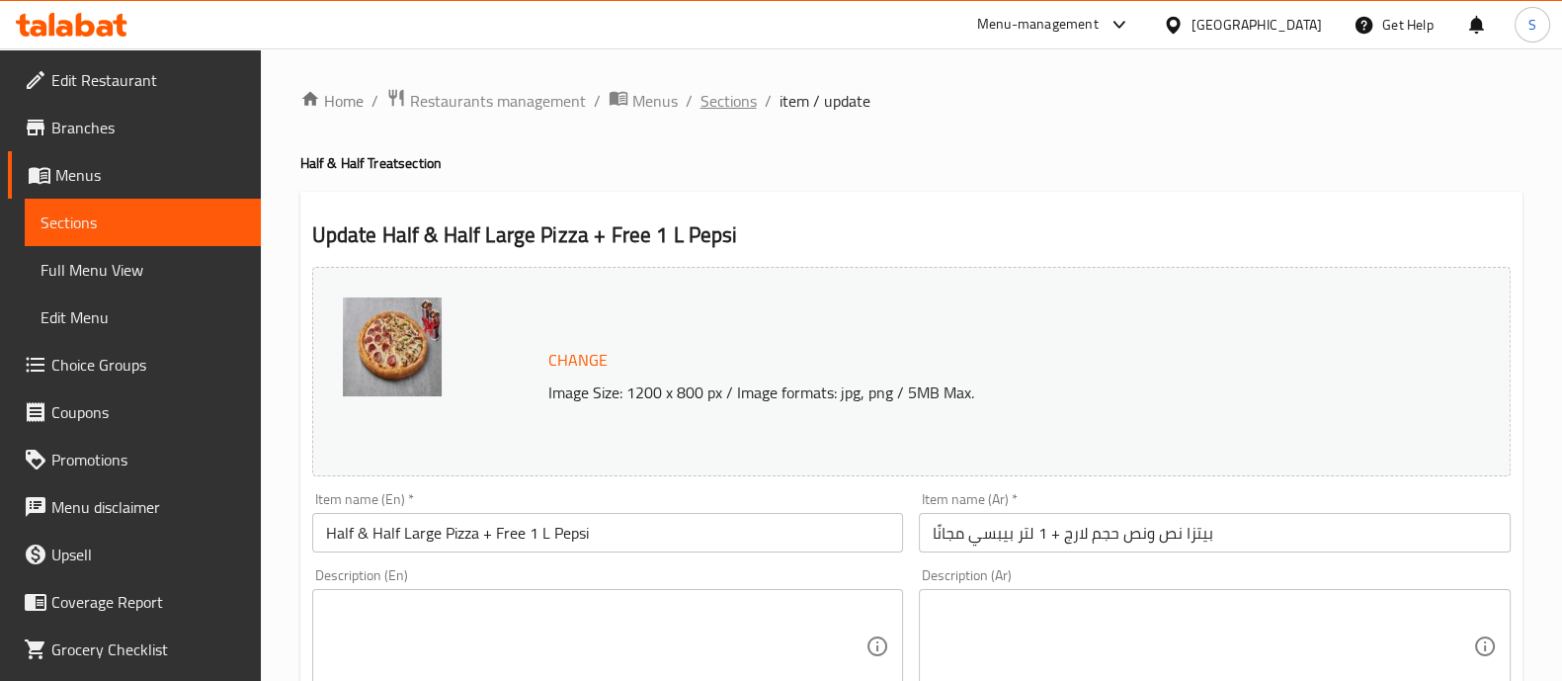
click at [728, 93] on span "Sections" at bounding box center [728, 101] width 56 height 24
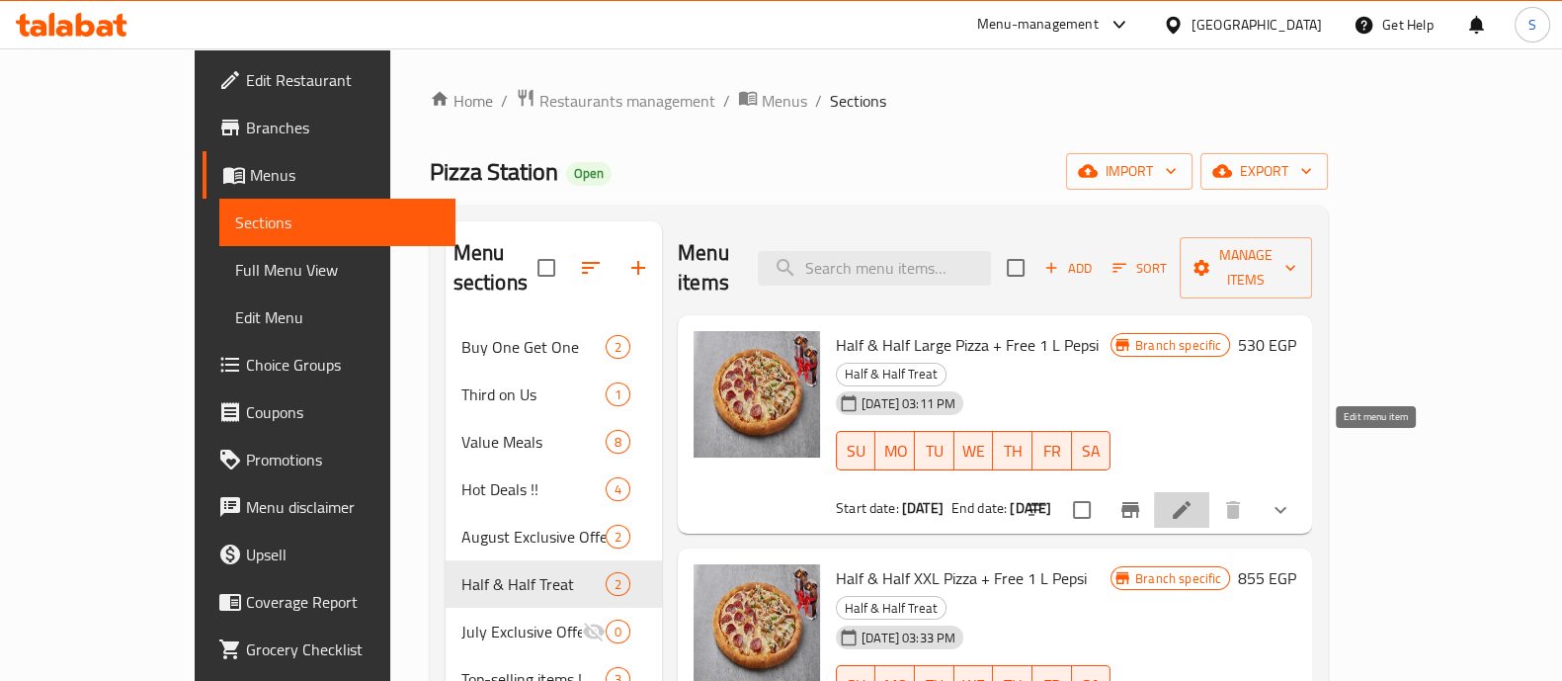
click at [1193, 498] on icon at bounding box center [1181, 510] width 24 height 24
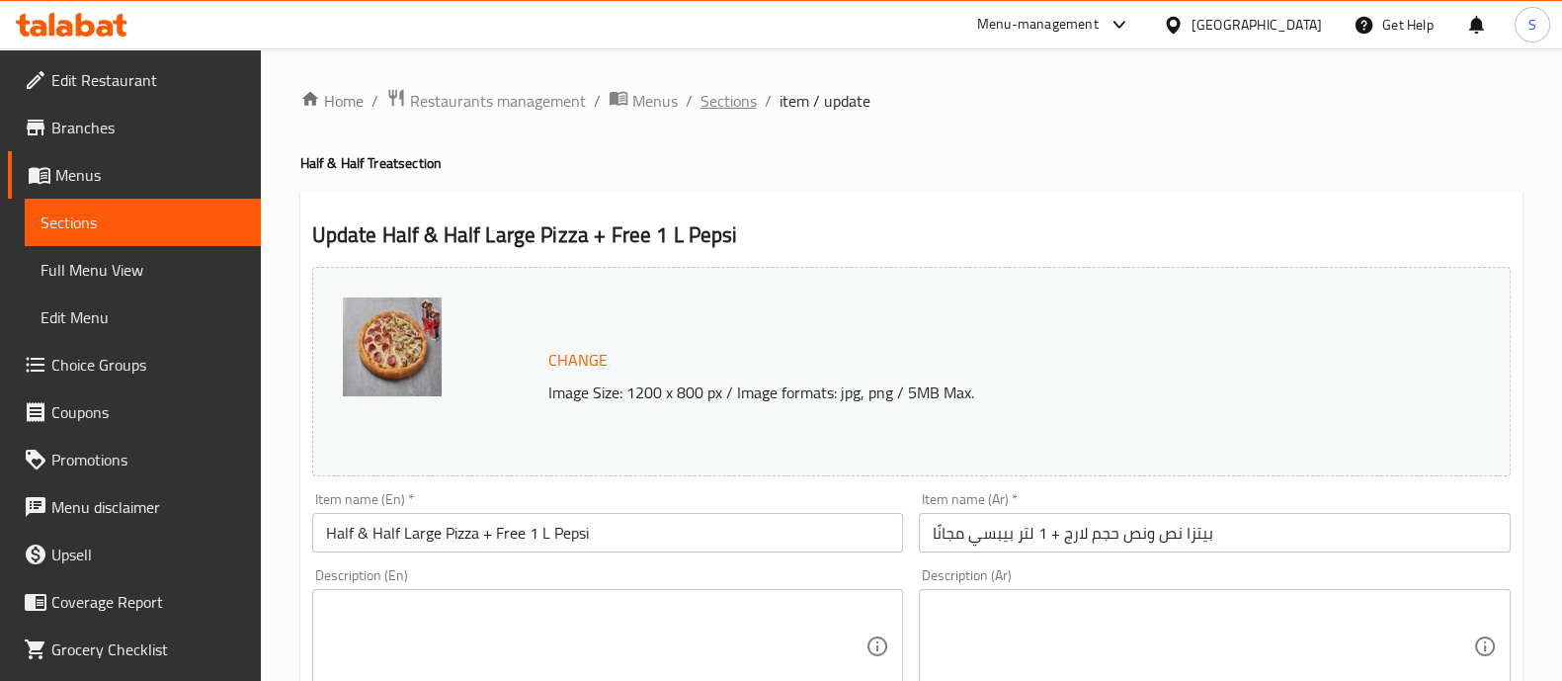
click at [709, 98] on span "Sections" at bounding box center [728, 101] width 56 height 24
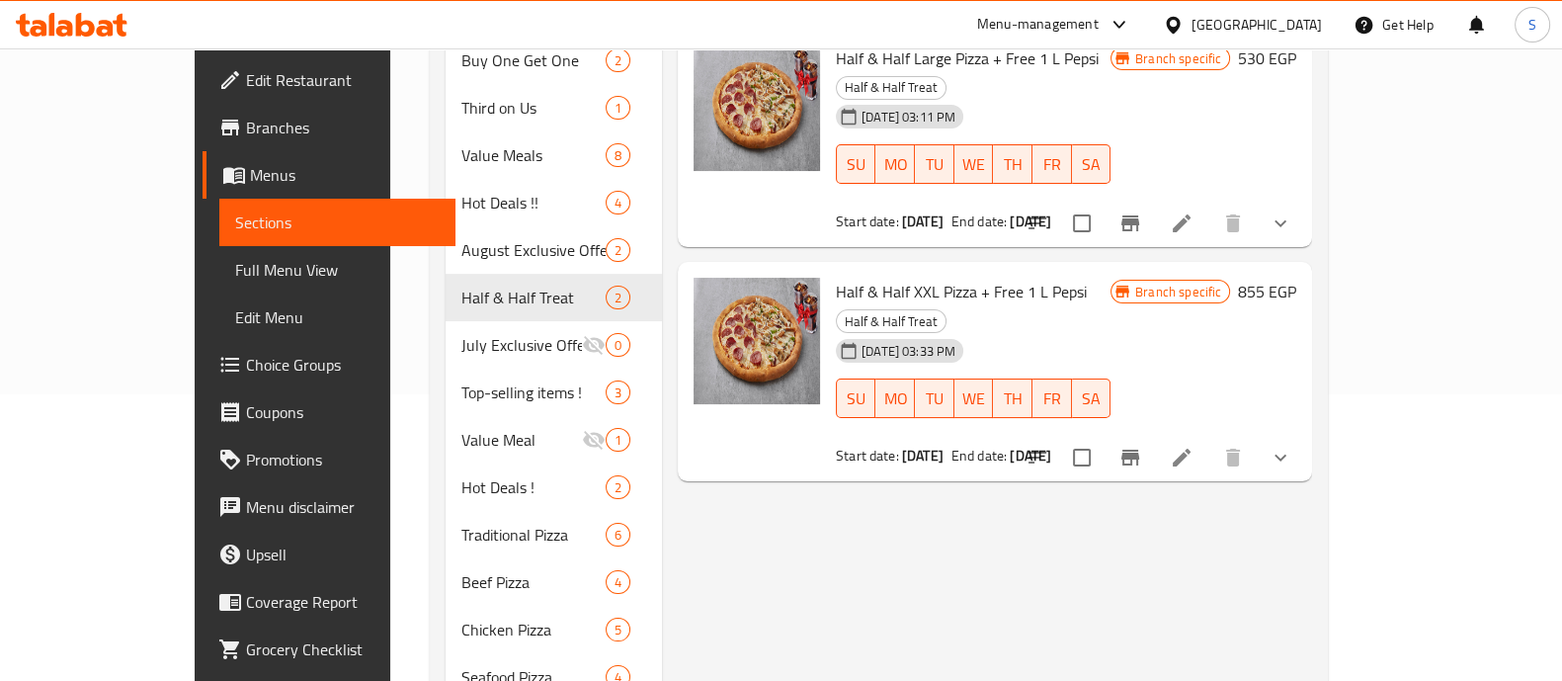
scroll to position [288, 0]
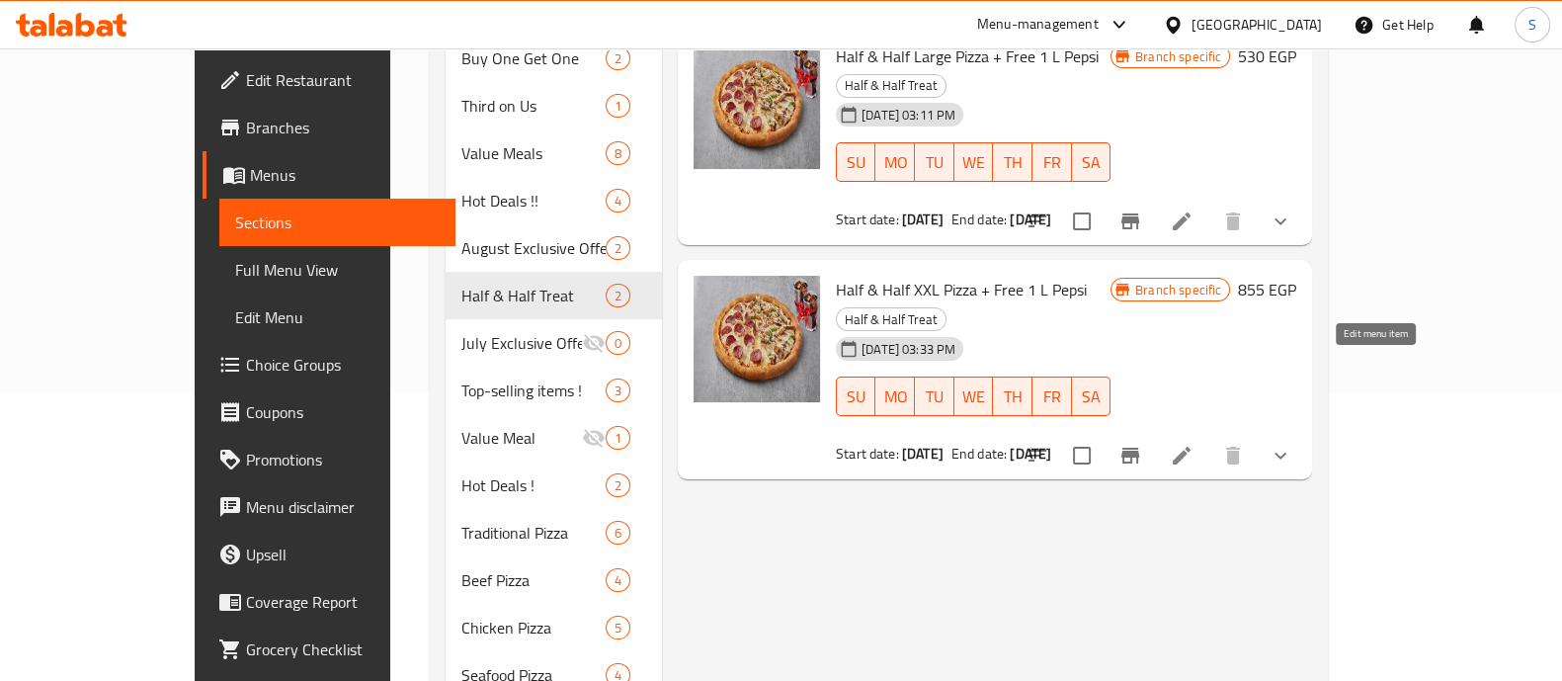
click at [1193, 443] on icon at bounding box center [1181, 455] width 24 height 24
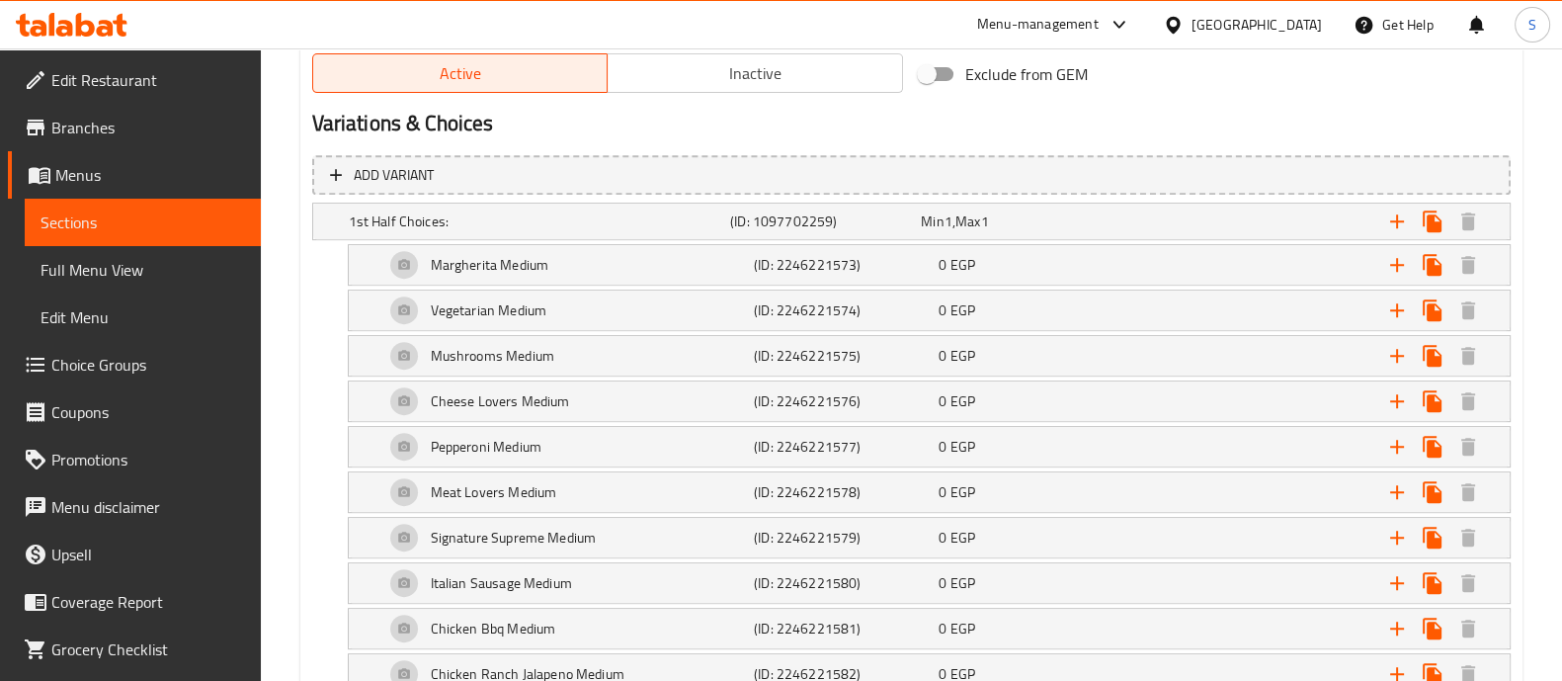
scroll to position [1043, 0]
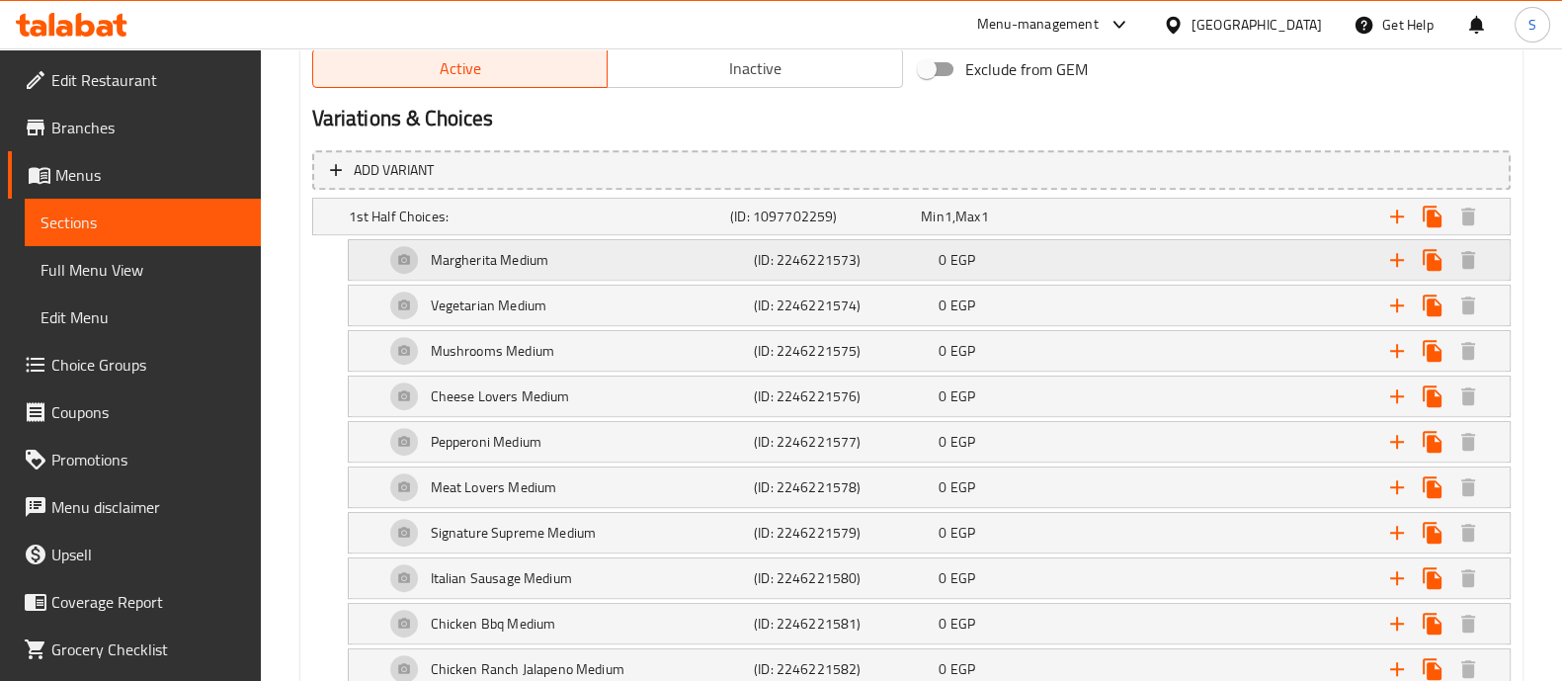
click at [657, 230] on div "Margherita Medium" at bounding box center [535, 216] width 381 height 28
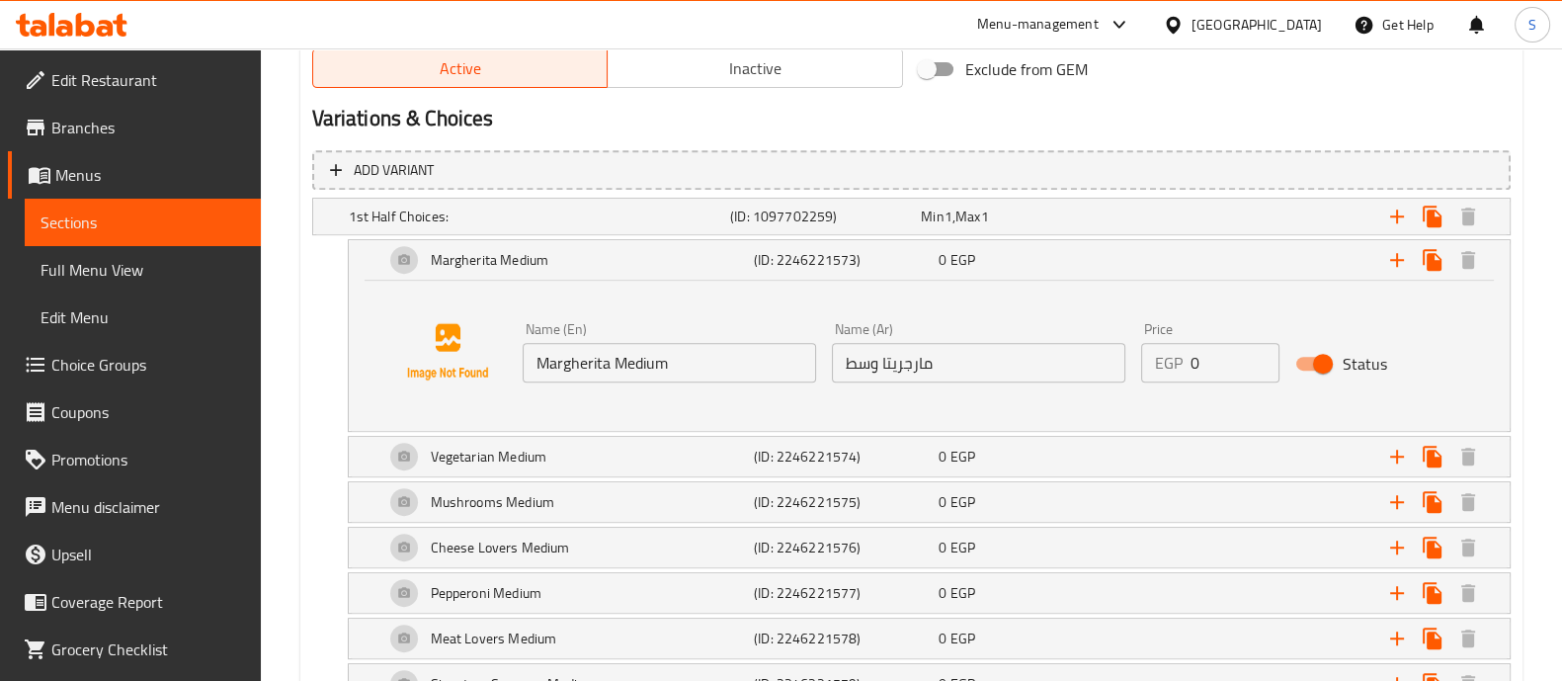
click at [637, 363] on input "Margherita Medium" at bounding box center [668, 363] width 293 height 40
type input "Margherita"
click at [530, 230] on div "Vegetarian Medium" at bounding box center [535, 216] width 381 height 28
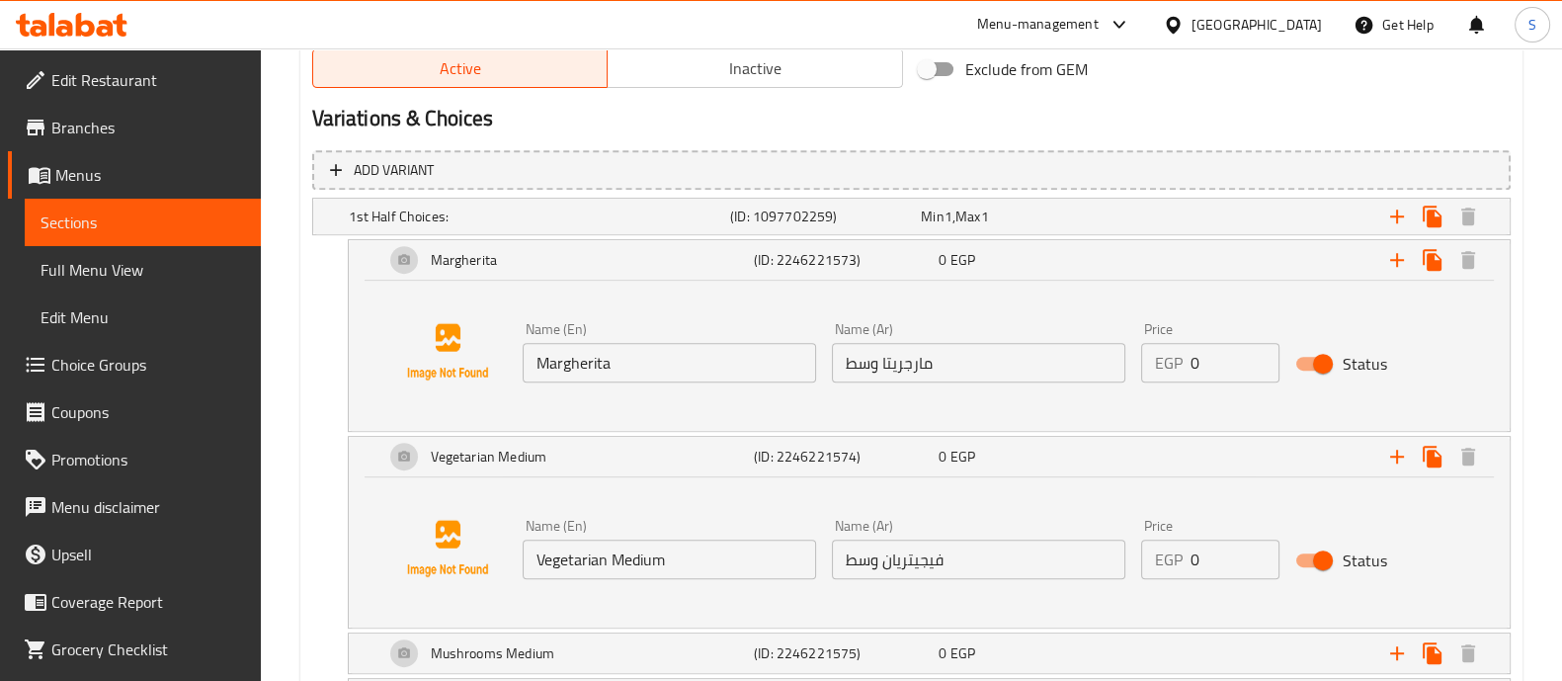
click at [645, 563] on input "Vegetarian Medium" at bounding box center [668, 559] width 293 height 40
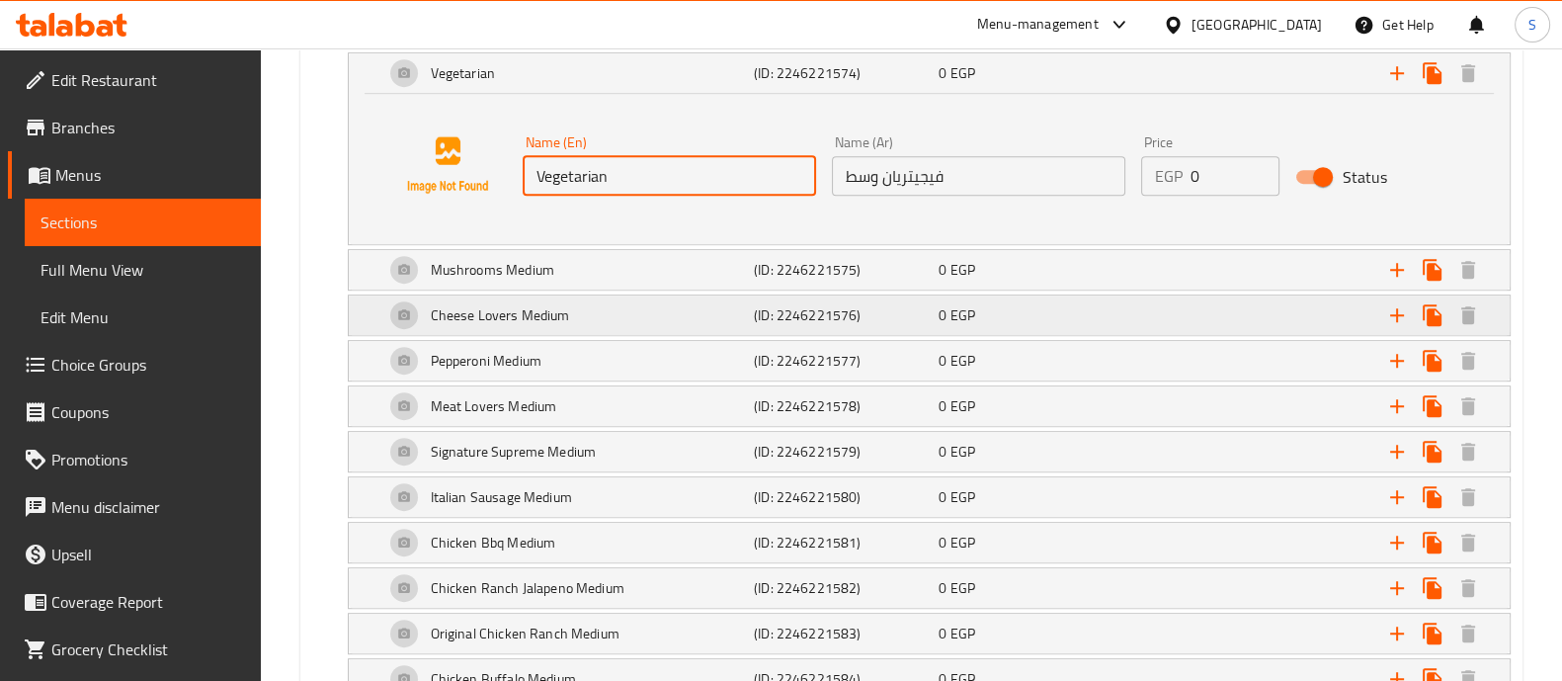
scroll to position [1427, 0]
type input "Vegetarian"
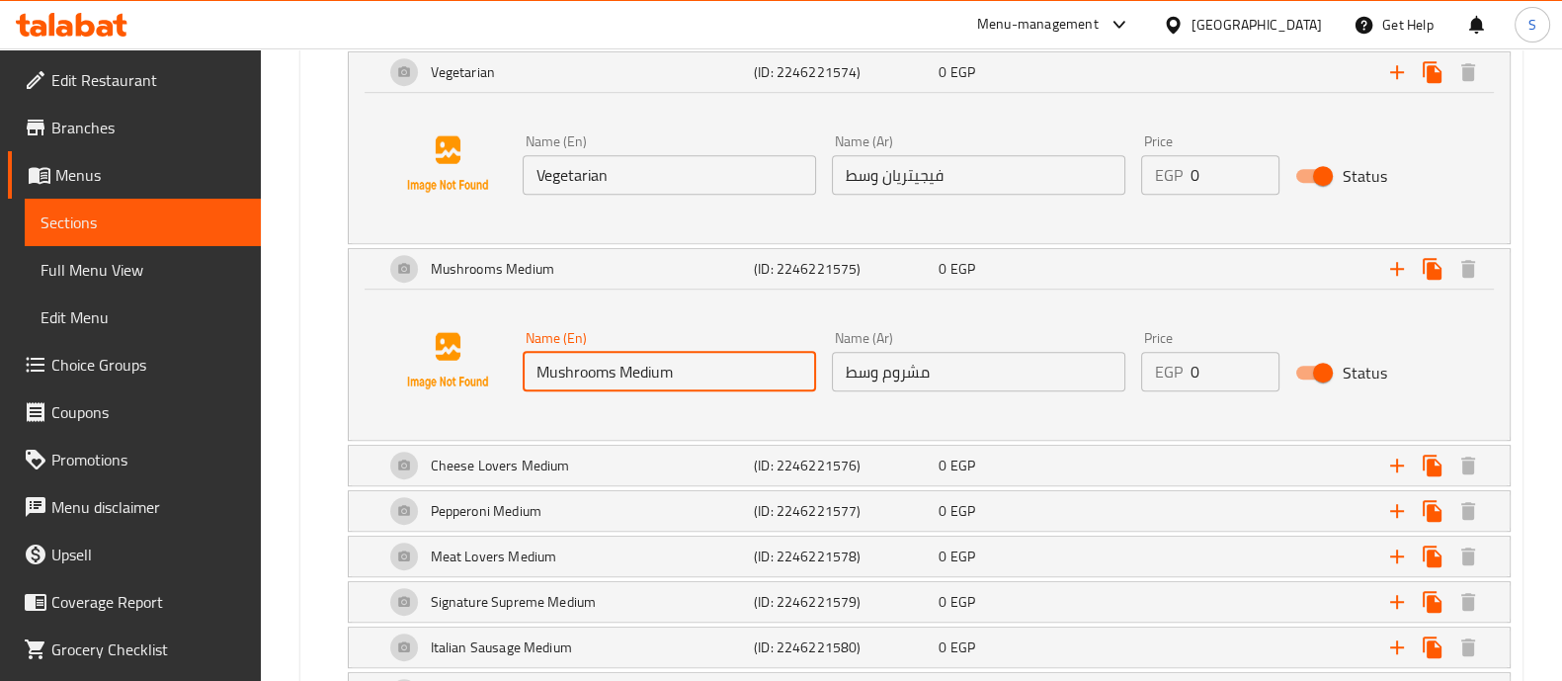
click at [636, 366] on input "Mushrooms Medium" at bounding box center [668, 372] width 293 height 40
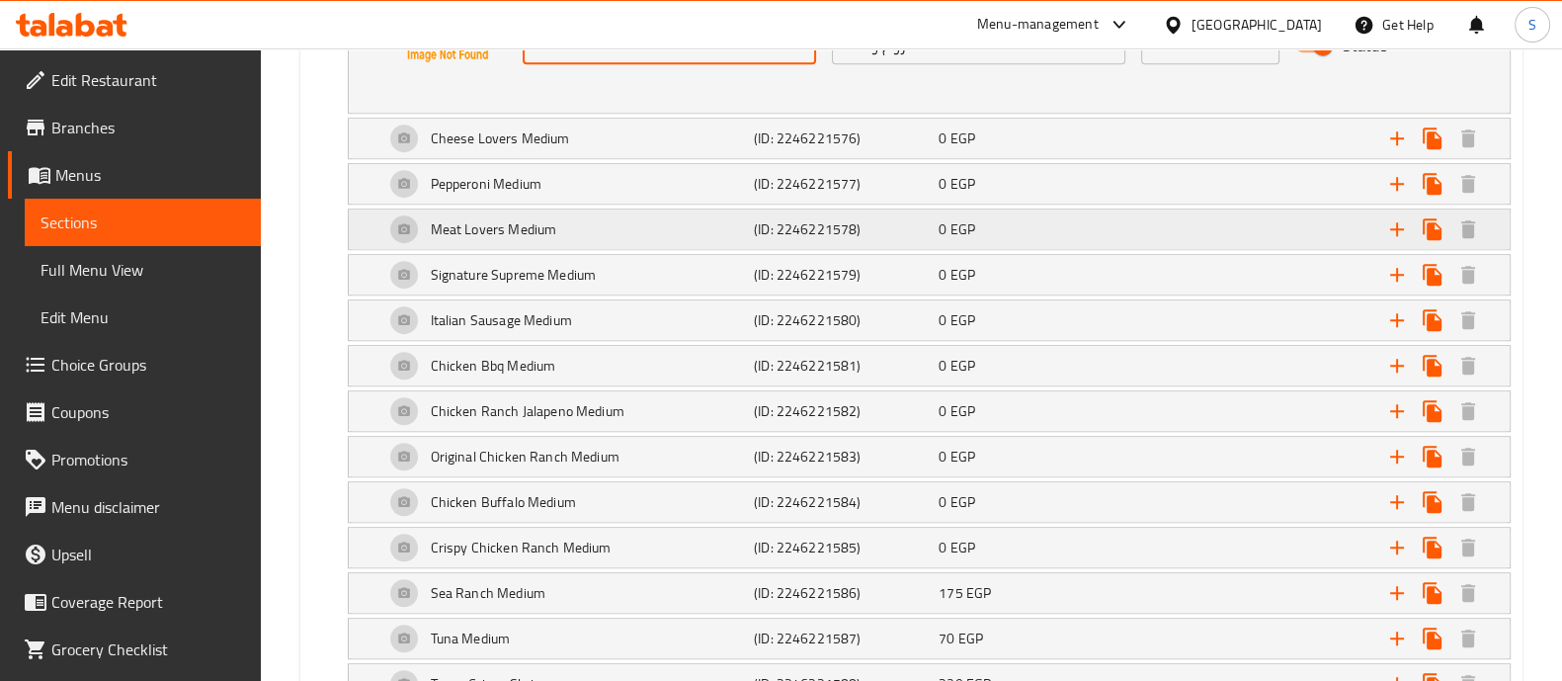
scroll to position [1755, 0]
type input "Mushrooms"
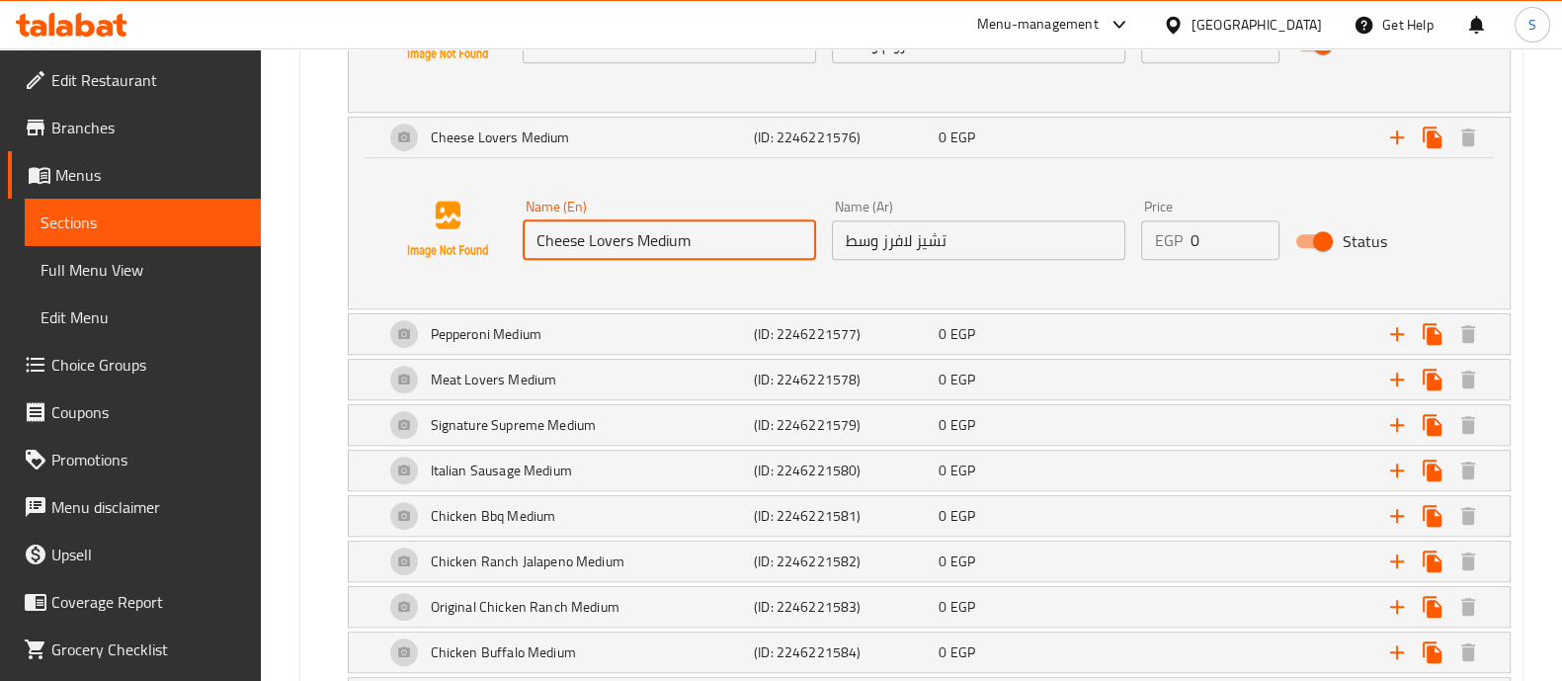
click at [644, 234] on input "Cheese Lovers Medium" at bounding box center [668, 240] width 293 height 40
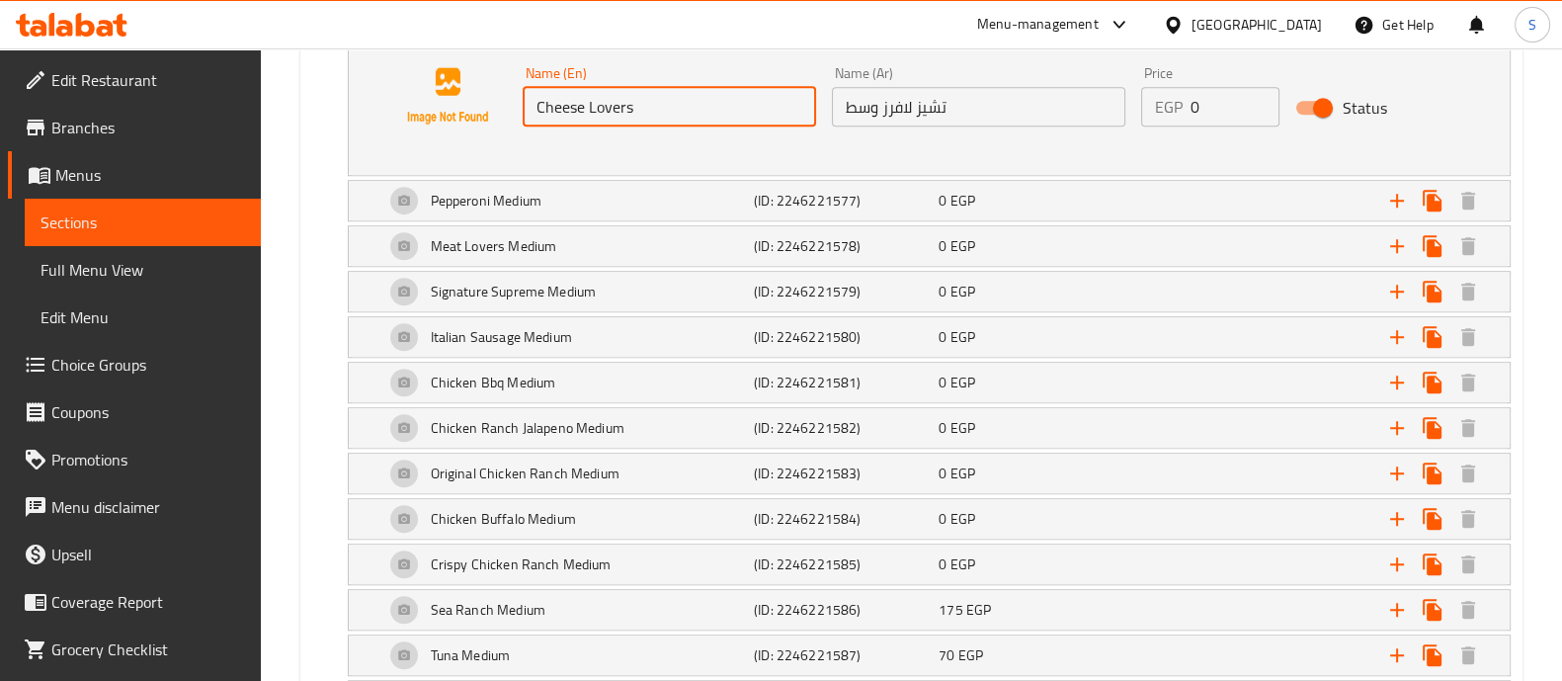
scroll to position [1890, 0]
type input "Cheese Lovers"
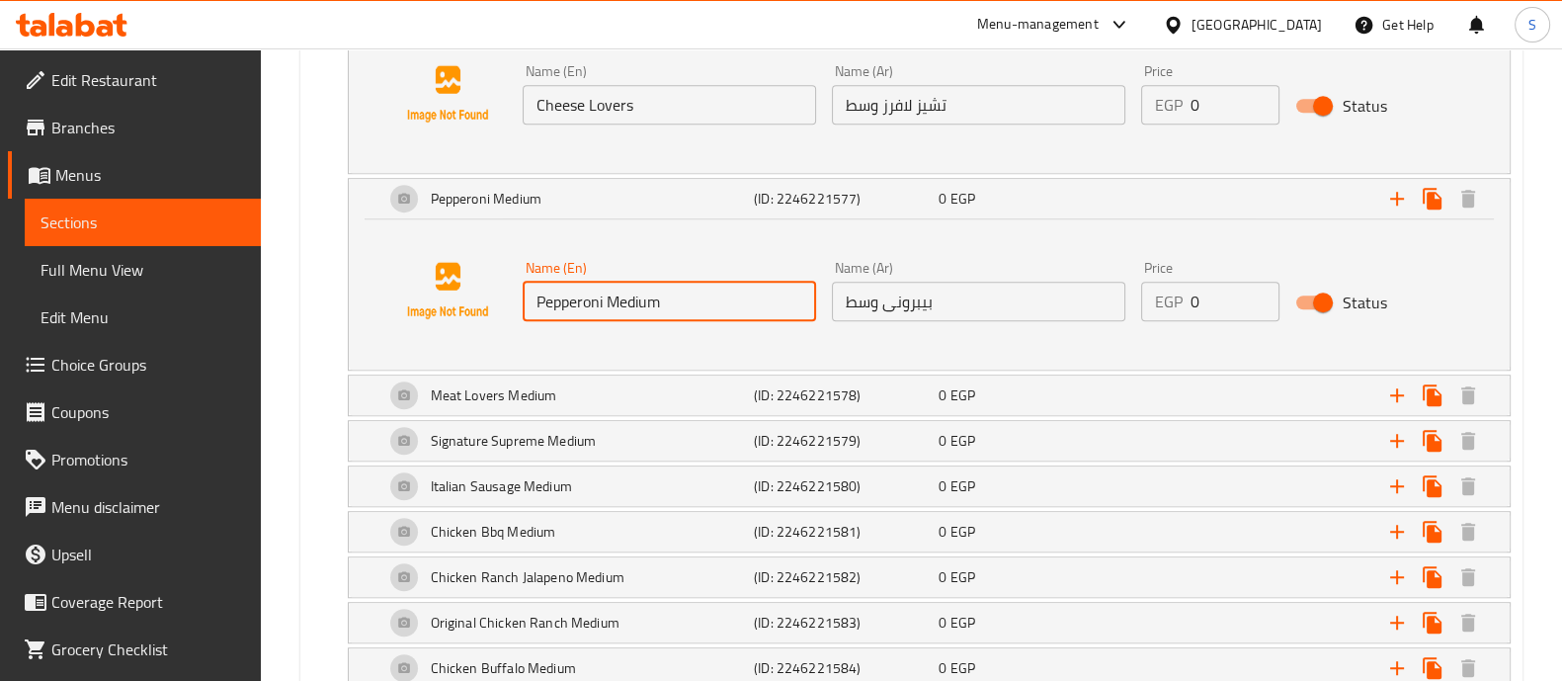
click at [646, 286] on input "Pepperoni Medium" at bounding box center [668, 301] width 293 height 40
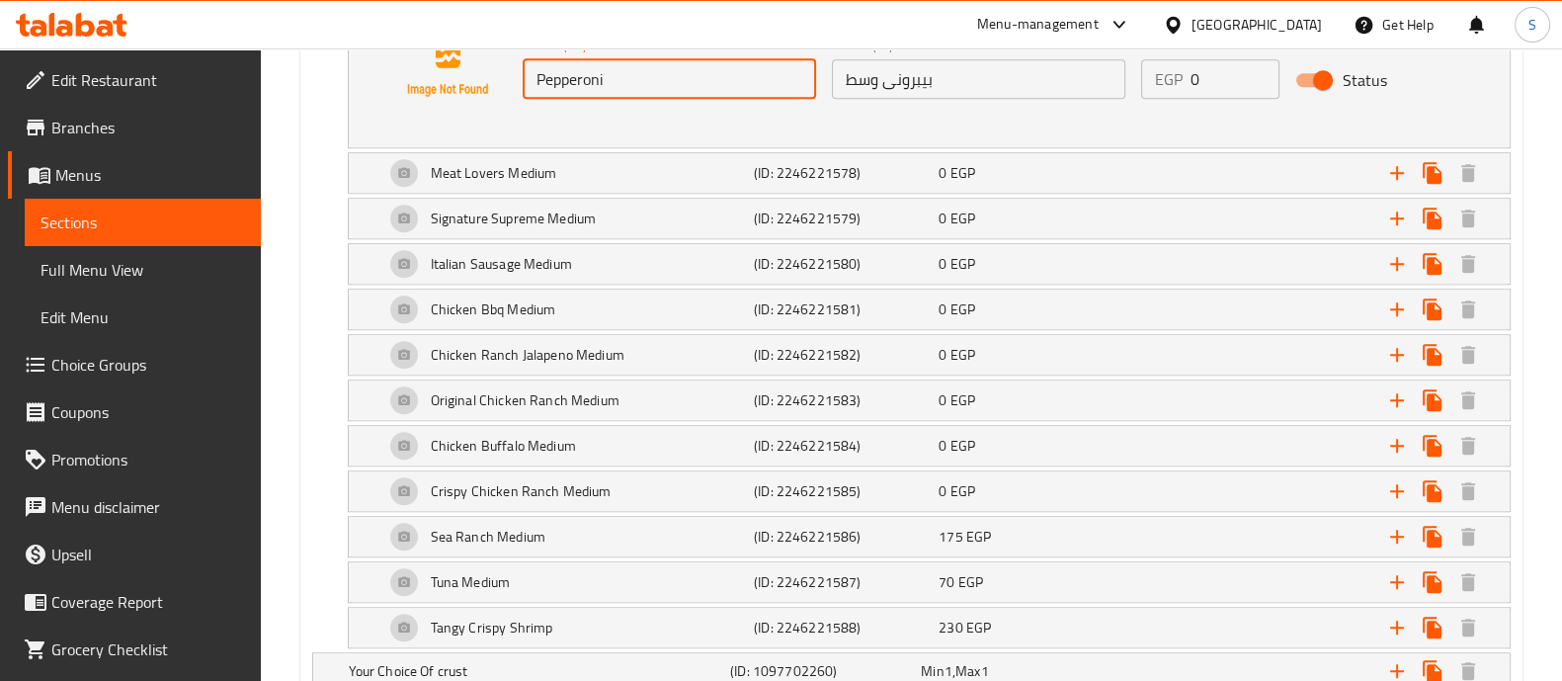
scroll to position [2115, 0]
type input "Pepperoni"
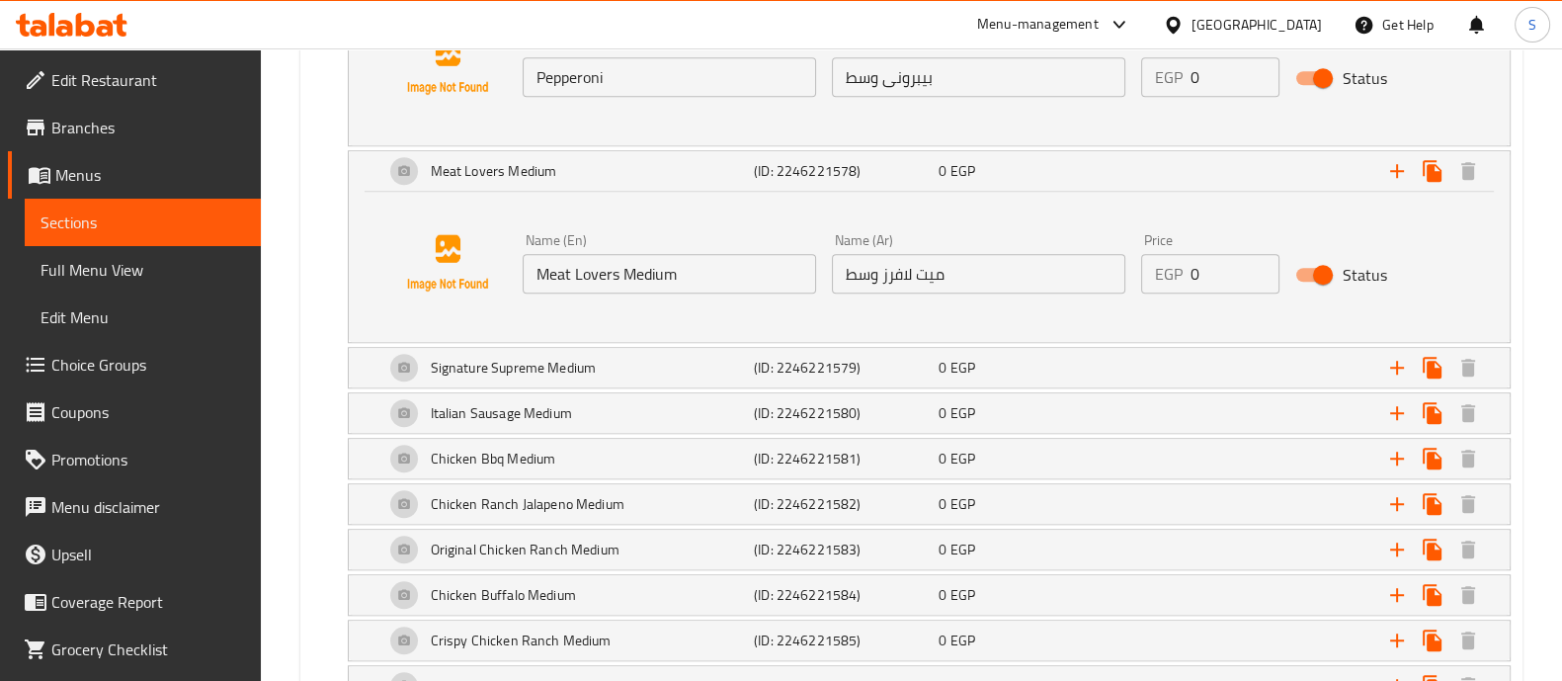
click at [668, 273] on input "Meat Lovers Medium" at bounding box center [668, 274] width 293 height 40
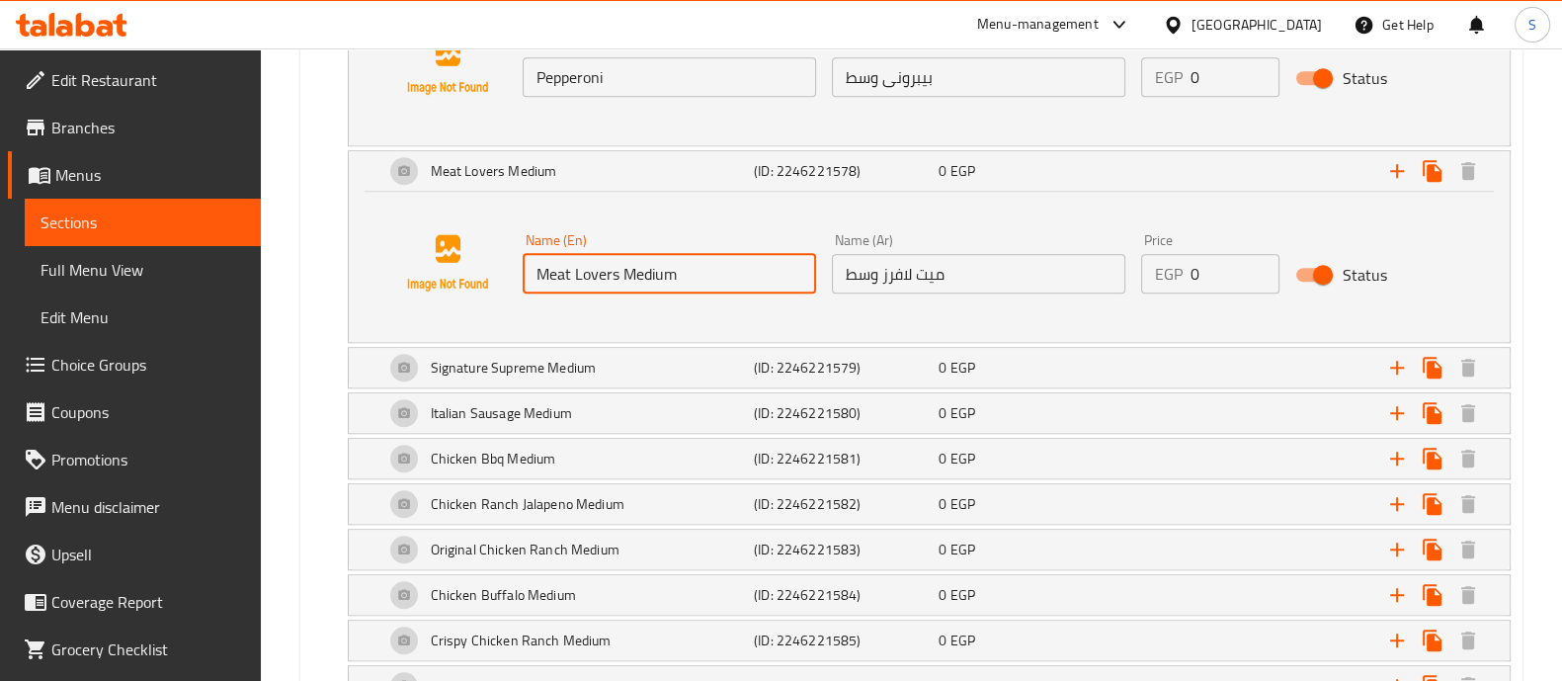
click at [668, 273] on input "Meat Lovers Medium" at bounding box center [668, 274] width 293 height 40
type input "Meat Lovers"
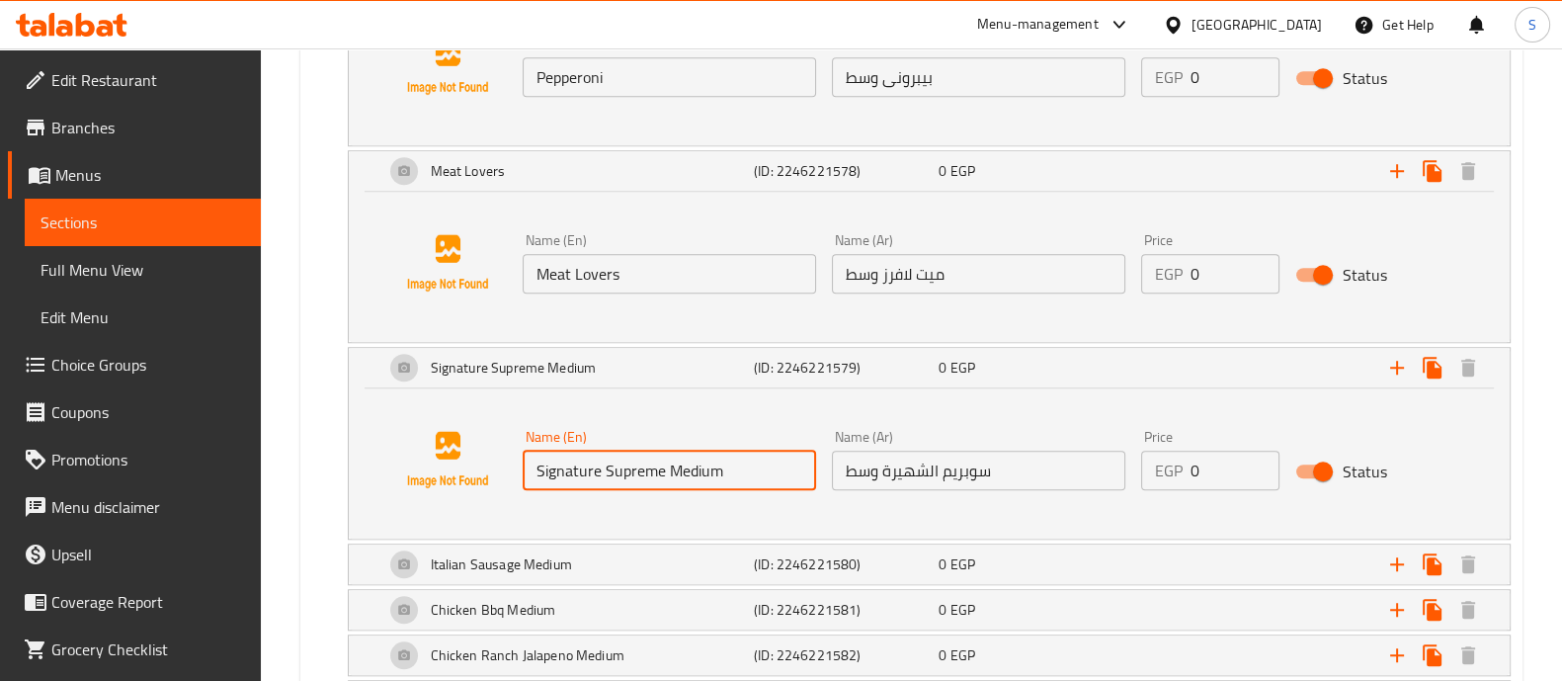
click at [691, 450] on input "Signature Supreme Medium" at bounding box center [668, 470] width 293 height 40
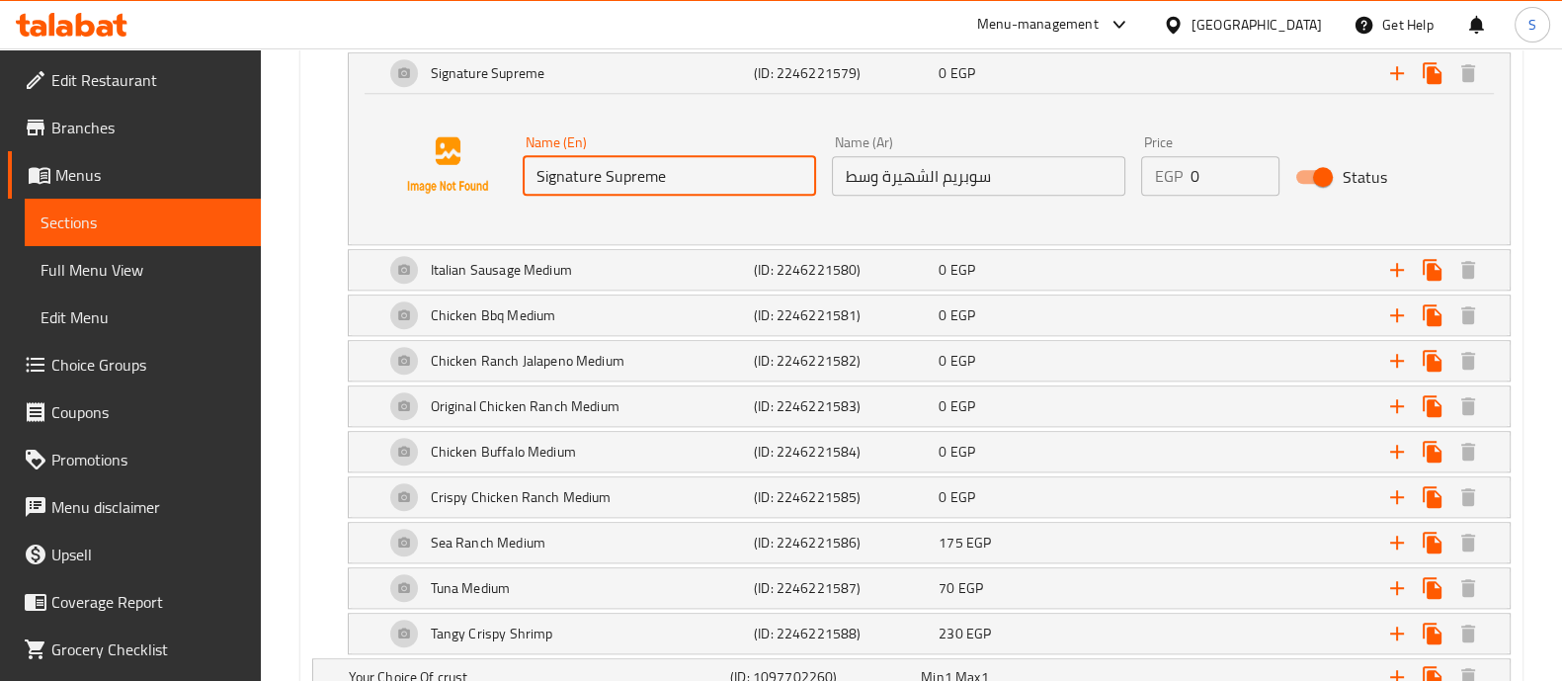
scroll to position [2419, 0]
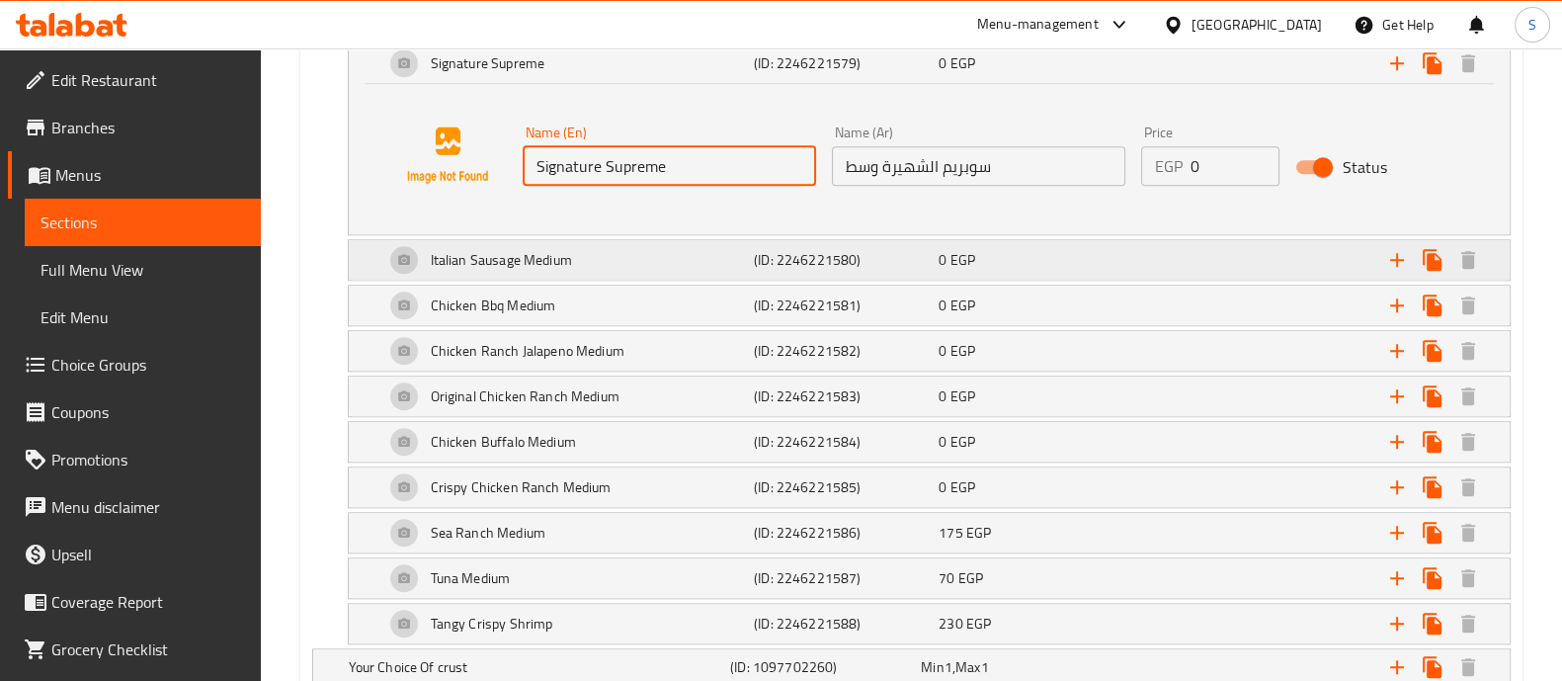
type input "Signature Supreme"
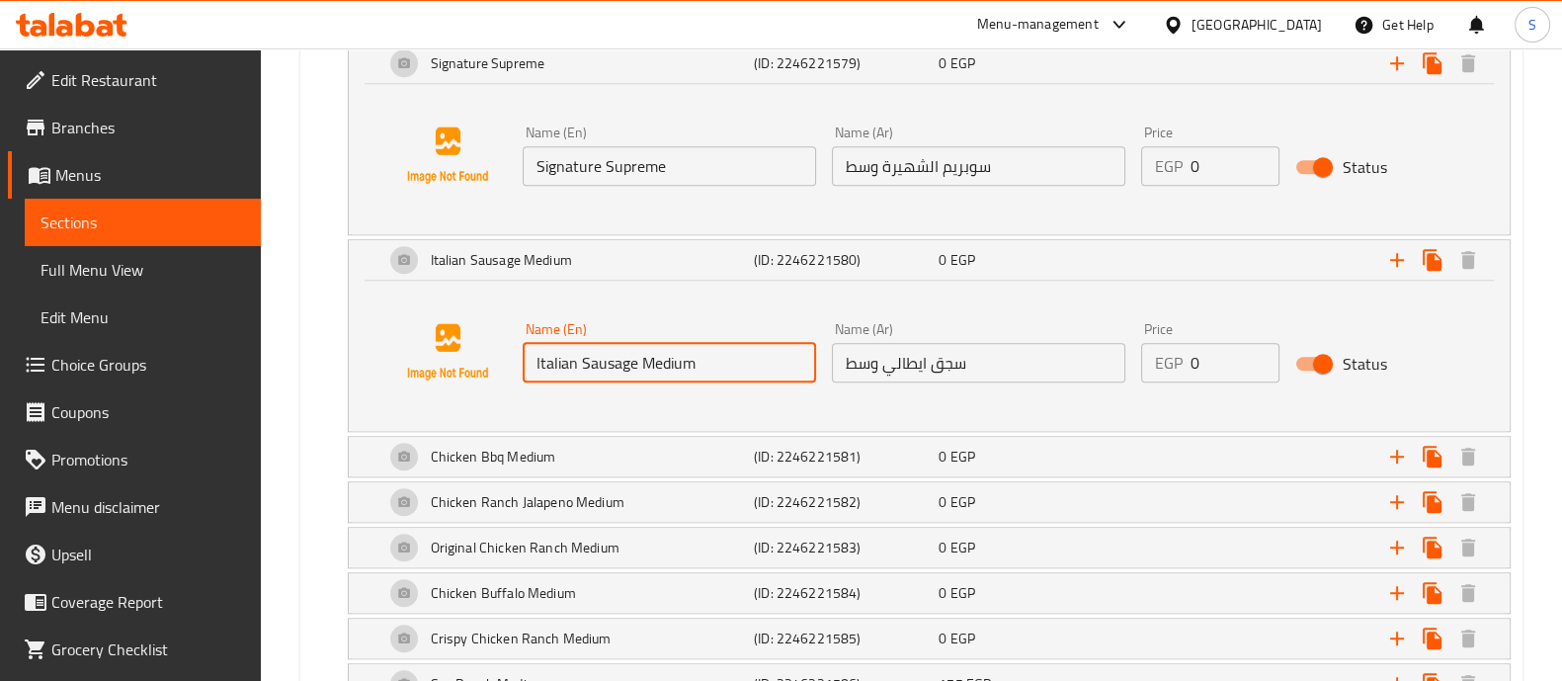
click at [678, 353] on input "Italian Sausage Medium" at bounding box center [668, 363] width 293 height 40
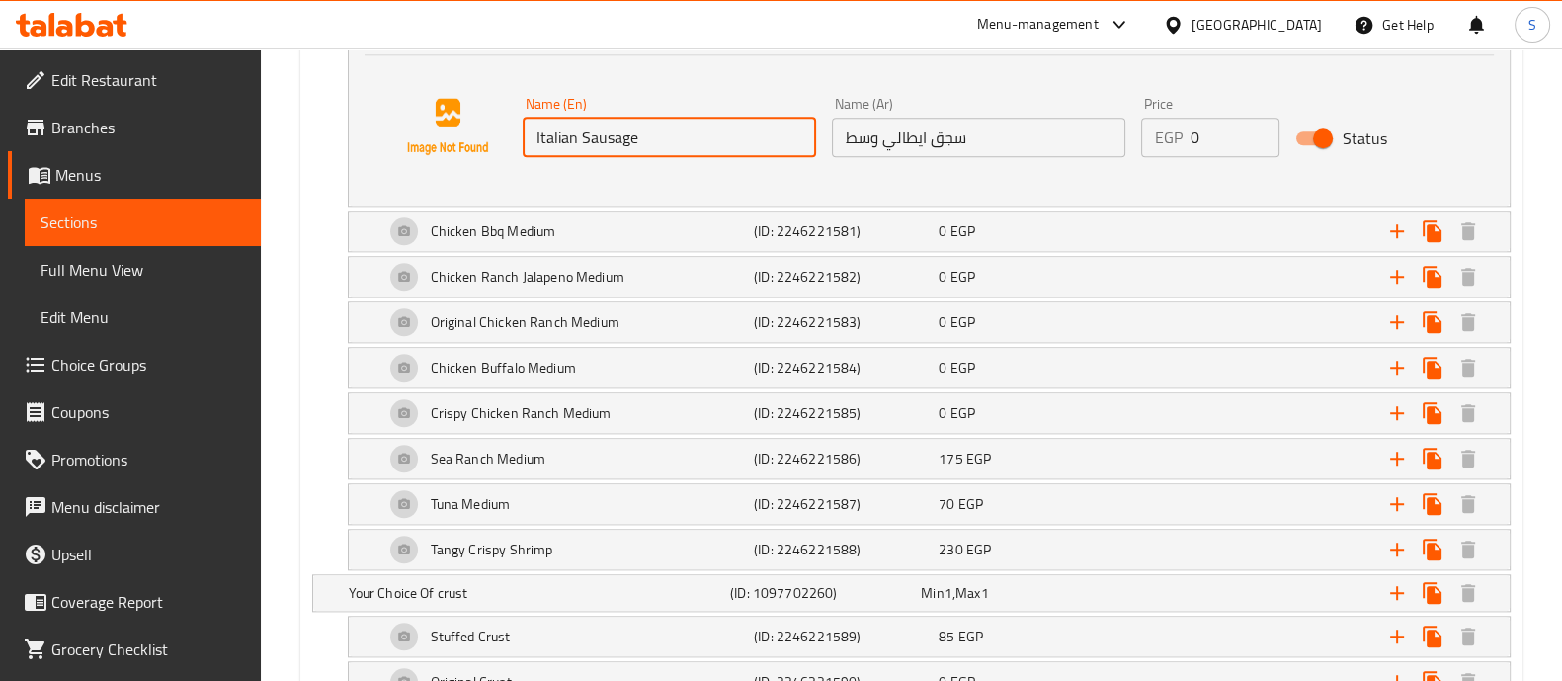
scroll to position [2646, 0]
type input "Italian Sausage"
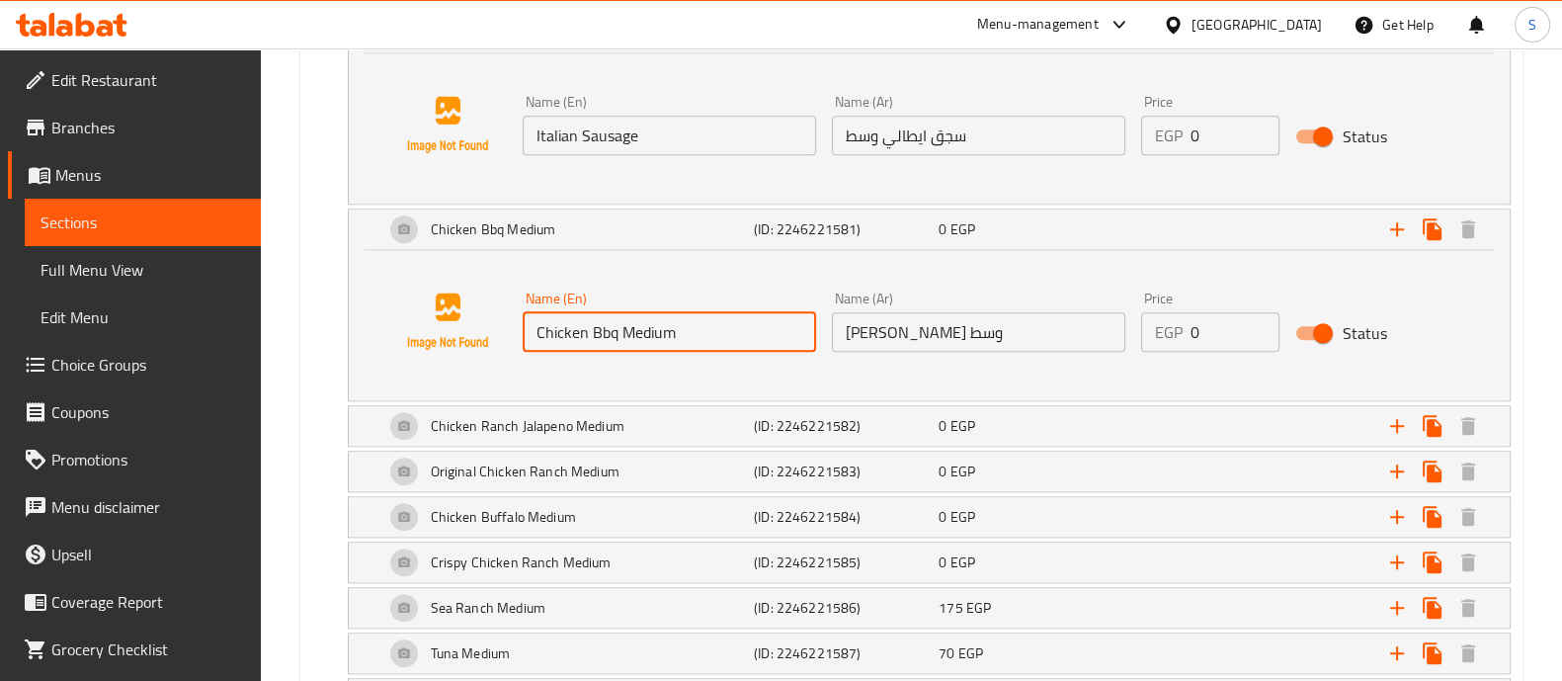
click at [647, 324] on input "Chicken Bbq Medium" at bounding box center [668, 332] width 293 height 40
type input "Chicken Bbq"
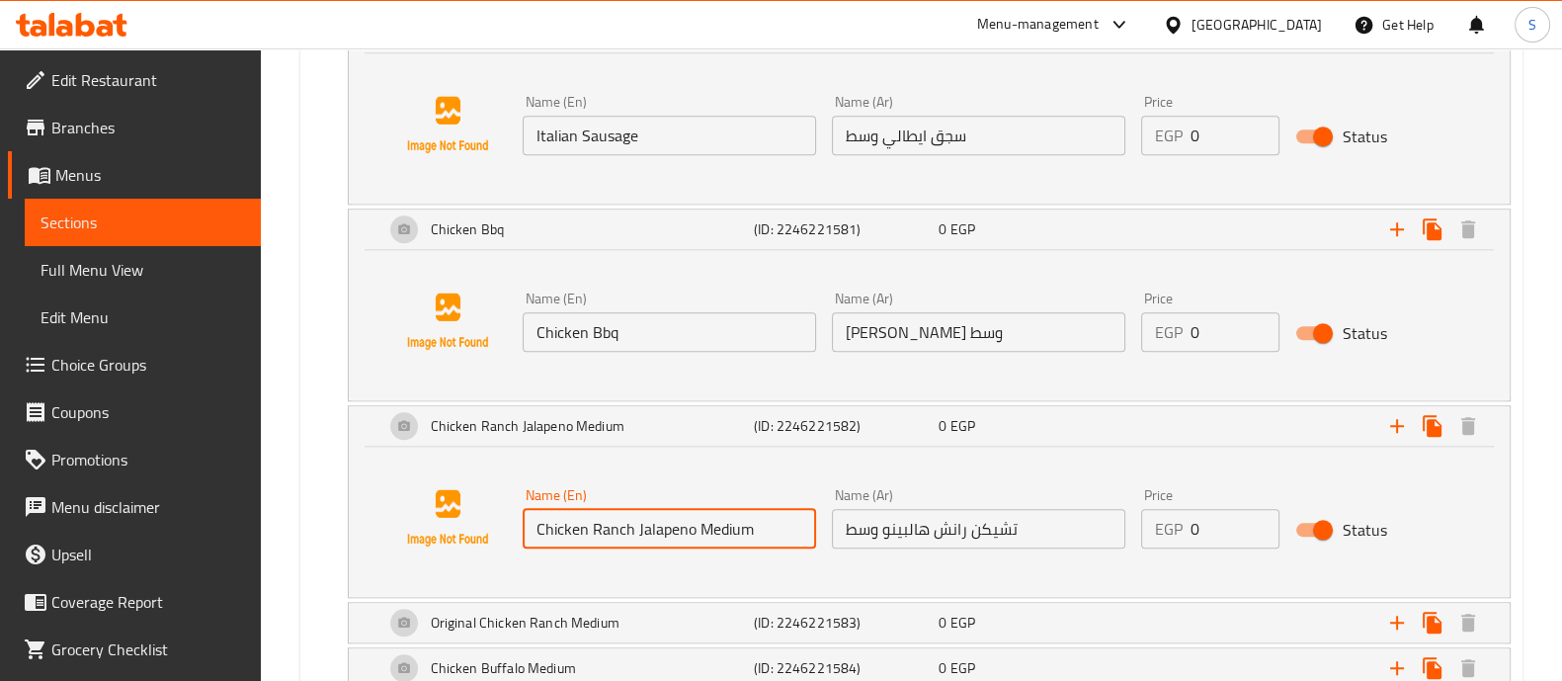
click at [723, 535] on input "Chicken Ranch Jalapeno Medium" at bounding box center [668, 529] width 293 height 40
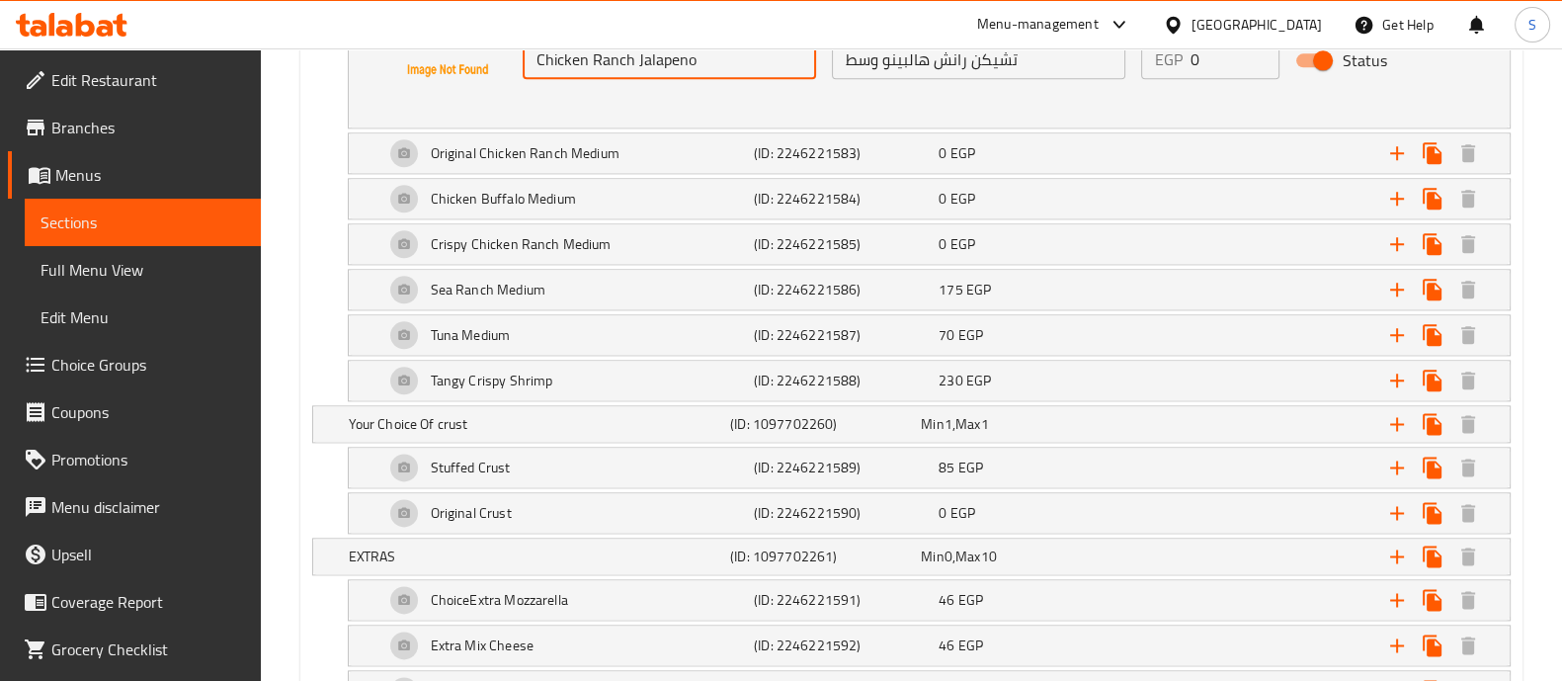
scroll to position [3117, 0]
type input "Chicken Ranch Jalapeno"
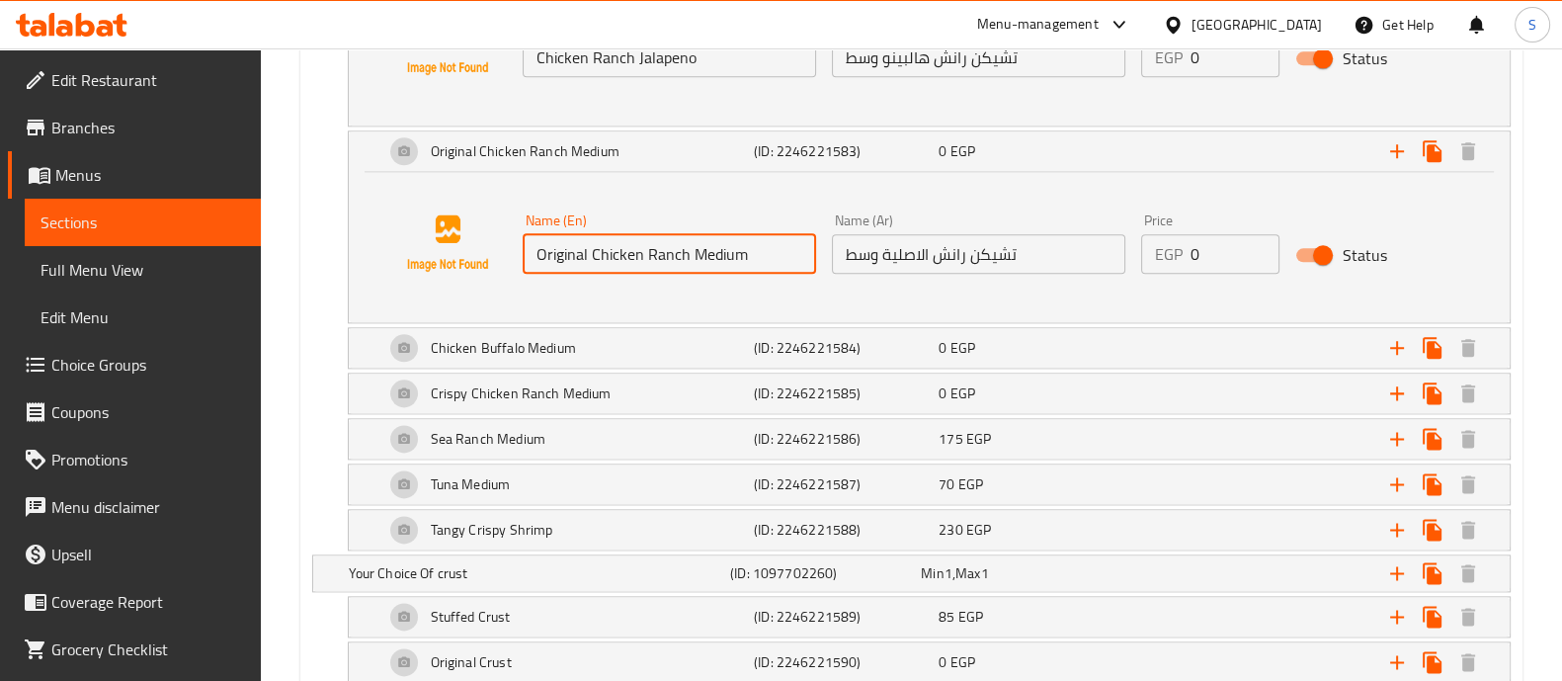
click at [727, 259] on input "Original Chicken Ranch Medium" at bounding box center [668, 254] width 293 height 40
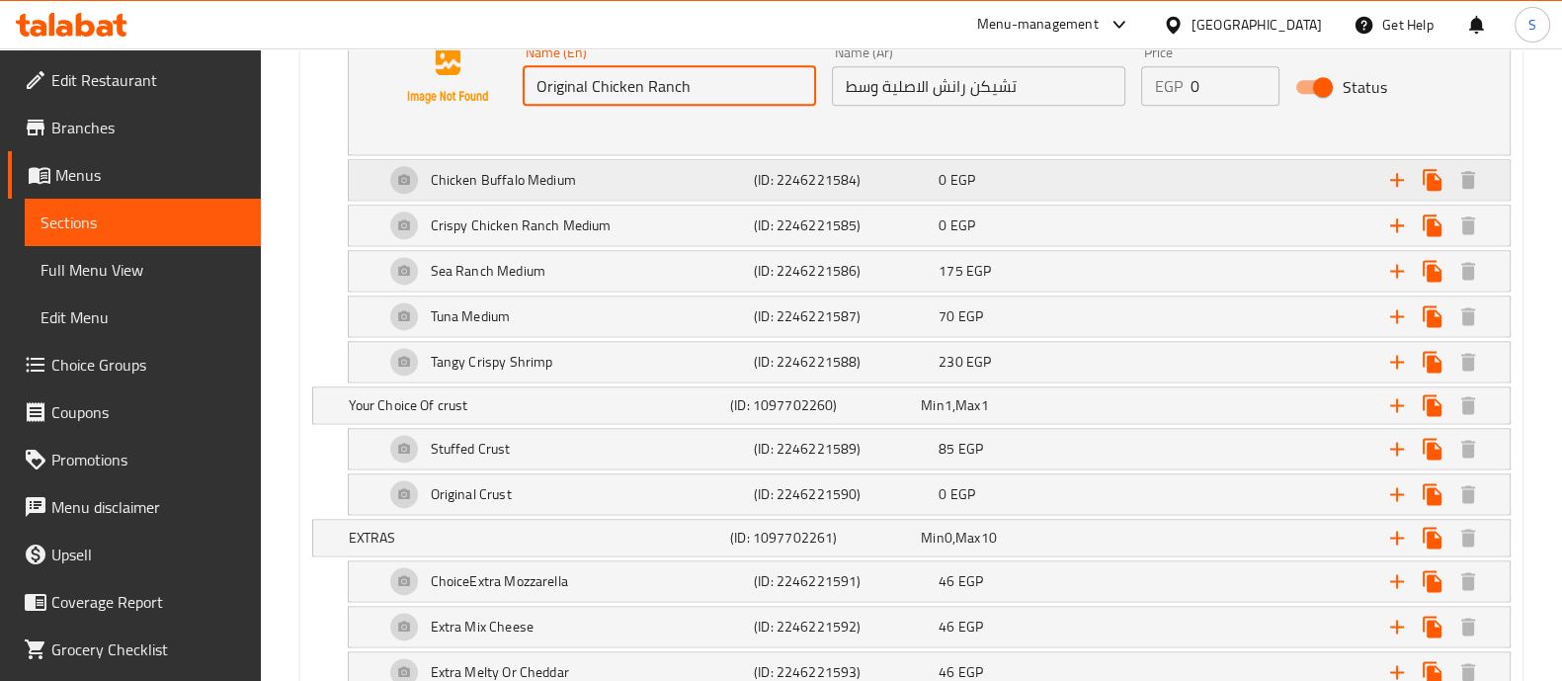
type input "Original Chicken Ranch"
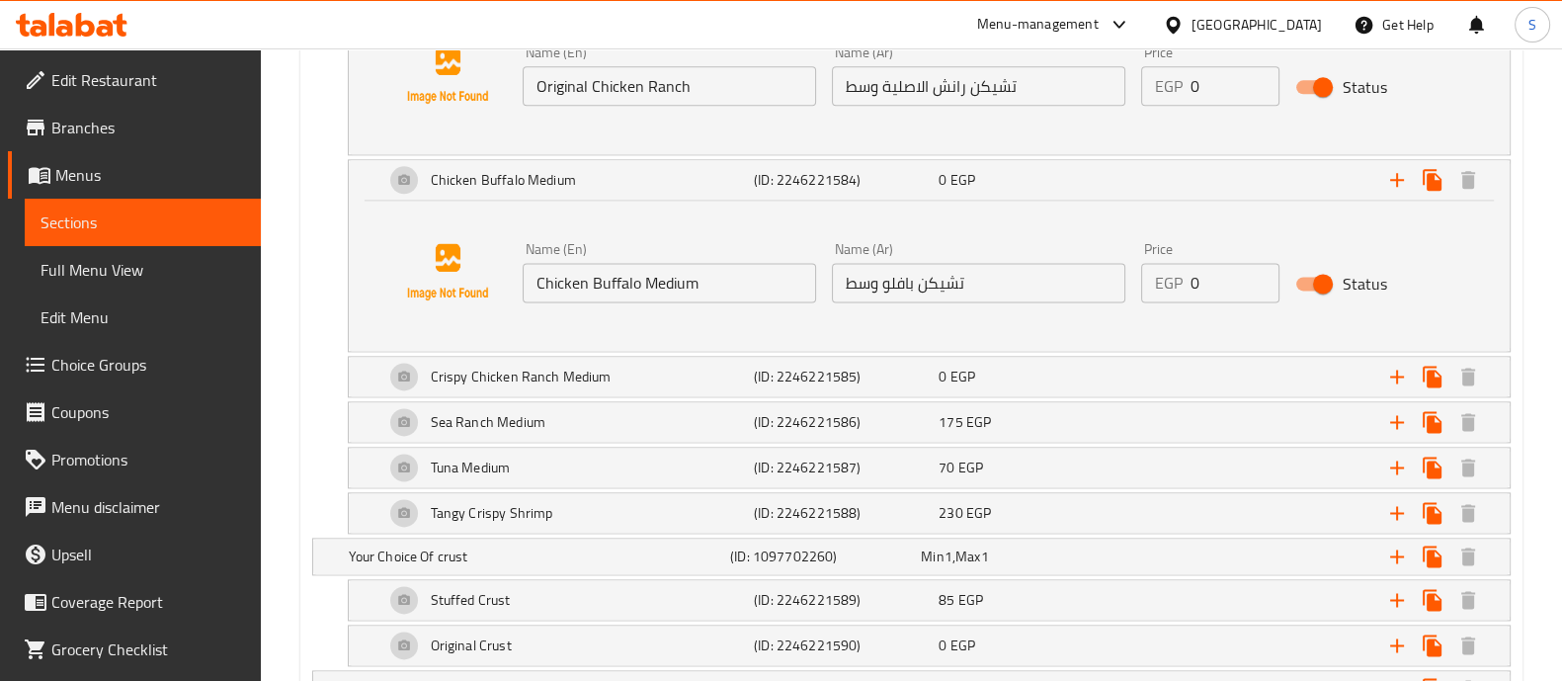
click at [688, 279] on input "Chicken Buffalo Medium" at bounding box center [668, 283] width 293 height 40
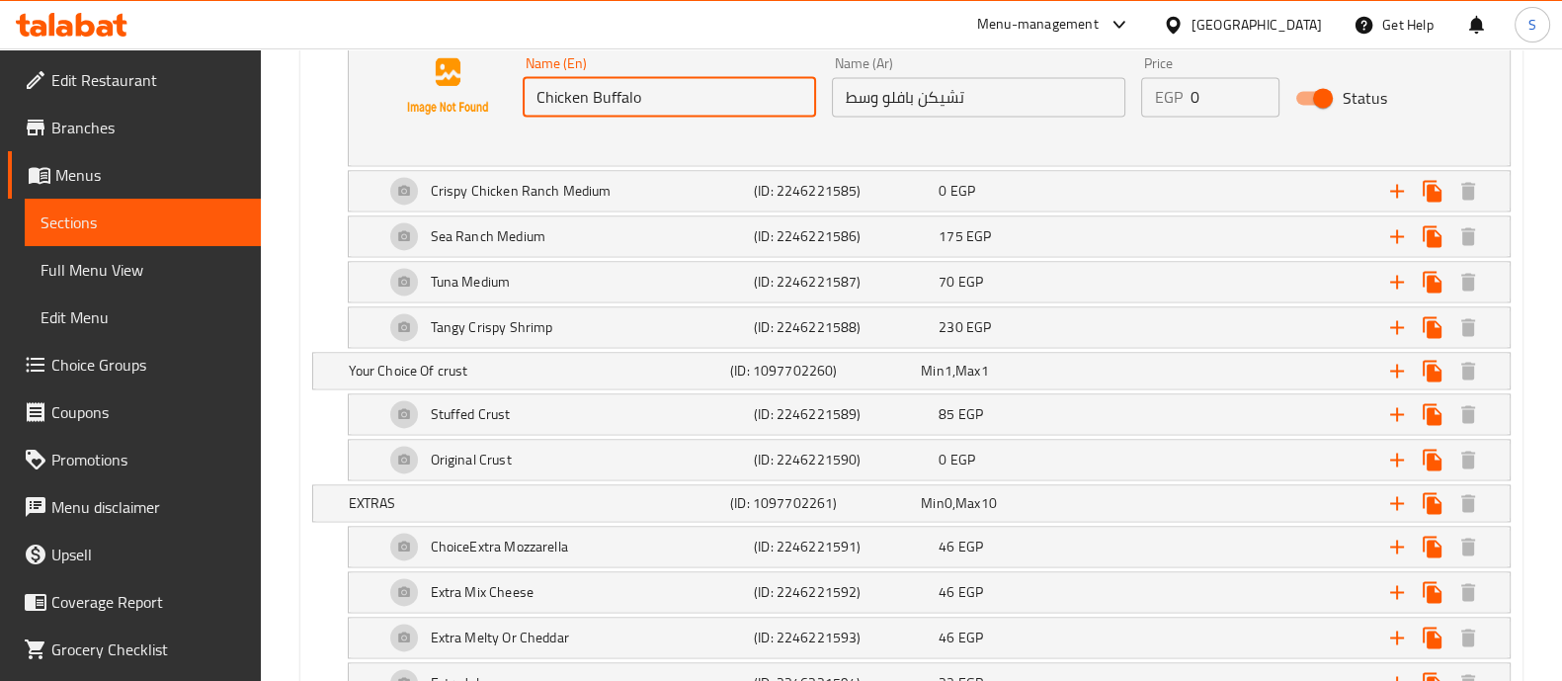
scroll to position [3473, 0]
type input "Chicken Buffalo"
click at [584, 155] on div "Name (En) Chicken Buffalo Name (En) Name (Ar) تشيكن بافلو وسط Name (Ar) Price E…" at bounding box center [929, 88] width 1161 height 150
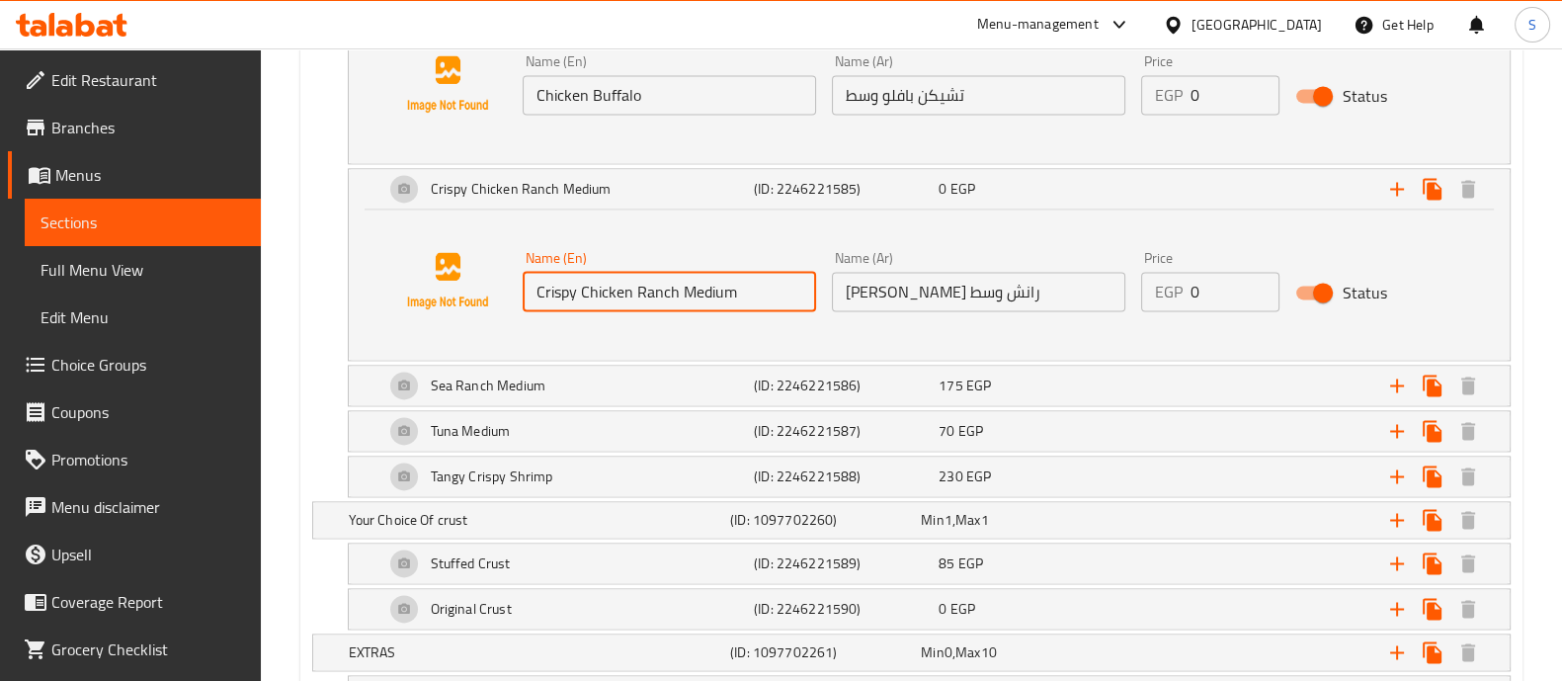
click at [702, 273] on input "Crispy Chicken Ranch Medium" at bounding box center [668, 292] width 293 height 40
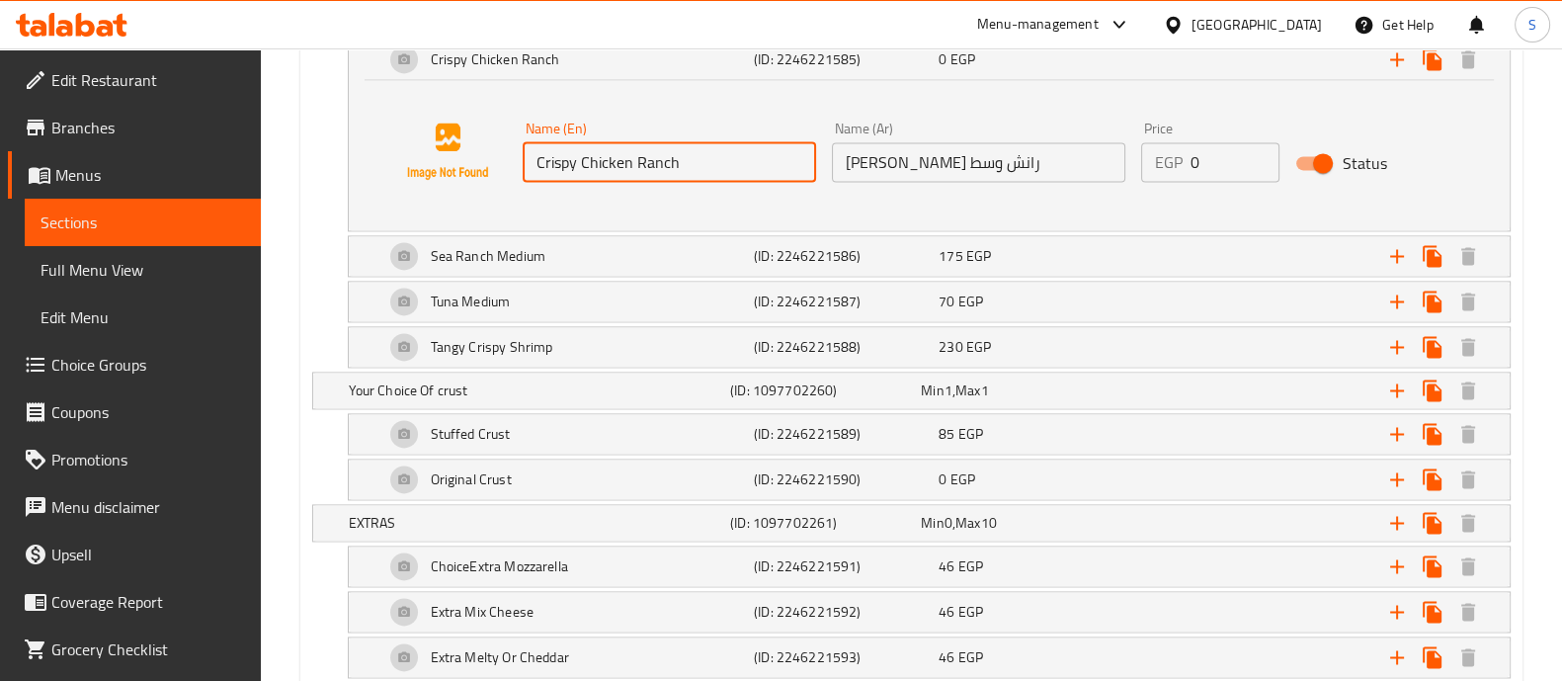
scroll to position [3632, 0]
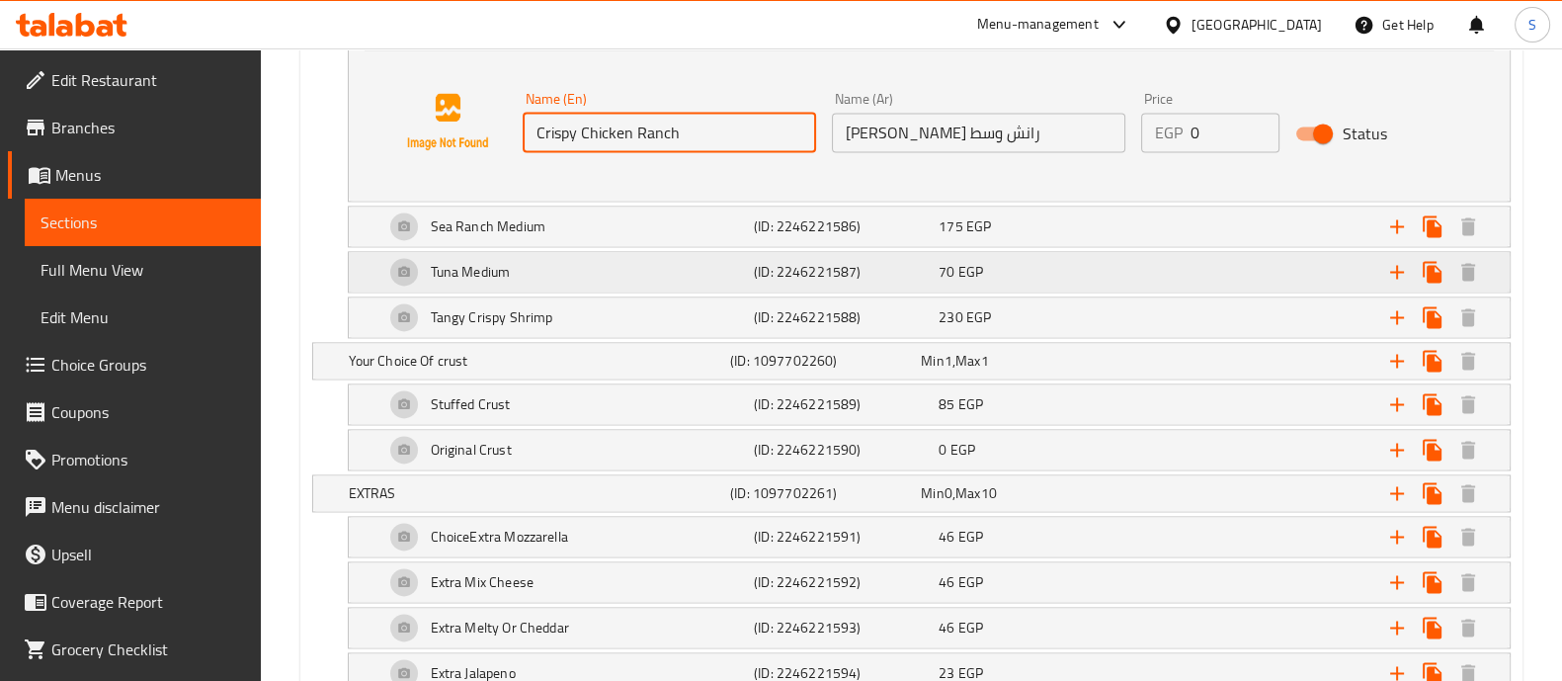
type input "Crispy Chicken Ranch"
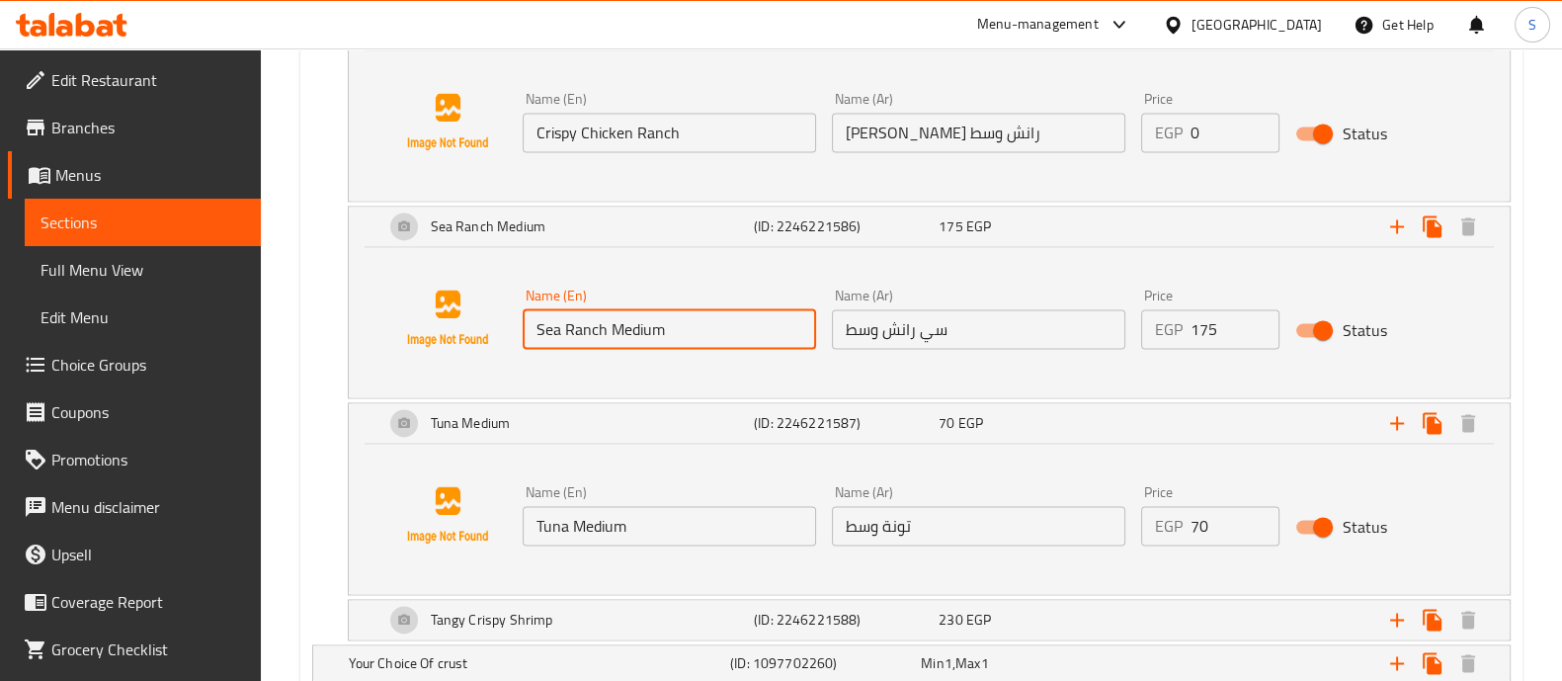
click at [633, 332] on input "Sea Ranch Medium" at bounding box center [668, 329] width 293 height 40
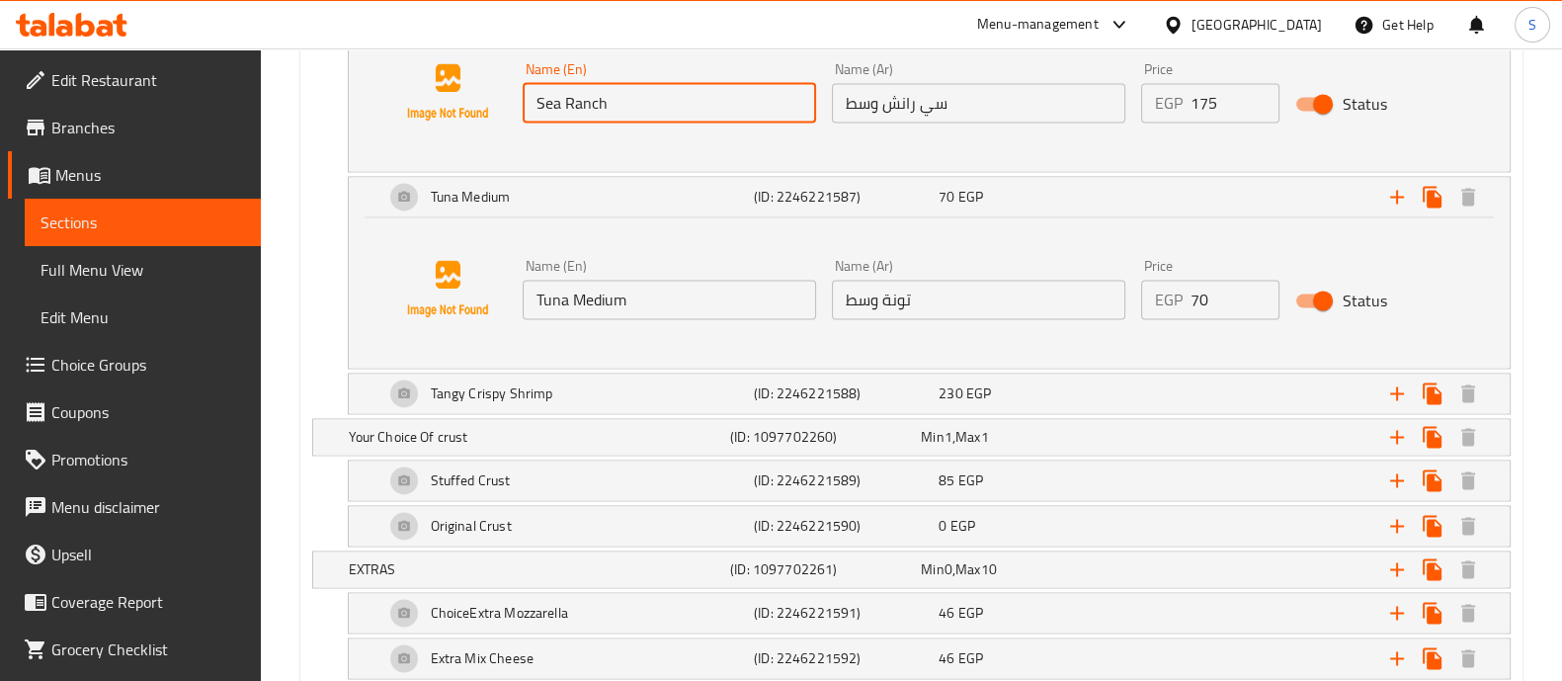
scroll to position [3856, 0]
type input "Sea Ranch"
click at [606, 304] on input "Tuna Medium" at bounding box center [668, 301] width 293 height 40
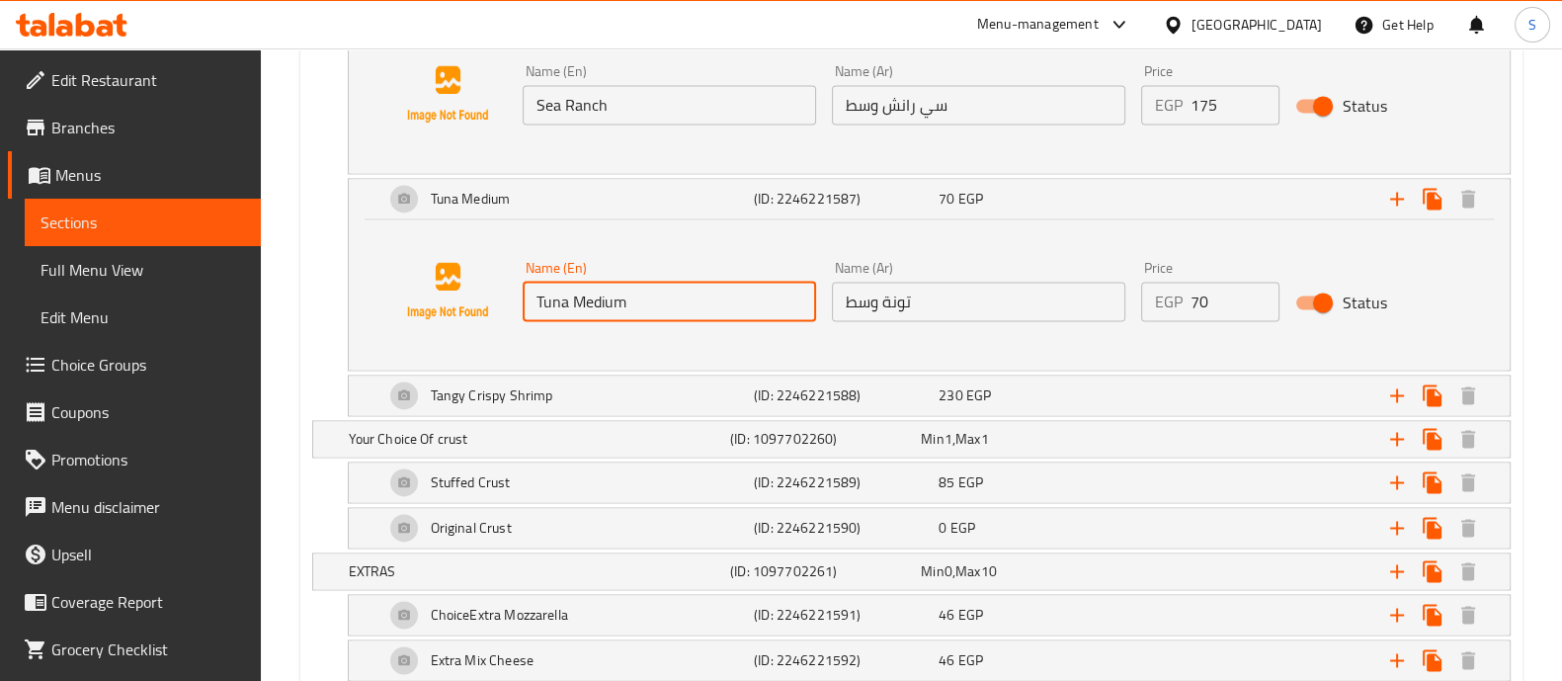
click at [606, 304] on input "Tuna Medium" at bounding box center [668, 301] width 293 height 40
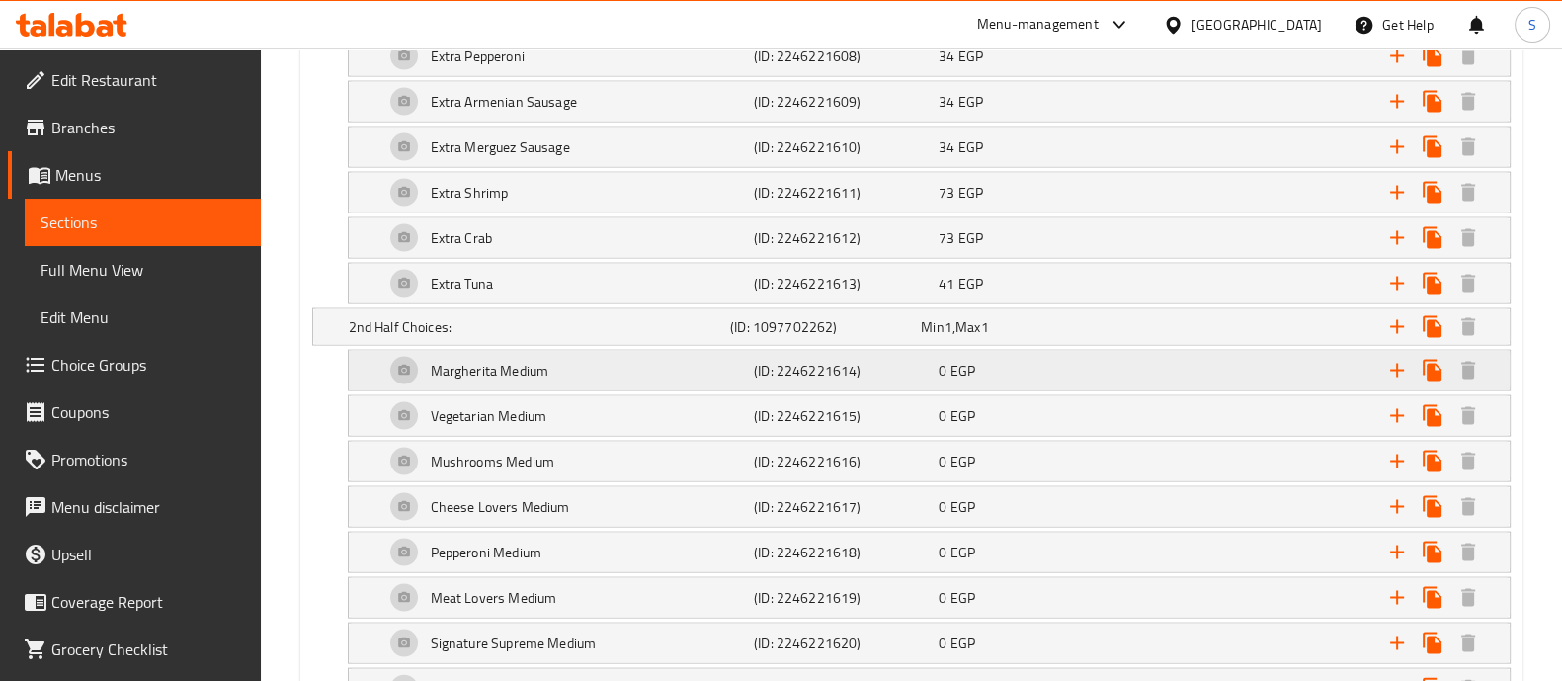
scroll to position [5189, 0]
type input "Tuna"
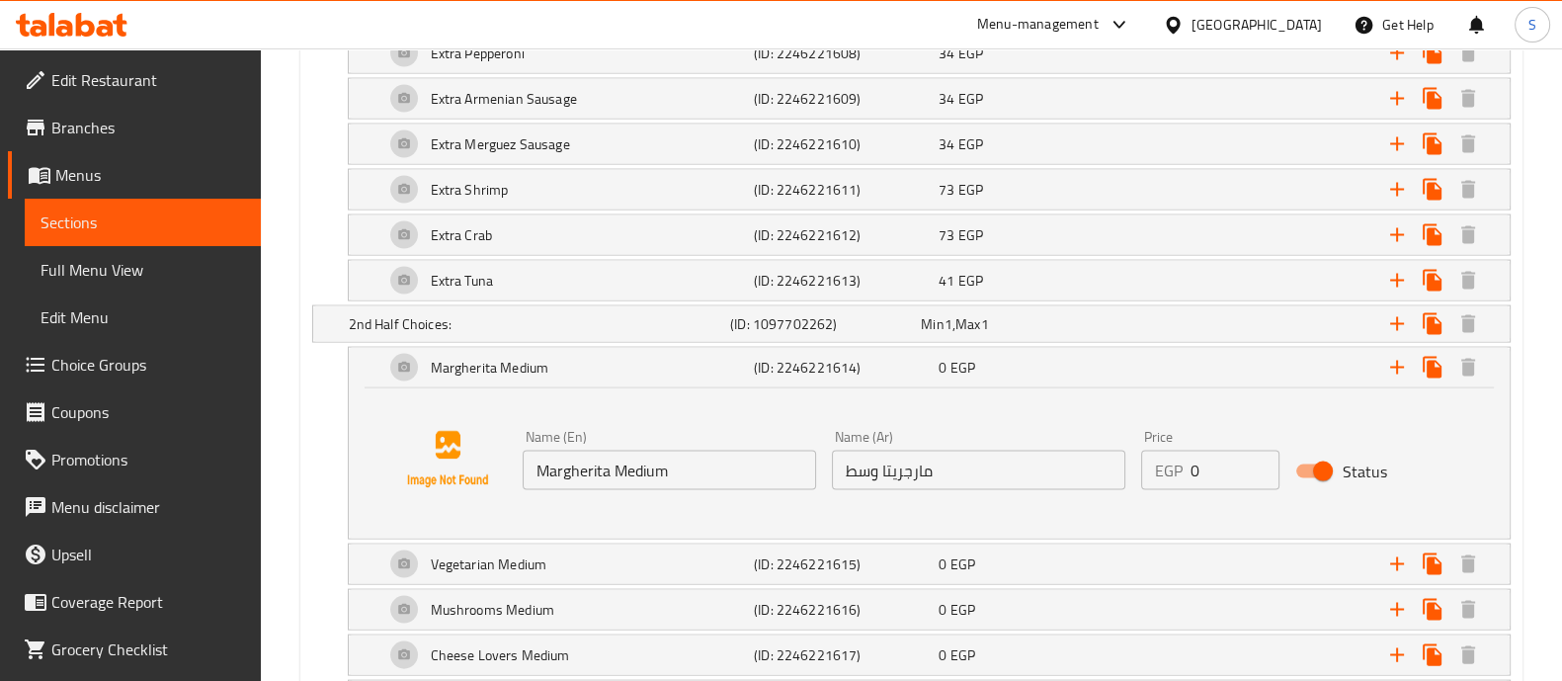
click at [643, 450] on input "Margherita Medium" at bounding box center [668, 470] width 293 height 40
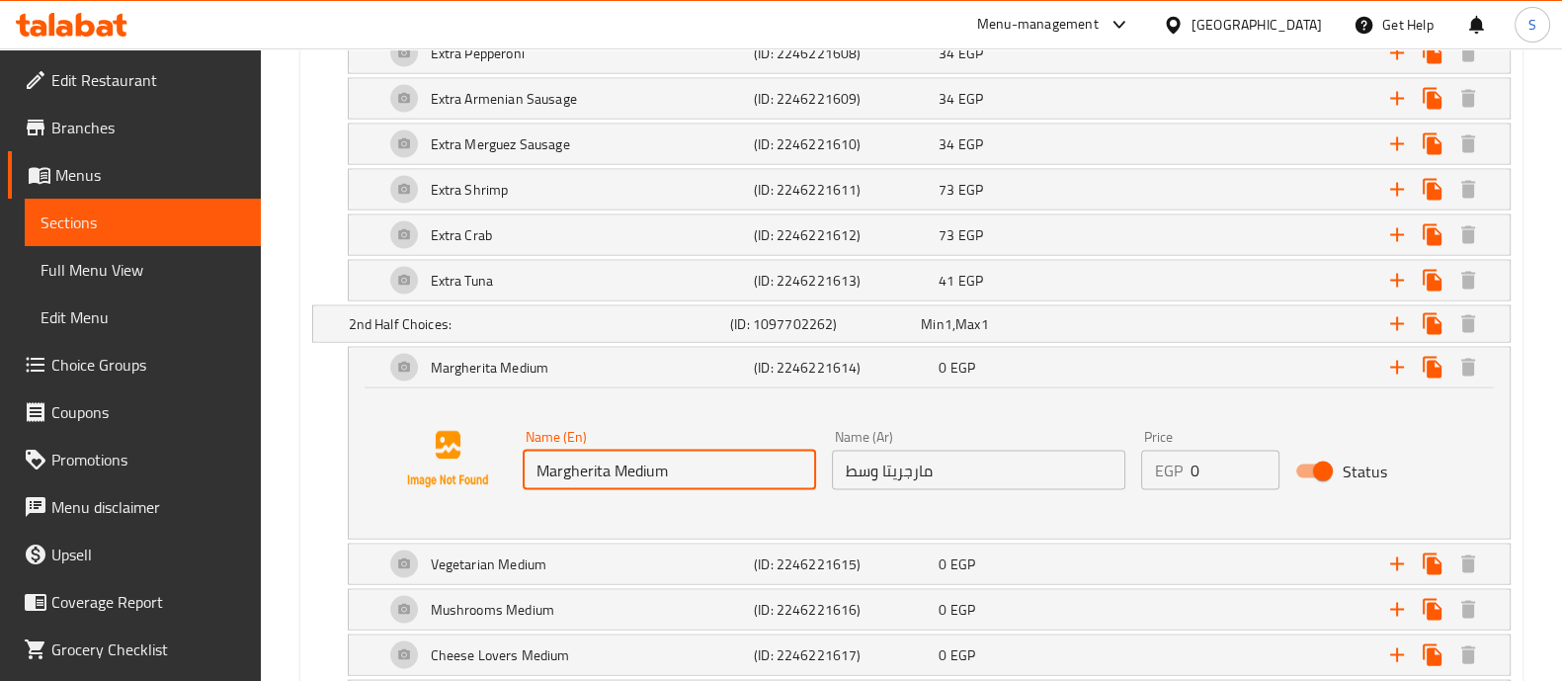
click at [643, 450] on input "Margherita Medium" at bounding box center [668, 470] width 293 height 40
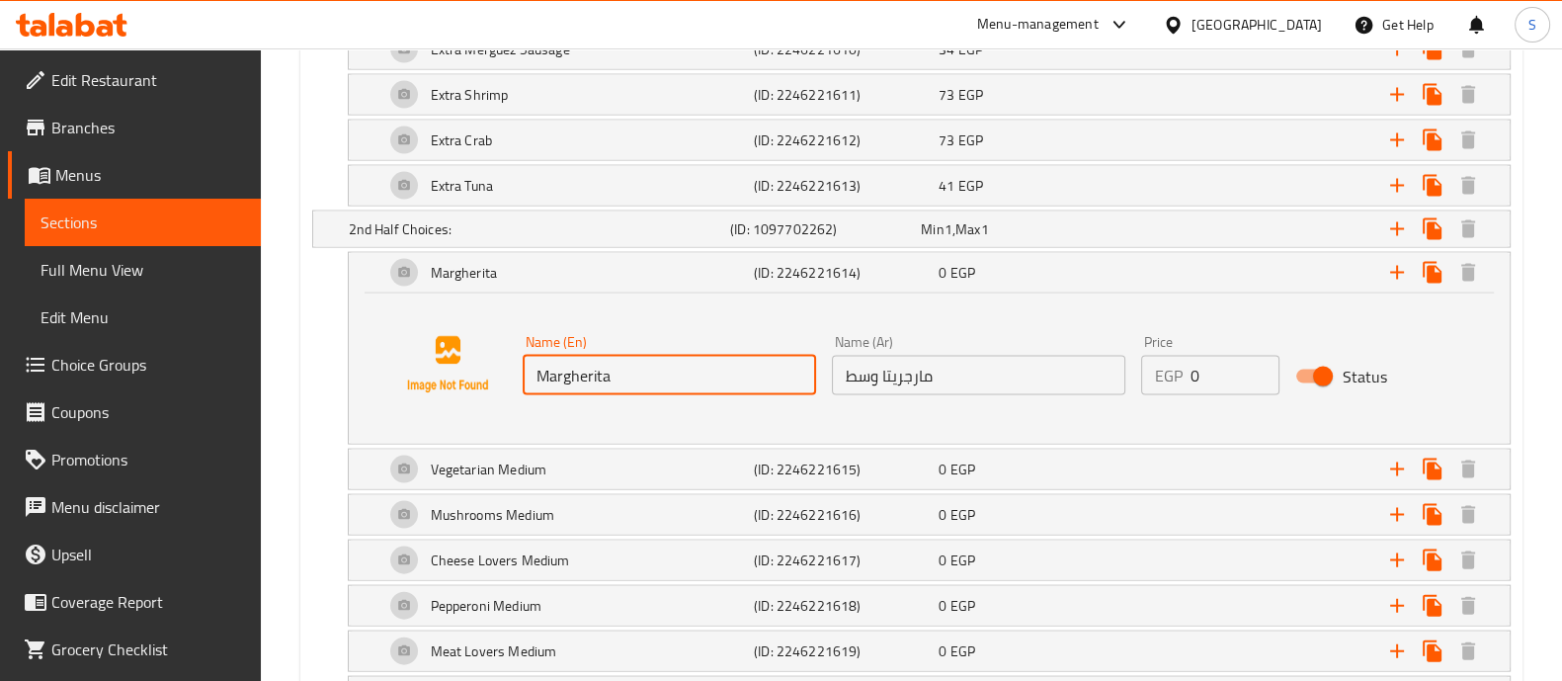
type input "Margherita"
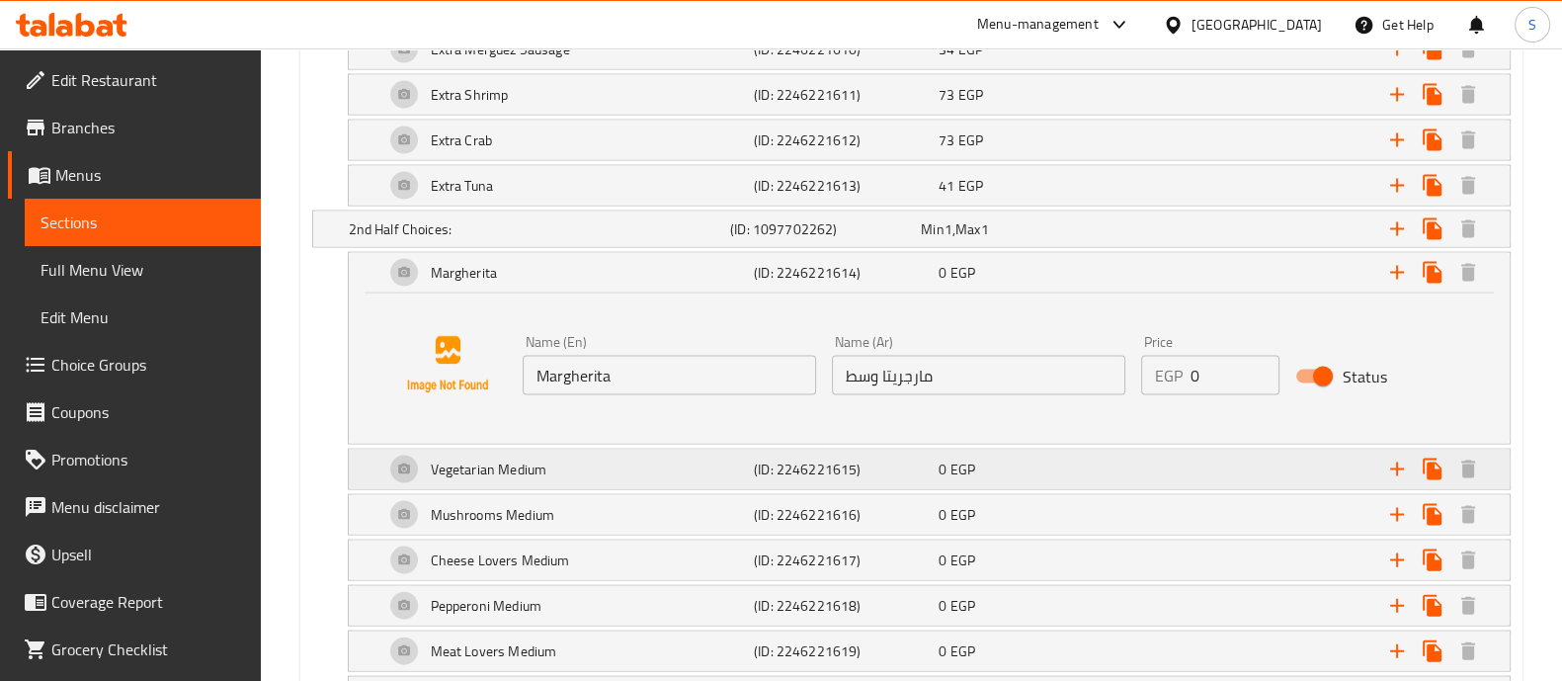
drag, startPoint x: 643, startPoint y: 446, endPoint x: 579, endPoint y: 445, distance: 64.2
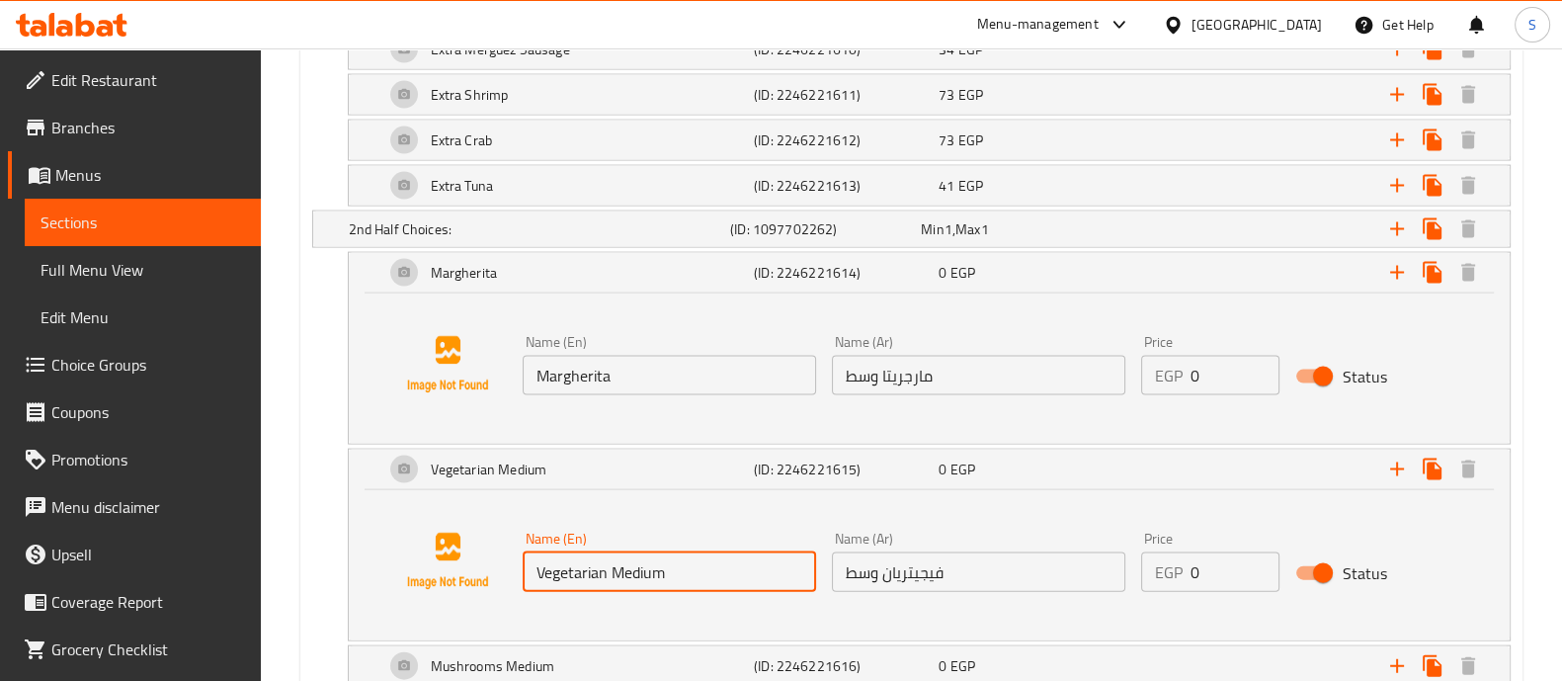
click at [658, 571] on input "Vegetarian Medium" at bounding box center [668, 572] width 293 height 40
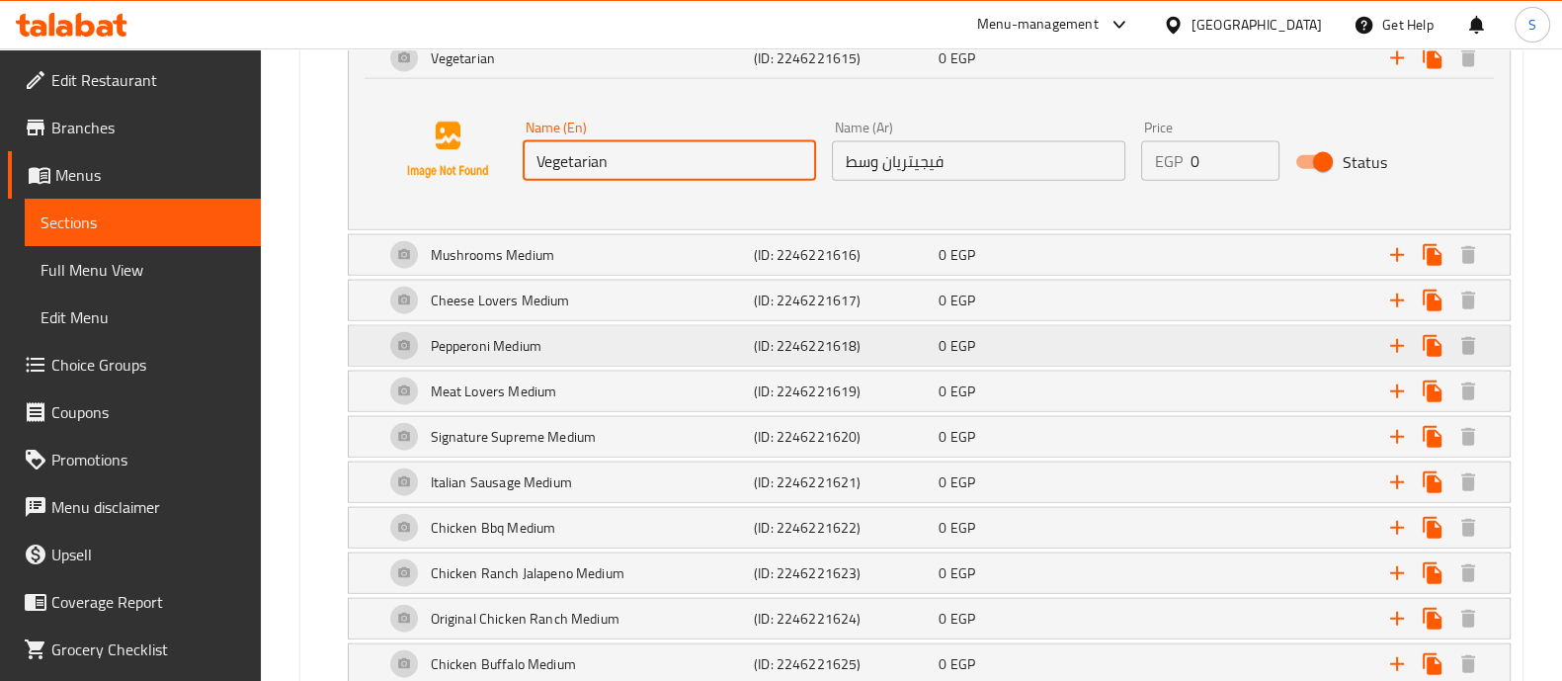
scroll to position [5696, 0]
type input "Vegetarian"
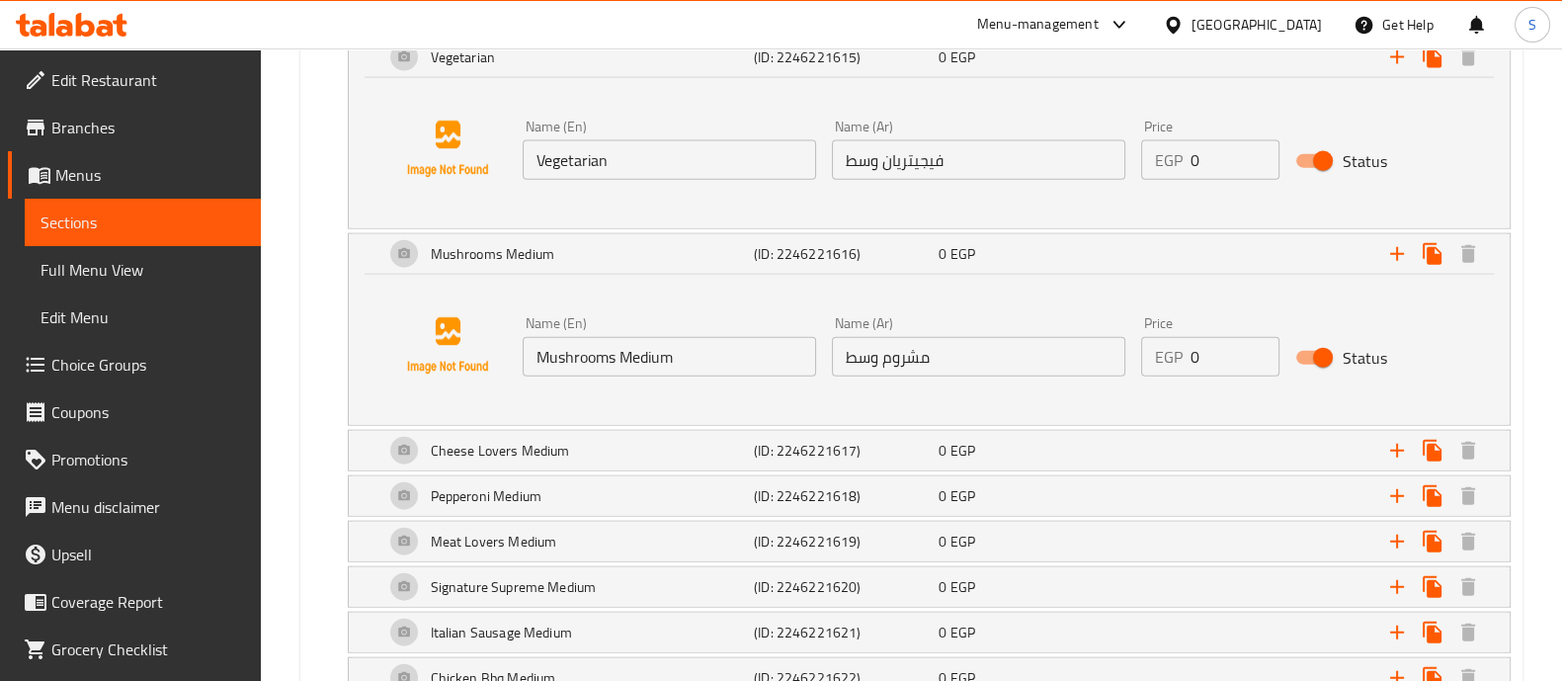
click at [647, 337] on input "Mushrooms Medium" at bounding box center [668, 357] width 293 height 40
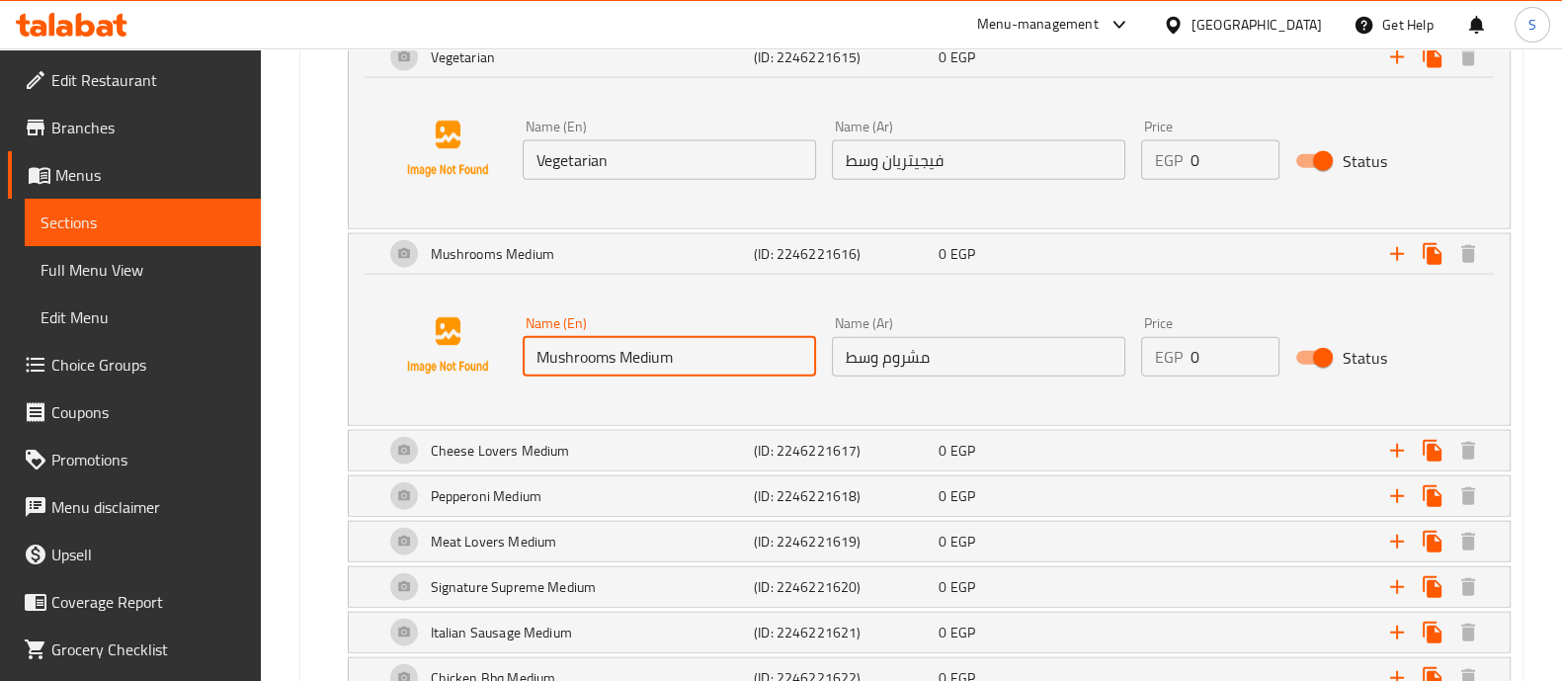
click at [647, 337] on input "Mushrooms Medium" at bounding box center [668, 357] width 293 height 40
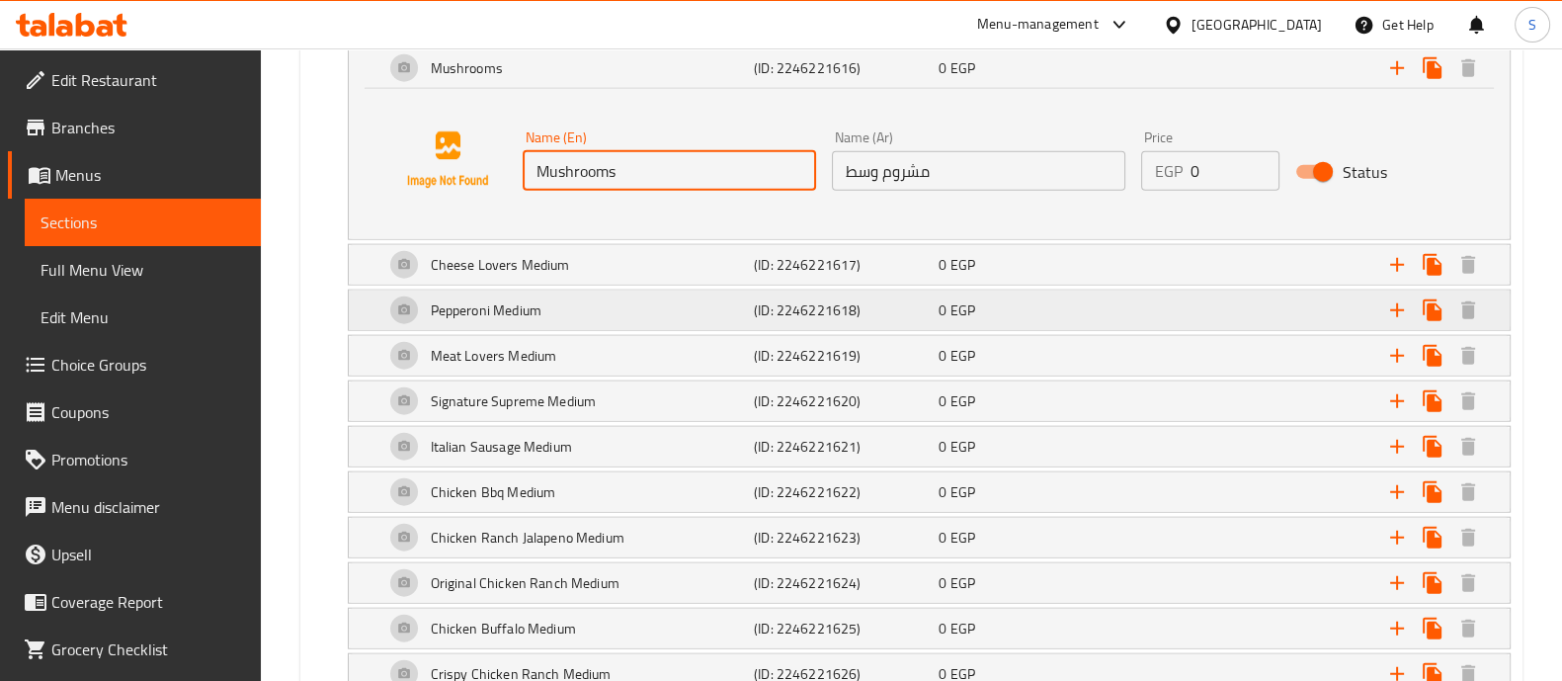
scroll to position [5887, 0]
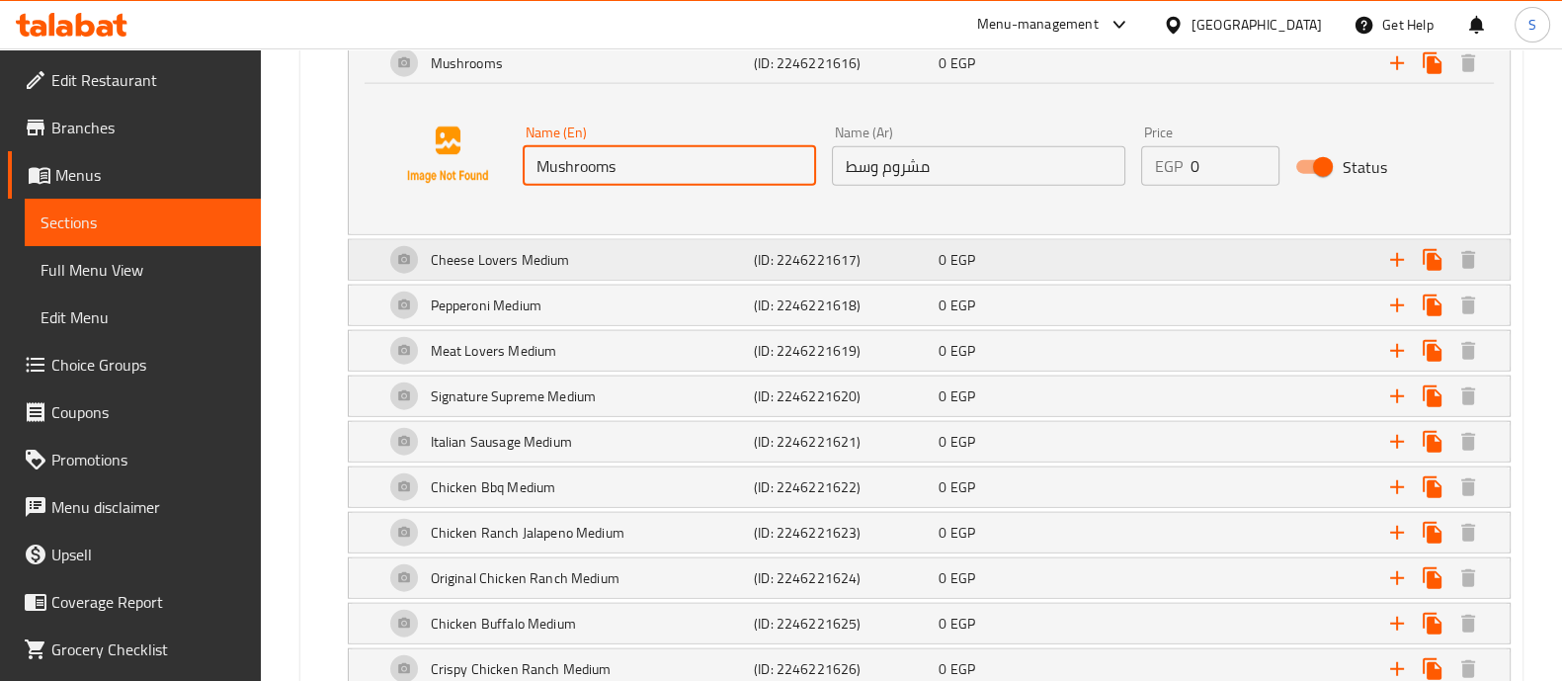
type input "Mushrooms"
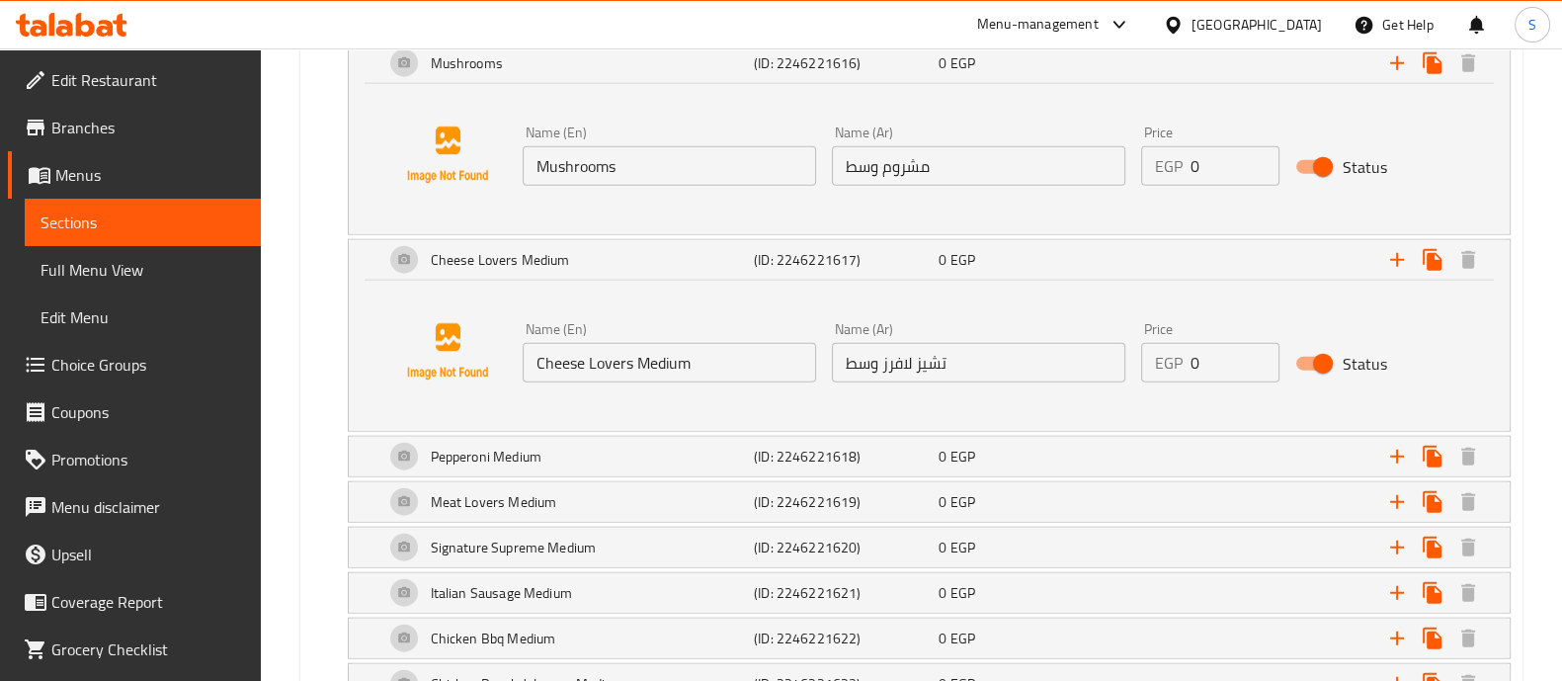
click at [665, 350] on input "Cheese Lovers Medium" at bounding box center [668, 363] width 293 height 40
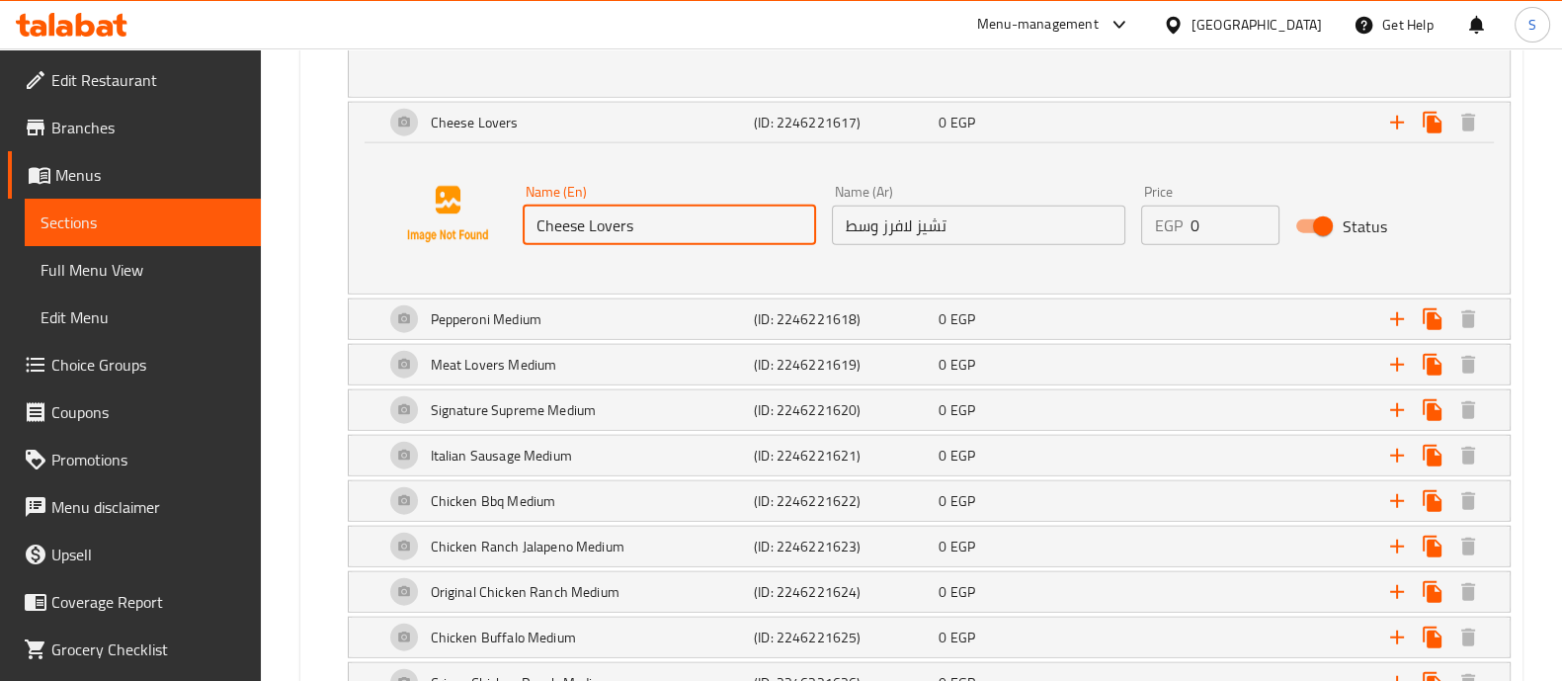
scroll to position [6027, 0]
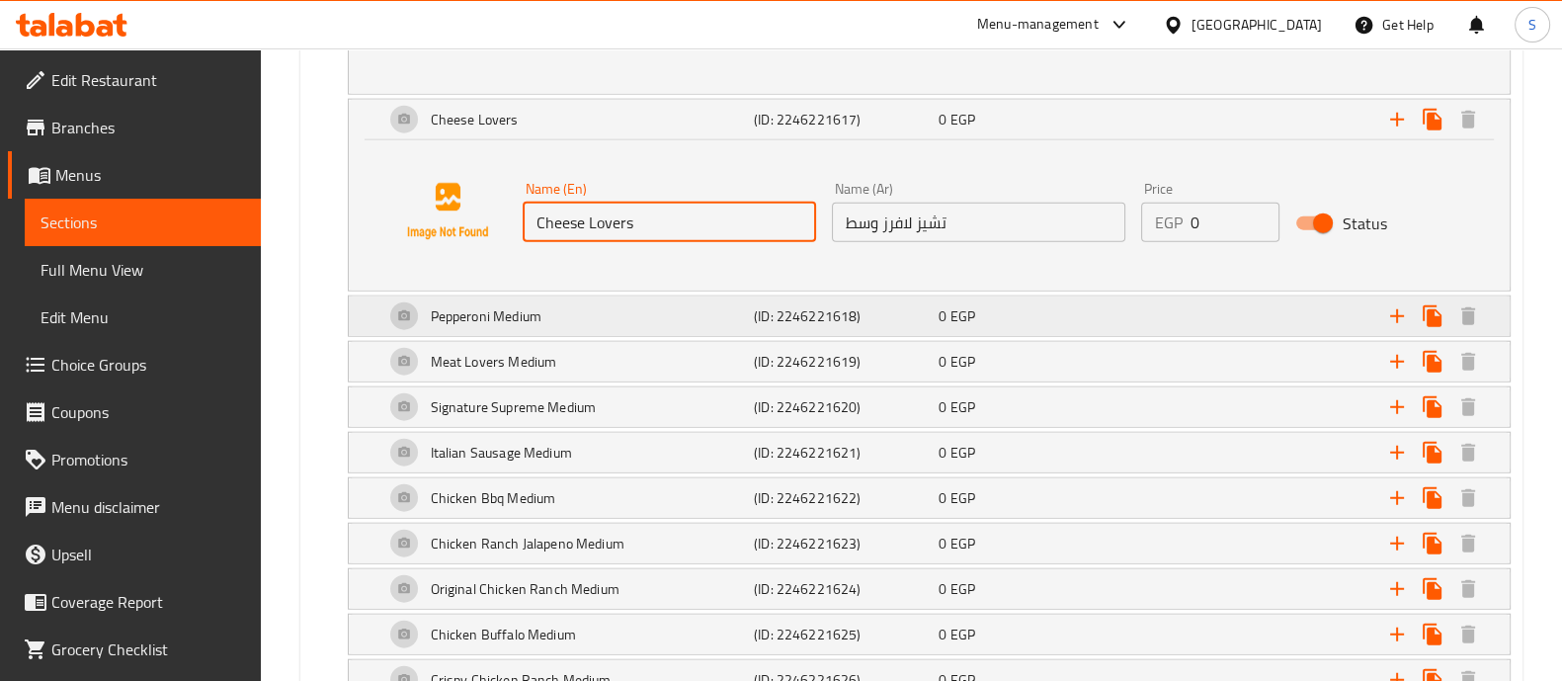
type input "Cheese Lovers"
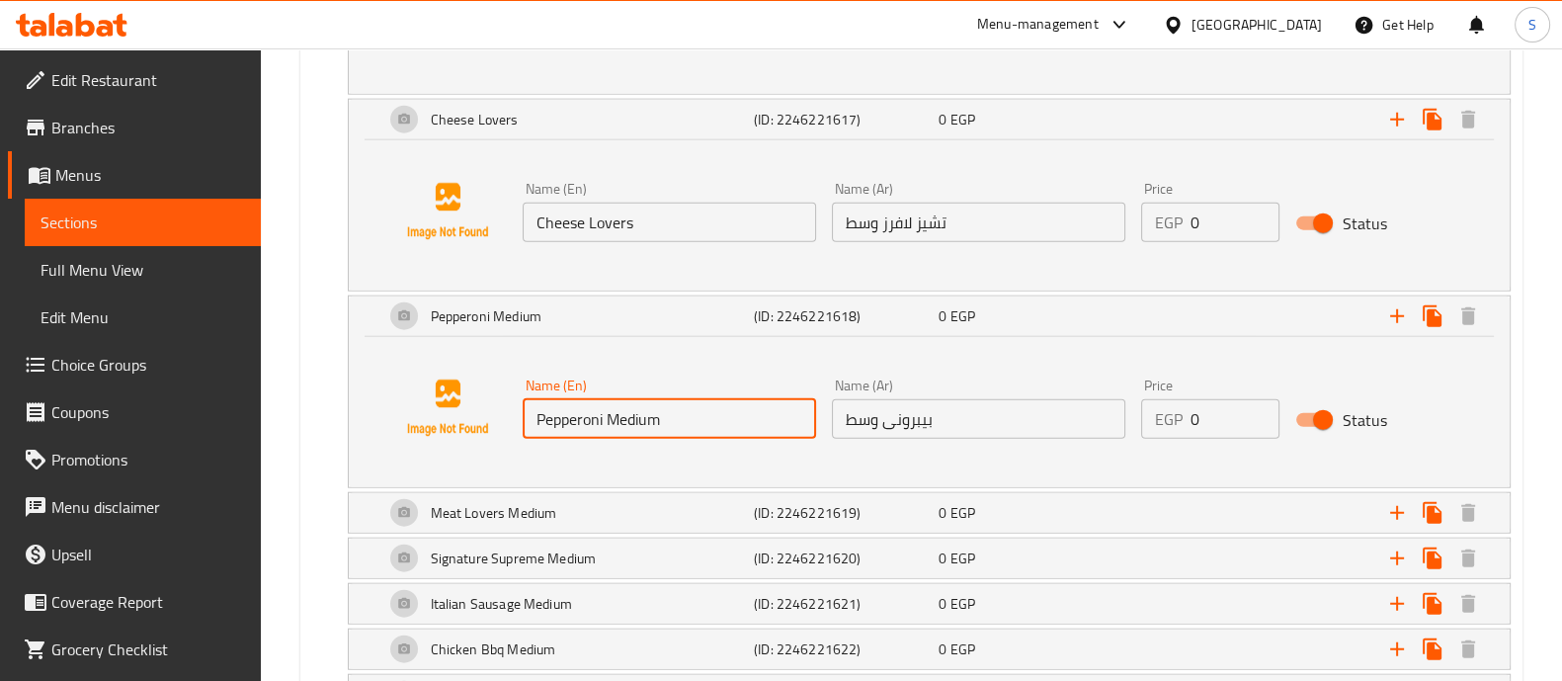
click at [630, 411] on input "Pepperoni Medium" at bounding box center [668, 419] width 293 height 40
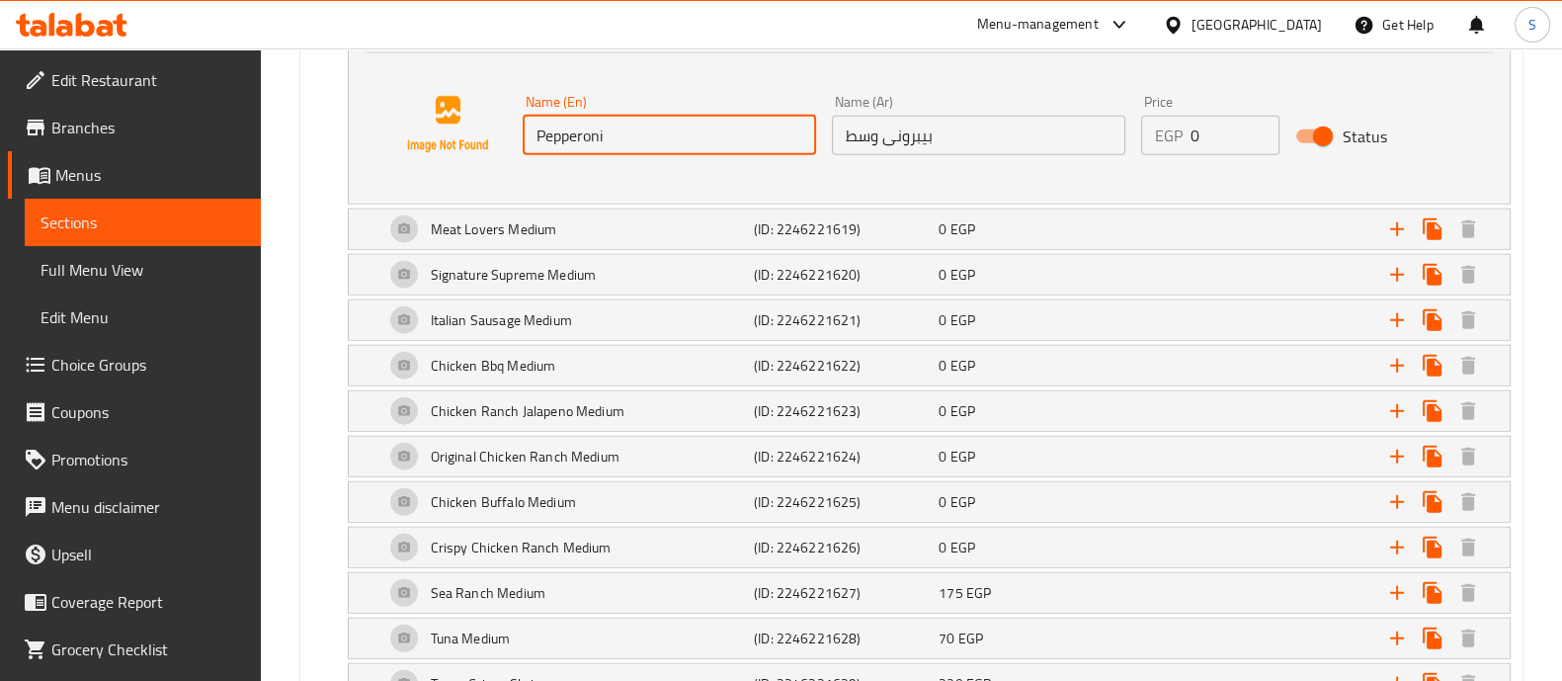
scroll to position [6313, 0]
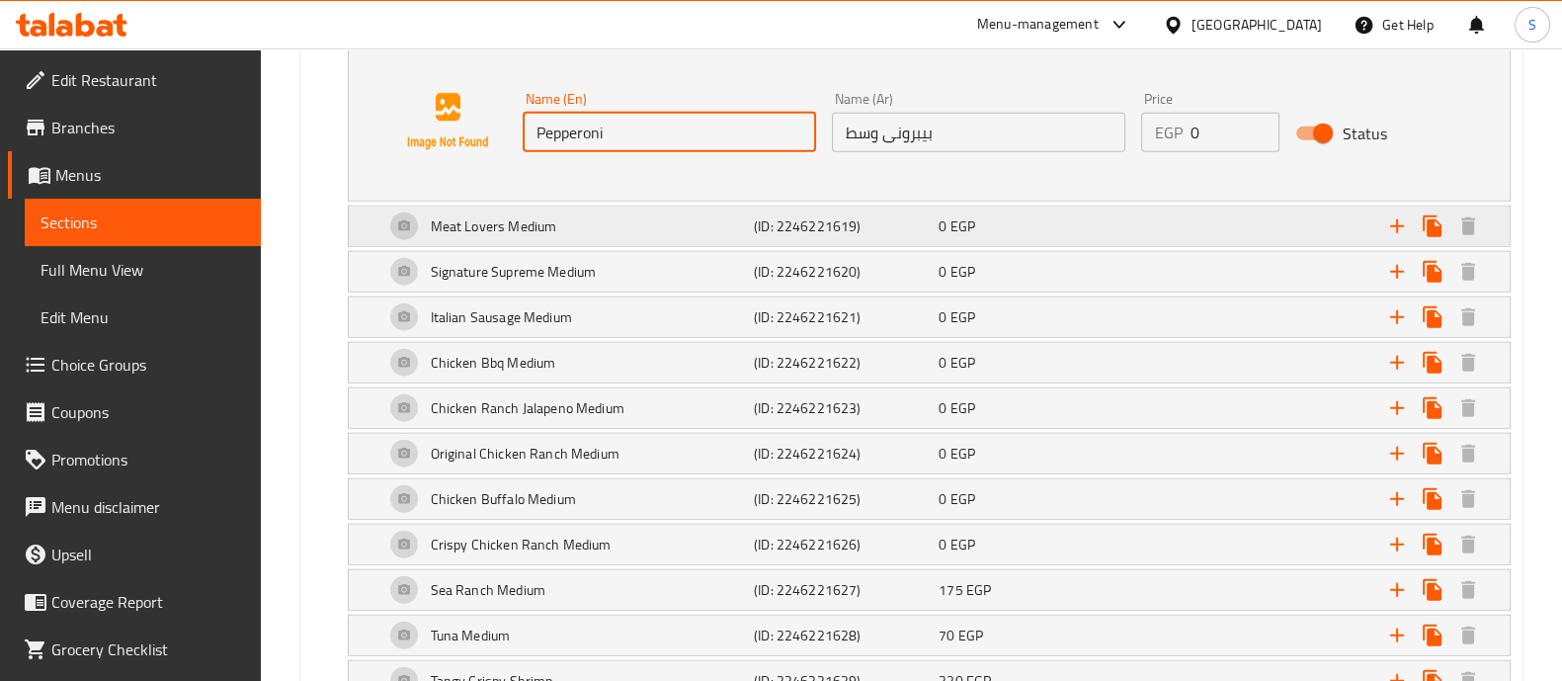
type input "Pepperoni"
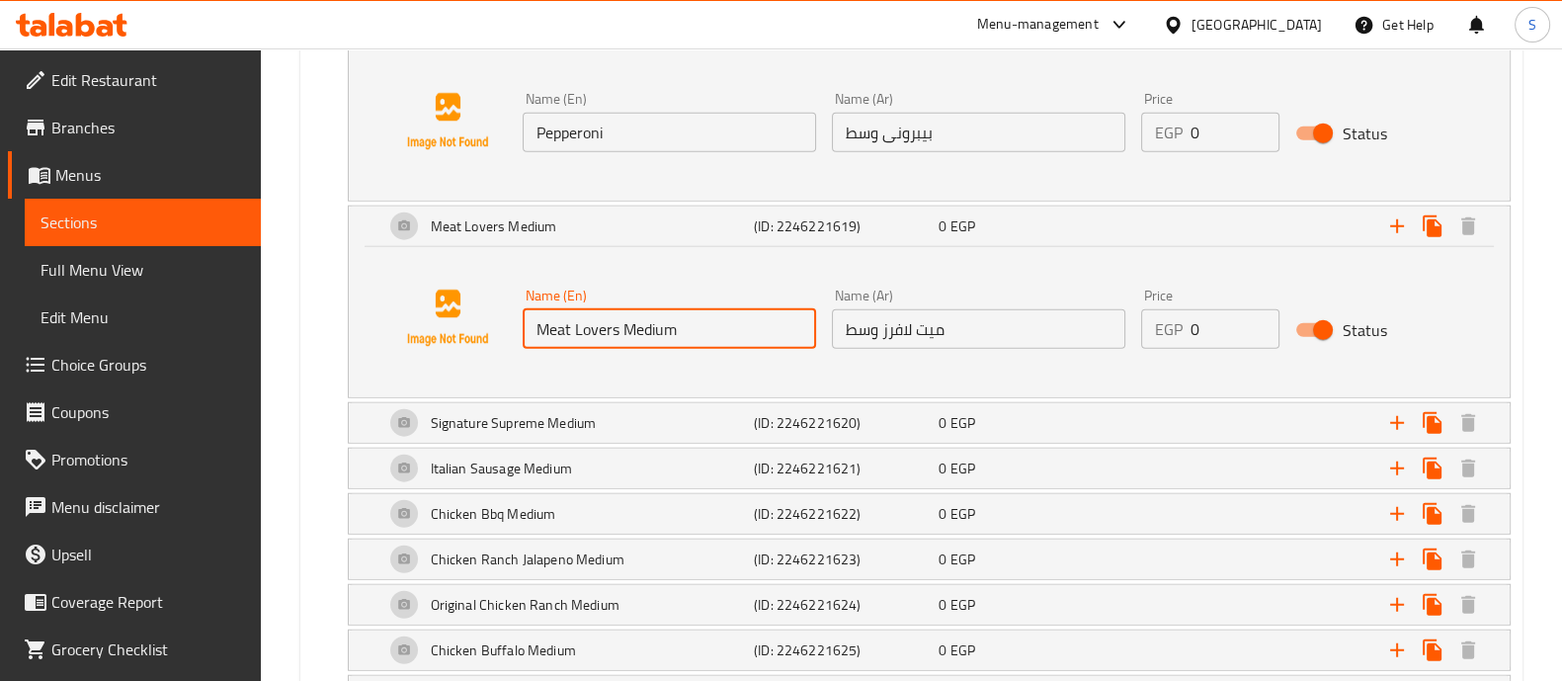
click at [649, 312] on input "Meat Lovers Medium" at bounding box center [668, 329] width 293 height 40
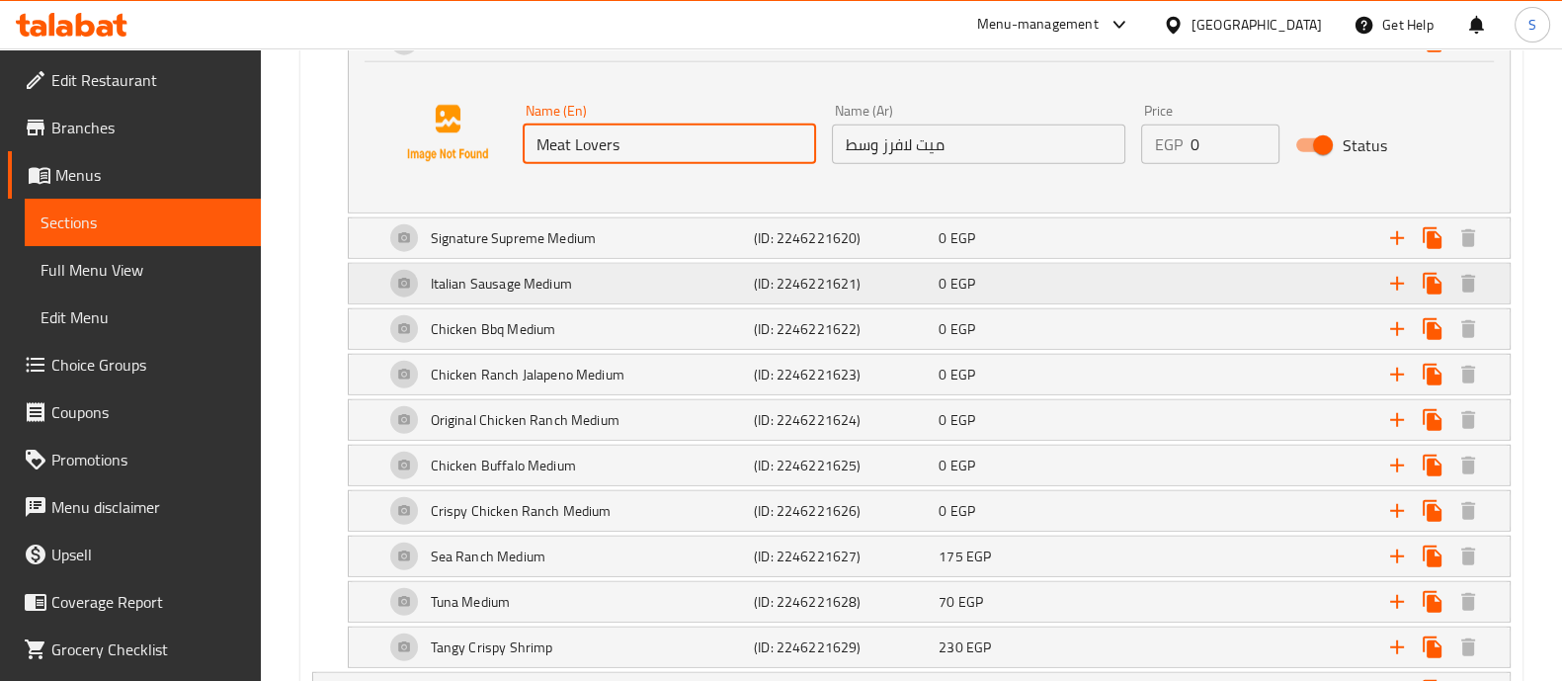
scroll to position [6498, 0]
type input "Meat Lovers"
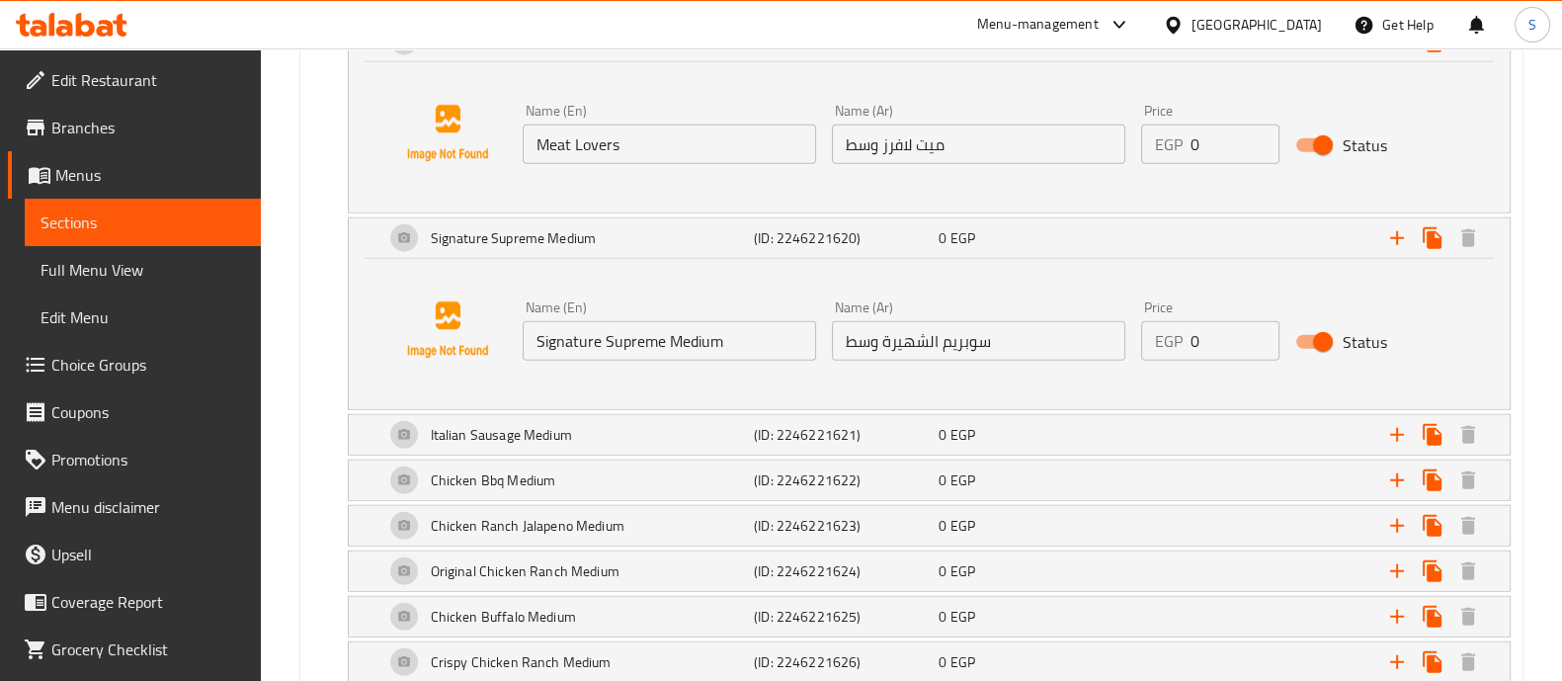
click at [682, 338] on input "Signature Supreme Medium" at bounding box center [668, 341] width 293 height 40
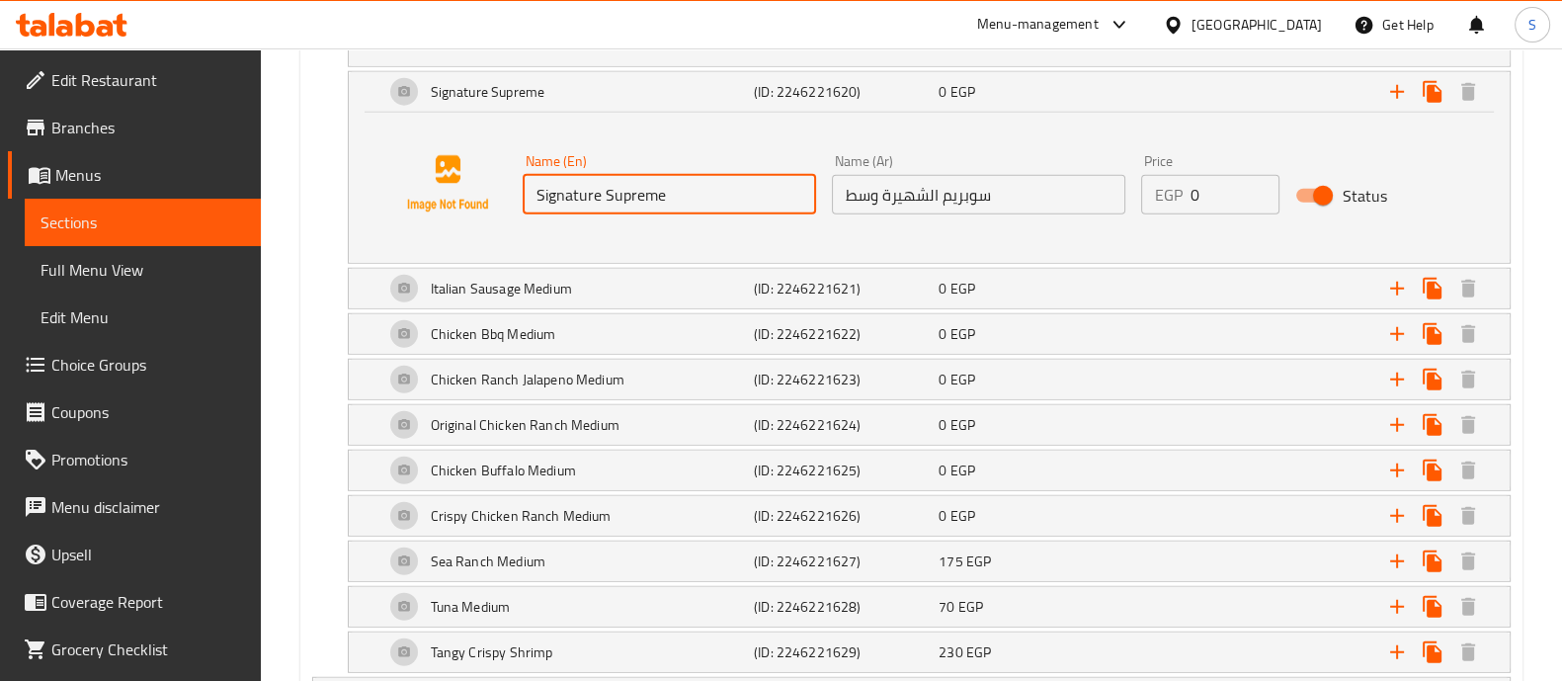
scroll to position [6646, 0]
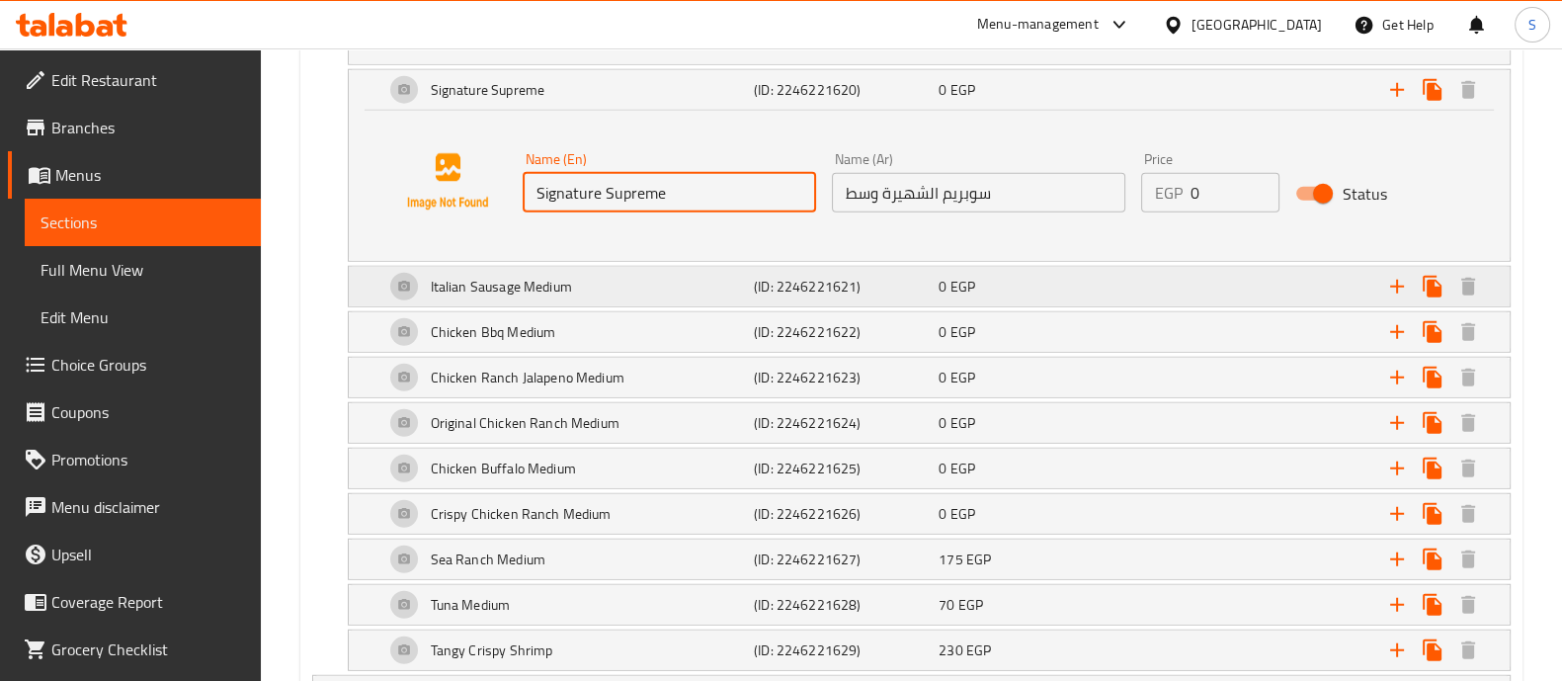
type input "Signature Supreme"
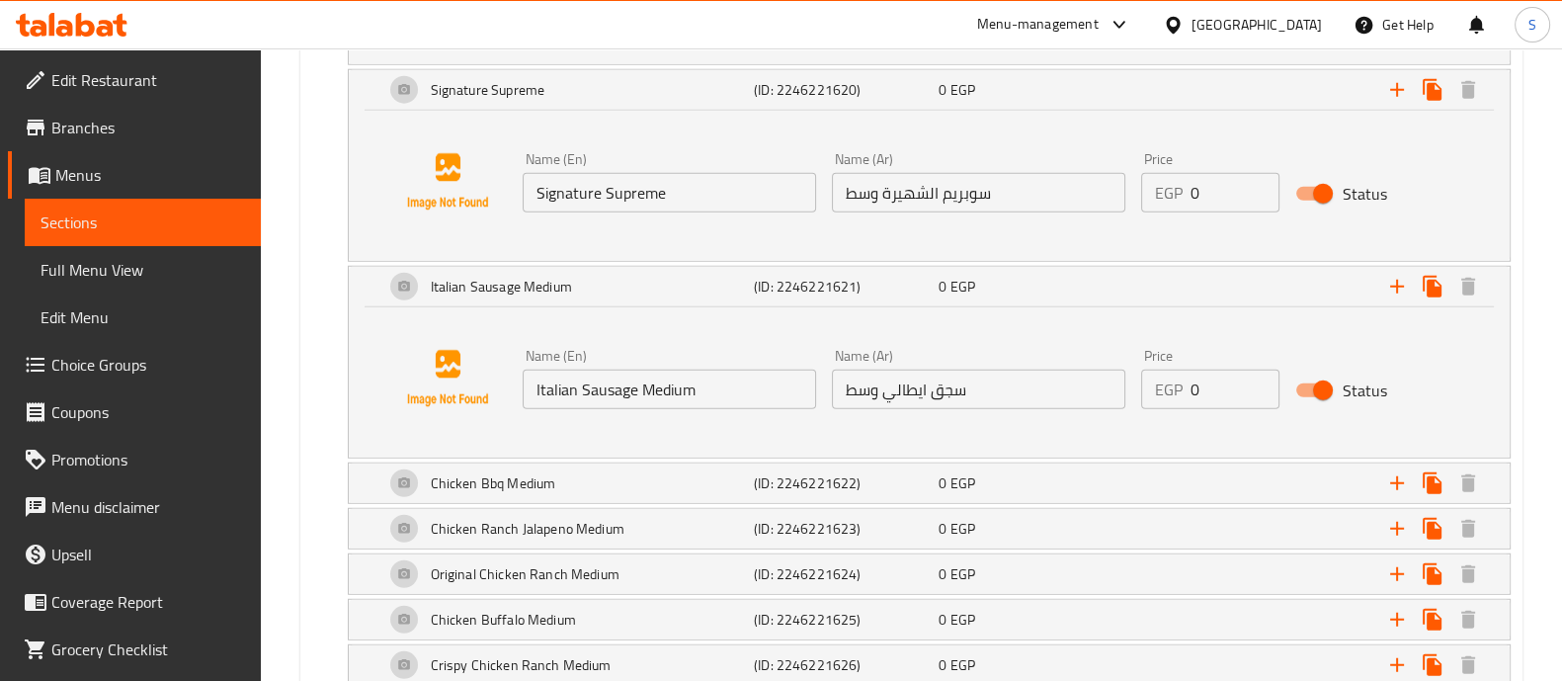
click at [679, 369] on input "Italian Sausage Medium" at bounding box center [668, 389] width 293 height 40
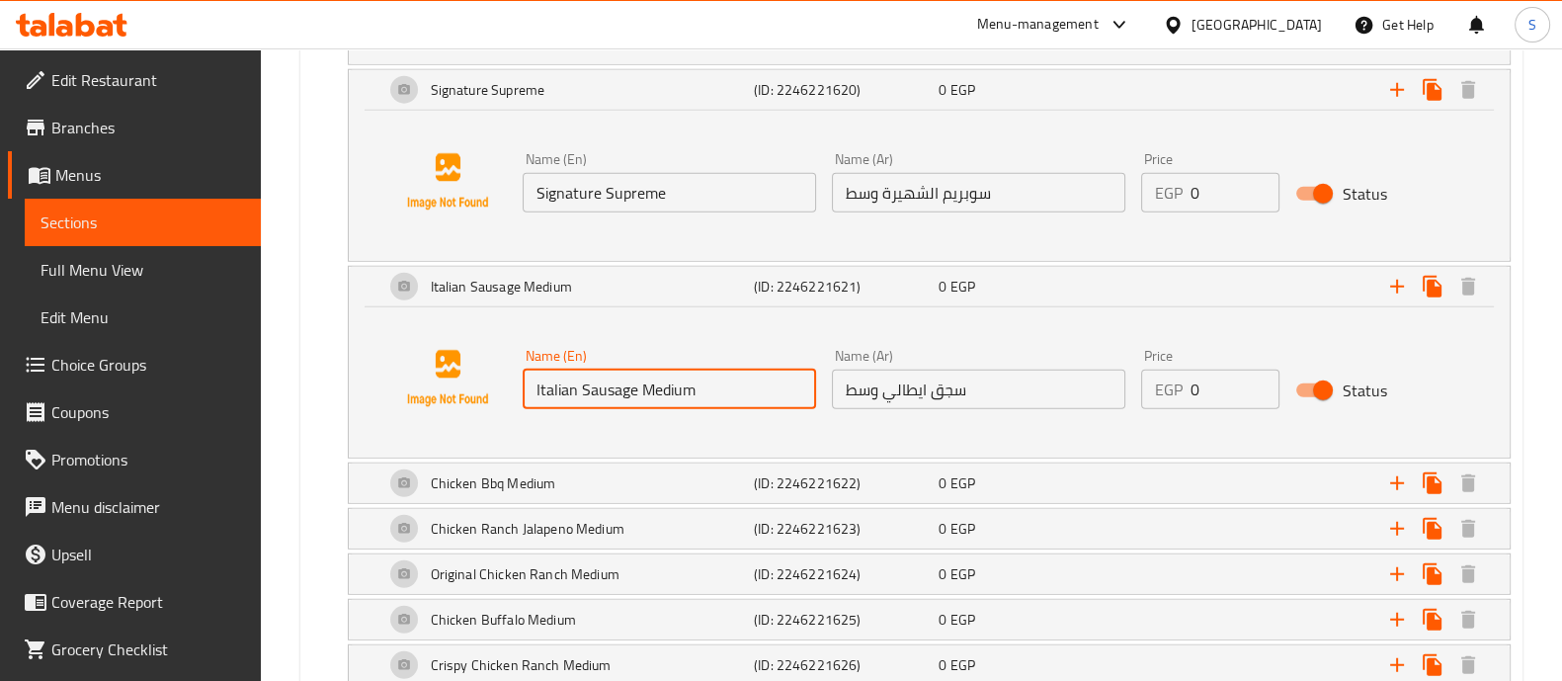
click at [679, 369] on input "Italian Sausage Medium" at bounding box center [668, 389] width 293 height 40
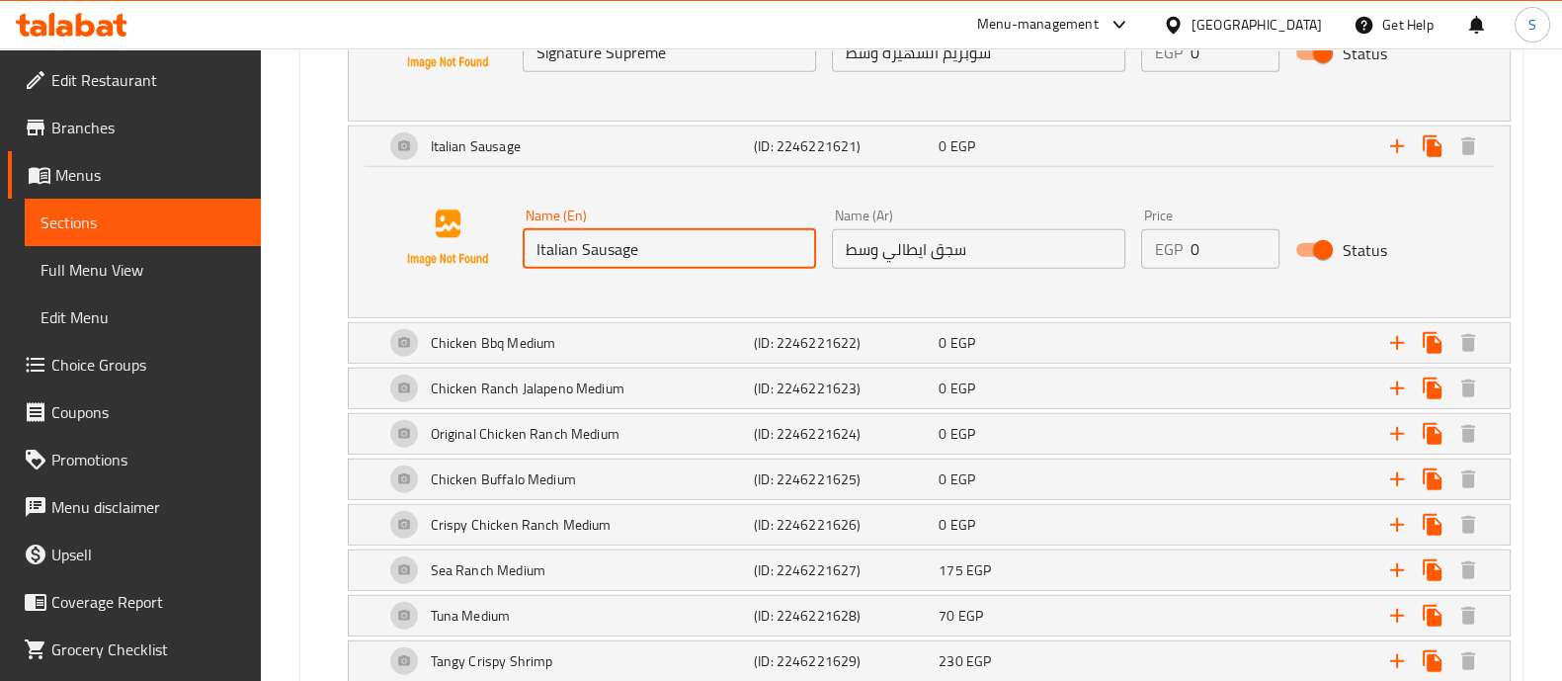
scroll to position [6792, 0]
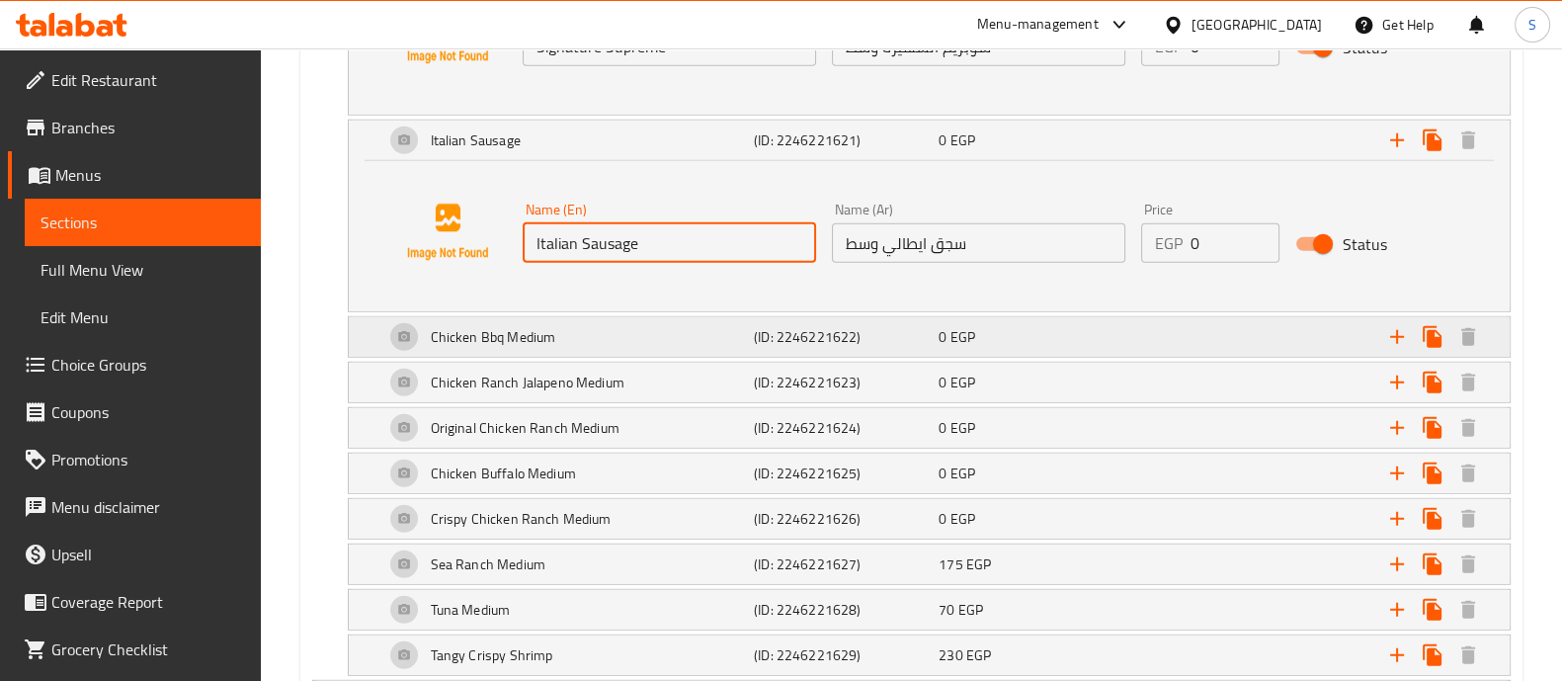
type input "Italian Sausage"
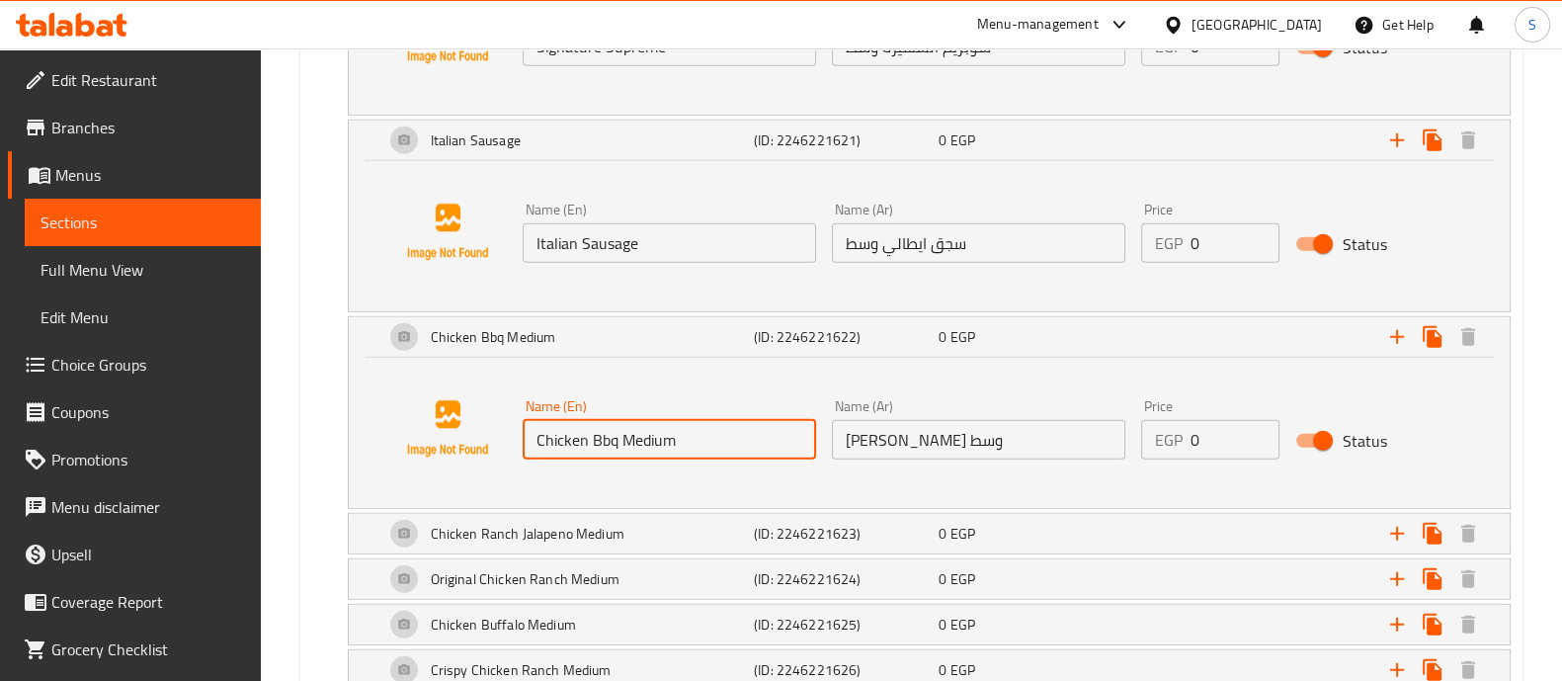
click at [649, 420] on input "Chicken Bbq Medium" at bounding box center [668, 440] width 293 height 40
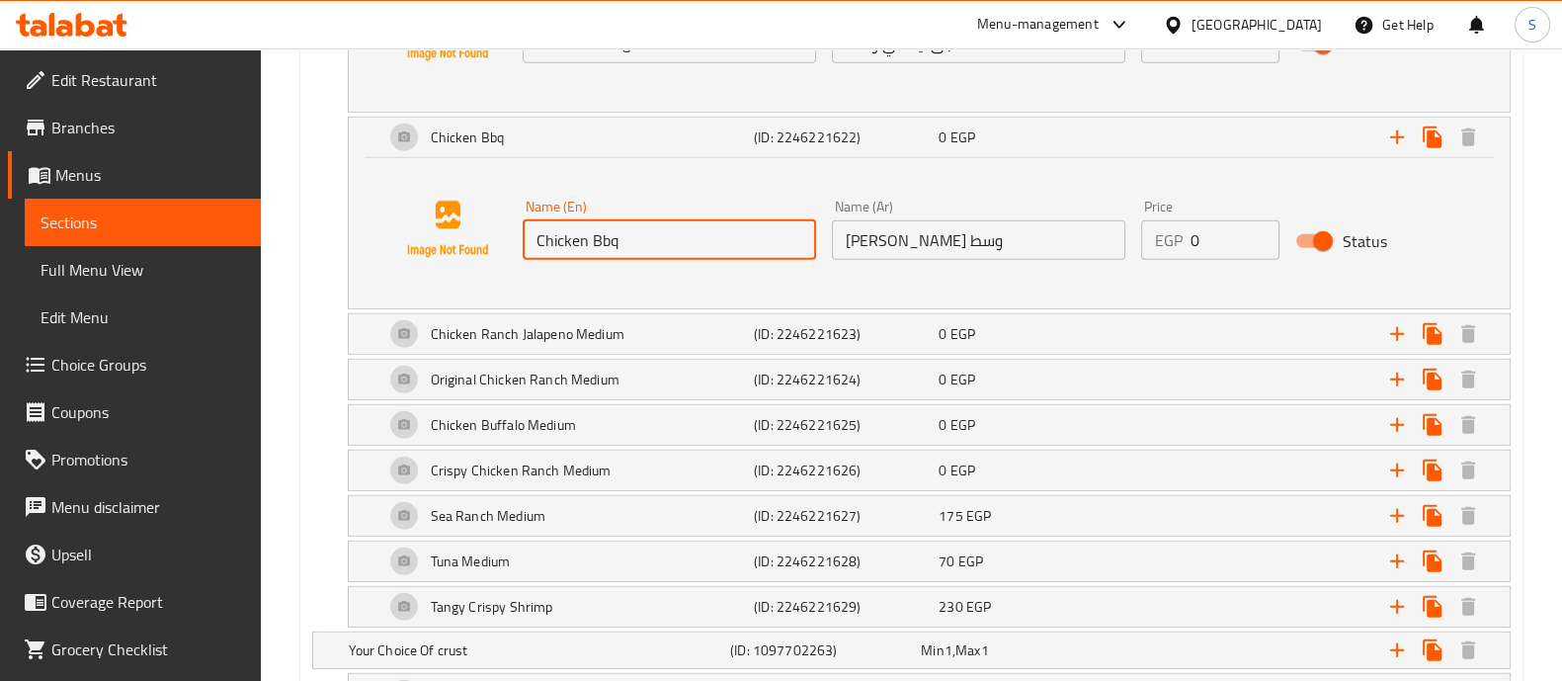
scroll to position [7005, 0]
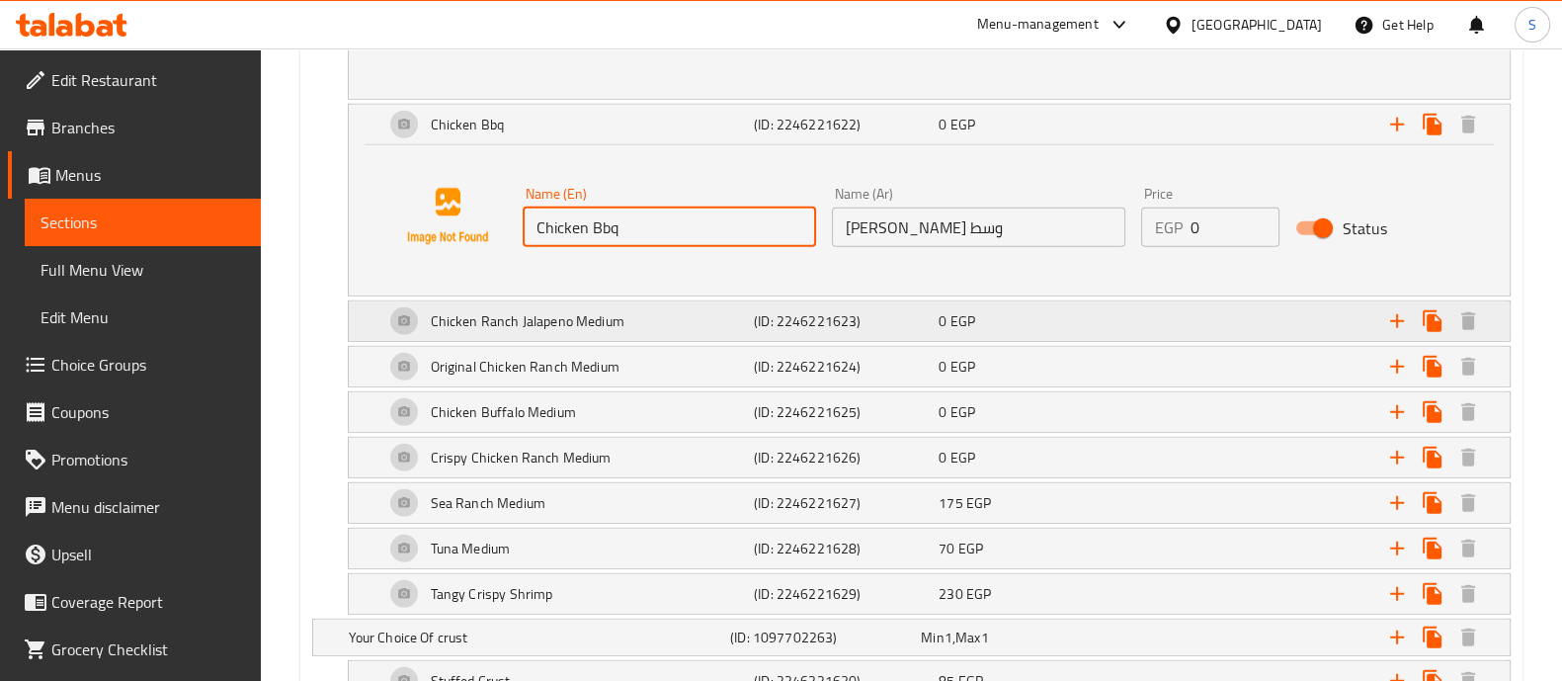
type input "Chicken Bbq"
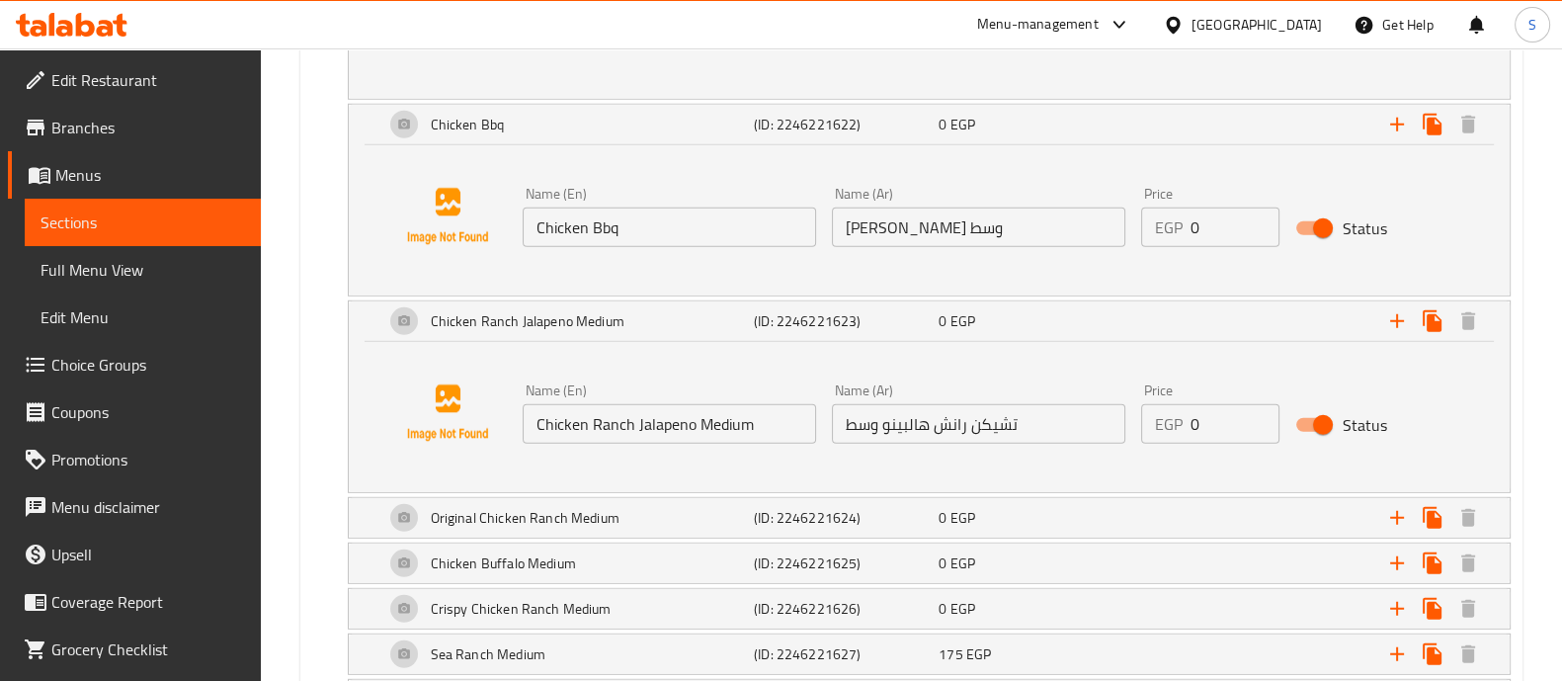
click at [732, 414] on input "Chicken Ranch Jalapeno Medium" at bounding box center [668, 424] width 293 height 40
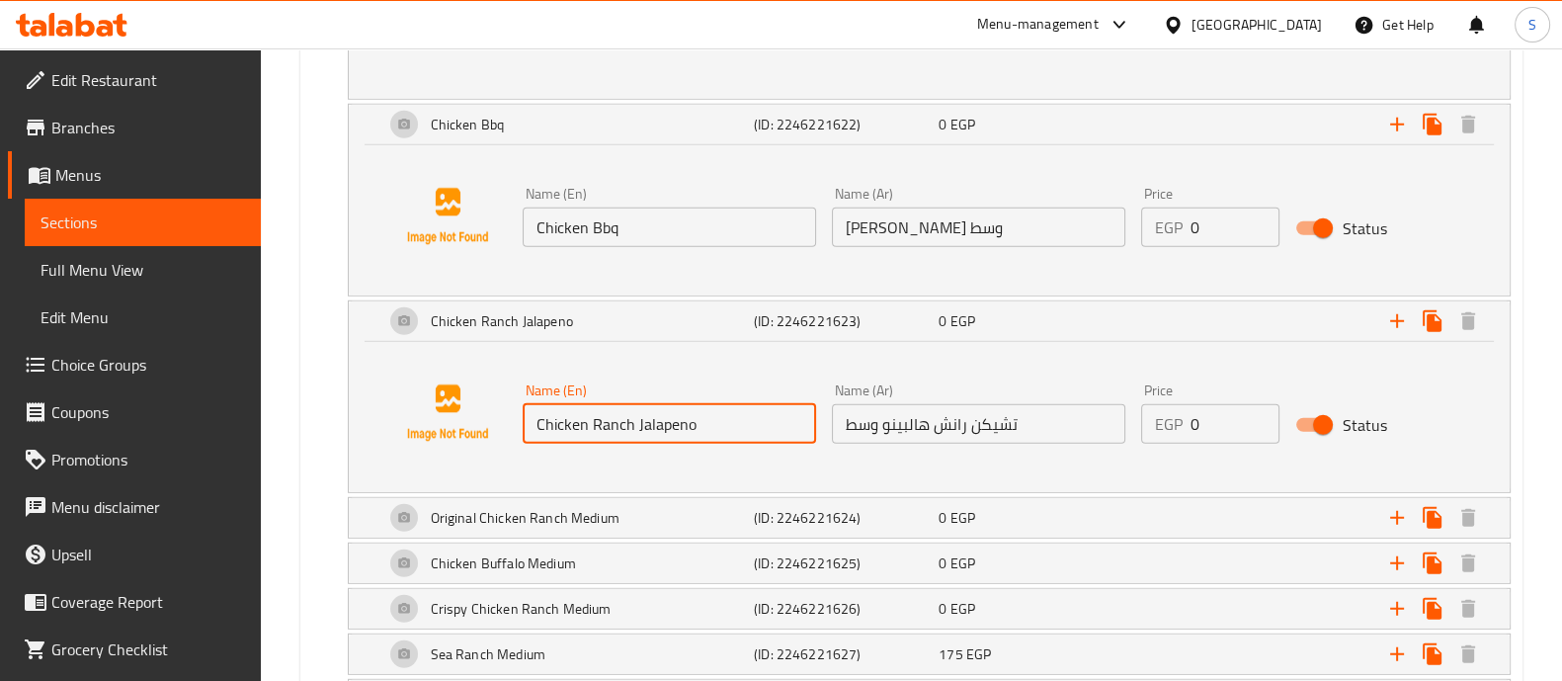
scroll to position [7247, 0]
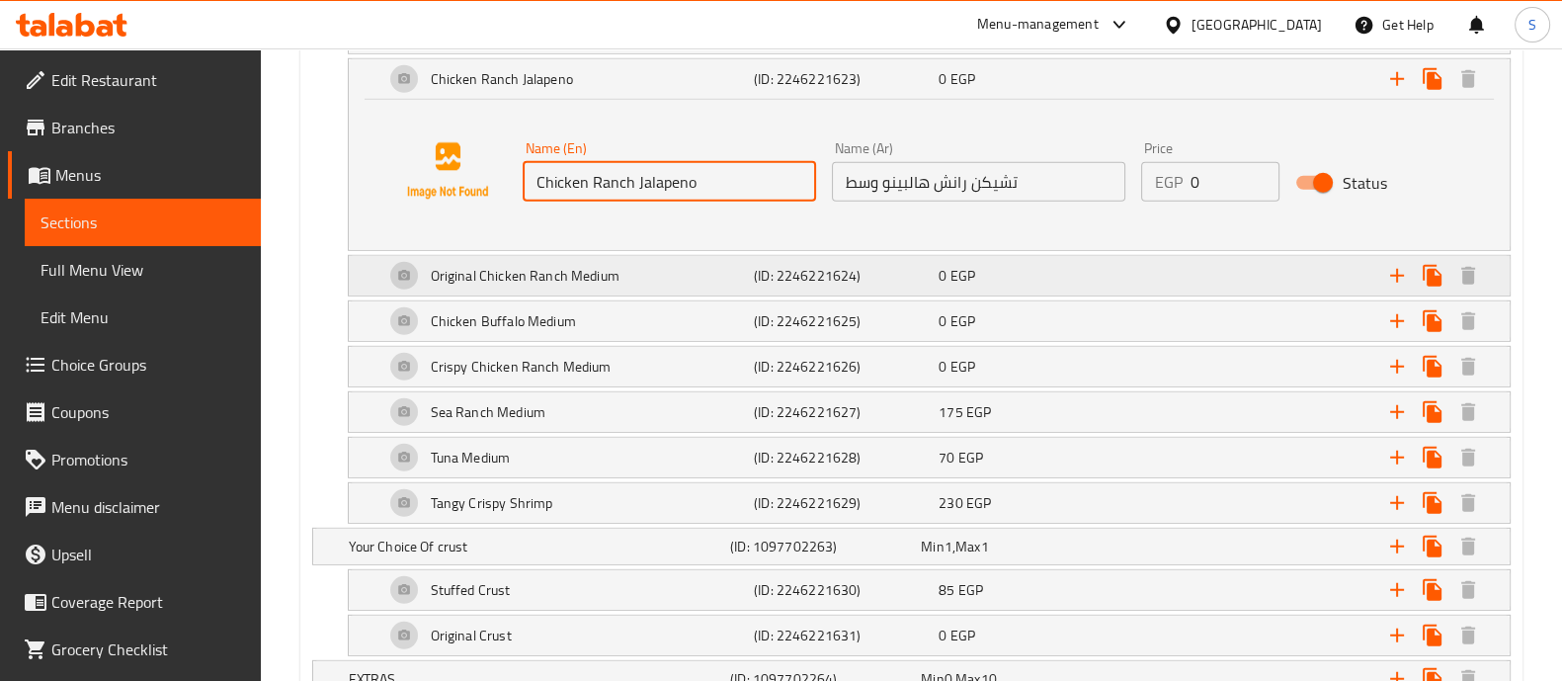
type input "Chicken Ranch Jalapeno"
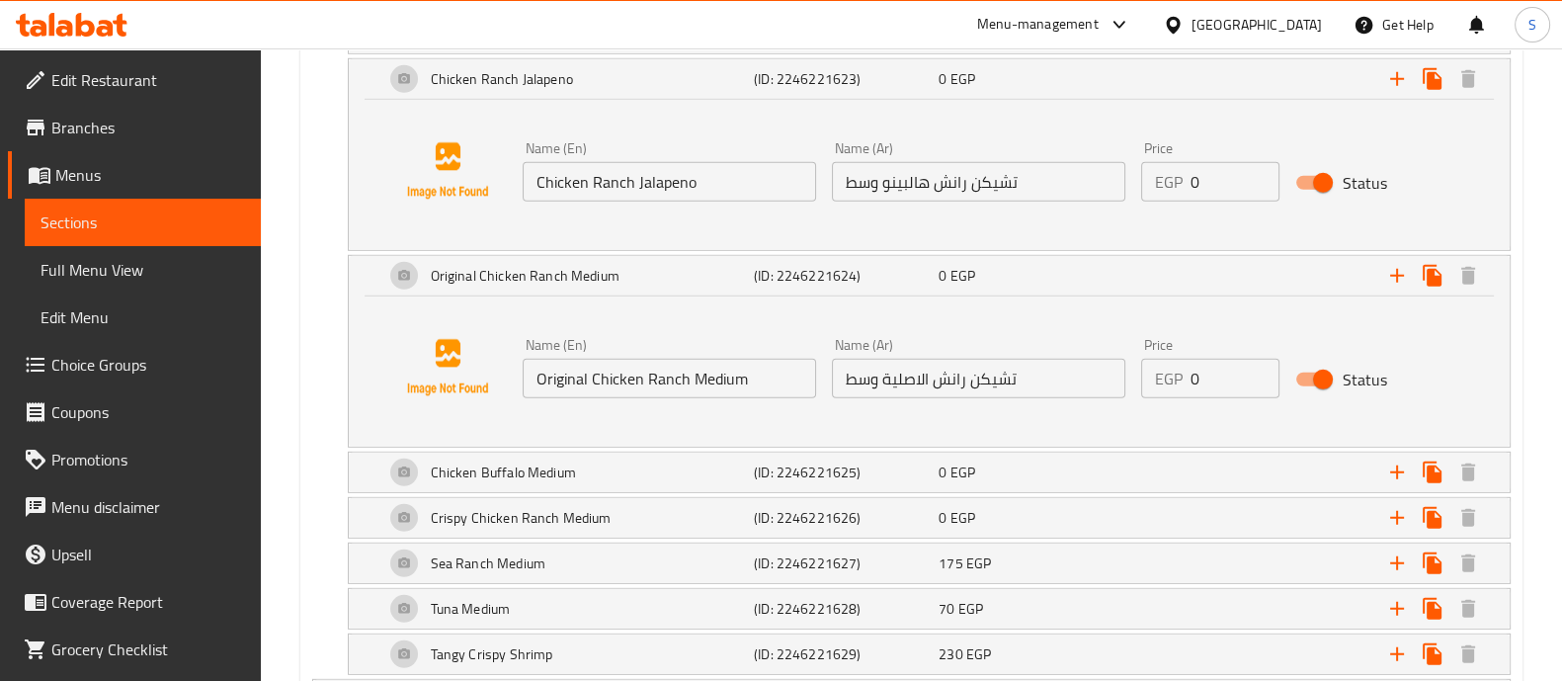
click at [711, 359] on input "Original Chicken Ranch Medium" at bounding box center [668, 379] width 293 height 40
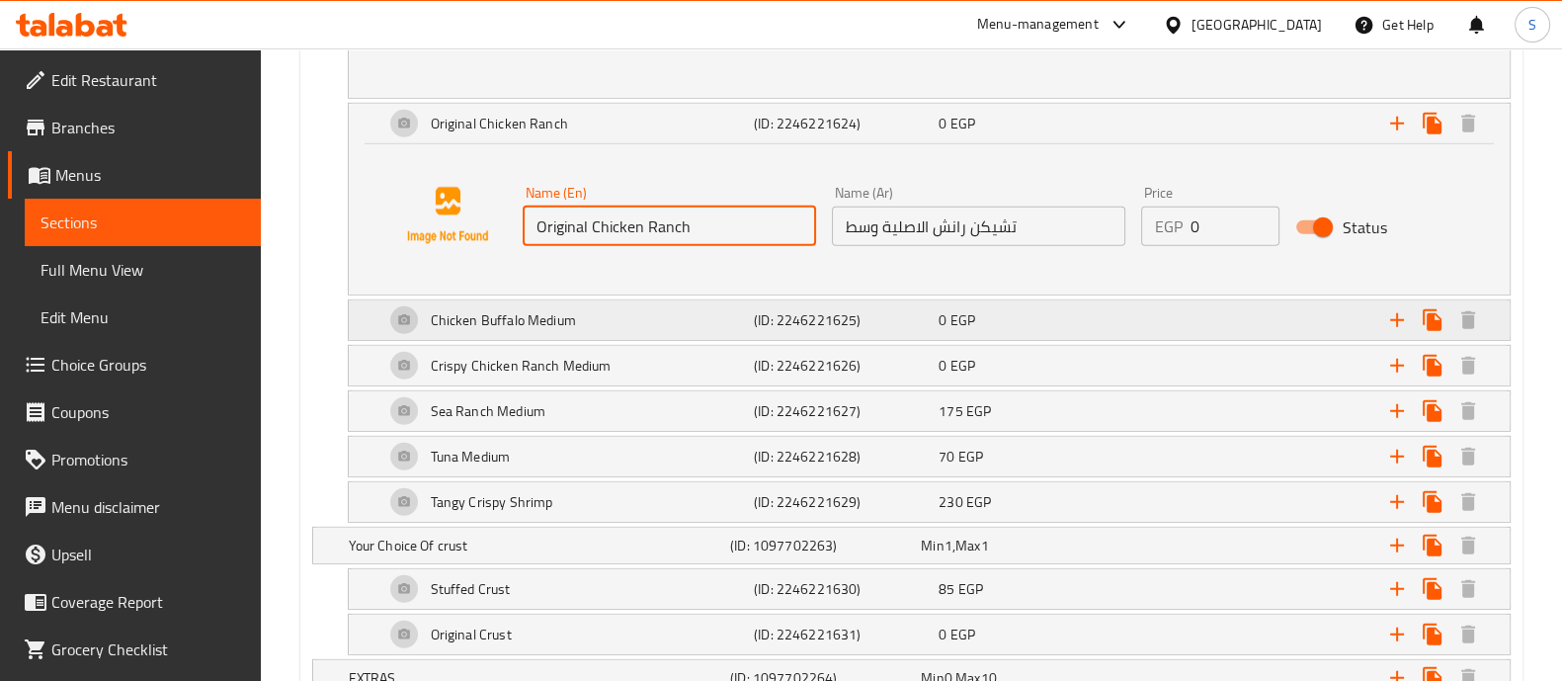
scroll to position [7402, 0]
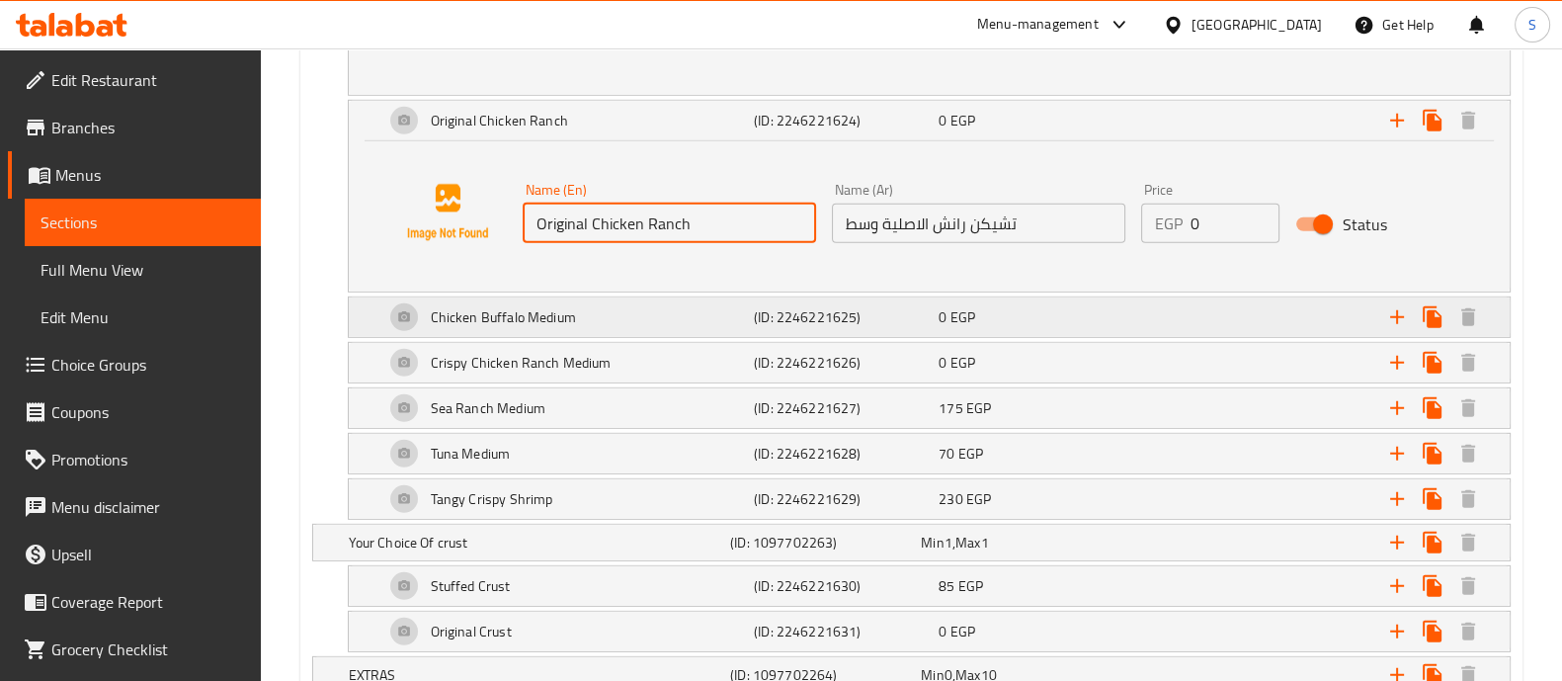
type input "Original Chicken Ranch"
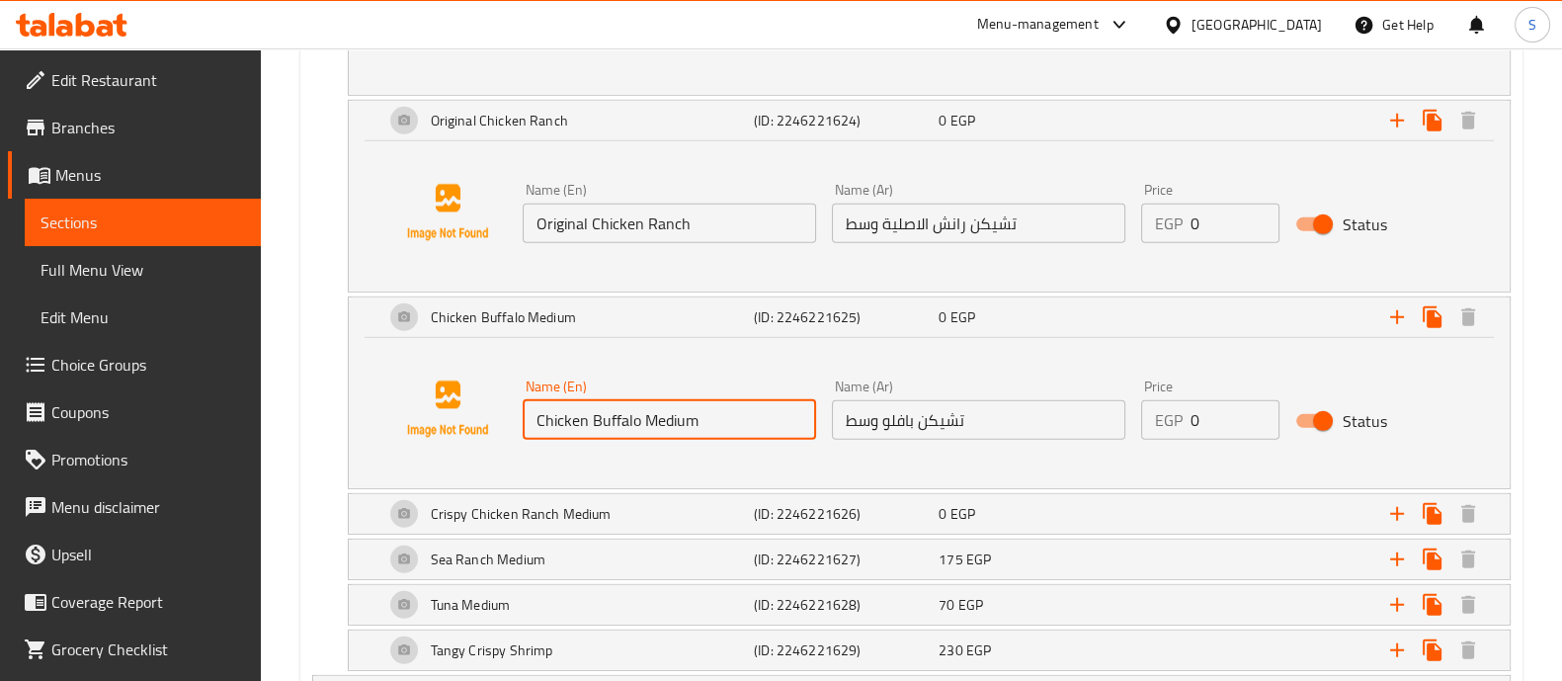
click at [682, 403] on input "Chicken Buffalo Medium" at bounding box center [668, 420] width 293 height 40
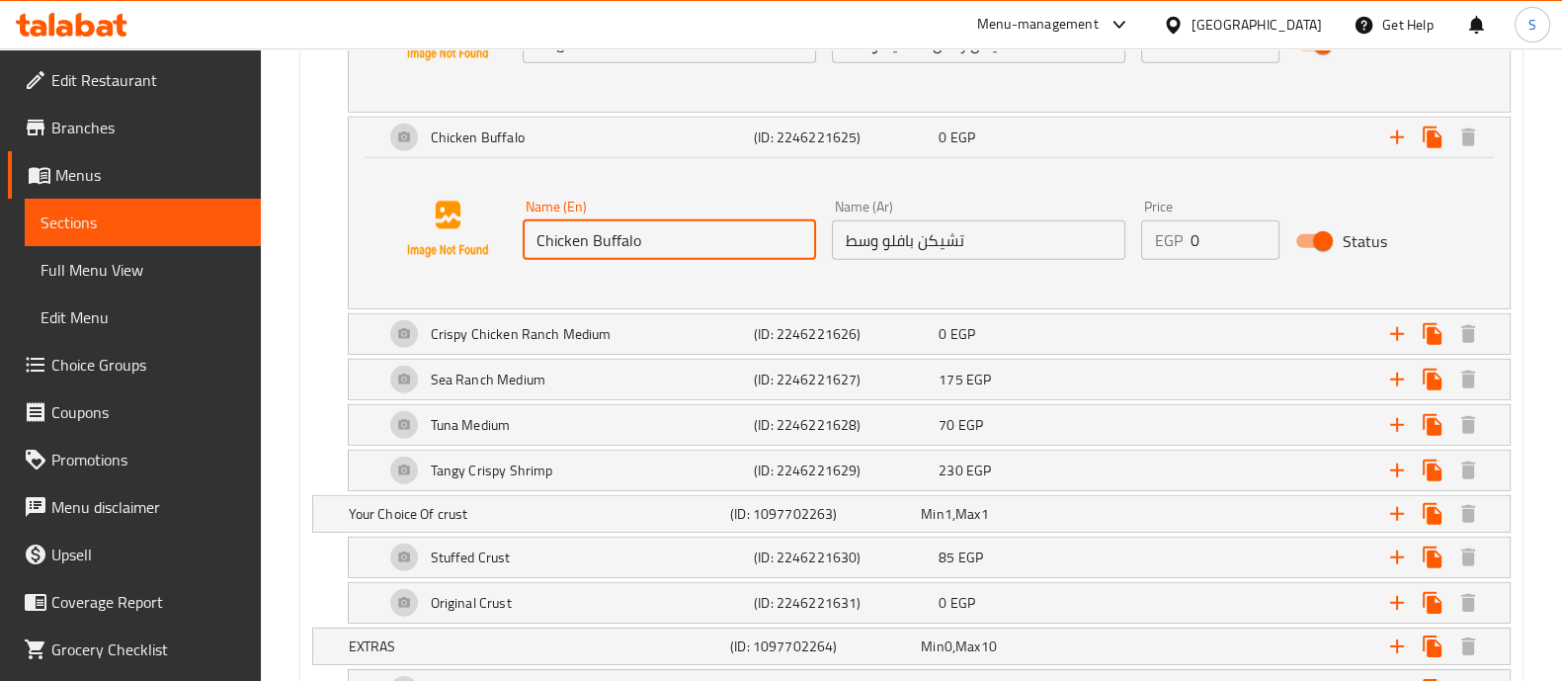
scroll to position [7582, 0]
type input "Chicken Buffalo"
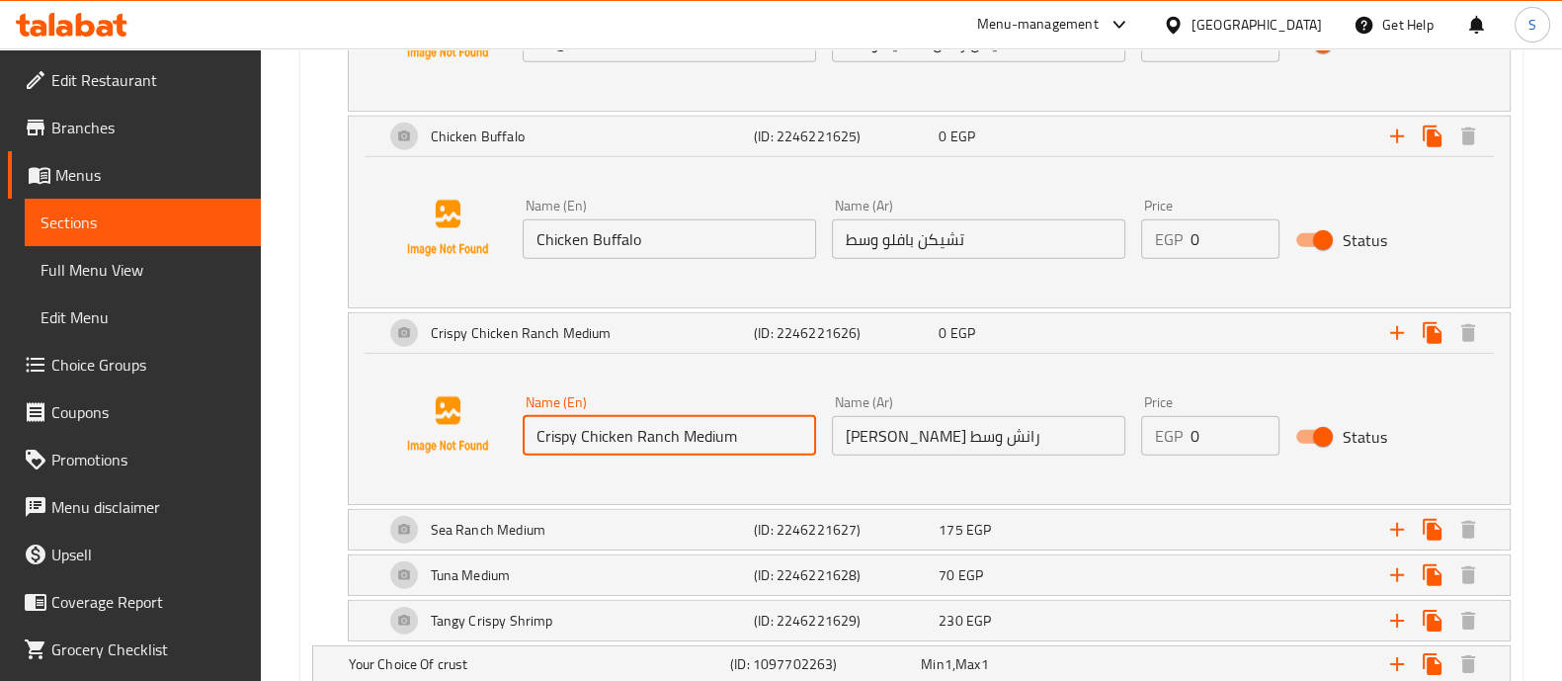
click at [692, 417] on input "Crispy Chicken Ranch Medium" at bounding box center [668, 436] width 293 height 40
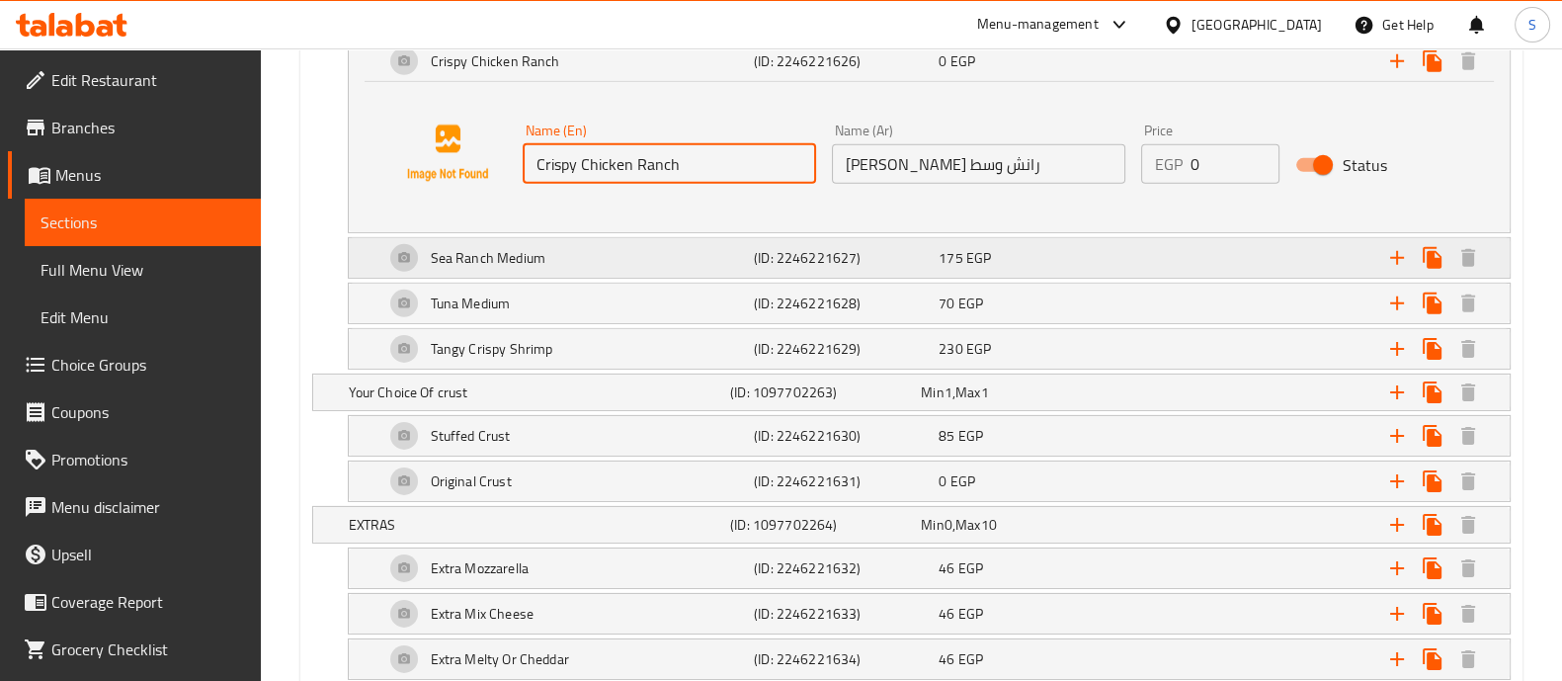
type input "Crispy Chicken Ranch"
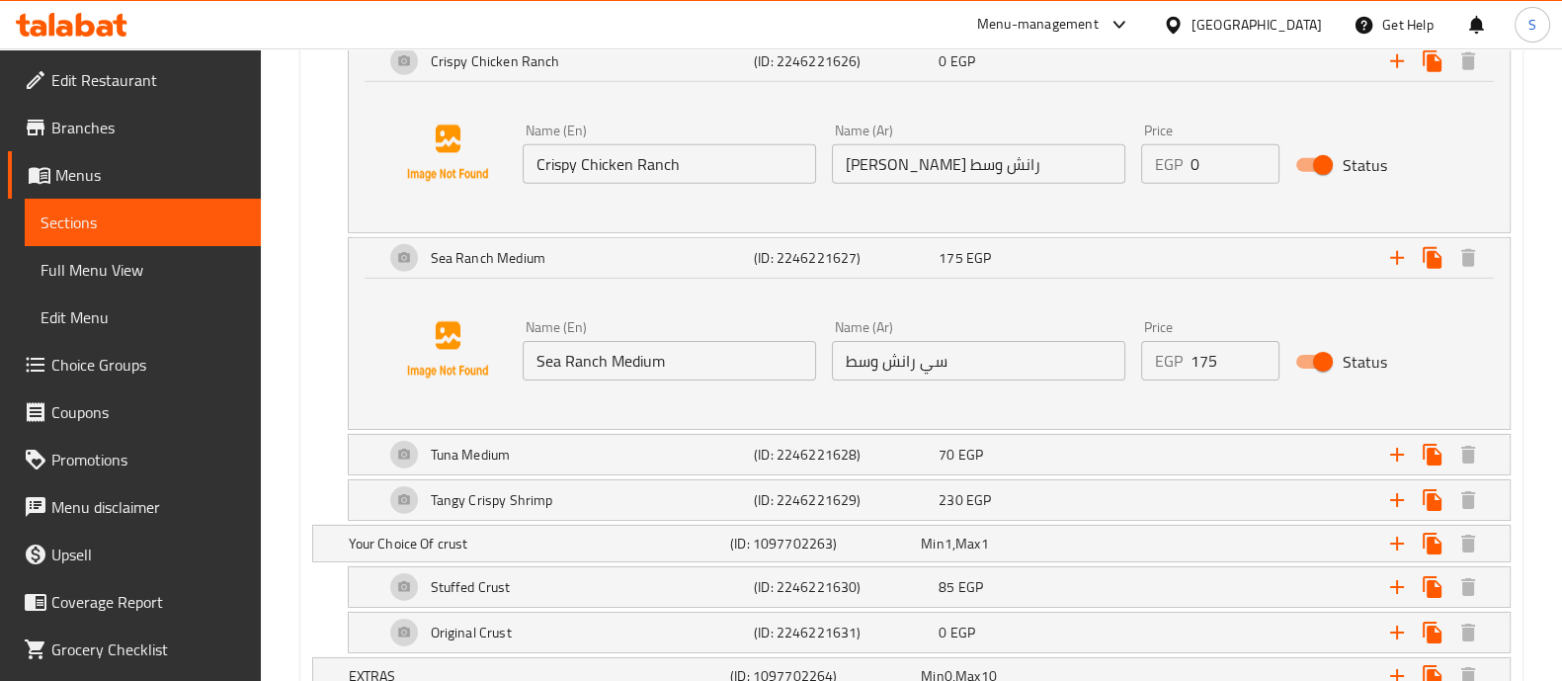
click at [666, 356] on input "Sea Ranch Medium" at bounding box center [668, 361] width 293 height 40
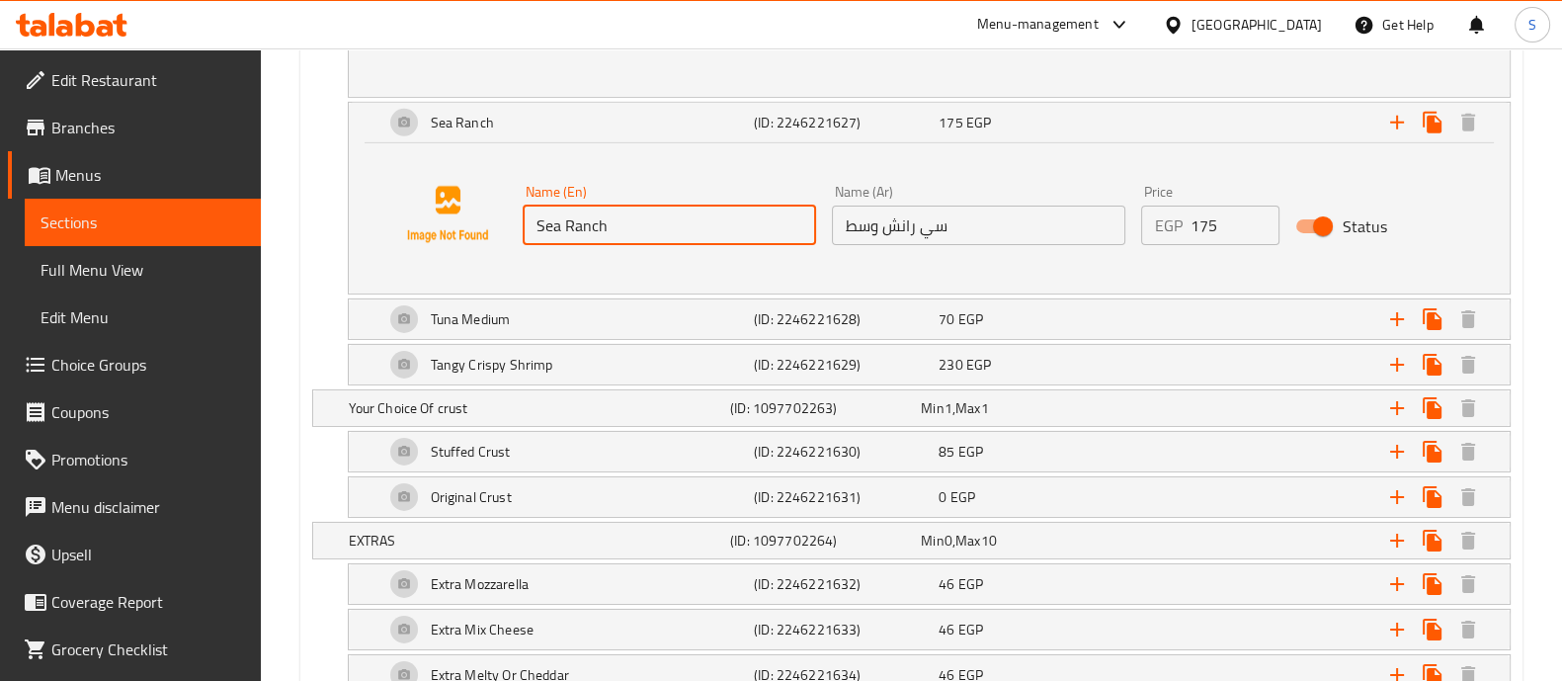
scroll to position [8007, 0]
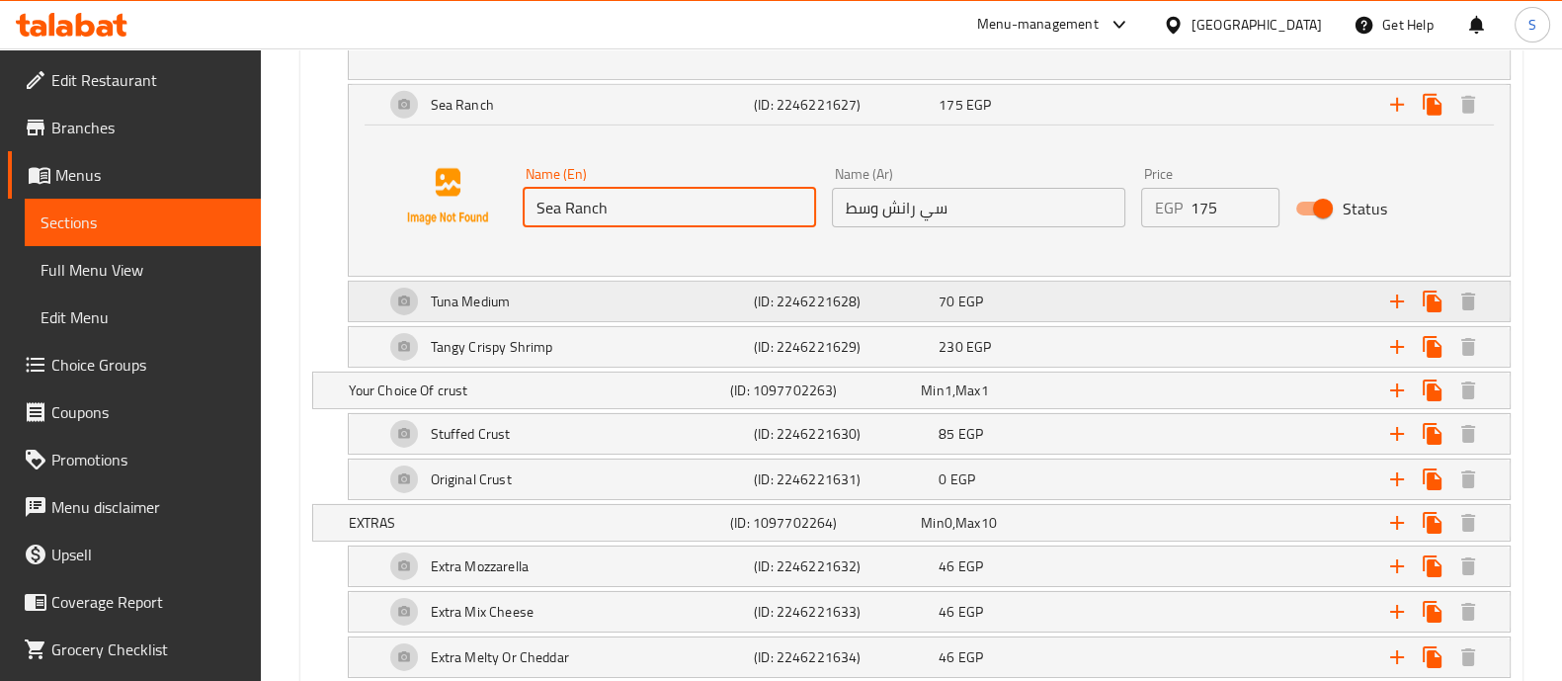
type input "Sea Ranch"
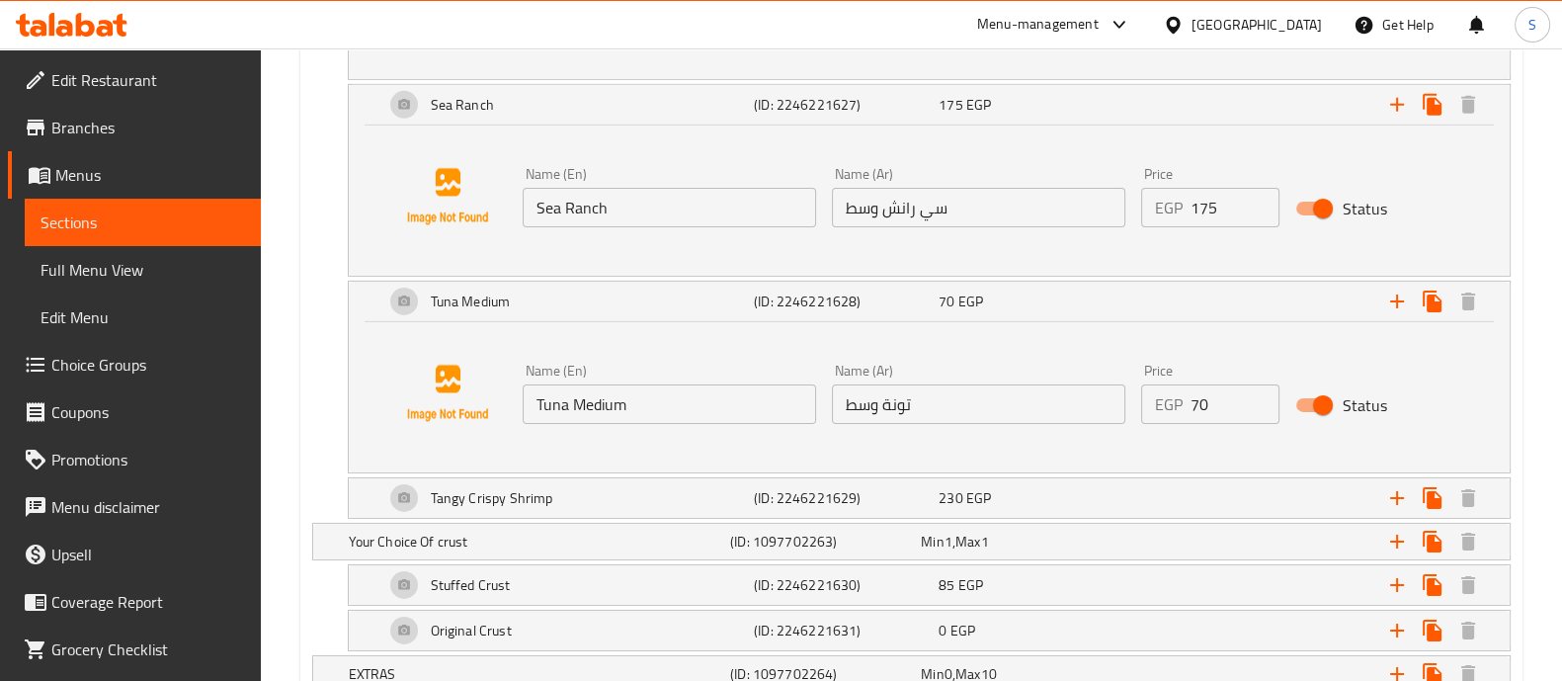
click at [619, 394] on input "Tuna Medium" at bounding box center [668, 404] width 293 height 40
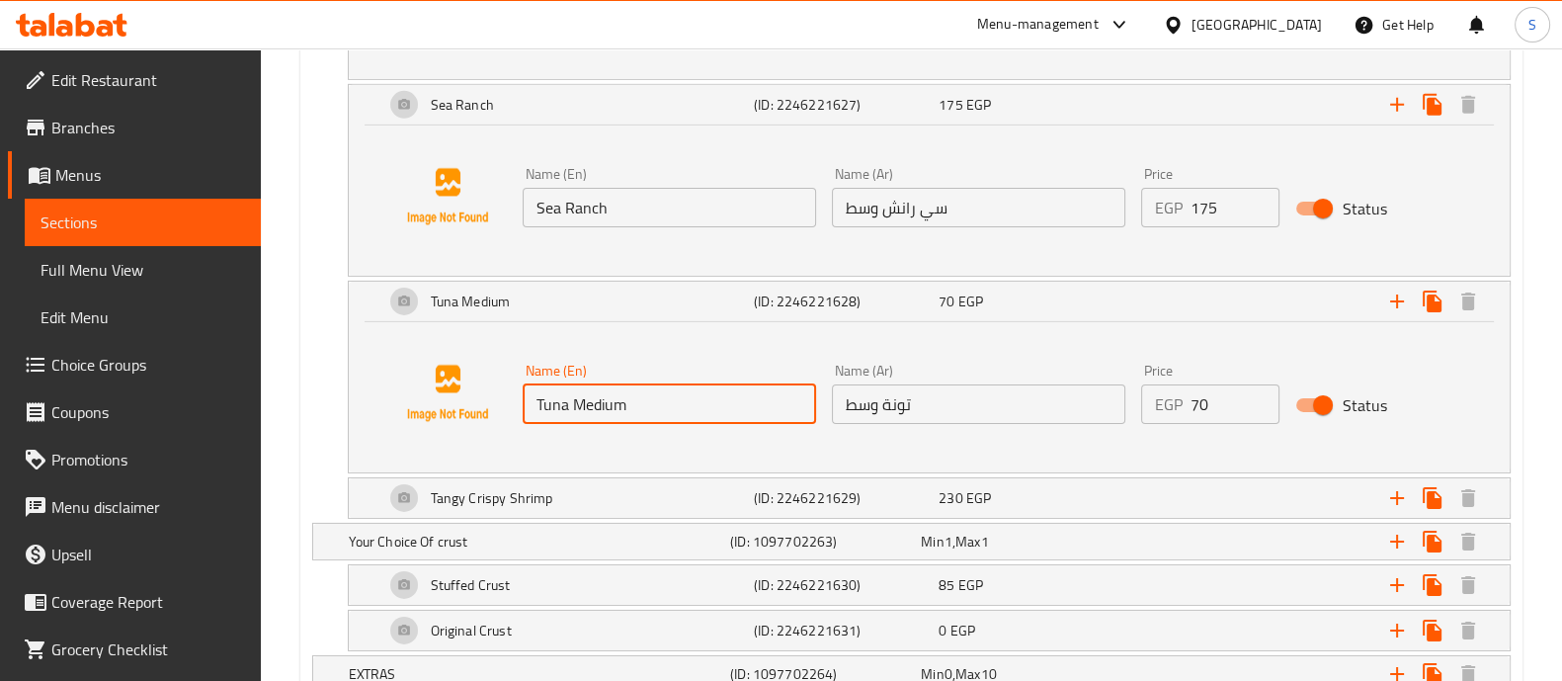
click at [619, 394] on input "Tuna Medium" at bounding box center [668, 404] width 293 height 40
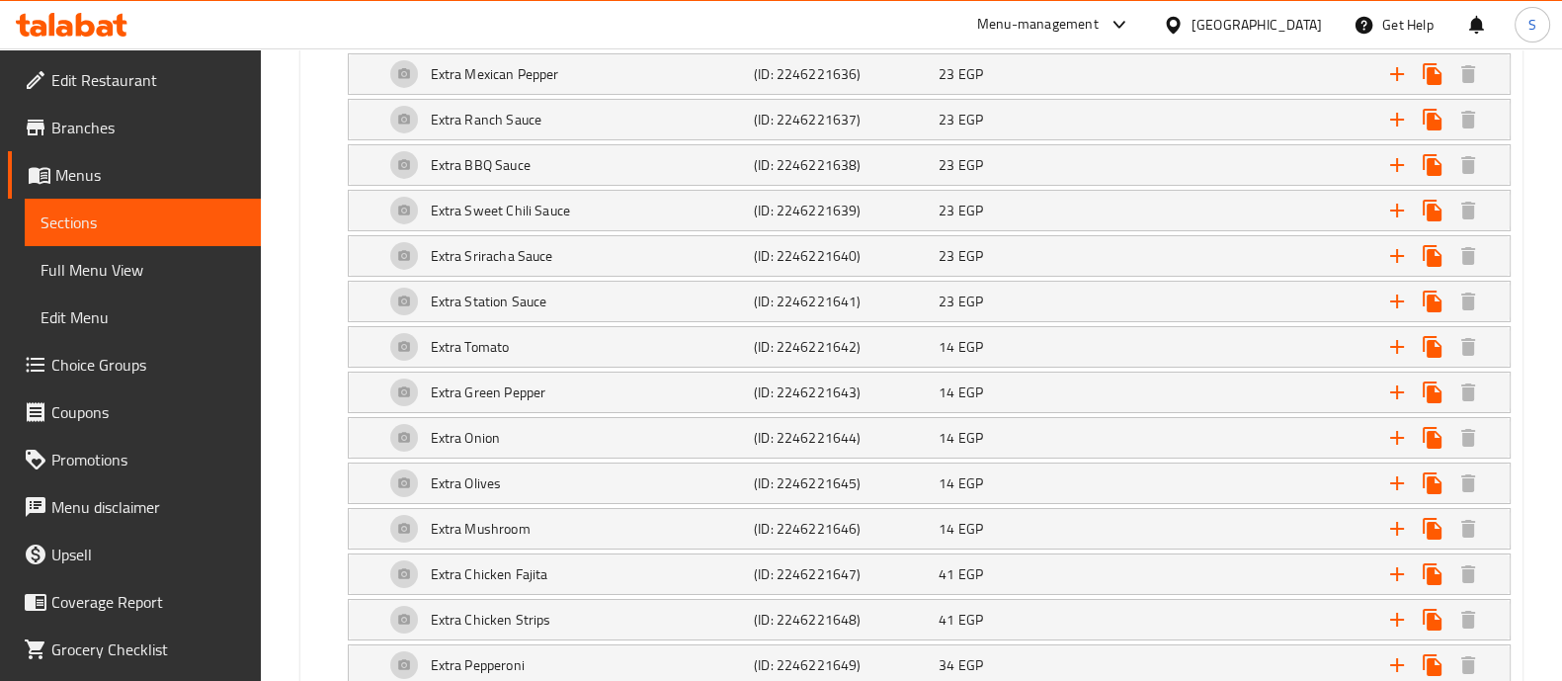
scroll to position [9156, 0]
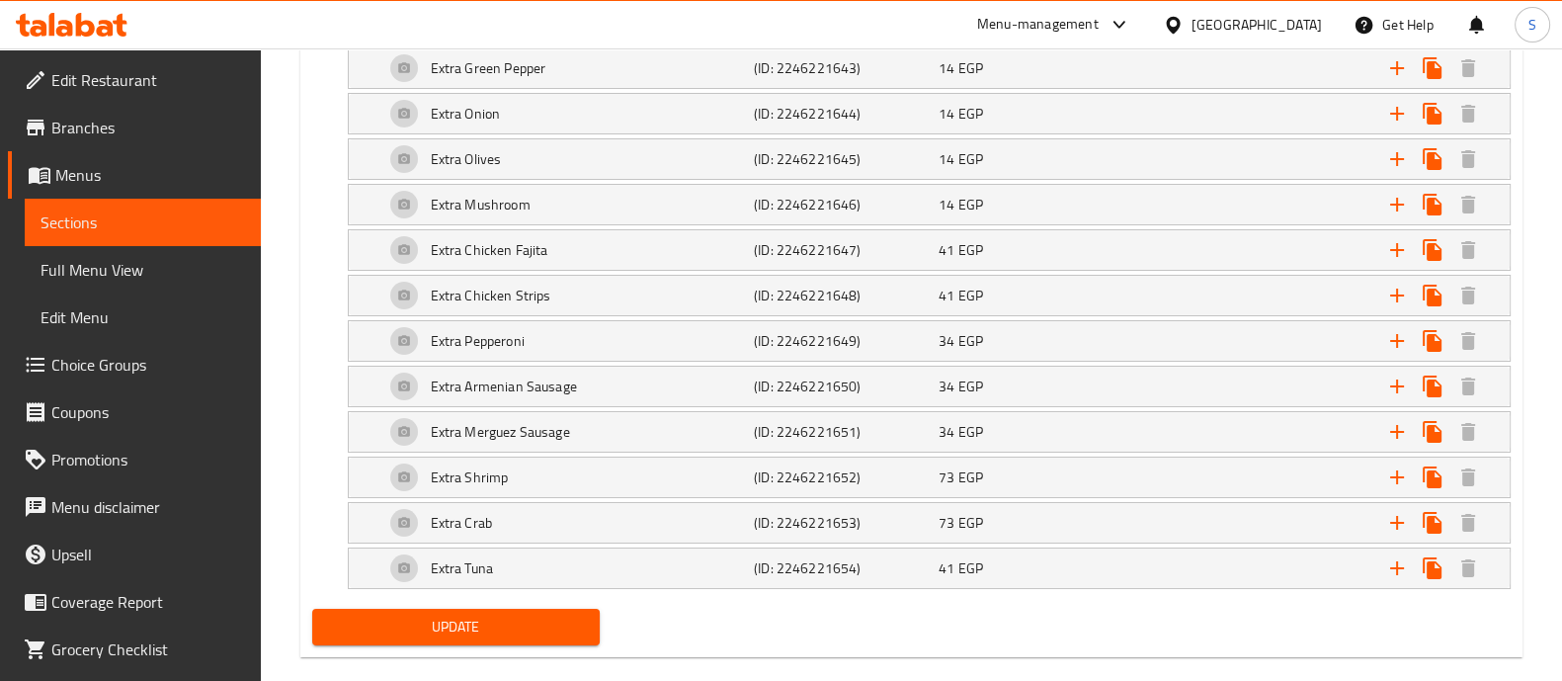
type input "Tuna"
click at [471, 614] on span "Update" at bounding box center [456, 626] width 256 height 25
click at [441, 614] on span "Update" at bounding box center [456, 626] width 256 height 25
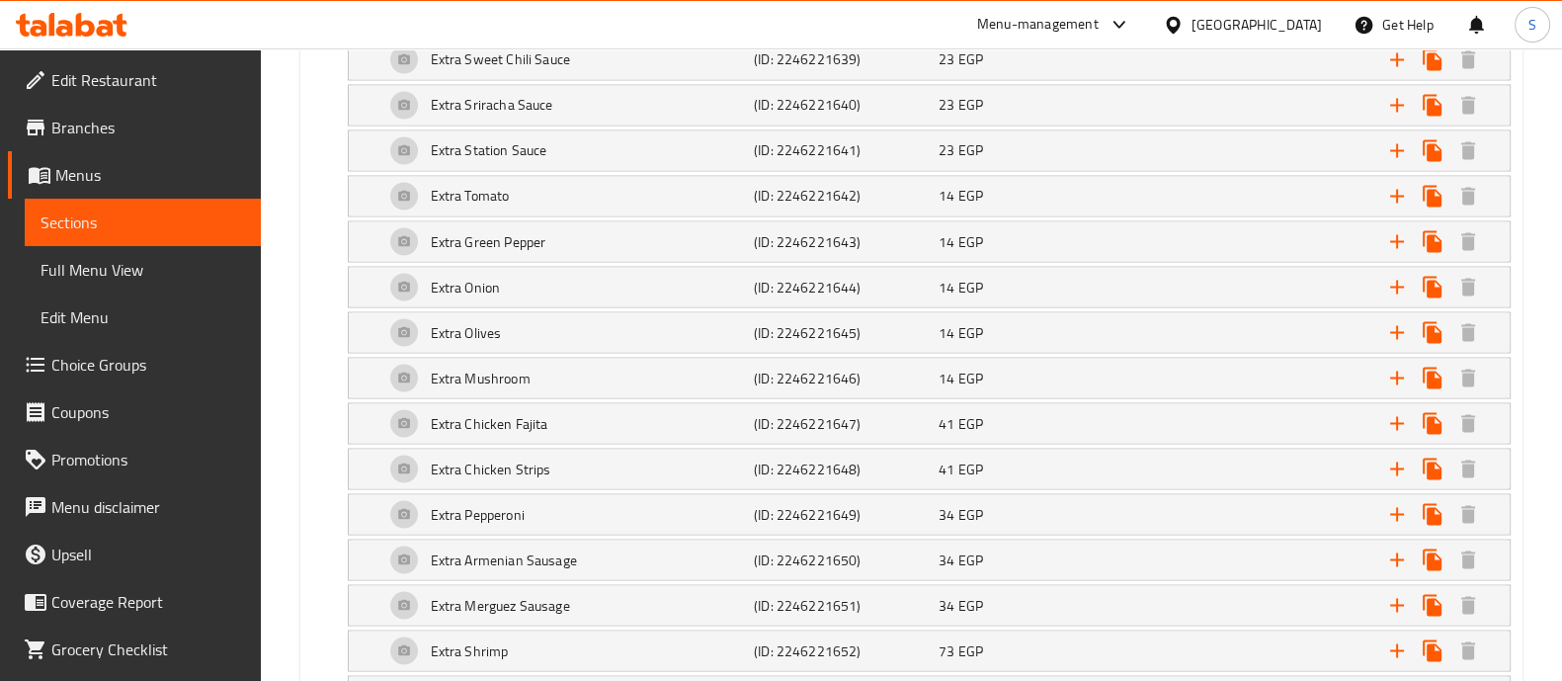
scroll to position [4623, 0]
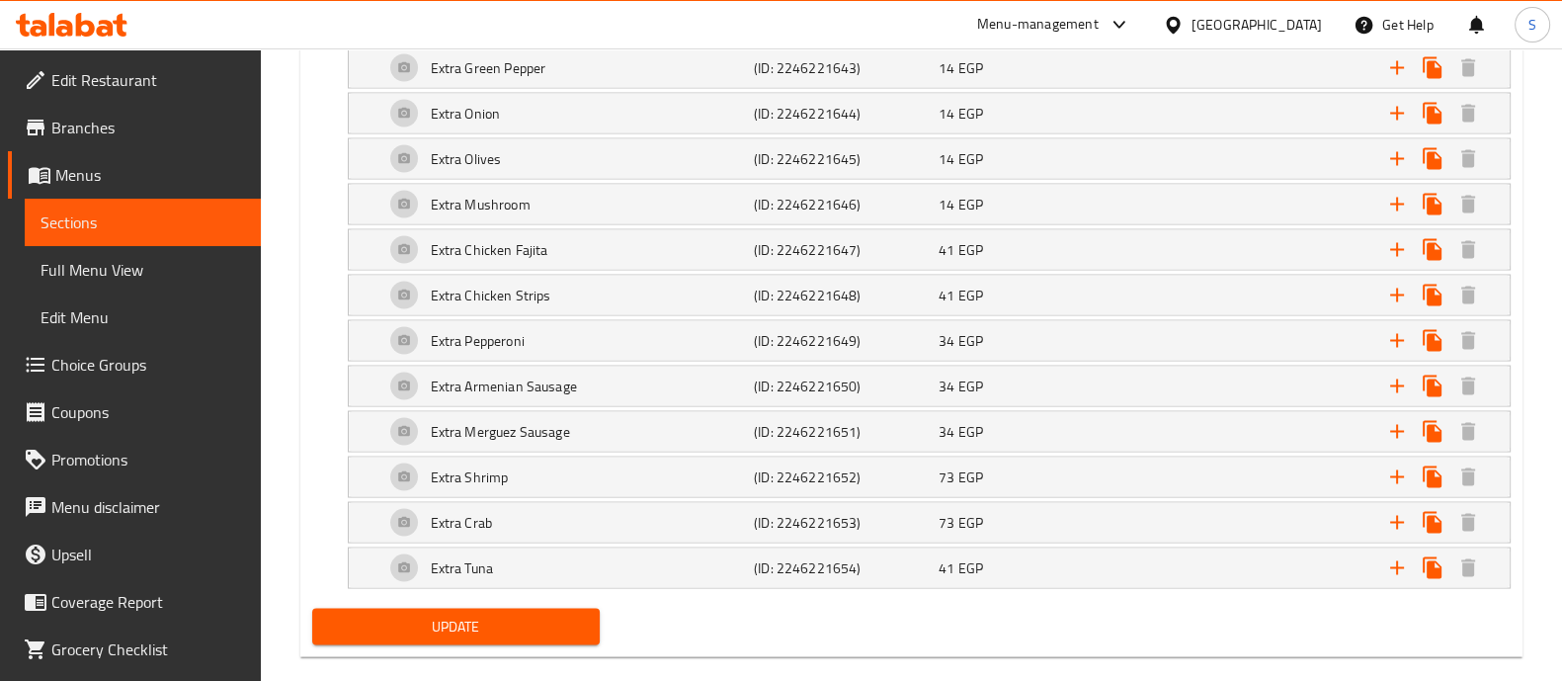
click at [488, 609] on button "Update" at bounding box center [455, 625] width 287 height 37
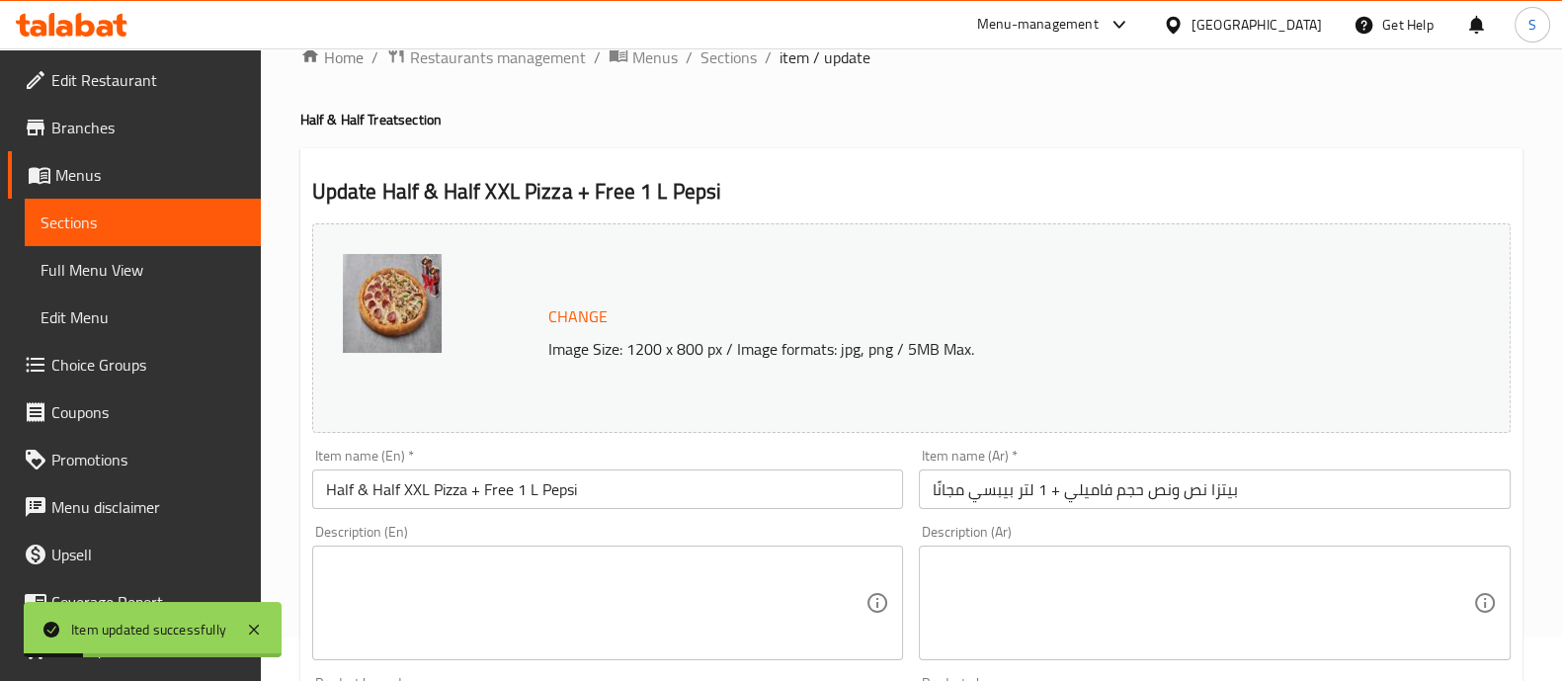
scroll to position [0, 0]
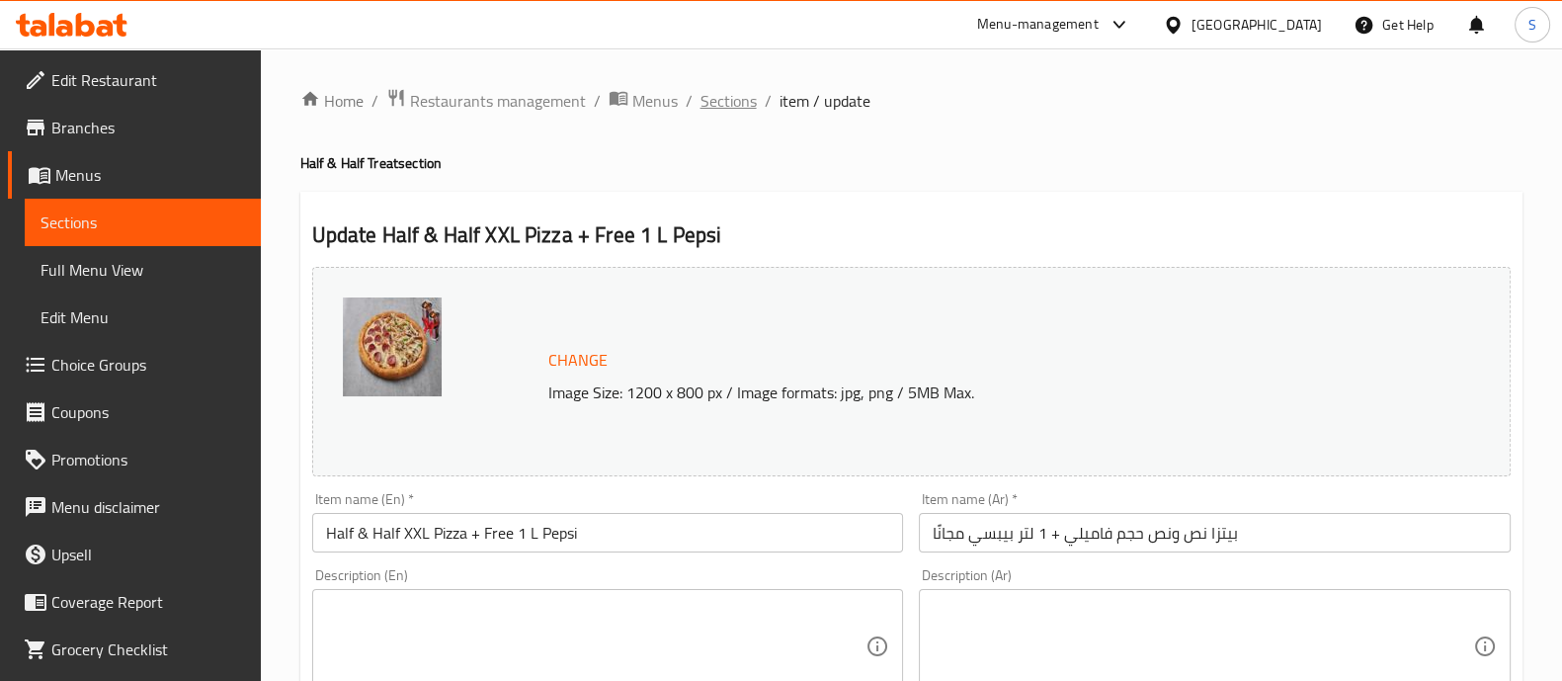
click at [741, 95] on span "Sections" at bounding box center [728, 101] width 56 height 24
